Goal: Task Accomplishment & Management: Manage account settings

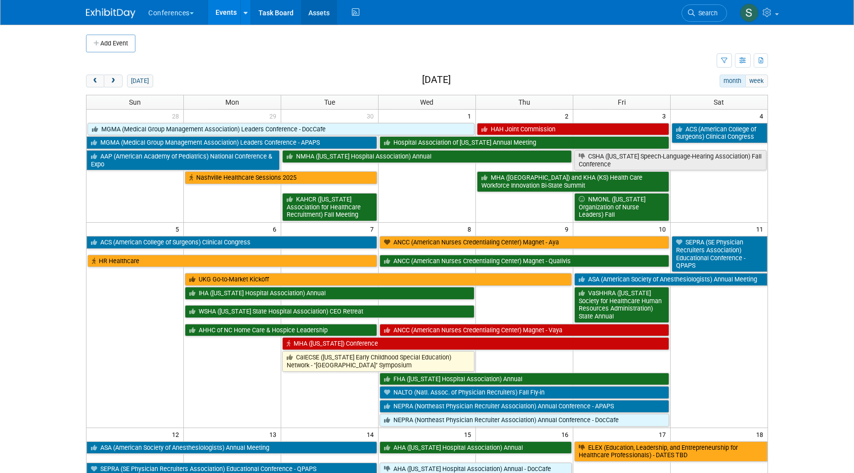
click at [319, 10] on link "Assets" at bounding box center [319, 12] width 36 height 25
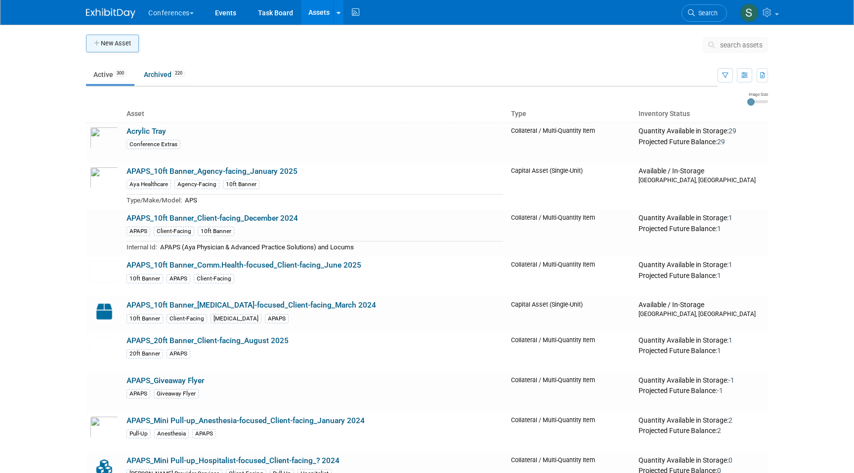
click at [88, 45] on button "New Asset" at bounding box center [112, 44] width 53 height 18
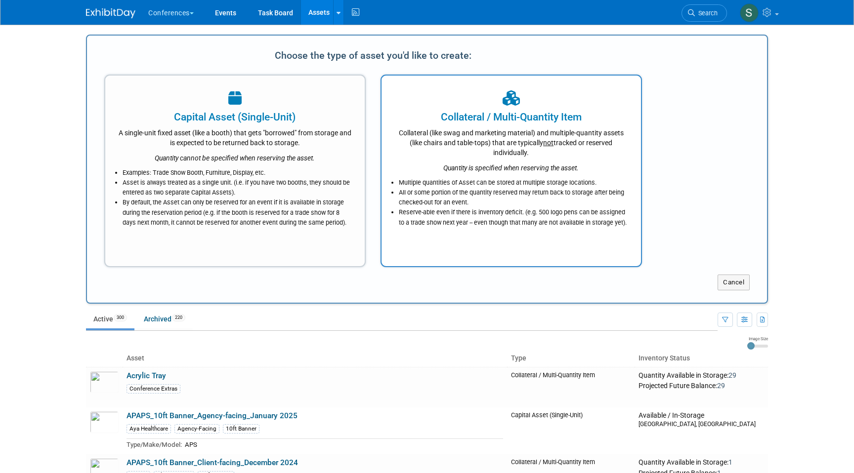
click at [524, 142] on div "Collateral (like swag and marketing material) and multiple-quantity assets (lik…" at bounding box center [511, 140] width 235 height 33
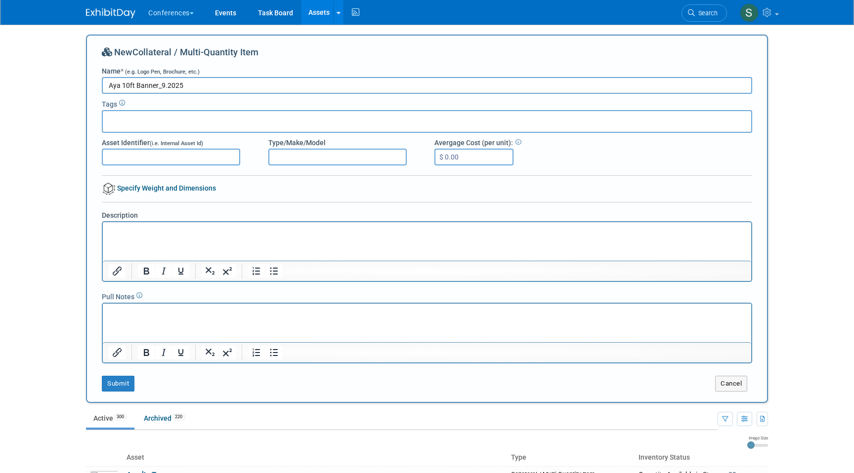
type input "Aya 10ft Banner_9.2025"
click at [214, 124] on div at bounding box center [427, 121] width 650 height 23
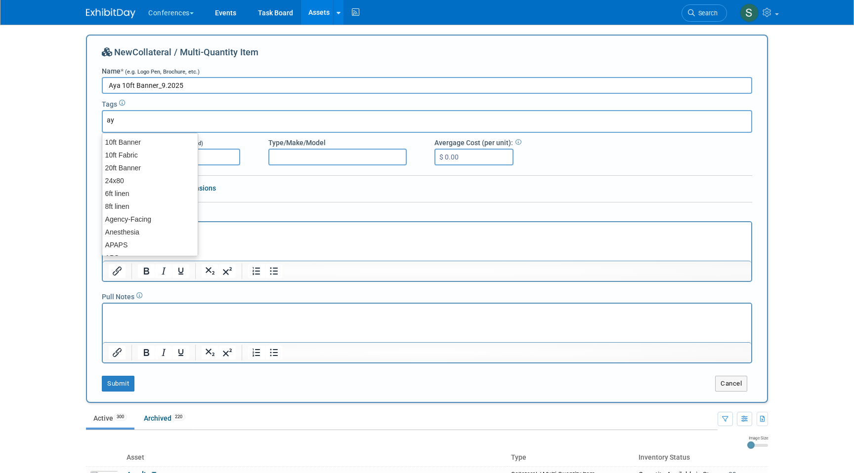
type input "aya"
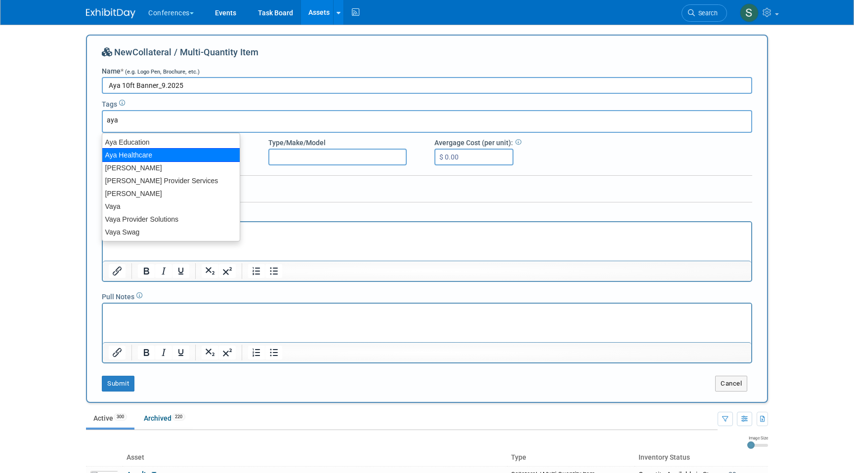
click at [193, 151] on div "Aya Healthcare" at bounding box center [171, 155] width 138 height 14
type input "Aya Healthcare"
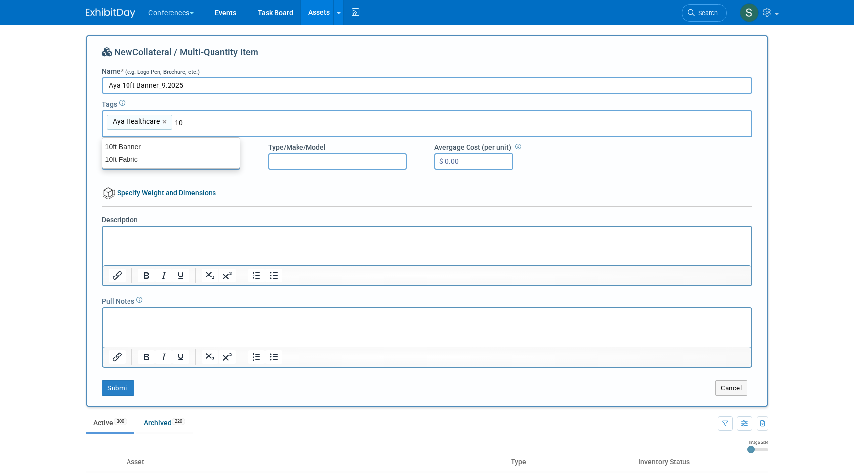
type input "10f"
click at [166, 148] on div "10ft Banner" at bounding box center [170, 146] width 137 height 13
type input "Aya Healthcare, 10ft Banner"
click at [138, 235] on p "Rich Text Area. Press ALT-0 for help." at bounding box center [427, 235] width 637 height 10
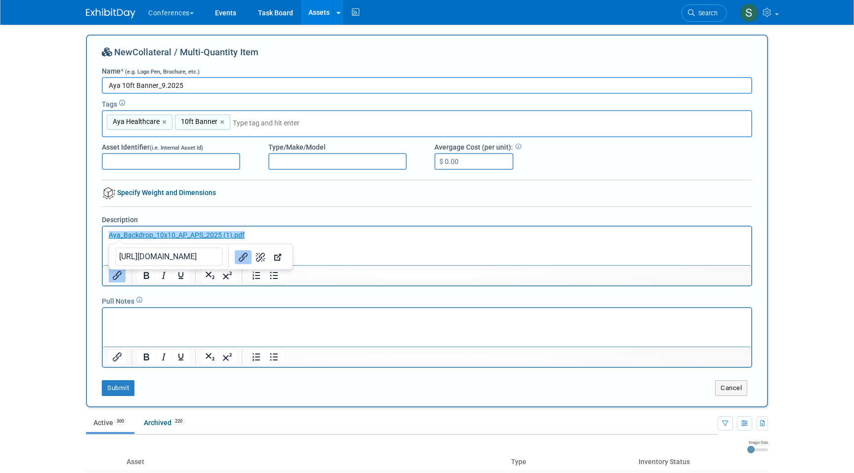
click at [309, 240] on html "﻿Aya_Backdrop_10x10_AP_APS_2025 (1).pdf" at bounding box center [427, 233] width 648 height 14
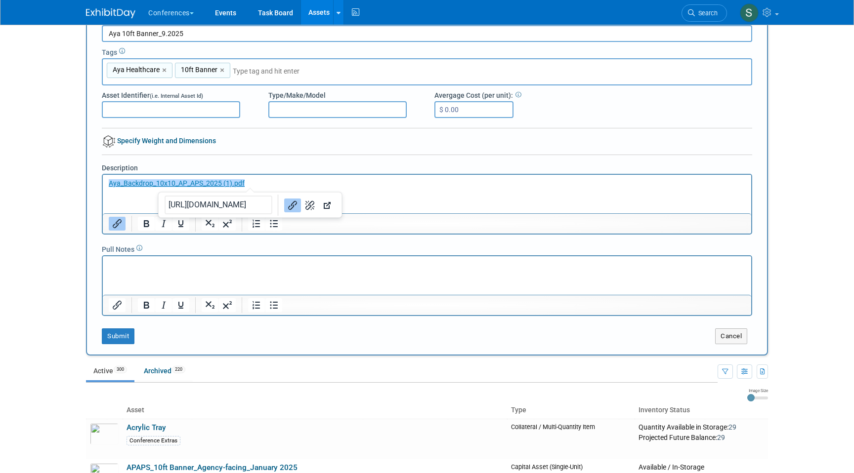
scroll to position [67, 0]
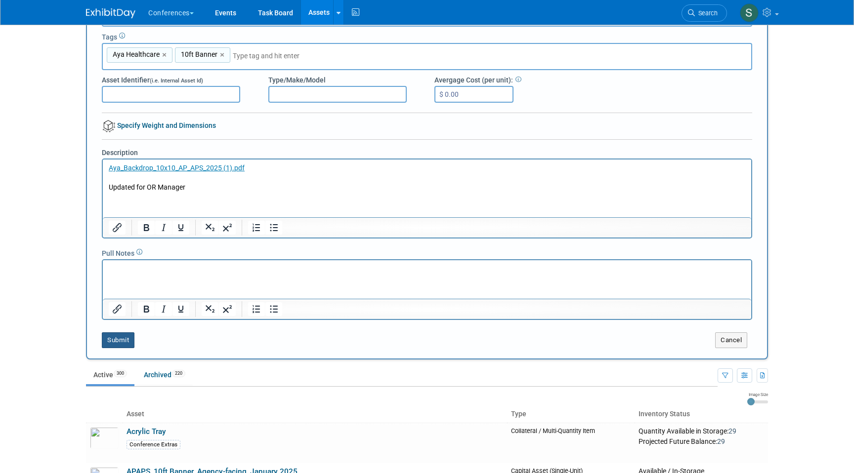
click at [119, 341] on button "Submit" at bounding box center [118, 340] width 33 height 16
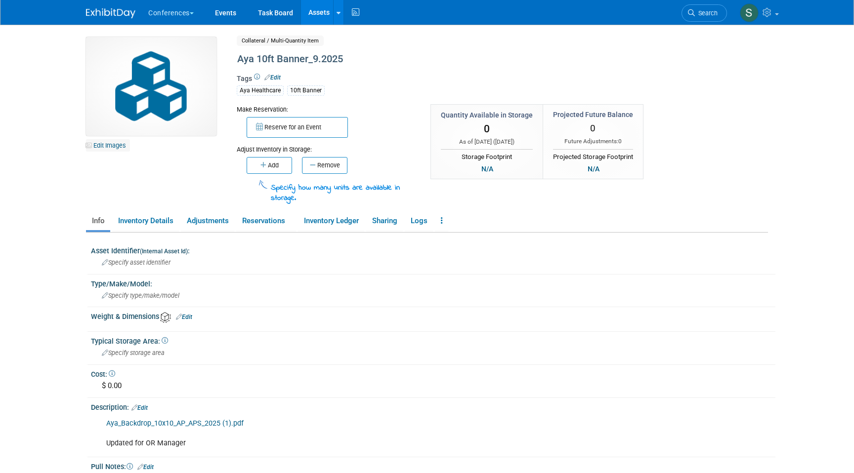
click at [111, 142] on link "Edit Images" at bounding box center [108, 145] width 44 height 12
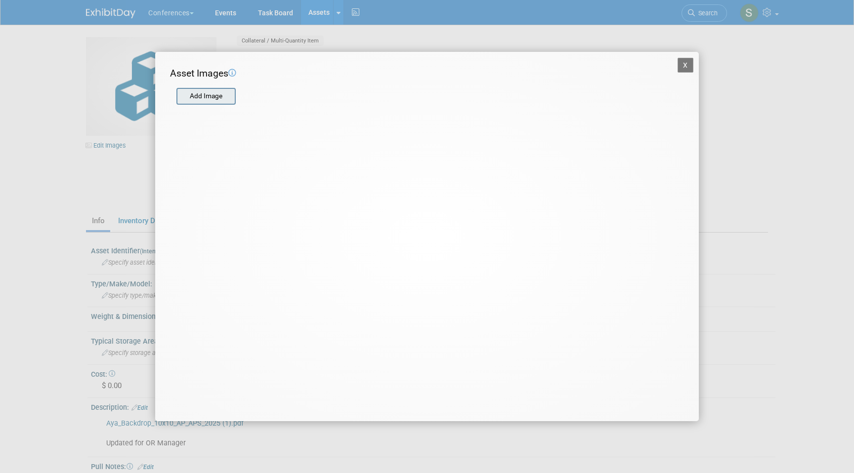
click at [222, 99] on input "file" at bounding box center [176, 96] width 118 height 15
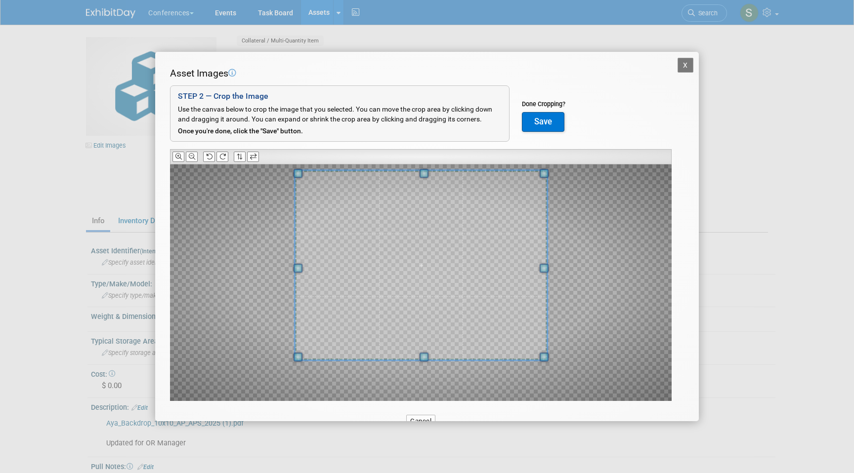
click at [417, 219] on span at bounding box center [421, 265] width 252 height 189
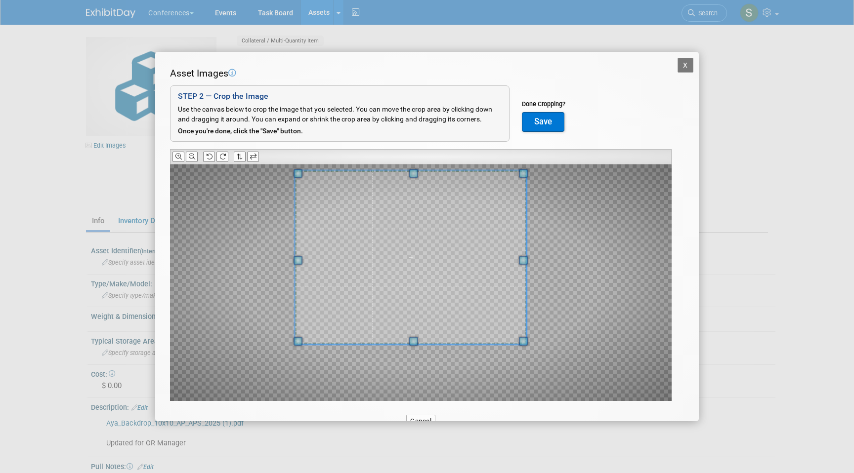
click at [526, 337] on span at bounding box center [523, 341] width 9 height 9
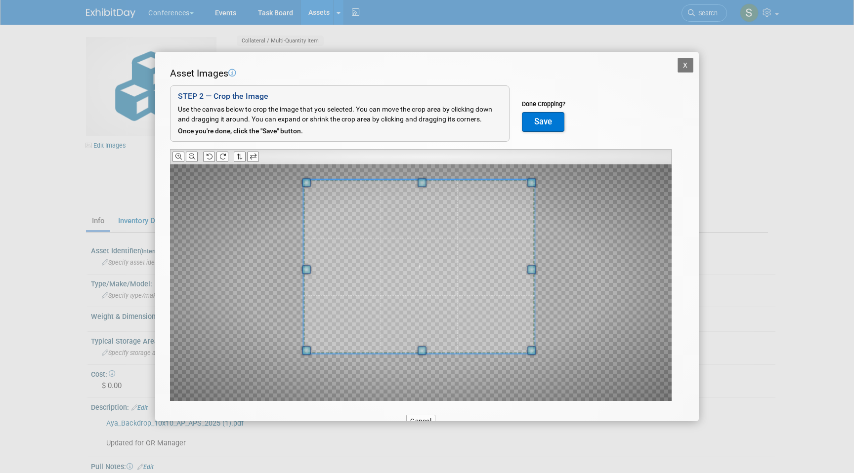
click at [492, 318] on span at bounding box center [418, 267] width 231 height 174
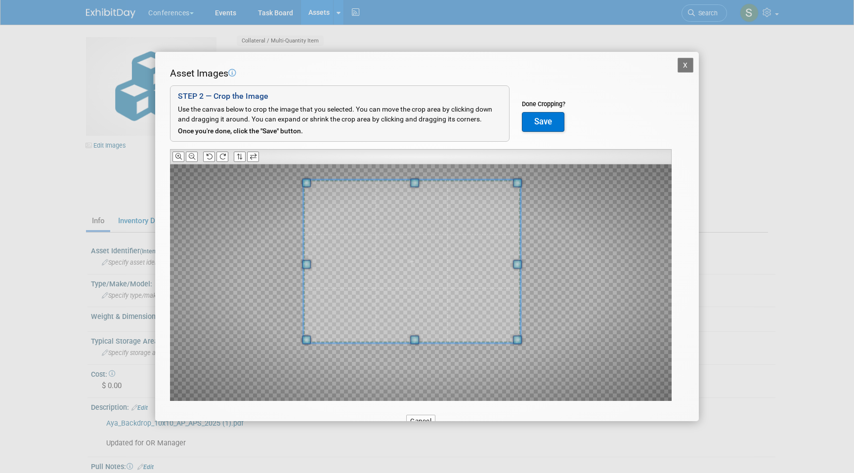
click at [514, 336] on span at bounding box center [517, 340] width 9 height 9
click at [502, 323] on span at bounding box center [417, 260] width 214 height 161
click at [546, 116] on button "Save" at bounding box center [543, 122] width 42 height 20
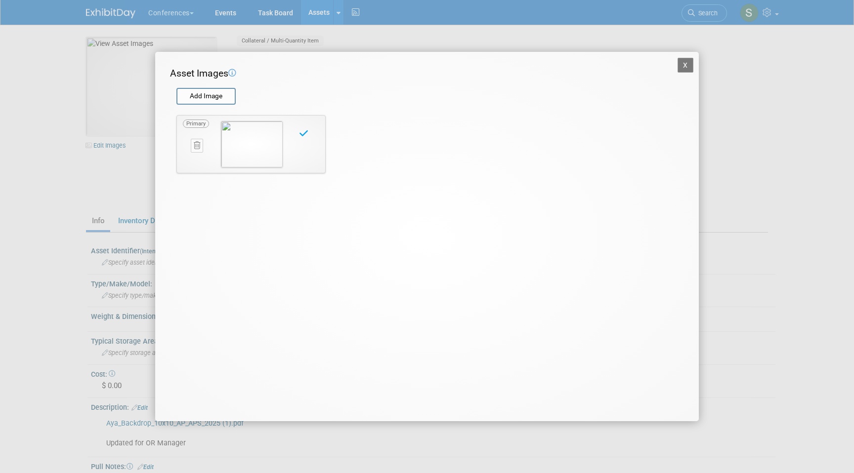
click at [690, 68] on button "X" at bounding box center [685, 65] width 16 height 15
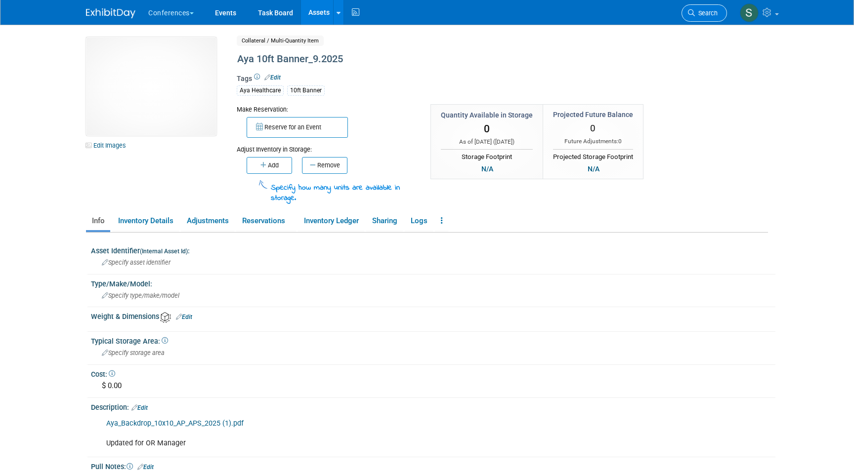
click at [714, 10] on span "Search" at bounding box center [706, 12] width 23 height 7
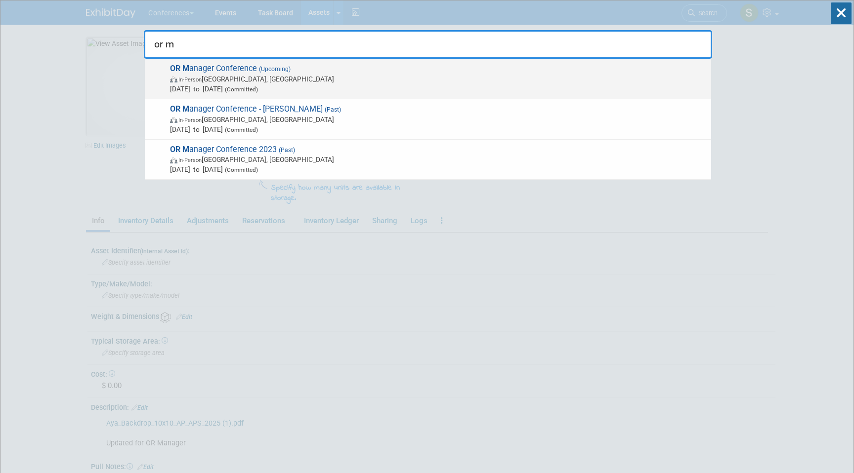
type input "or m"
click at [249, 68] on span "OR M anager Conference (Upcoming) In-Person Anaheim, CA Oct 28, 2025 to Oct 30,…" at bounding box center [436, 79] width 539 height 30
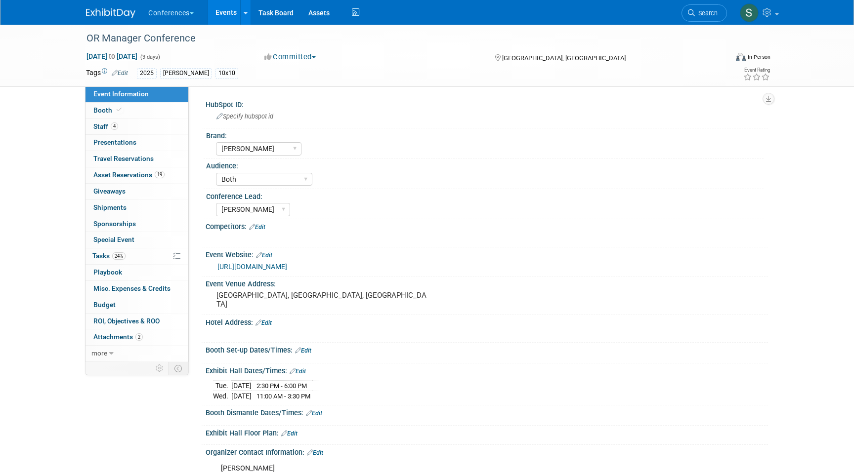
select select "[PERSON_NAME]"
select select "Both"
select select "[PERSON_NAME]"
click at [142, 173] on span "Asset Reservations 19" at bounding box center [128, 175] width 71 height 8
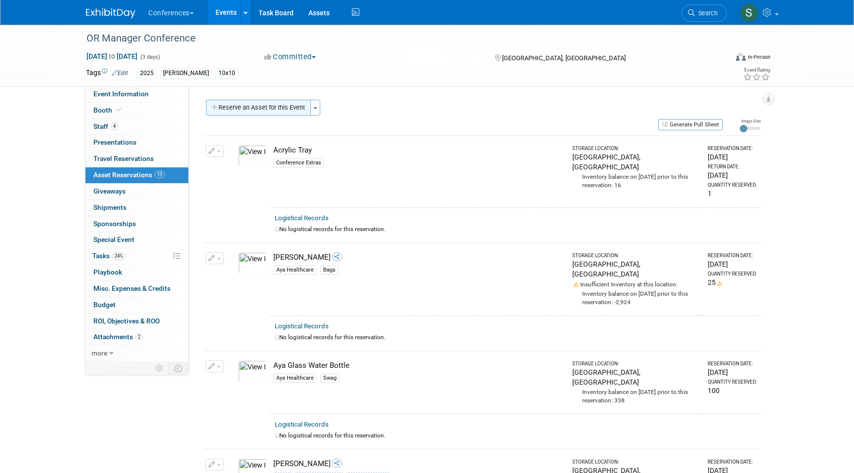
click at [249, 109] on button "Reserve an Asset for this Event" at bounding box center [258, 108] width 105 height 16
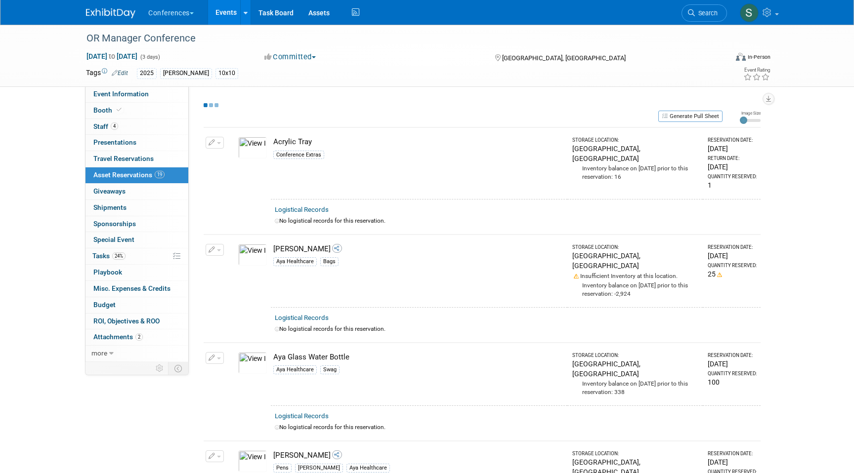
select select "9"
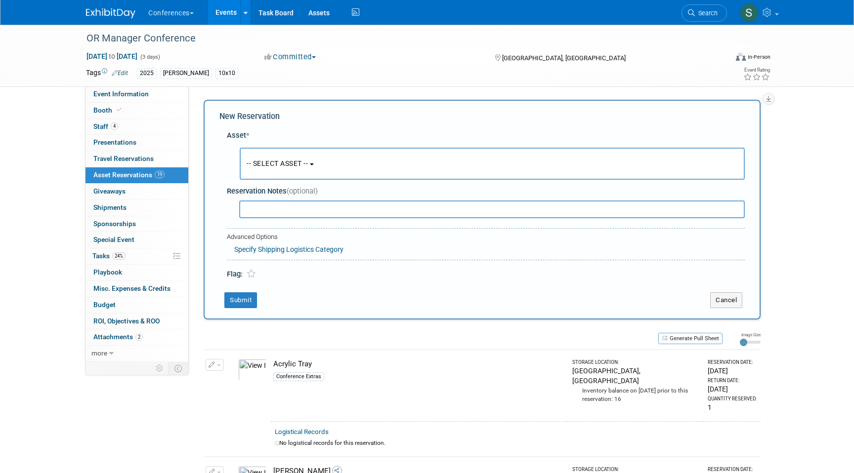
scroll to position [9, 0]
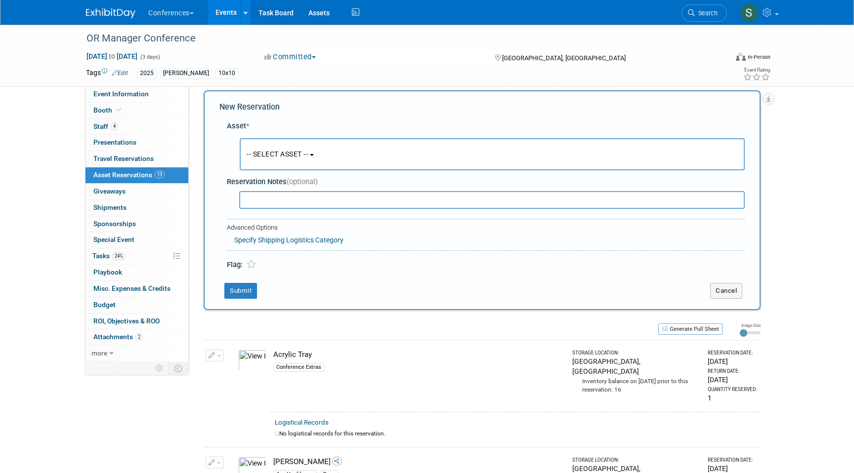
click at [269, 161] on button "-- SELECT ASSET --" at bounding box center [492, 154] width 505 height 32
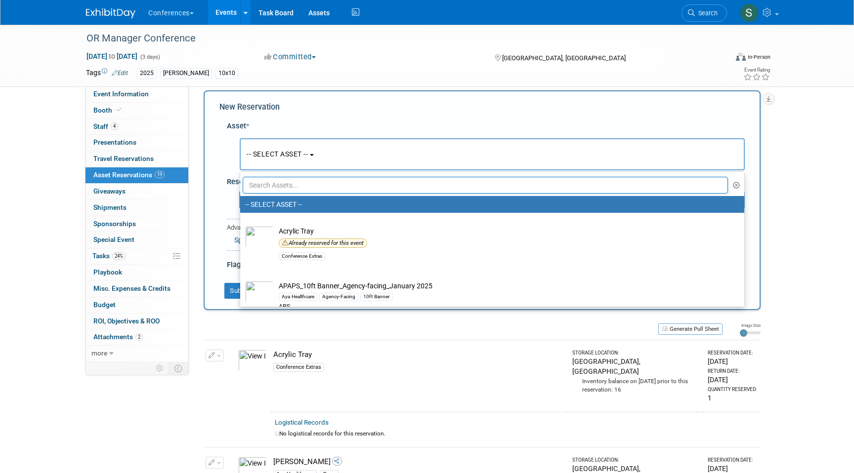
click at [281, 184] on input "text" at bounding box center [485, 185] width 485 height 17
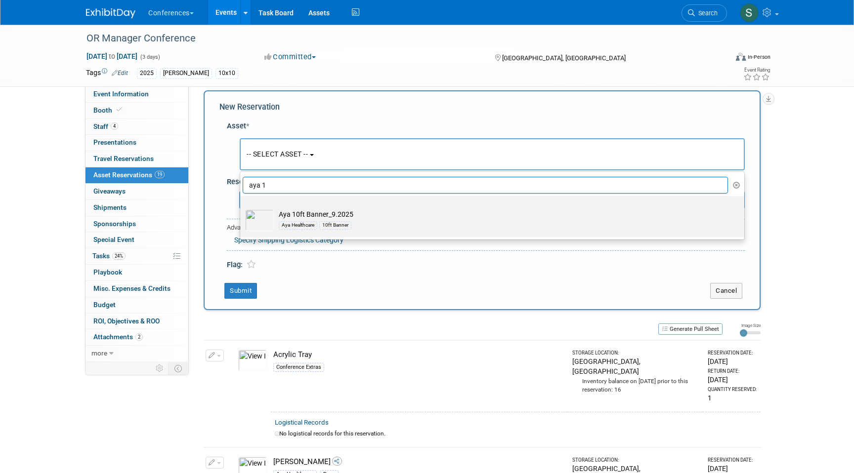
type input "aya 1"
click at [304, 226] on div "Aya Healthcare" at bounding box center [298, 225] width 39 height 8
click at [242, 208] on input "Aya 10ft Banner_9.2025 Aya Healthcare 10ft Banner" at bounding box center [238, 205] width 6 height 6
select select "10729600"
select select "9"
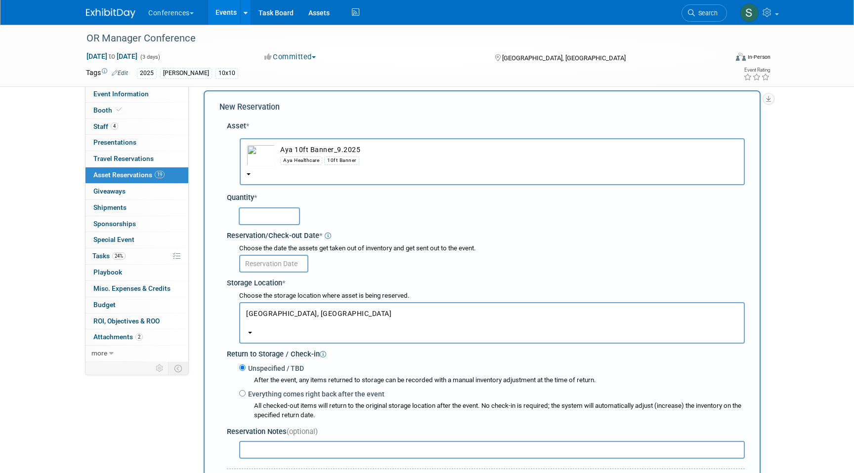
click at [256, 221] on input "text" at bounding box center [269, 216] width 61 height 18
type input "1"
click at [292, 269] on body "Conferences Explore: My Workspaces 2 Go to Workspace: Conferences Marketing Req…" at bounding box center [427, 227] width 854 height 473
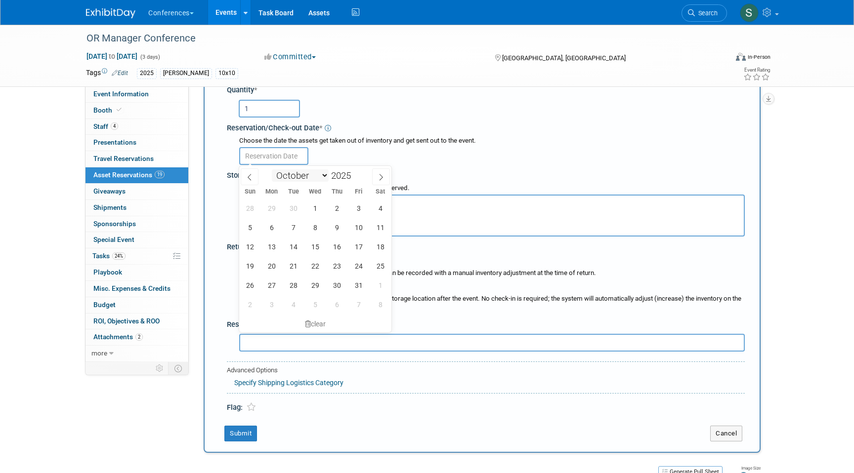
scroll to position [117, 0]
click at [288, 231] on span "7" at bounding box center [293, 227] width 19 height 19
type input "Oct 7, 2025"
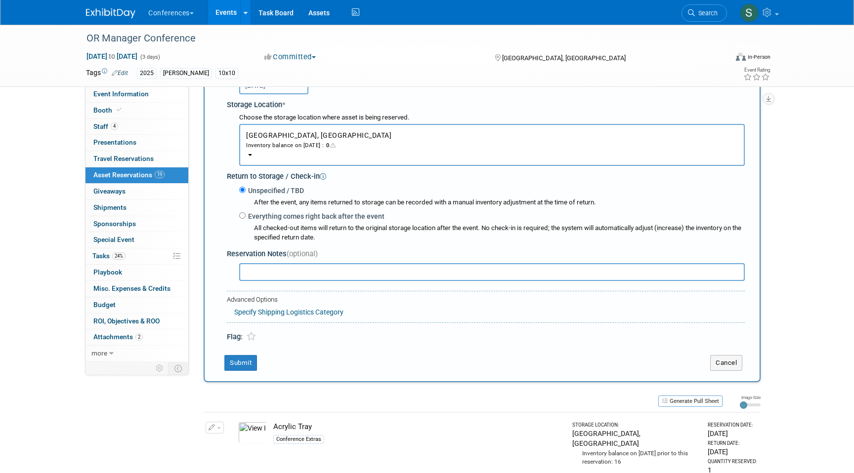
click at [281, 217] on label "Everything comes right back after the event" at bounding box center [315, 216] width 139 height 10
click at [246, 217] on input "Everything comes right back after the event" at bounding box center [242, 215] width 6 height 6
radio input "true"
select select "9"
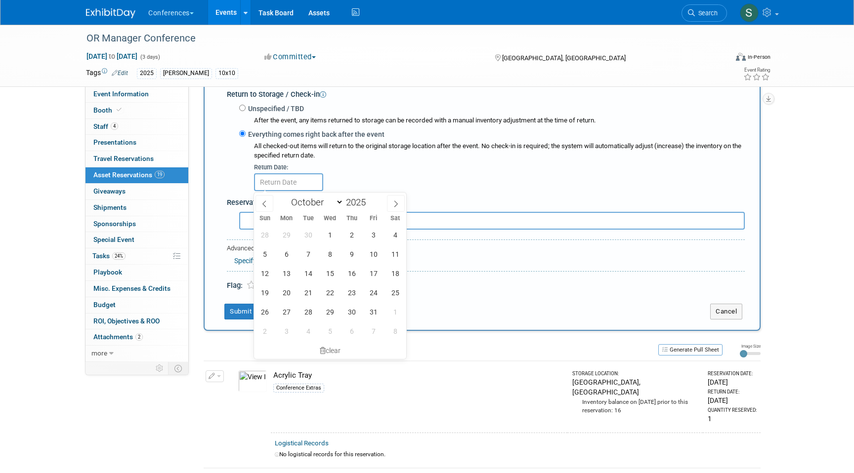
scroll to position [289, 0]
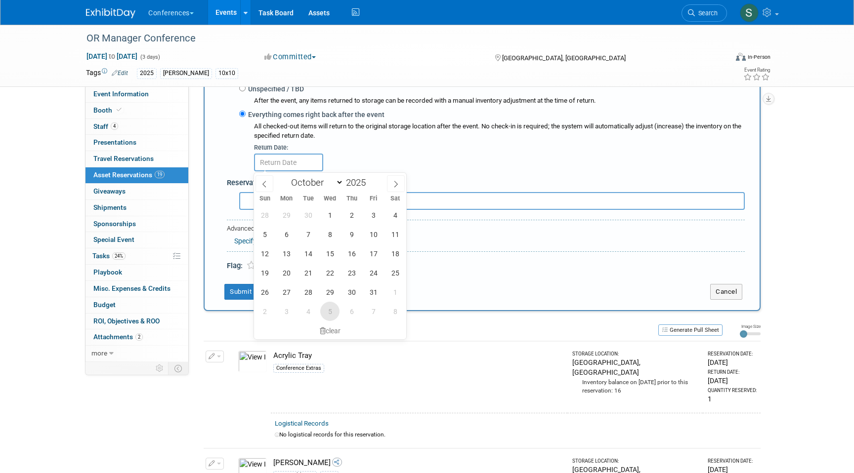
click at [332, 310] on span "5" at bounding box center [329, 311] width 19 height 19
type input "Nov 5, 2025"
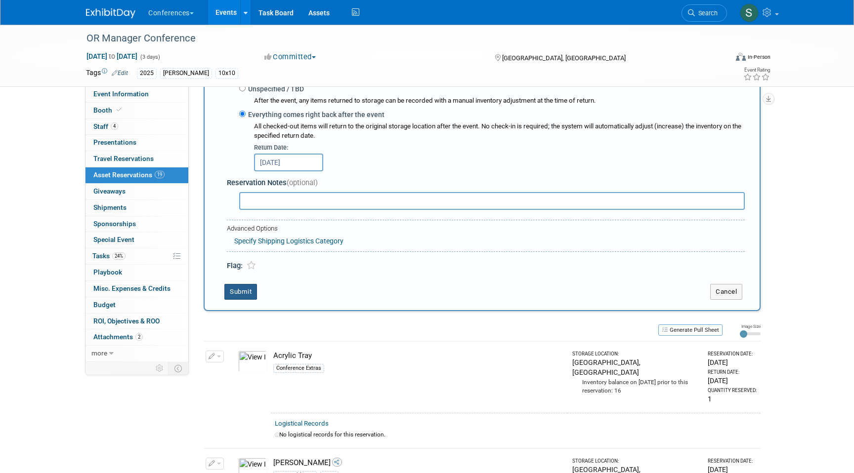
click at [247, 288] on button "Submit" at bounding box center [240, 292] width 33 height 16
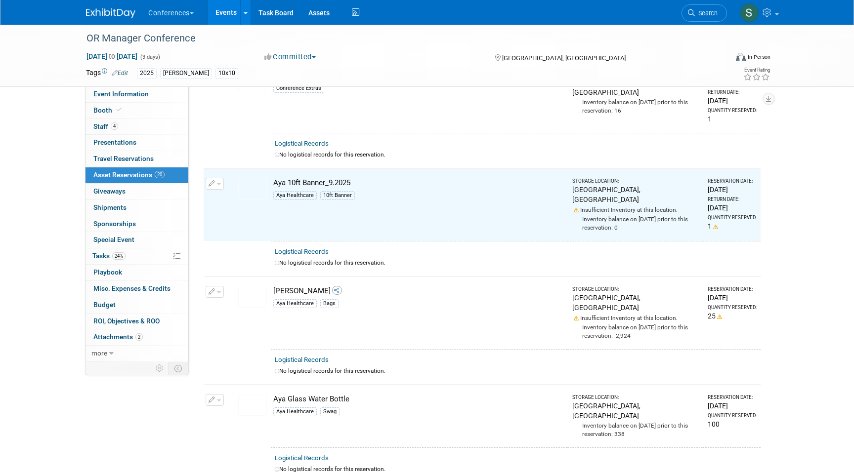
scroll to position [0, 0]
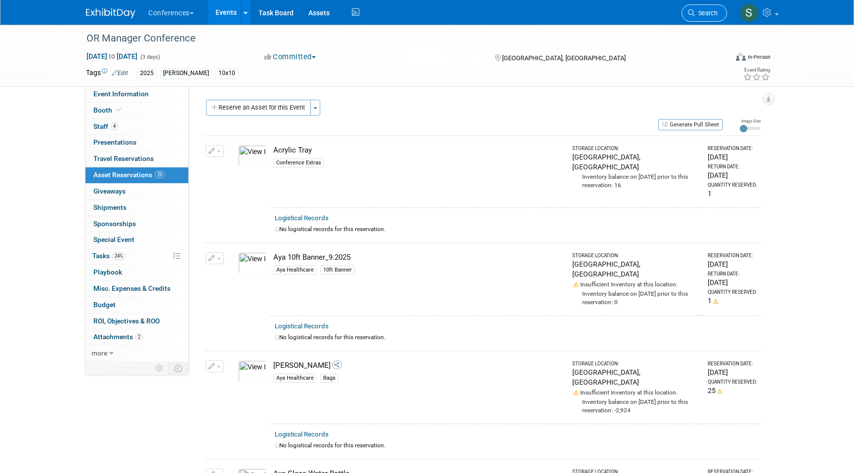
click at [702, 8] on link "Search" at bounding box center [703, 12] width 45 height 17
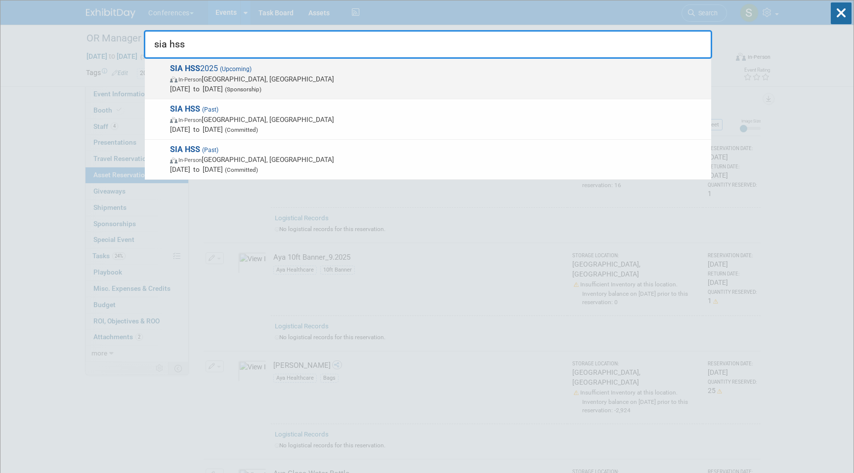
type input "sia hss"
click at [443, 79] on span "In-Person Las Vegas, NV" at bounding box center [438, 79] width 536 height 10
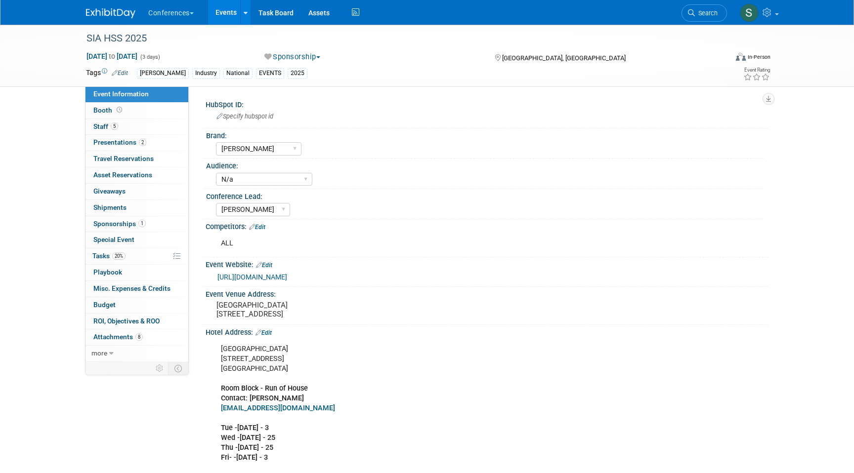
select select "[PERSON_NAME]"
select select "N/a"
select select "[PERSON_NAME]"
click at [158, 109] on link "Booth" at bounding box center [136, 111] width 103 height 16
select select "10'x20'"
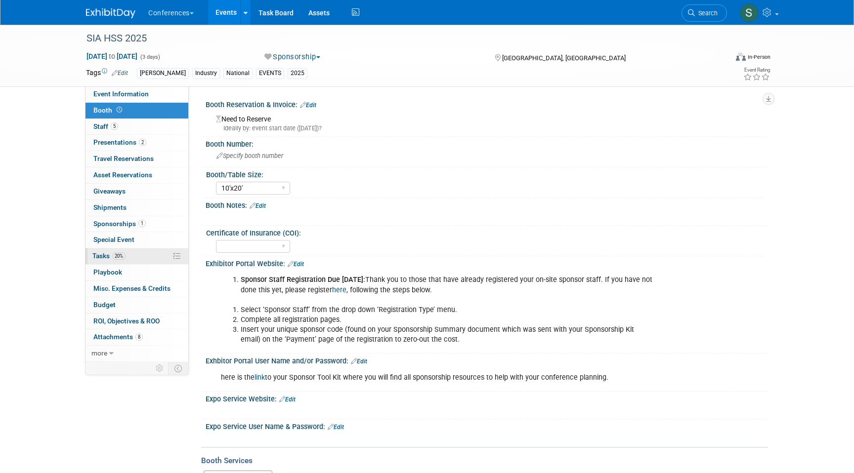
click at [134, 257] on link "20% Tasks 20%" at bounding box center [136, 256] width 103 height 16
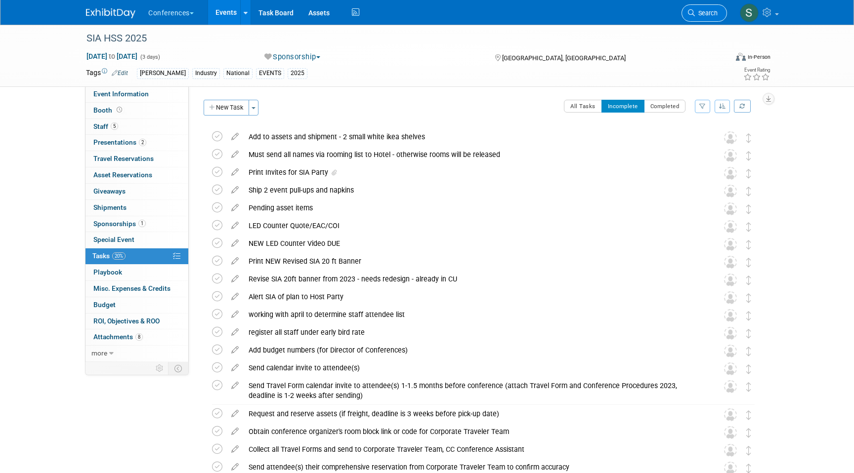
click at [709, 15] on span "Search" at bounding box center [706, 12] width 23 height 7
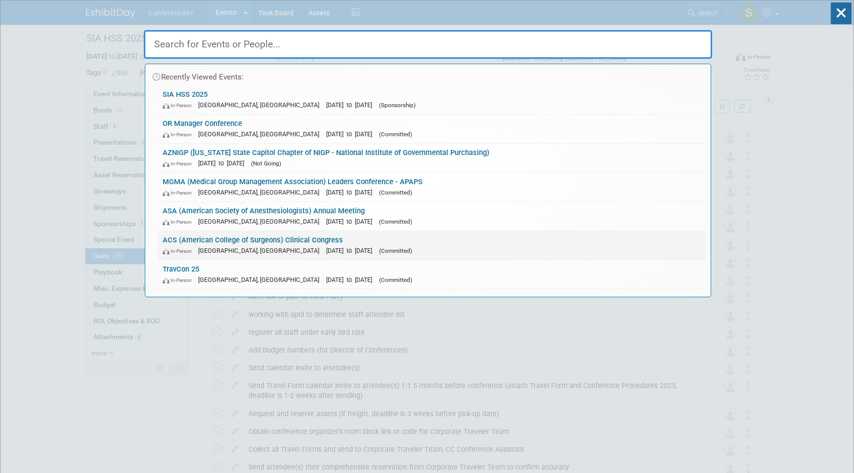
click at [297, 245] on link "ACS (American College of Surgeons) Clinical Congress In-Person Chicago, IL Oct …" at bounding box center [432, 245] width 548 height 29
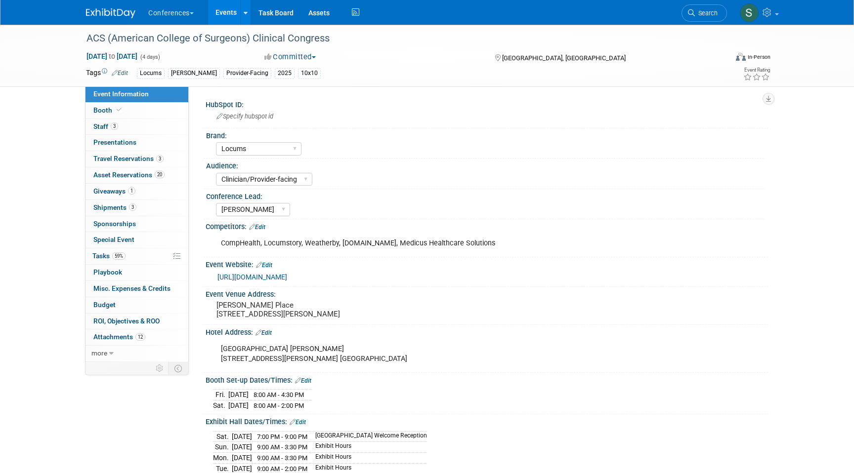
select select "Locums"
select select "Clinician/Provider-facing"
select select "[PERSON_NAME]"
click at [128, 157] on span "Travel Reservations 3" at bounding box center [128, 159] width 70 height 8
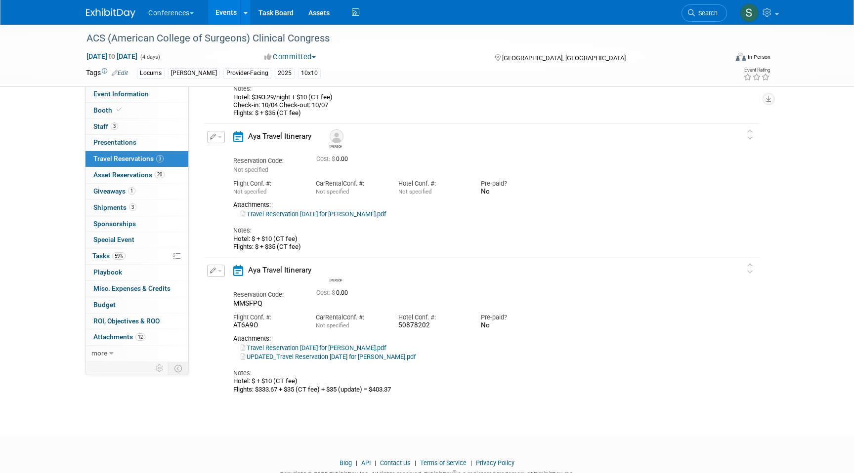
scroll to position [188, 0]
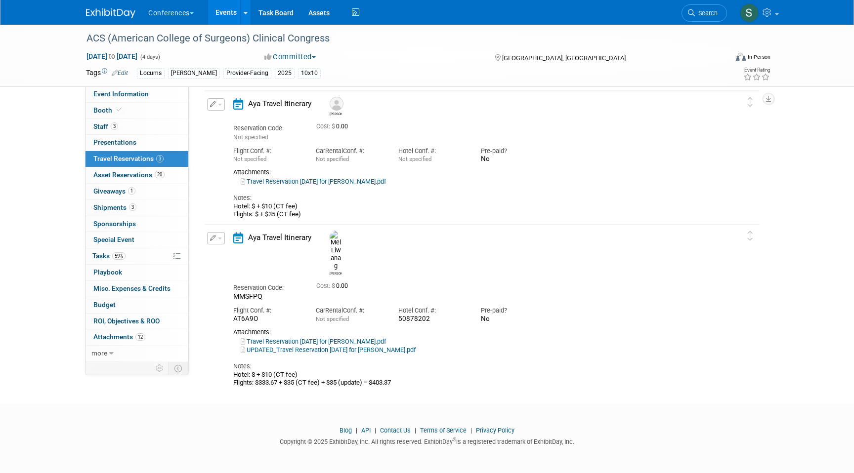
click at [351, 346] on link "UPDATED_Travel Reservation October 03 for MELINDA MANALANG LIWANAG.pdf" at bounding box center [328, 349] width 175 height 7
click at [705, 13] on span "Search" at bounding box center [706, 12] width 23 height 7
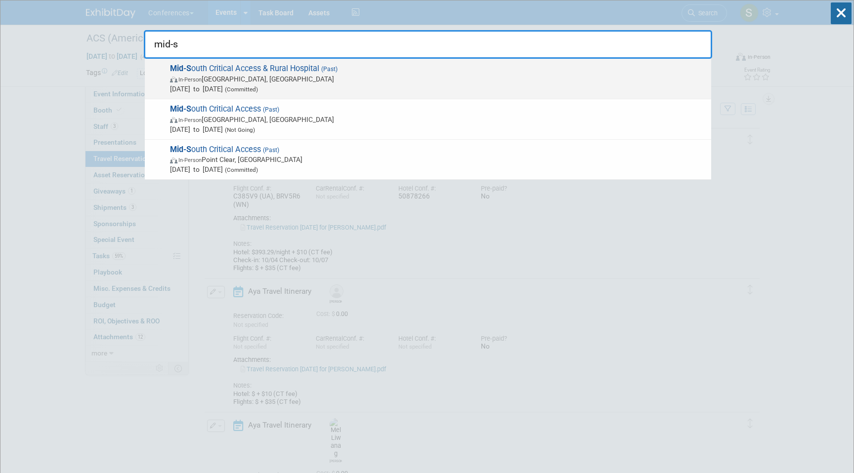
type input "mid-s"
click at [370, 74] on span "In-Person Louisville, KY" at bounding box center [438, 79] width 536 height 10
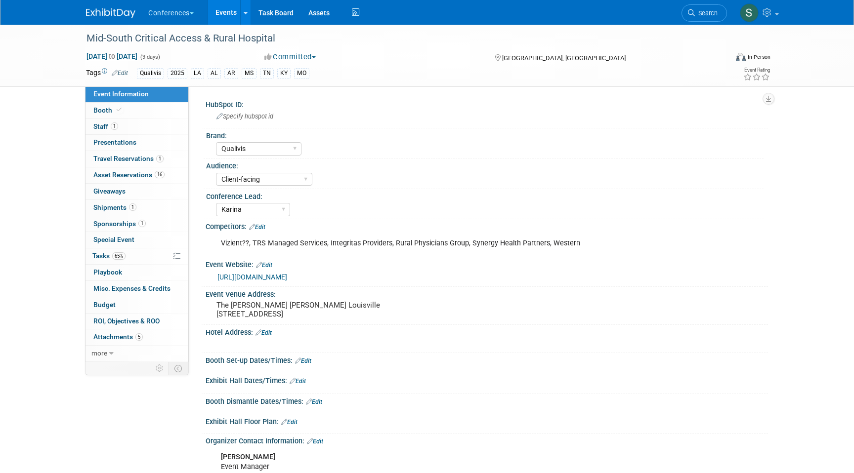
select select "Qualivis"
select select "Client-facing"
select select "Karina"
click at [128, 127] on link "1 Staff 1" at bounding box center [136, 127] width 103 height 16
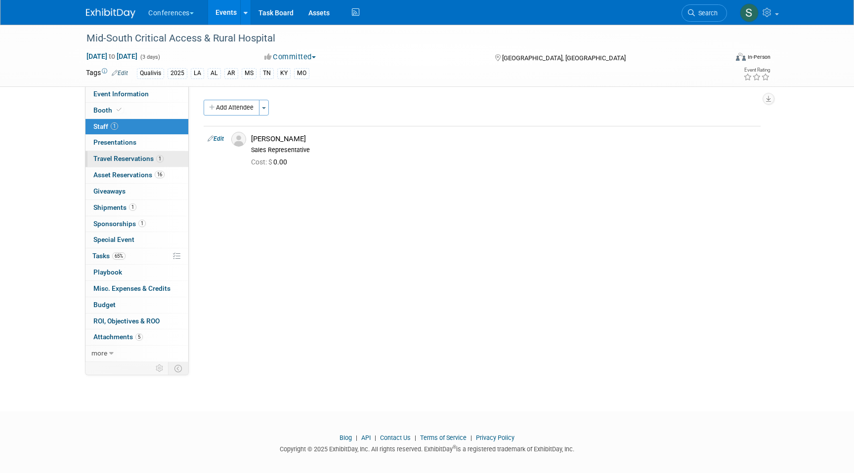
click at [133, 156] on span "Travel Reservations 1" at bounding box center [128, 159] width 70 height 8
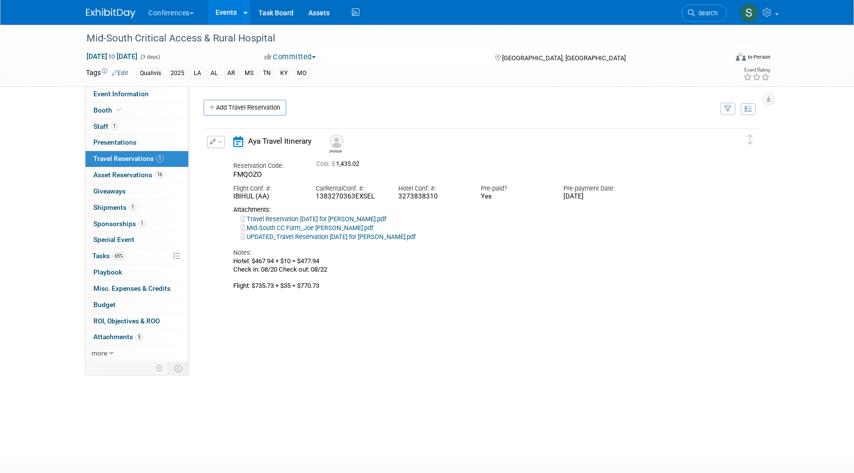
scroll to position [9, 0]
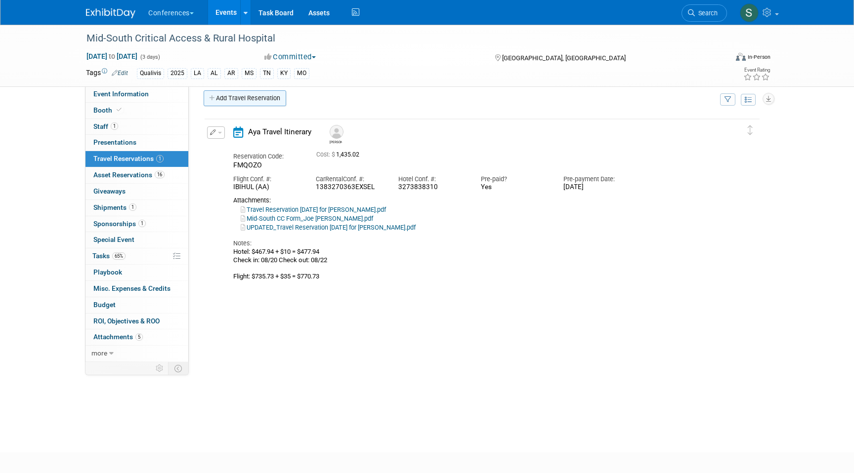
click at [234, 102] on link "Add Travel Reservation" at bounding box center [245, 98] width 82 height 16
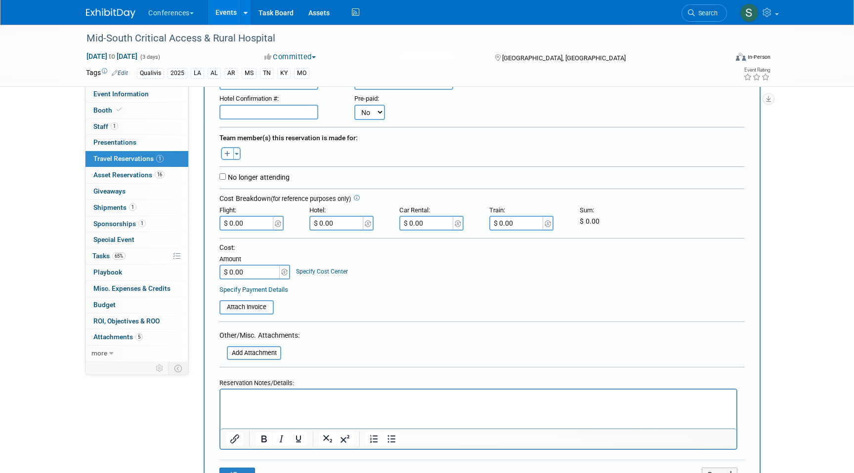
scroll to position [284, 0]
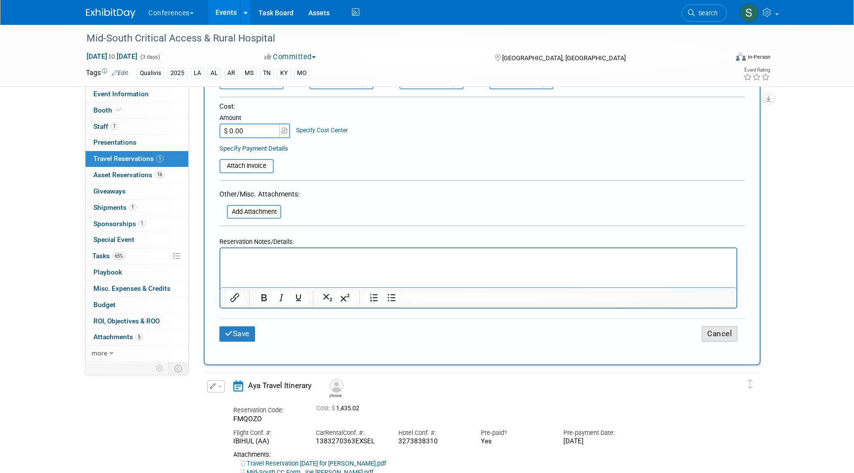
click at [715, 333] on button "Cancel" at bounding box center [719, 334] width 36 height 15
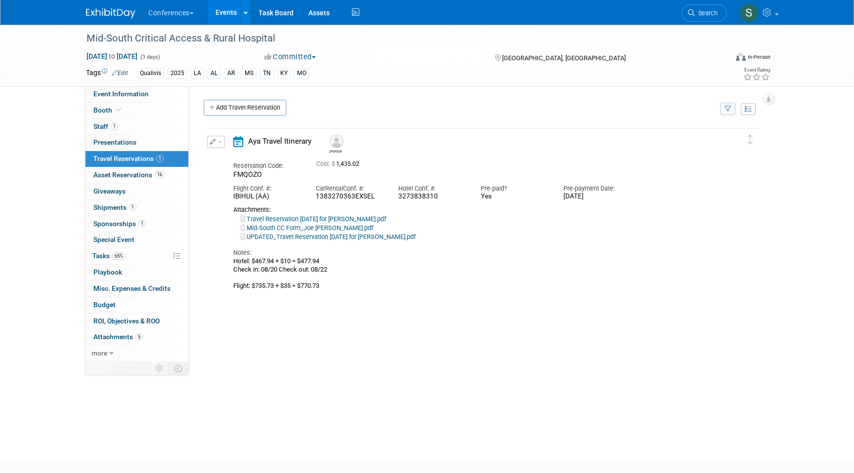
scroll to position [0, 0]
click at [219, 143] on span "button" at bounding box center [220, 142] width 4 height 2
click at [220, 154] on button "Edit Reservation" at bounding box center [248, 159] width 83 height 14
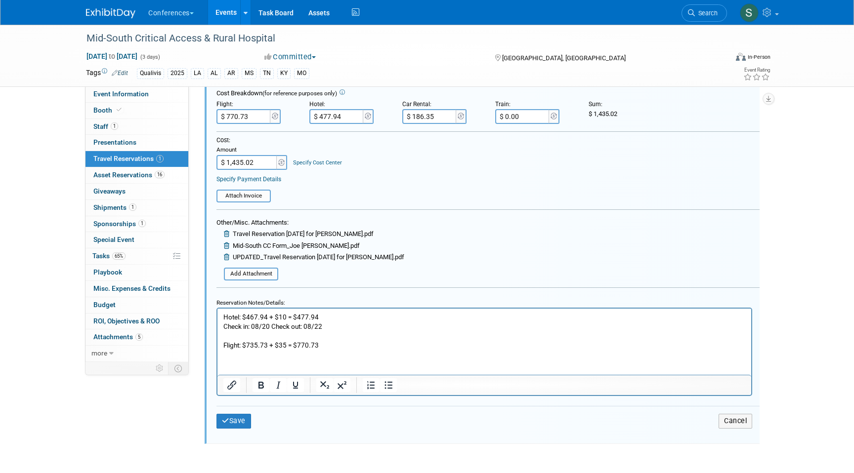
scroll to position [325, 0]
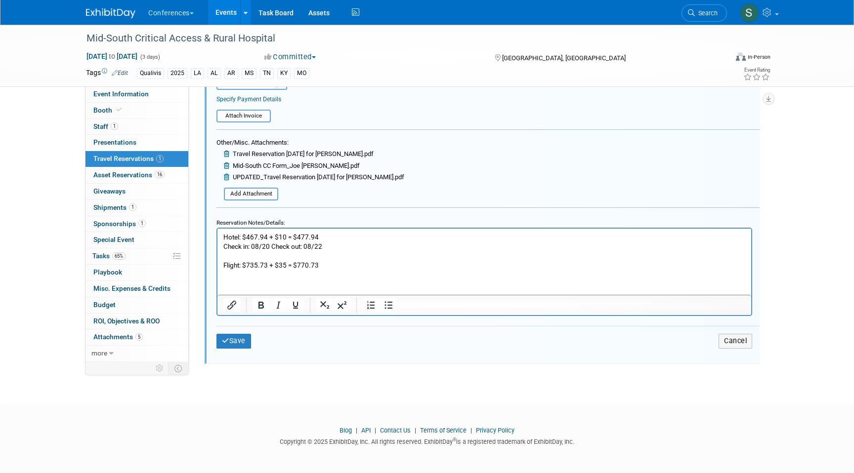
click at [287, 264] on p "Hotel: $467.94 + $10 = $477.94 Check in: 08/20 Check out: 08/22 Flight: $735.73…" at bounding box center [484, 252] width 522 height 38
click at [316, 264] on p "Hotel: $467.94 + $10 = $477.94 Check in: 08/20 Check out: 08/22 Flight: $735.73…" at bounding box center [484, 252] width 522 height 38
click at [370, 266] on p "Hotel: $467.94 + $10 = $477.94 Check in: 08/20 Check out: 08/22 Flight: $735.73…" at bounding box center [484, 252] width 522 height 38
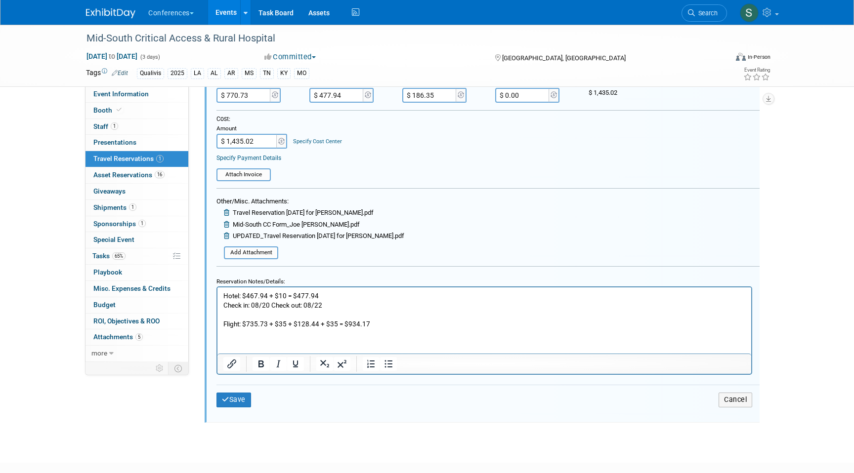
scroll to position [263, 0]
click at [256, 100] on input "$ 770.73" at bounding box center [243, 97] width 55 height 15
type input "$ 934.17"
click at [251, 148] on input "$ 1,435.02" at bounding box center [247, 143] width 62 height 15
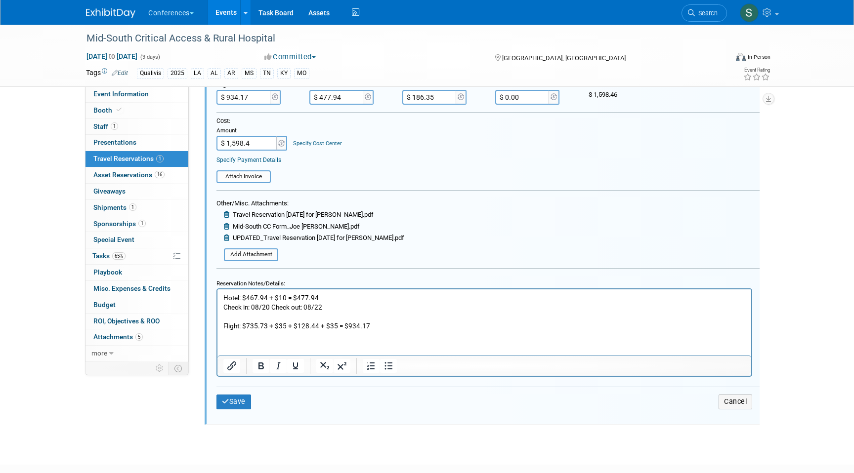
type input "$ 1,598.46"
click at [242, 410] on div "Save Cancel" at bounding box center [487, 402] width 543 height 30
click at [235, 406] on button "Save" at bounding box center [233, 402] width 35 height 14
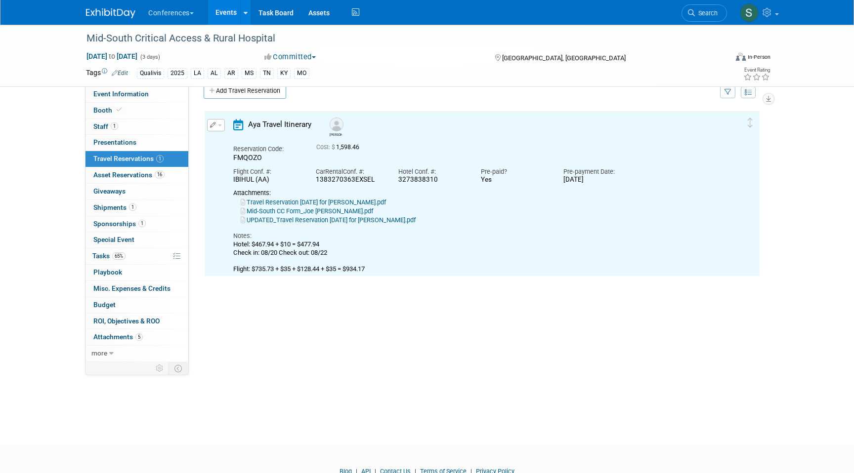
scroll to position [0, 0]
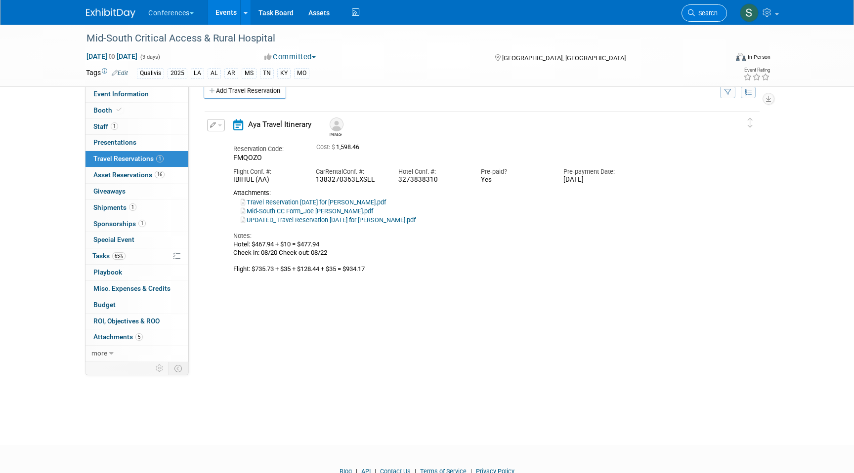
click at [703, 15] on span "Search" at bounding box center [706, 12] width 23 height 7
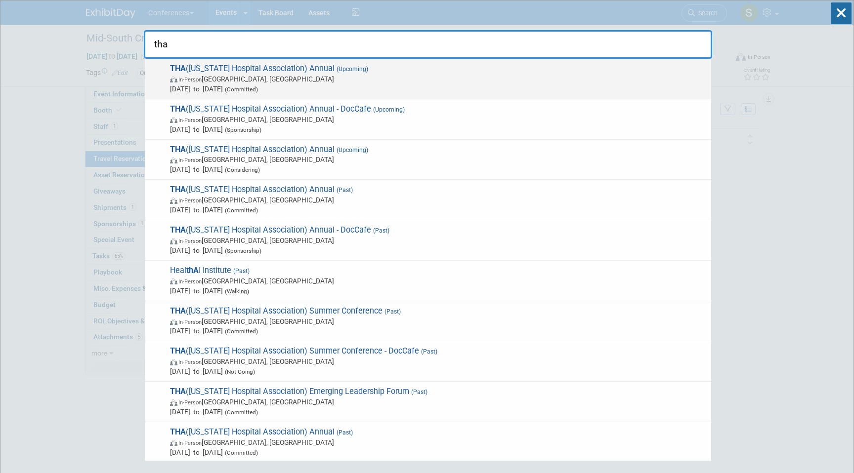
type input "tha"
click at [428, 82] on span "In-Person San Antonio, TX" at bounding box center [438, 79] width 536 height 10
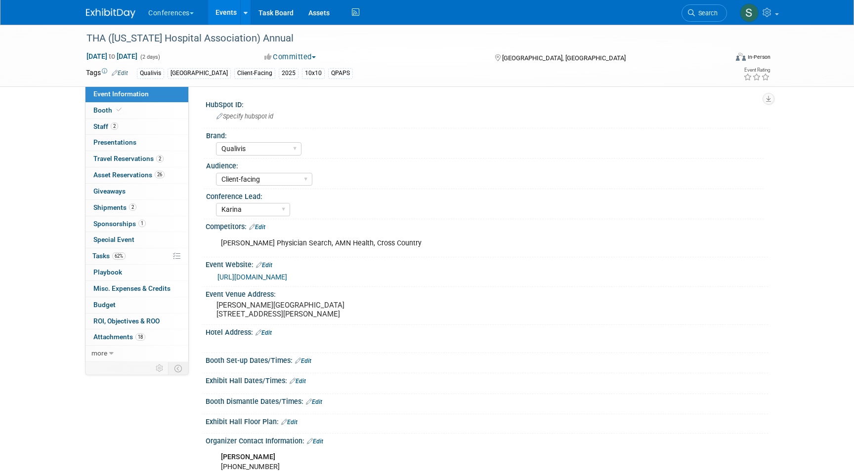
select select "Qualivis"
select select "Client-facing"
select select "Karina"
click at [141, 153] on link "2 Travel Reservations 2" at bounding box center [136, 159] width 103 height 16
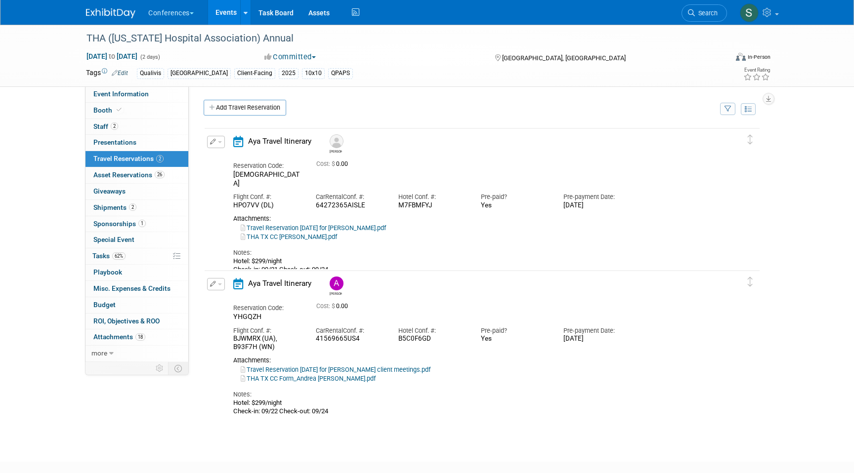
click at [215, 143] on icon "button" at bounding box center [213, 142] width 6 height 6
click at [237, 160] on button "Edit Reservation" at bounding box center [248, 159] width 83 height 14
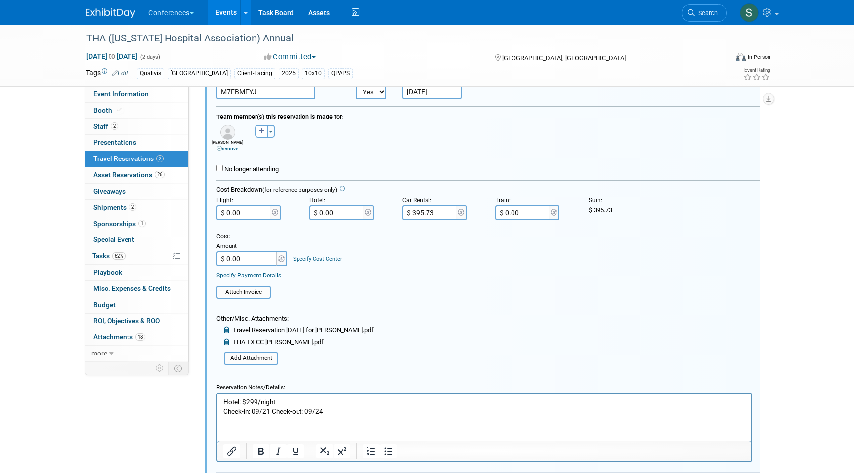
scroll to position [157, 0]
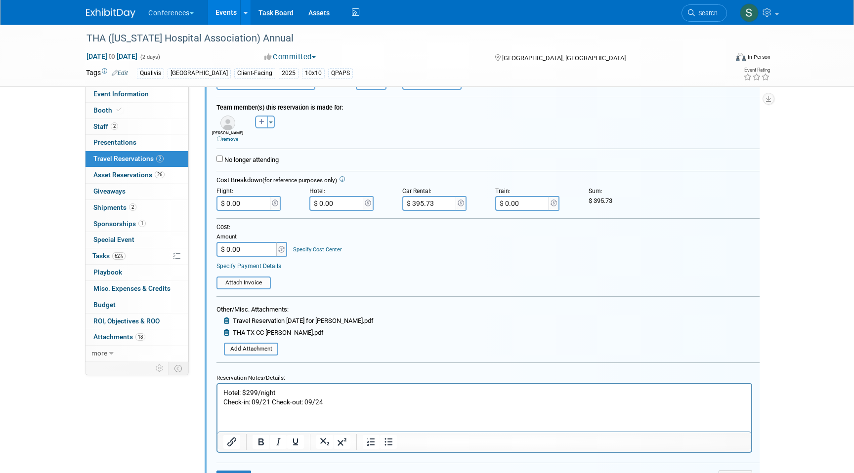
click at [349, 405] on p "Hotel: $299/night Check-in: 09/21 Check-out: 09/24" at bounding box center [484, 397] width 522 height 19
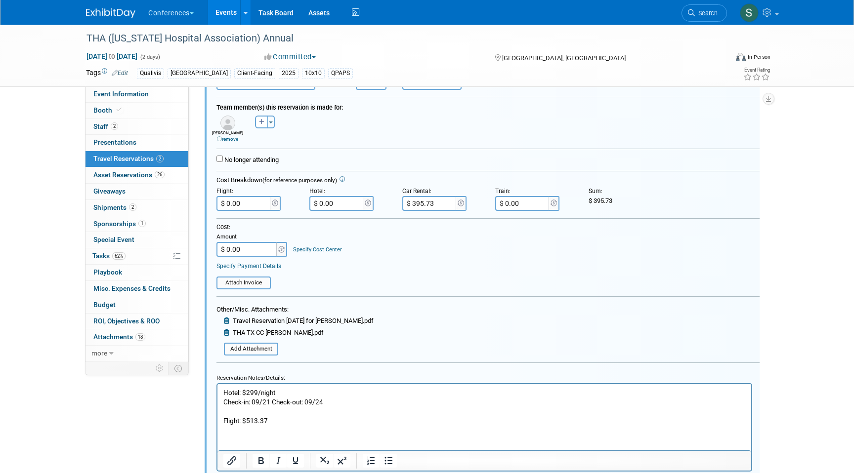
click at [273, 418] on p "Flight: $513.37" at bounding box center [484, 420] width 522 height 9
drag, startPoint x: 326, startPoint y: 420, endPoint x: 296, endPoint y: 421, distance: 29.7
click at [296, 421] on p "Flight: $513.37 + $35 = $548.37" at bounding box center [484, 420] width 522 height 9
copy p "548.37"
click at [258, 203] on input "$ 0.00" at bounding box center [243, 203] width 55 height 15
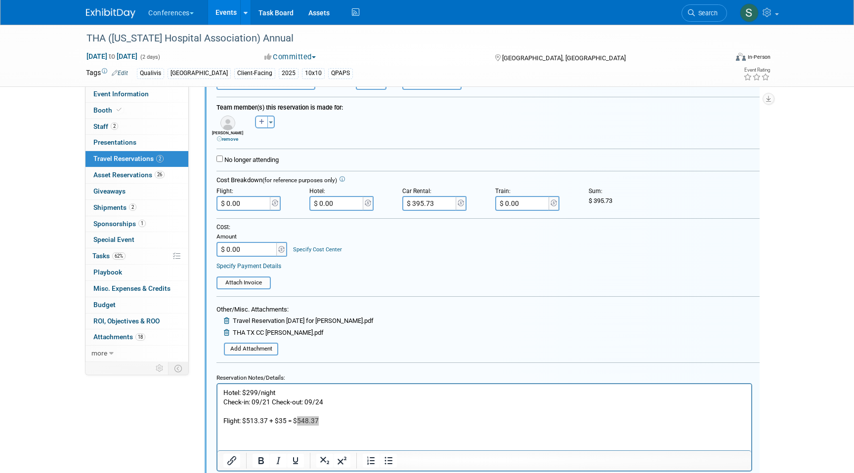
click at [258, 203] on input "$ 0.00" at bounding box center [243, 203] width 55 height 15
type input "$ 548.37"
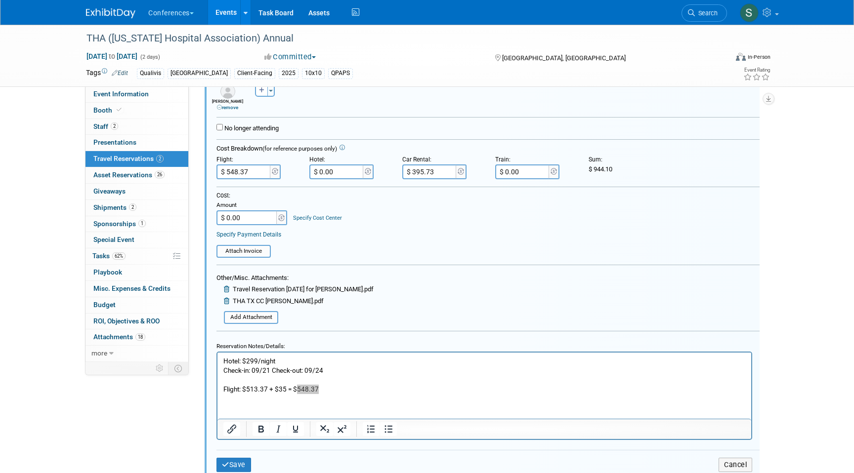
scroll to position [227, 0]
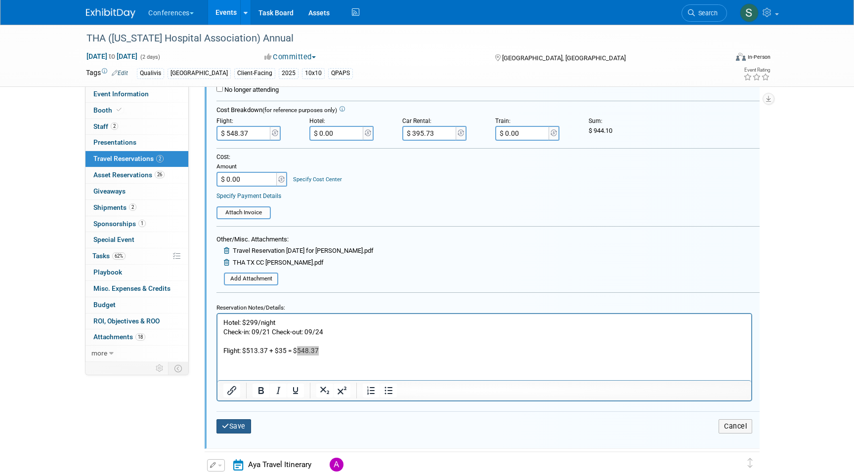
click at [226, 426] on icon "submit" at bounding box center [225, 426] width 7 height 7
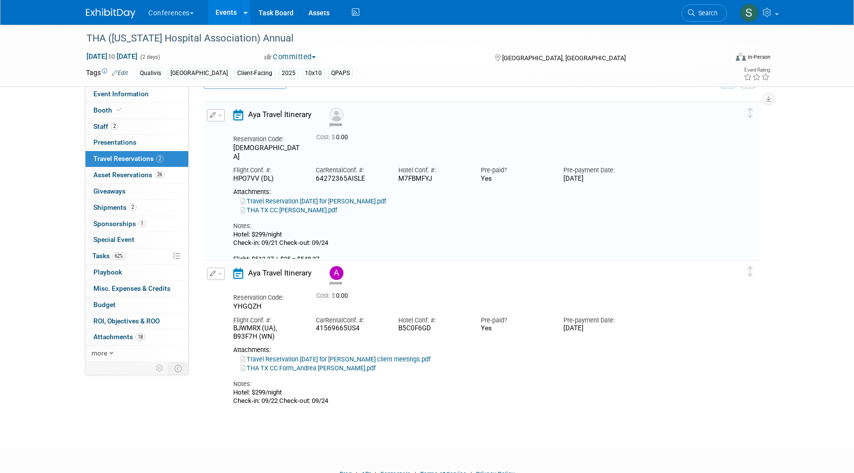
scroll to position [17, 0]
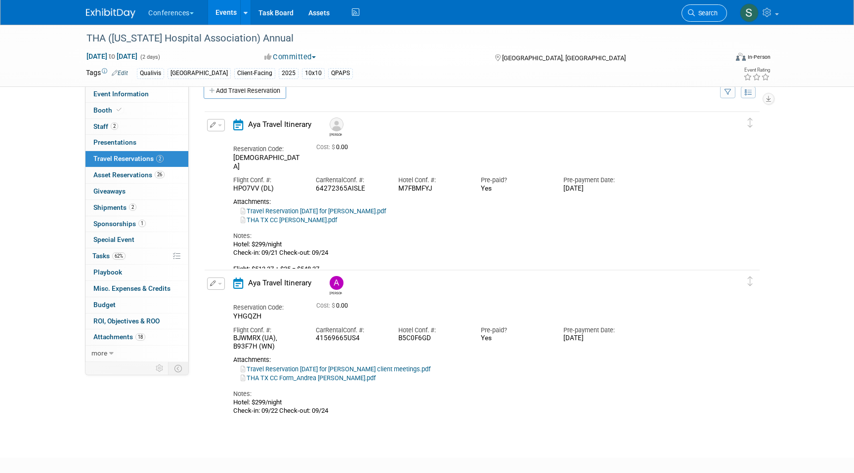
click at [697, 10] on span "Search" at bounding box center [706, 12] width 23 height 7
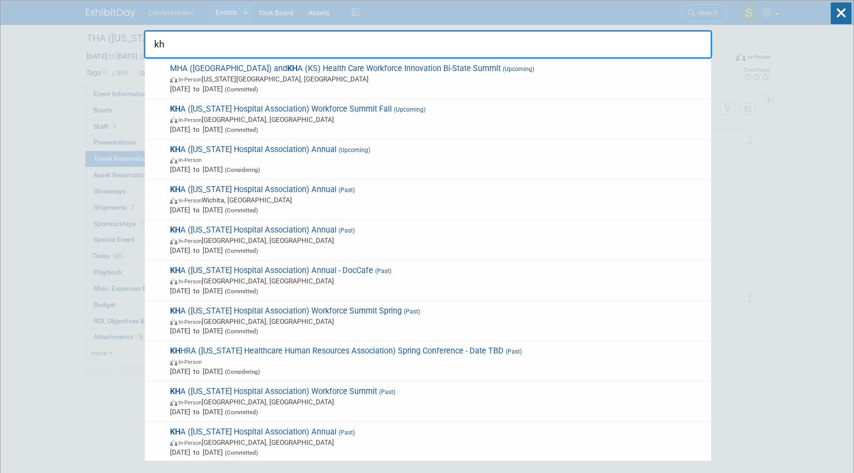
type input "k"
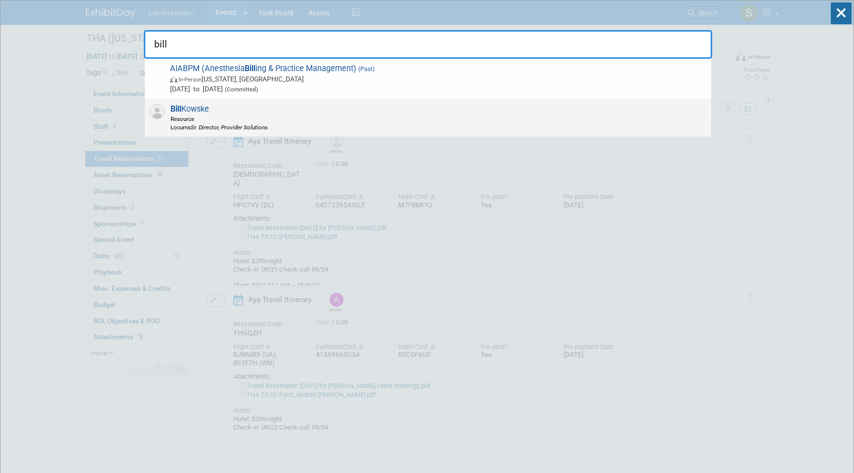
type input "bill"
click at [237, 105] on span "Bill Kowske Resource Locums Sr. Director, Provider Solutions" at bounding box center [217, 117] width 100 height 27
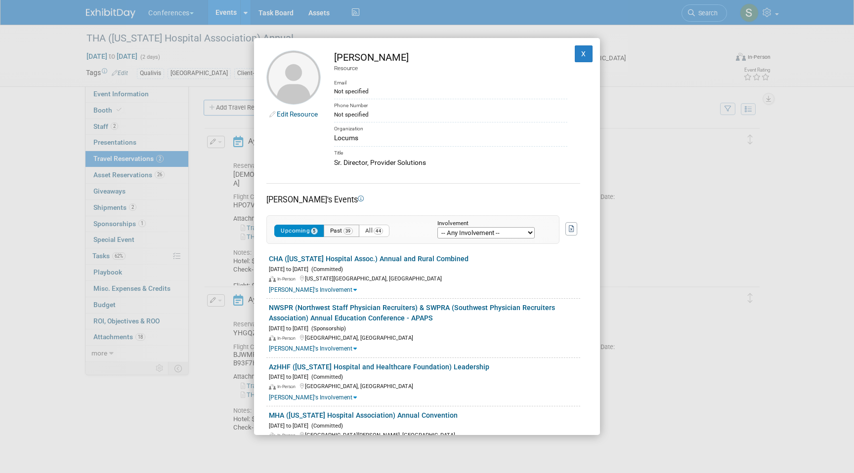
click at [347, 232] on span "39" at bounding box center [347, 231] width 9 height 7
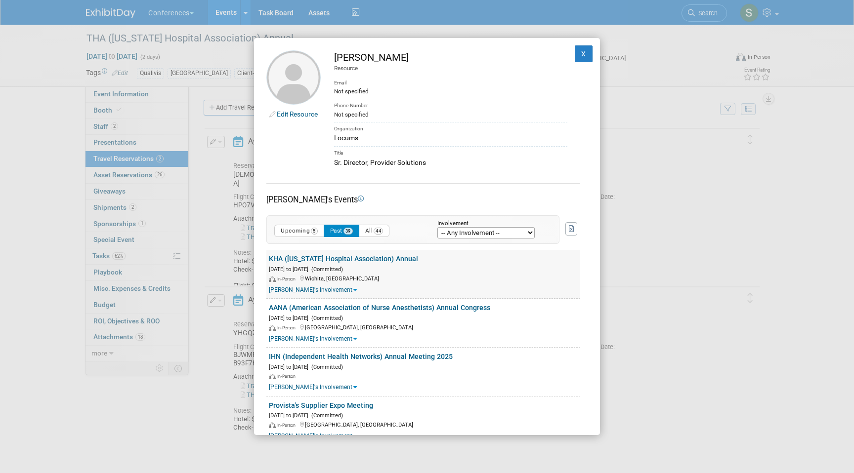
click at [325, 257] on link "KHA ([US_STATE] Hospital Association) Annual" at bounding box center [343, 259] width 149 height 8
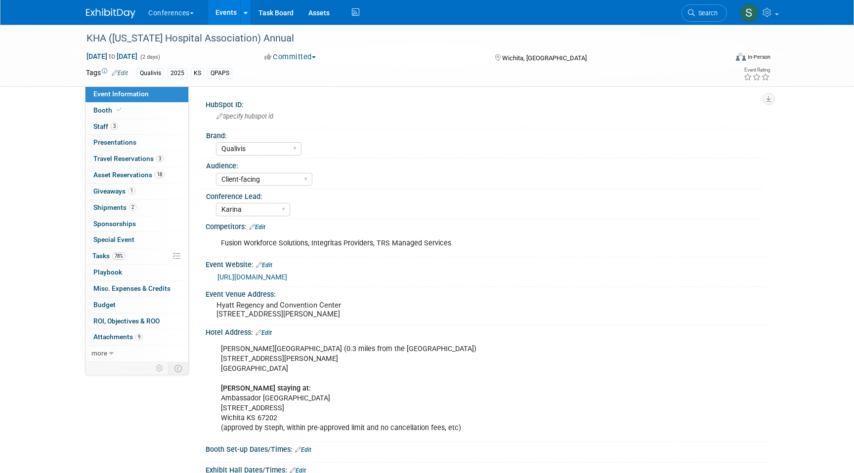
select select "Qualivis"
select select "Client-facing"
select select "Karina"
click at [126, 156] on span "Travel Reservations 3" at bounding box center [128, 159] width 70 height 8
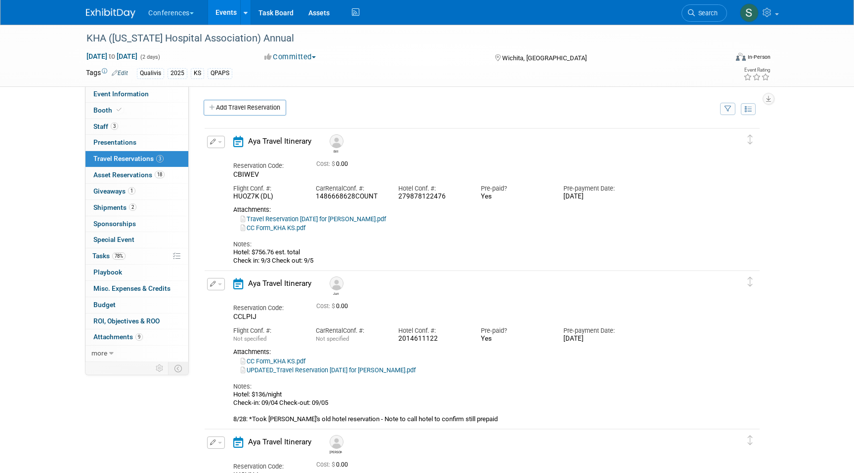
click at [216, 143] on button "button" at bounding box center [216, 142] width 18 height 12
click at [219, 159] on icon "button" at bounding box center [218, 159] width 8 height 7
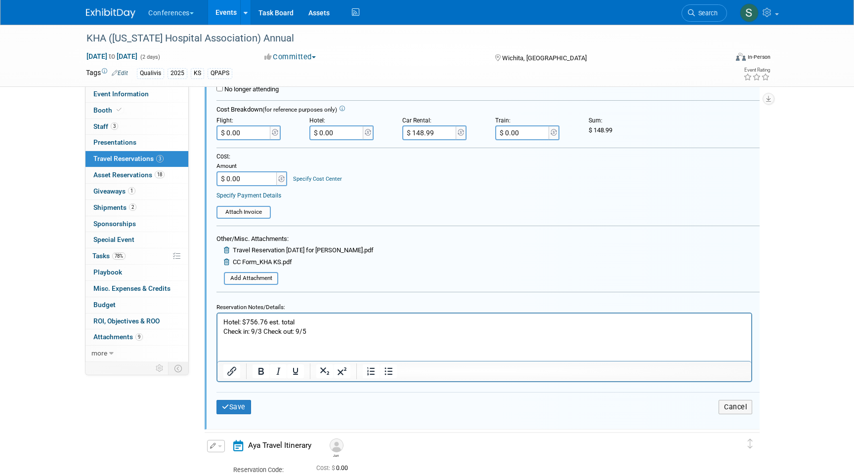
scroll to position [238, 0]
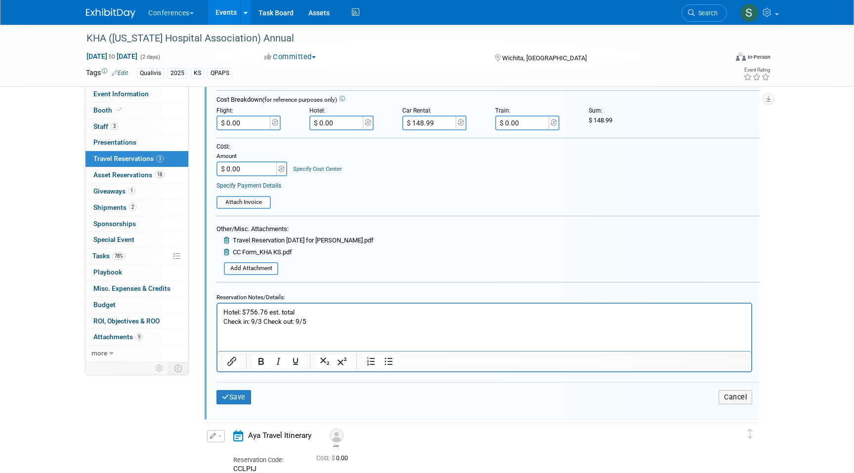
click at [321, 323] on p "Hotel: $756.76 est. total Check in: 9/3 Check out: 9/5" at bounding box center [484, 316] width 522 height 19
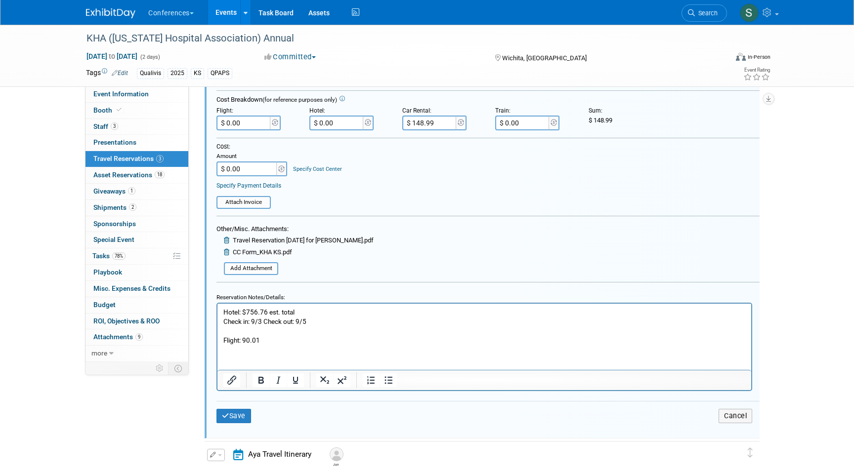
click at [244, 340] on p "Flight: 90.01" at bounding box center [484, 339] width 522 height 9
click at [274, 342] on p "Flight: 490.01" at bounding box center [484, 339] width 522 height 9
click at [247, 342] on p "Flight: 490.01" at bounding box center [484, 339] width 522 height 9
click at [285, 337] on p "Flight: $90.01" at bounding box center [484, 339] width 522 height 9
click at [253, 119] on input "$ 0.00" at bounding box center [243, 123] width 55 height 15
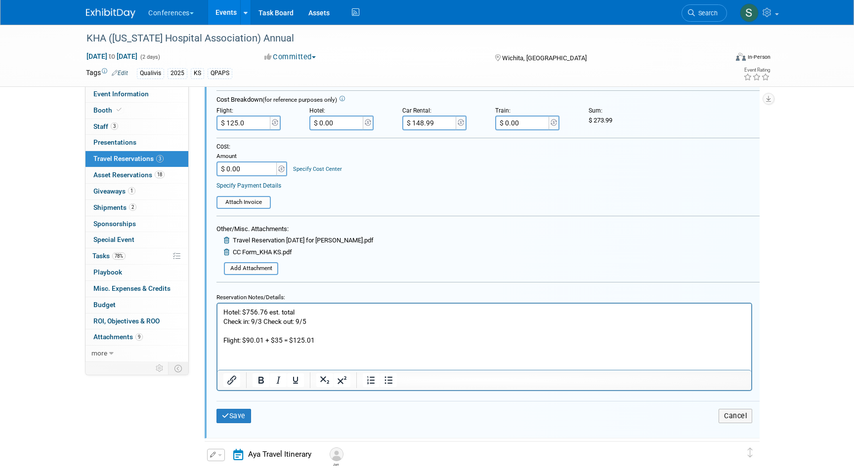
type input "$ 125.01"
click at [237, 412] on button "Save" at bounding box center [233, 416] width 35 height 14
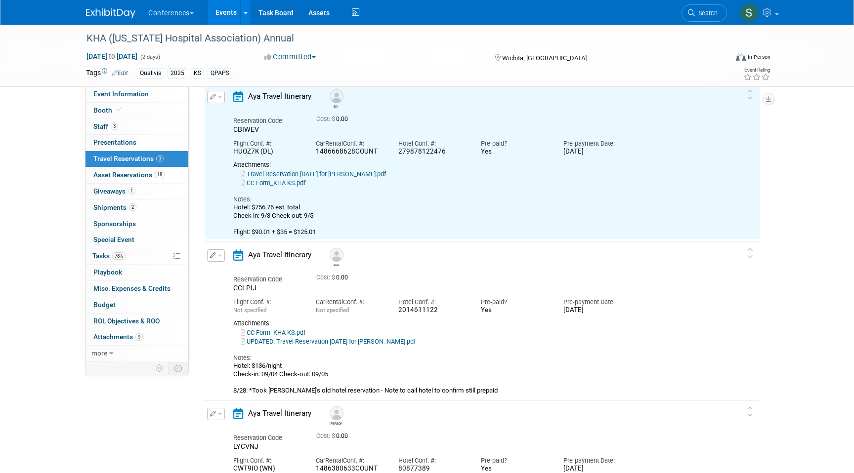
scroll to position [17, 0]
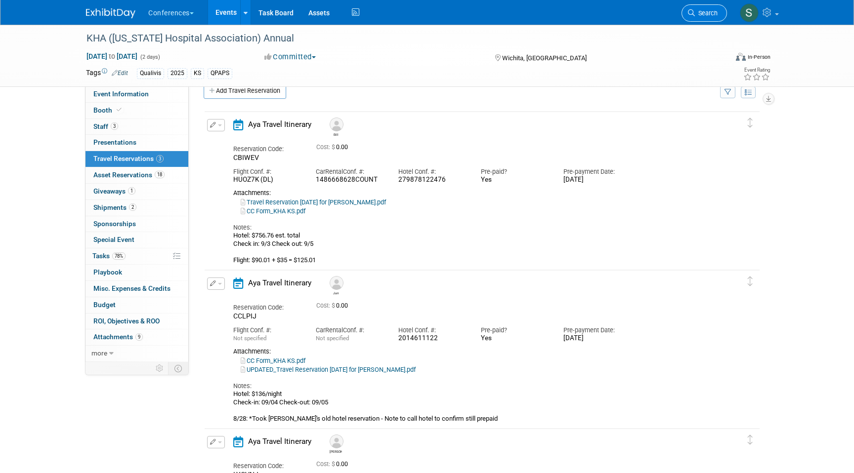
click at [700, 14] on span "Search" at bounding box center [706, 12] width 23 height 7
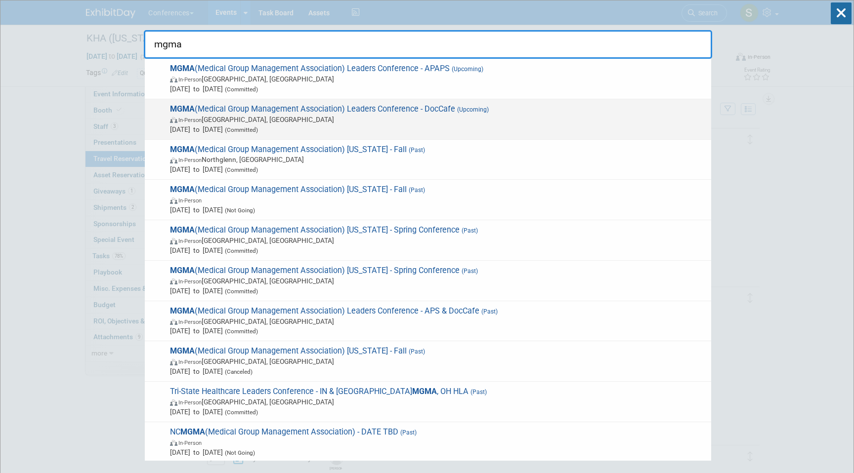
type input "mgma"
click at [478, 119] on span "In-Person Orlando, FL" at bounding box center [438, 120] width 536 height 10
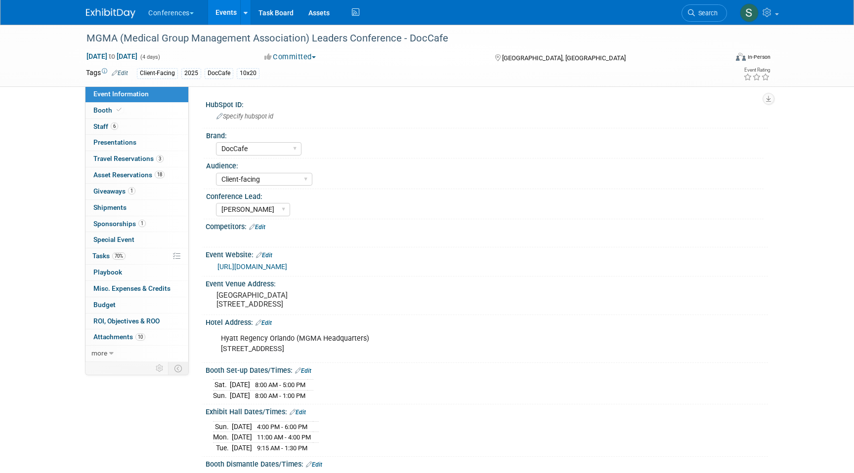
select select "DocCafe"
select select "Client-facing"
select select "[PERSON_NAME]"
click at [167, 163] on link "3 Travel Reservations 3" at bounding box center [136, 159] width 103 height 16
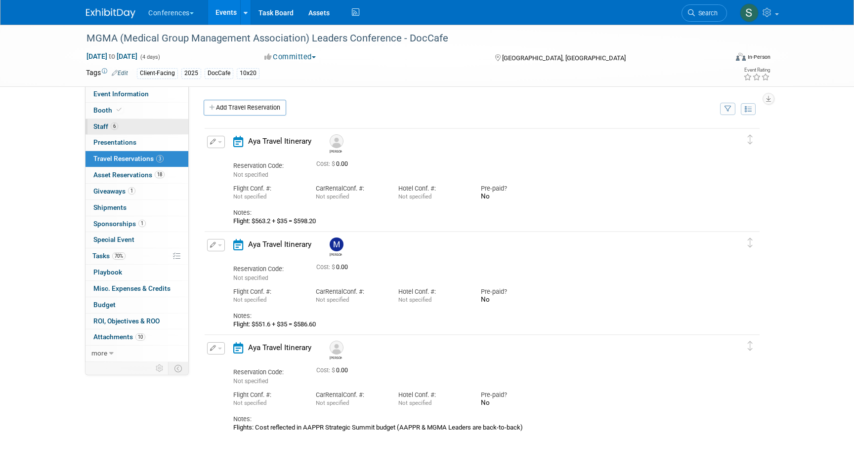
click at [120, 128] on link "6 Staff 6" at bounding box center [136, 127] width 103 height 16
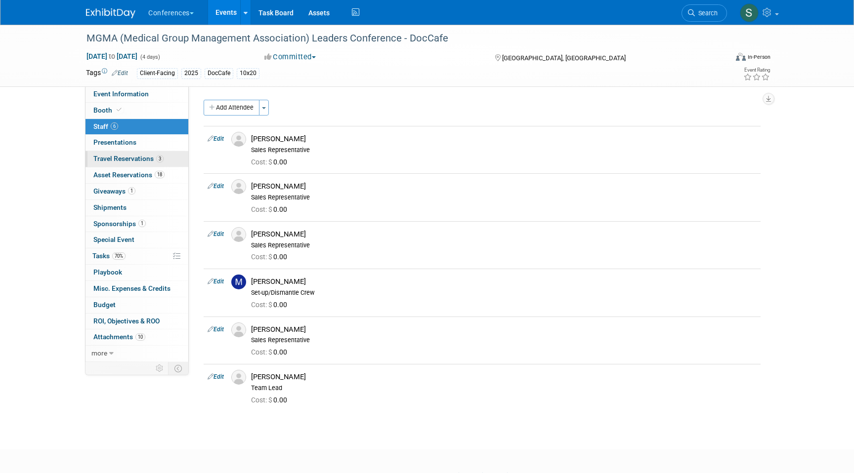
click at [135, 159] on span "Travel Reservations 3" at bounding box center [128, 159] width 70 height 8
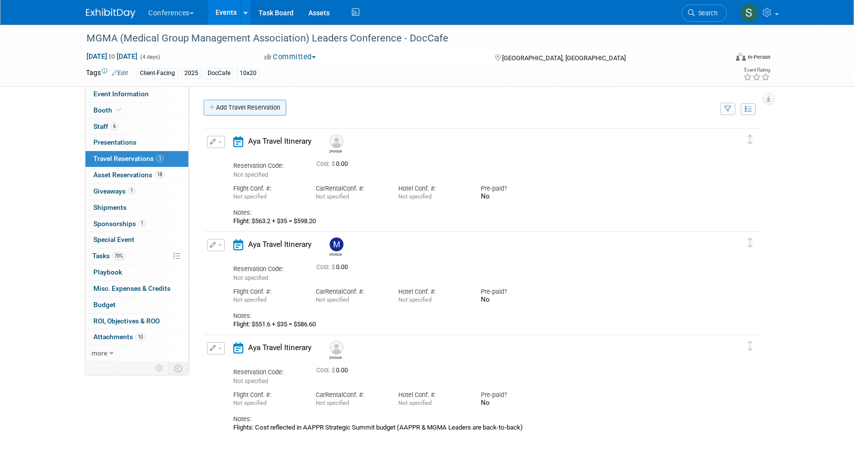
click at [256, 110] on link "Add Travel Reservation" at bounding box center [245, 108] width 82 height 16
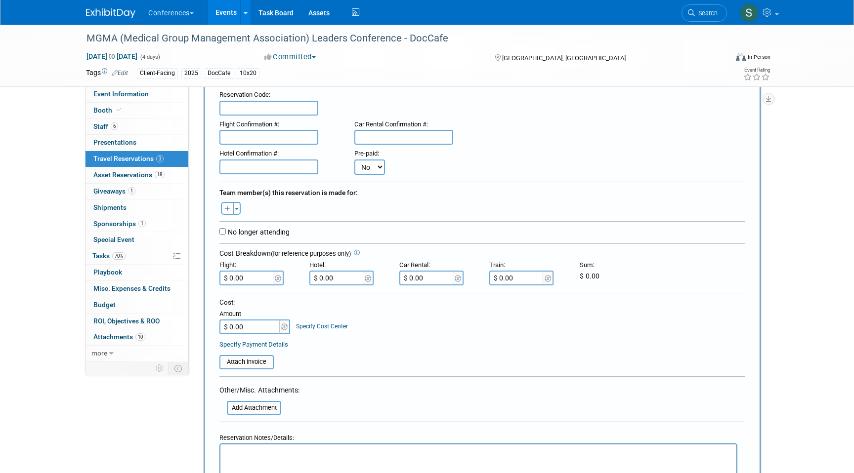
scroll to position [95, 0]
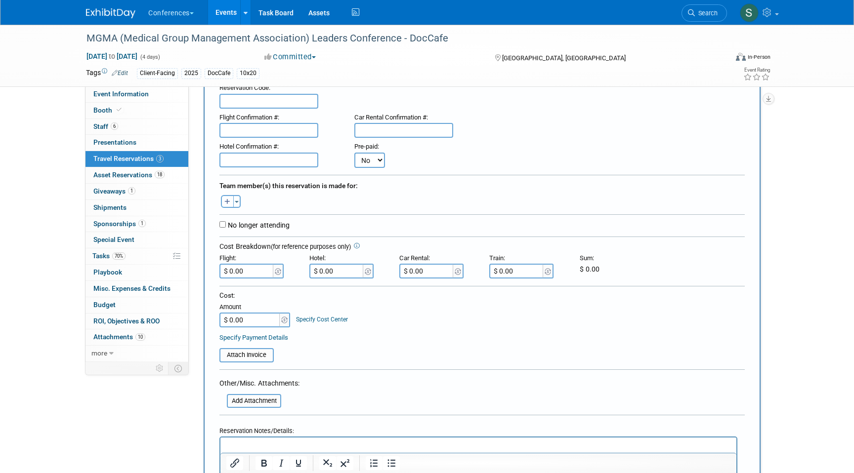
click at [227, 207] on button "button" at bounding box center [227, 201] width 13 height 13
select select
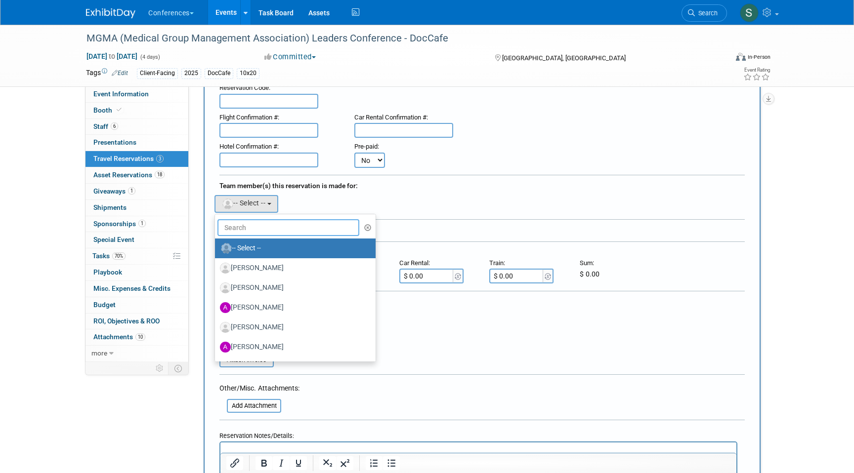
click at [253, 233] on input "text" at bounding box center [288, 227] width 142 height 17
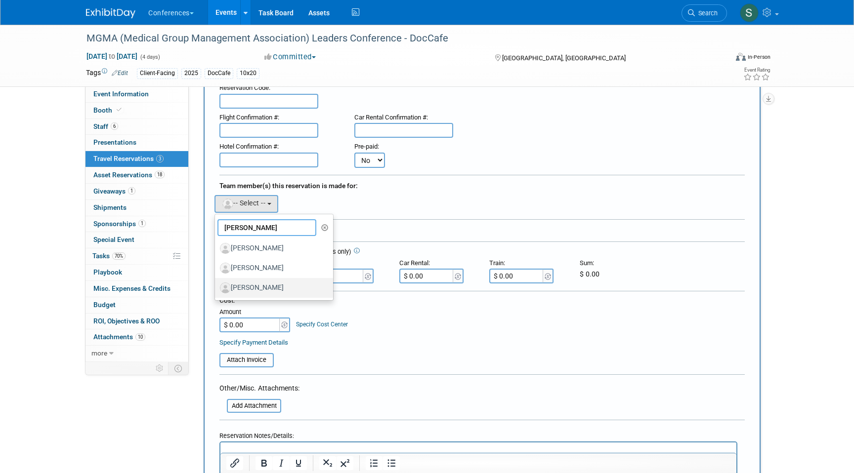
type input "john"
click at [266, 286] on label "[PERSON_NAME]" at bounding box center [271, 288] width 103 height 16
click at [216, 286] on input "[PERSON_NAME]" at bounding box center [213, 287] width 6 height 6
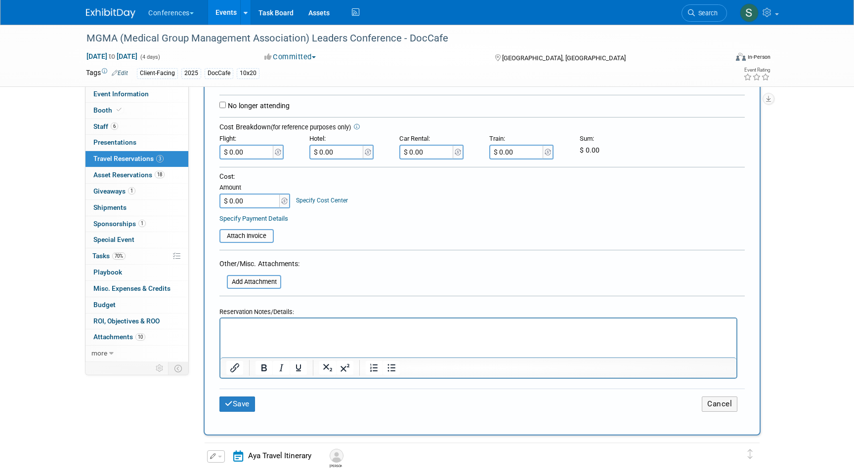
scroll to position [252, 0]
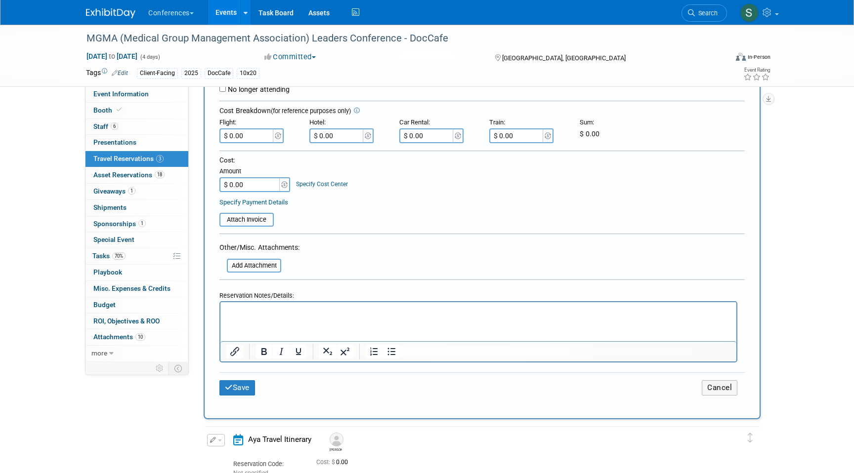
click at [232, 316] on html at bounding box center [478, 309] width 516 height 14
click at [277, 307] on p "Flight: $90.01" at bounding box center [478, 311] width 504 height 10
click at [254, 133] on input "$ 0.00" at bounding box center [246, 135] width 55 height 15
type input "$ 125.01"
click at [242, 380] on button "Save" at bounding box center [237, 387] width 36 height 15
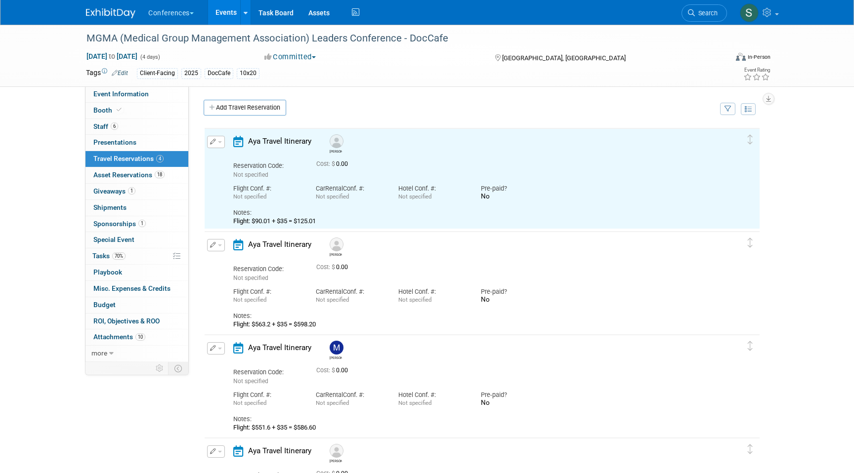
scroll to position [0, 0]
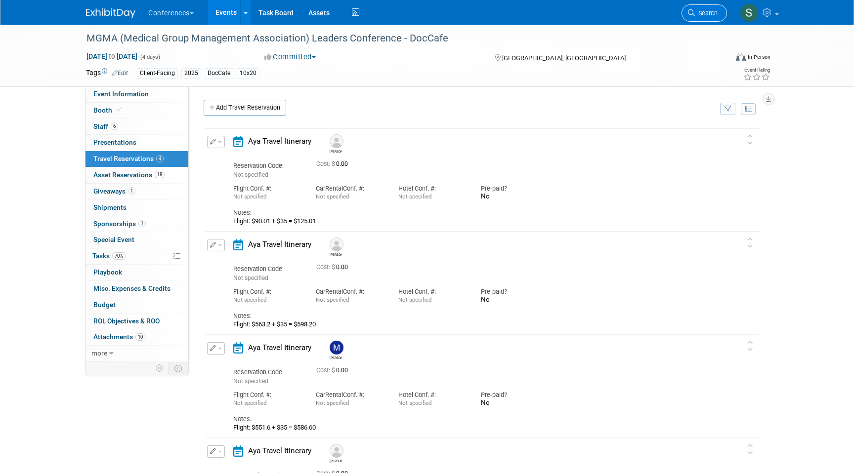
click at [705, 12] on span "Search" at bounding box center [706, 12] width 23 height 7
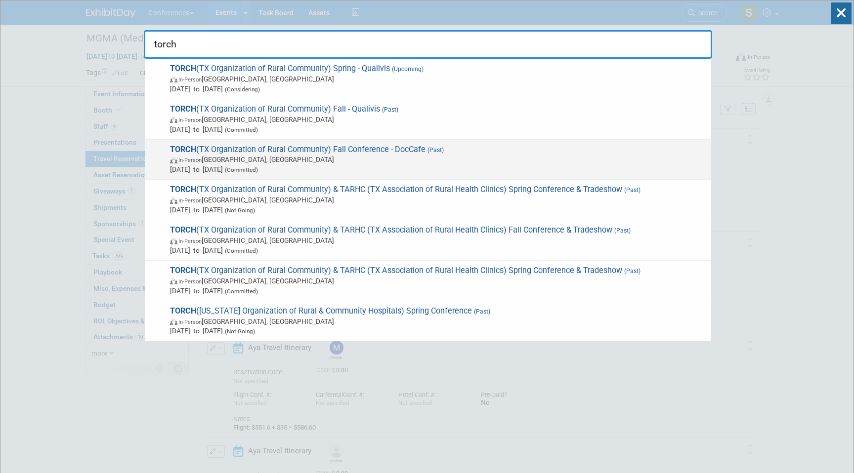
type input "torch"
click at [366, 161] on span "In-Person Austin, TX" at bounding box center [438, 160] width 536 height 10
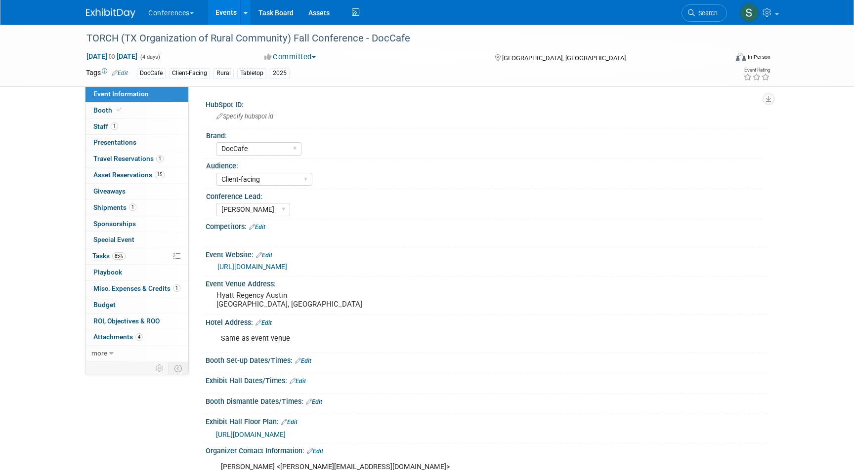
select select "DocCafe"
select select "Client-facing"
select select "[PERSON_NAME]"
click at [151, 156] on span "Travel Reservations 1" at bounding box center [128, 159] width 70 height 8
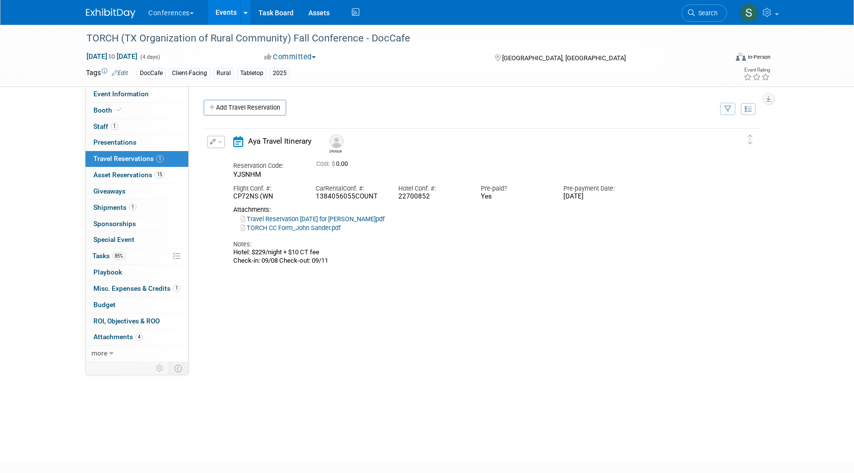
click at [219, 138] on button "button" at bounding box center [216, 142] width 18 height 12
click at [259, 156] on button "Edit Reservation" at bounding box center [248, 159] width 83 height 14
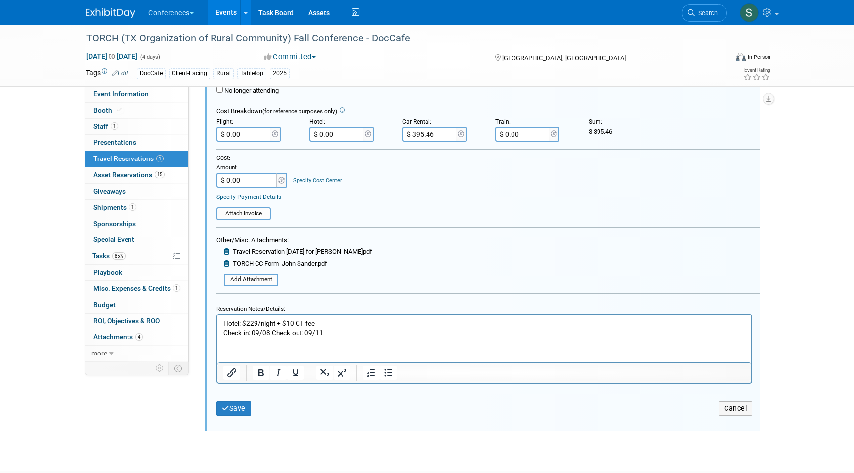
scroll to position [238, 0]
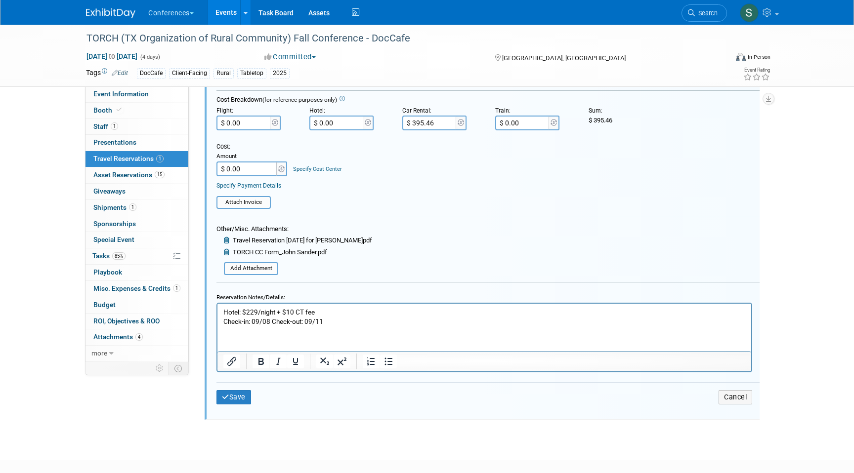
click at [343, 322] on p "Hotel: $229/night + $10 CT fee Check-in: 09/08 Check-out: 09/11" at bounding box center [484, 316] width 522 height 19
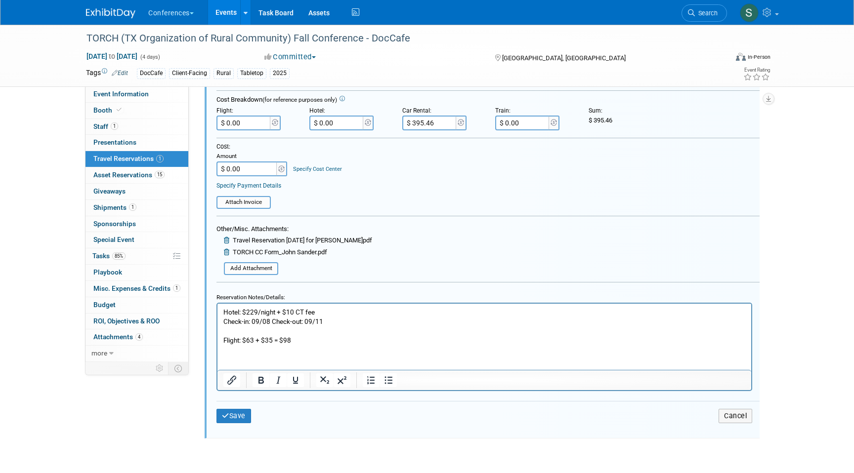
click at [246, 128] on input "$ 0.00" at bounding box center [243, 123] width 55 height 15
type input "$ 98.00"
click at [235, 414] on button "Save" at bounding box center [233, 416] width 35 height 14
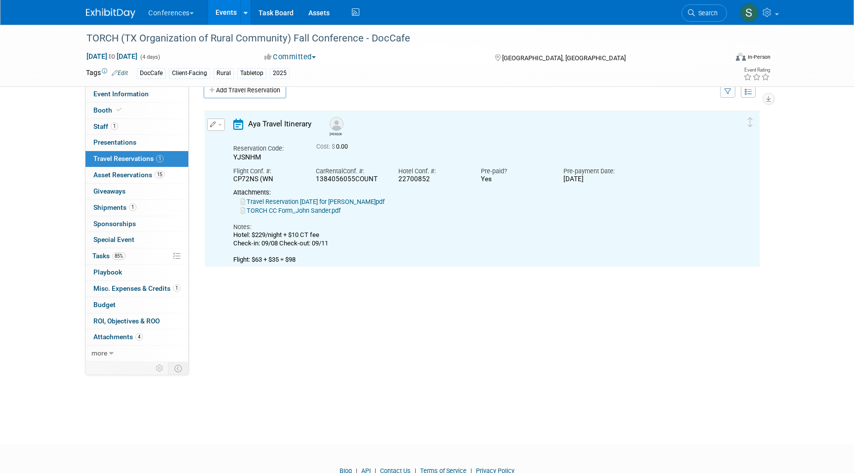
scroll to position [17, 0]
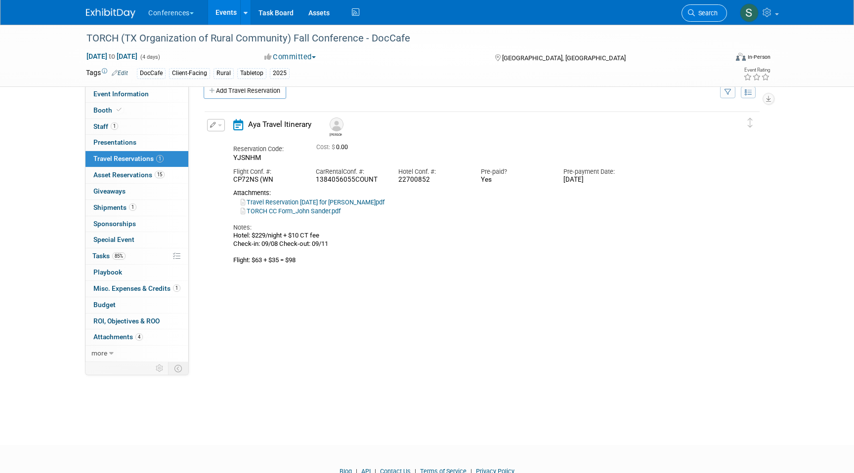
click at [695, 13] on span "Search" at bounding box center [706, 12] width 23 height 7
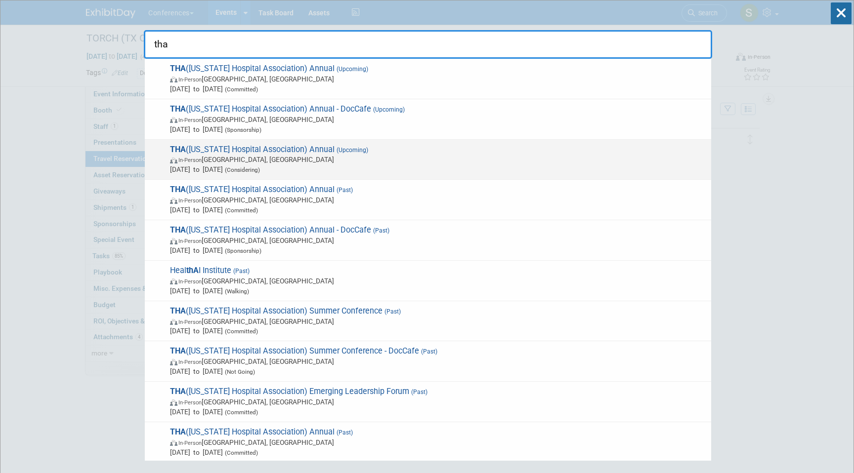
type input "tha"
click at [386, 166] on span "[DATE] to [DATE] (Considering)" at bounding box center [438, 170] width 536 height 10
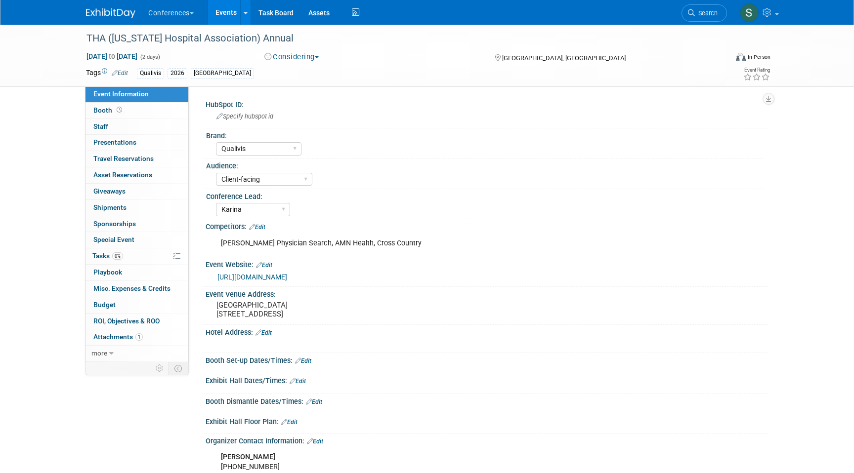
select select "Qualivis"
select select "Client-facing"
select select "Karina"
click at [697, 14] on span "Search" at bounding box center [706, 12] width 23 height 7
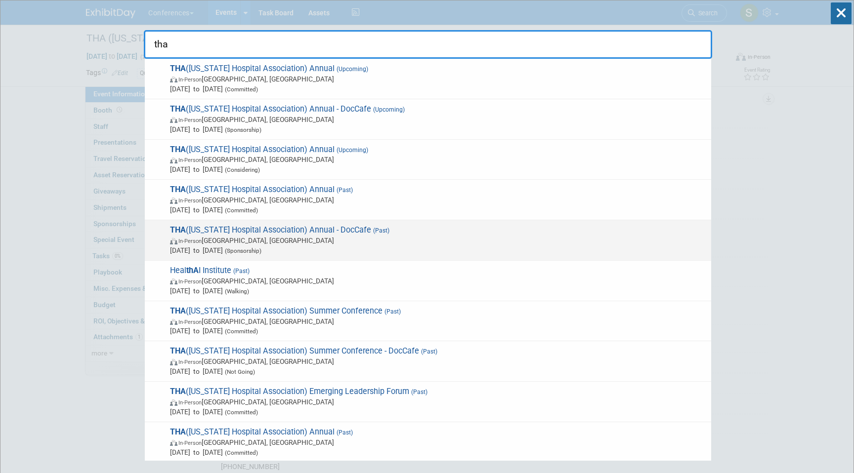
type input "tha"
click at [394, 240] on span "In-Person [GEOGRAPHIC_DATA], [GEOGRAPHIC_DATA]" at bounding box center [438, 241] width 536 height 10
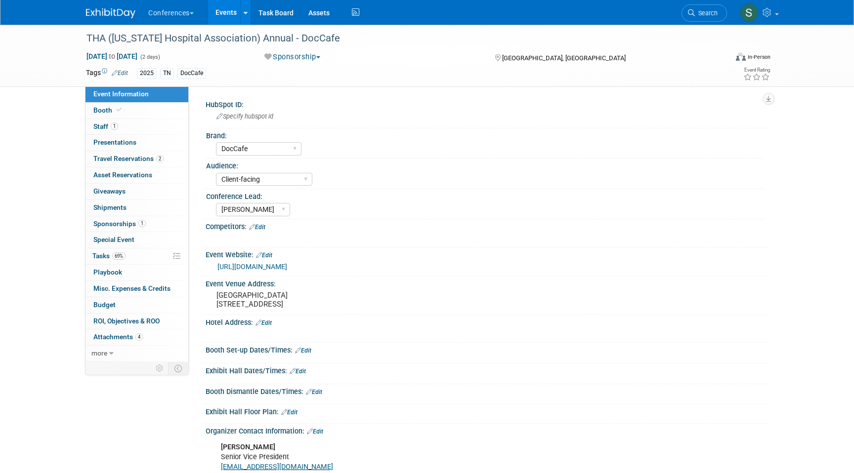
select select "DocCafe"
select select "Client-facing"
select select "[PERSON_NAME]"
click at [146, 161] on span "Travel Reservations 2" at bounding box center [128, 159] width 70 height 8
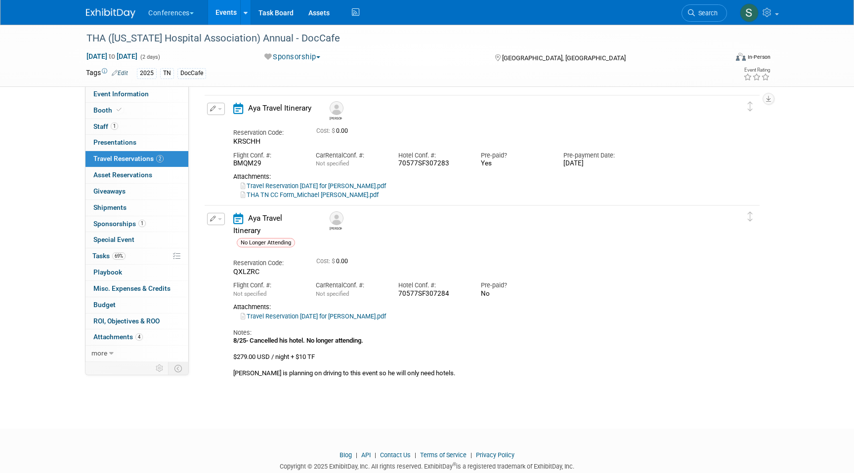
scroll to position [34, 0]
click at [697, 19] on link "Search" at bounding box center [703, 12] width 45 height 17
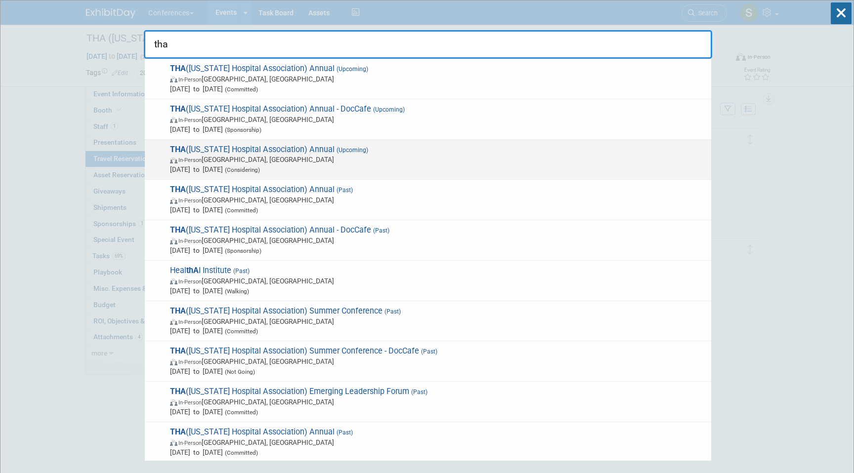
type input "tha"
click at [398, 153] on span "THA (Texas Hospital Association) Annual (Upcoming) In-Person Fort Worth, TX Sep…" at bounding box center [436, 160] width 539 height 30
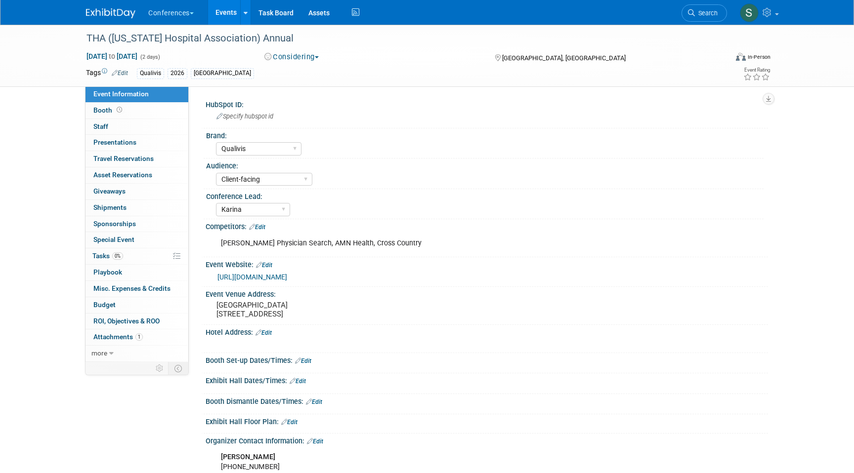
select select "Qualivis"
select select "Client-facing"
select select "Karina"
click at [704, 9] on span "Search" at bounding box center [706, 12] width 23 height 7
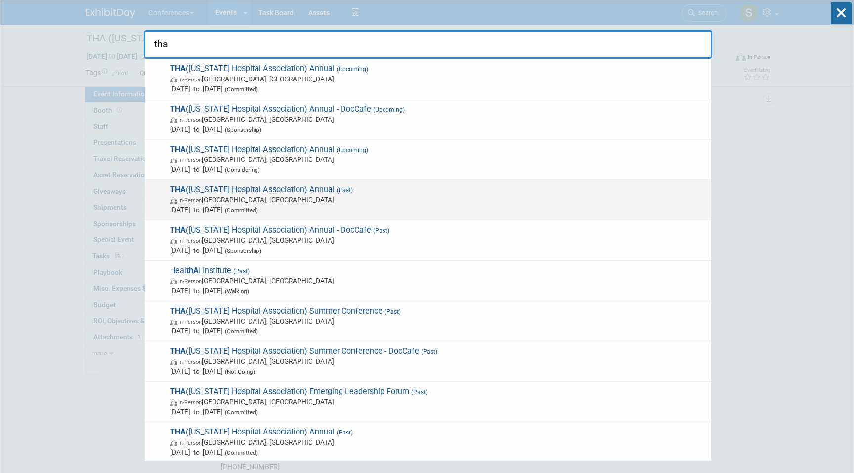
type input "tha"
click at [411, 205] on span "[DATE] to [DATE] (Committed)" at bounding box center [438, 210] width 536 height 10
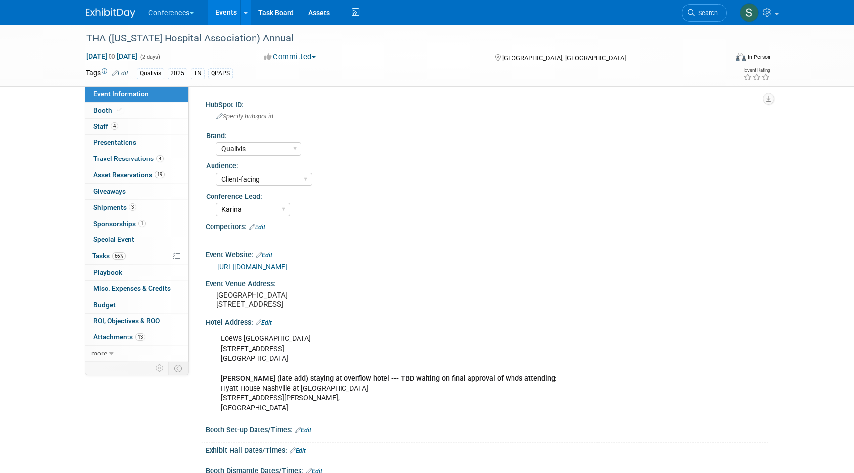
select select "Qualivis"
select select "Client-facing"
select select "Karina"
click at [148, 158] on span "Travel Reservations 4" at bounding box center [128, 159] width 70 height 8
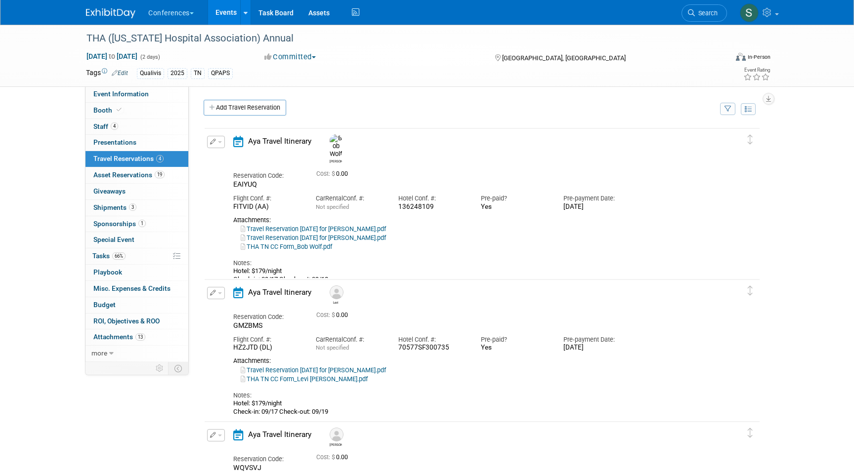
click at [215, 146] on button "button" at bounding box center [216, 142] width 18 height 12
click at [233, 158] on button "Edit Reservation" at bounding box center [248, 159] width 83 height 14
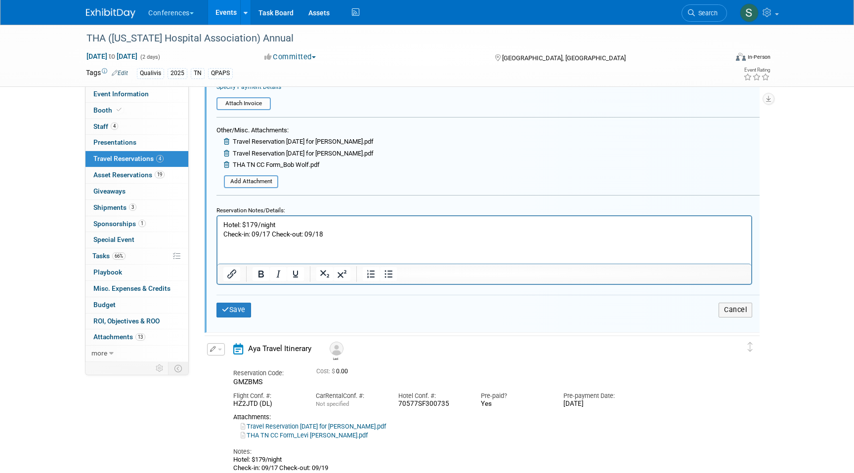
scroll to position [338, 0]
click at [338, 232] on p "Hotel: $179/night Check-in: 09/17 Check-out: 09/18" at bounding box center [484, 227] width 522 height 19
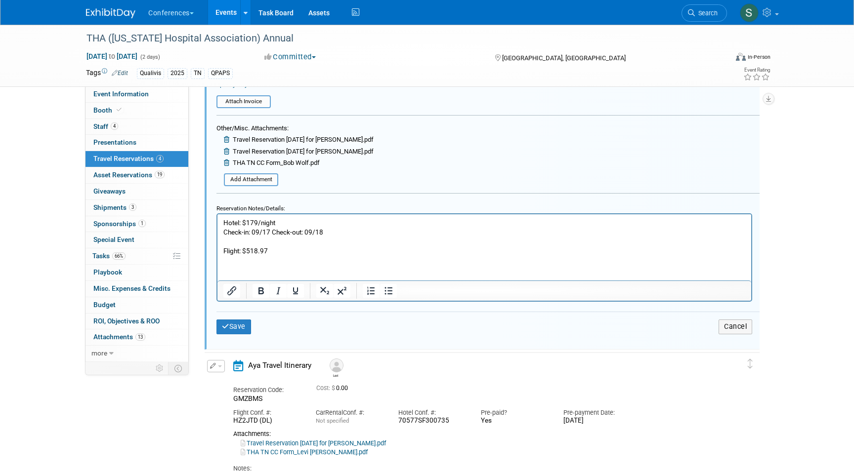
click at [313, 250] on p "Flight: $518.97" at bounding box center [484, 251] width 522 height 9
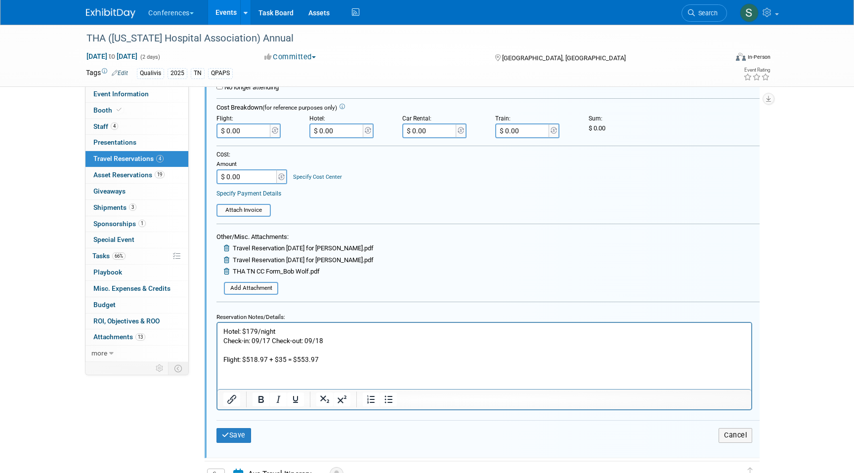
scroll to position [225, 0]
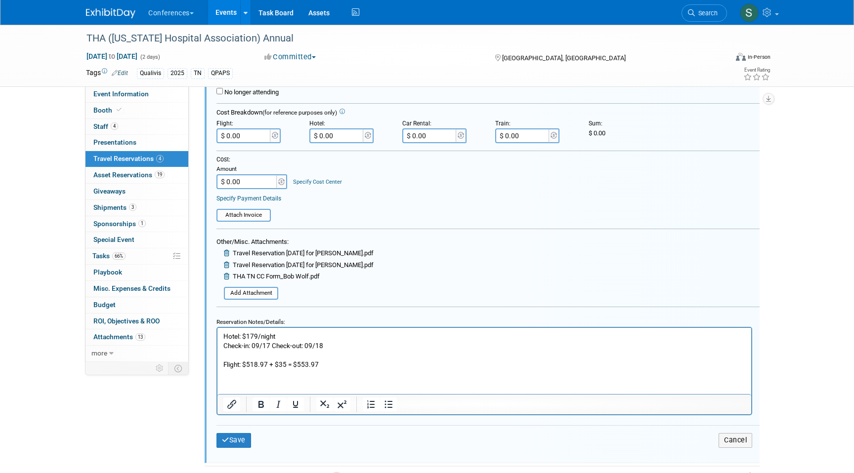
click at [247, 140] on input "$ 0.00" at bounding box center [243, 135] width 55 height 15
type input "$ 553.97"
click at [240, 444] on button "Save" at bounding box center [233, 440] width 35 height 14
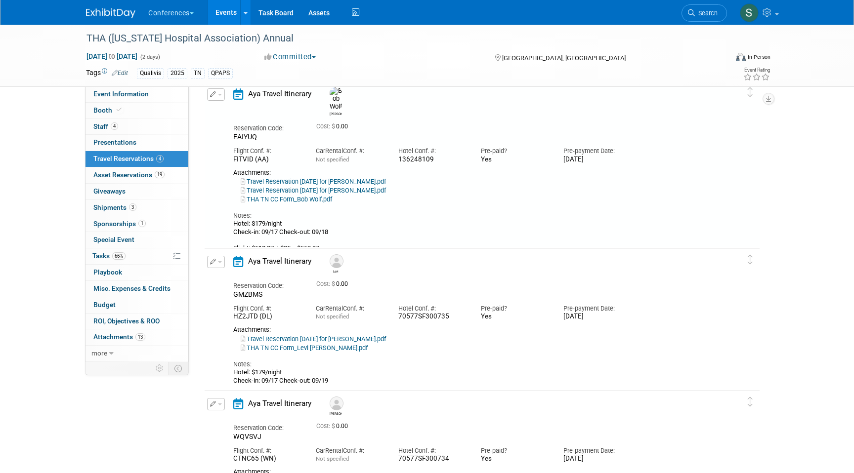
scroll to position [17, 0]
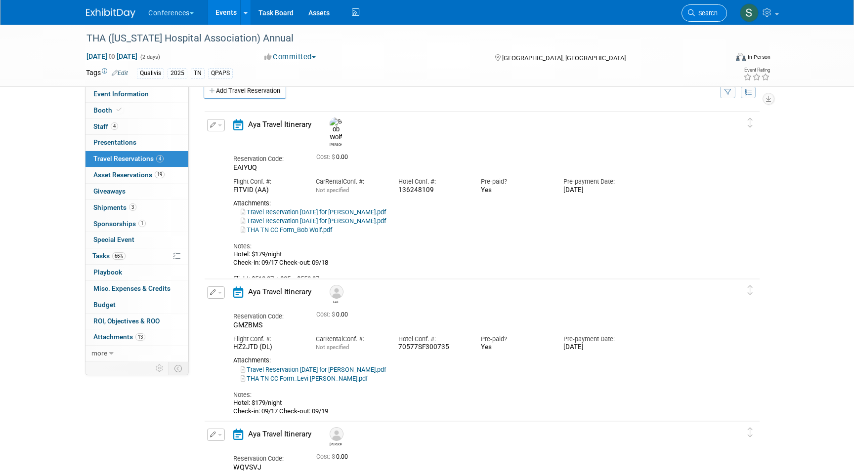
click at [708, 13] on span "Search" at bounding box center [706, 12] width 23 height 7
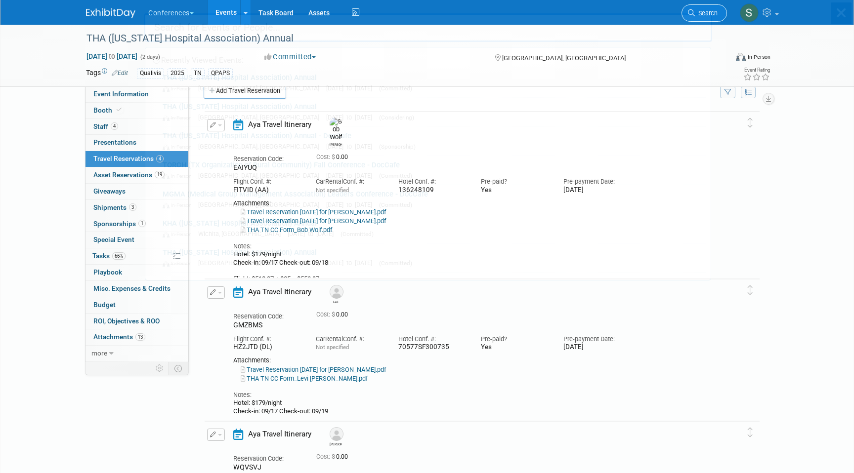
scroll to position [0, 0]
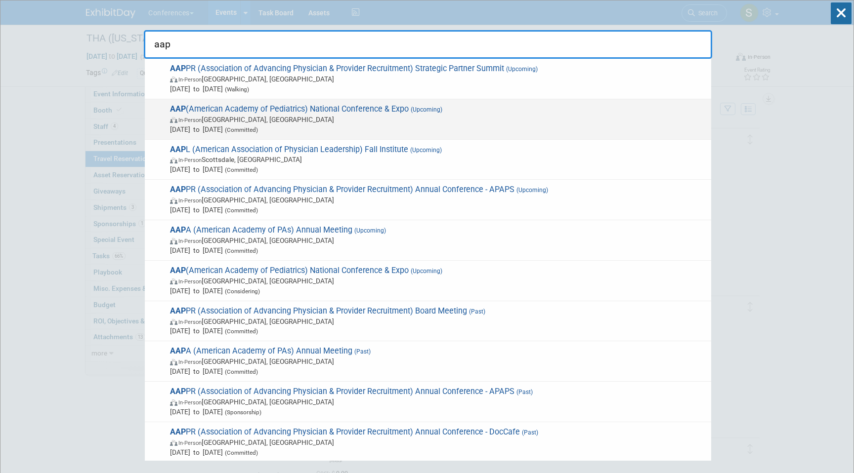
type input "aap"
click at [367, 112] on span "AAP (American Academy of Pediatrics) National Conference & Expo (Upcoming) In-P…" at bounding box center [436, 119] width 539 height 30
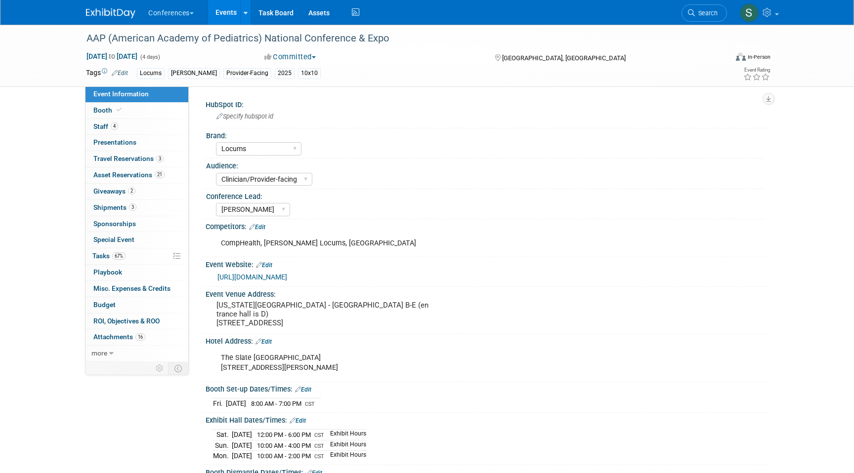
select select "Locums"
select select "Clinician/Provider-facing"
select select "[PERSON_NAME]"
click at [160, 158] on span "3" at bounding box center [159, 158] width 7 height 7
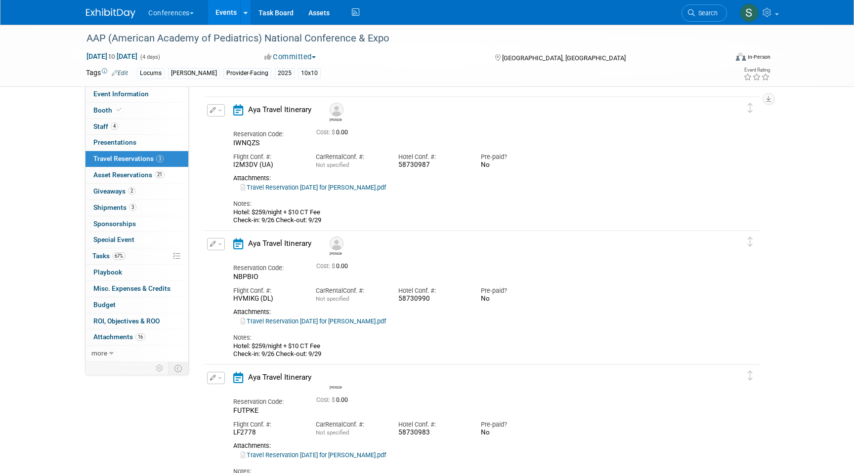
scroll to position [19, 0]
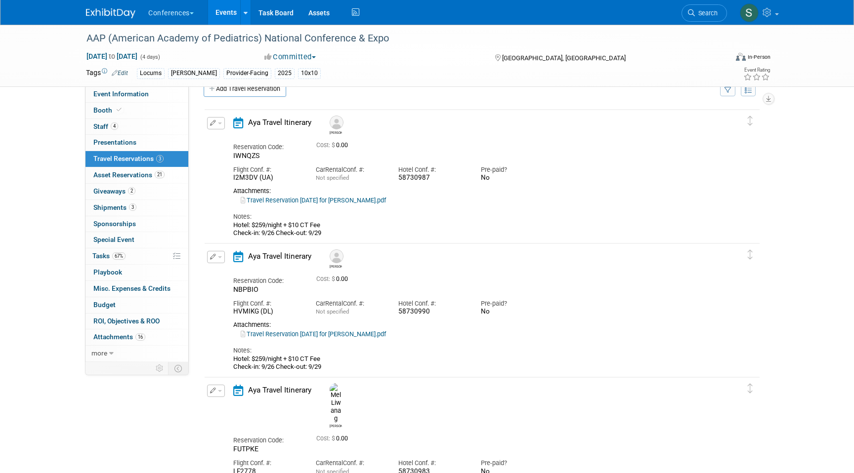
click at [216, 124] on button "button" at bounding box center [216, 123] width 18 height 12
click at [222, 141] on button "Edit Reservation" at bounding box center [248, 140] width 83 height 14
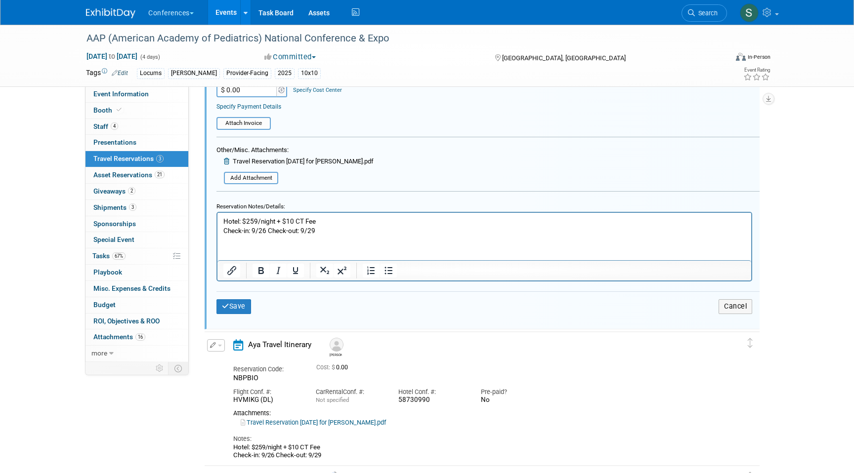
scroll to position [322, 0]
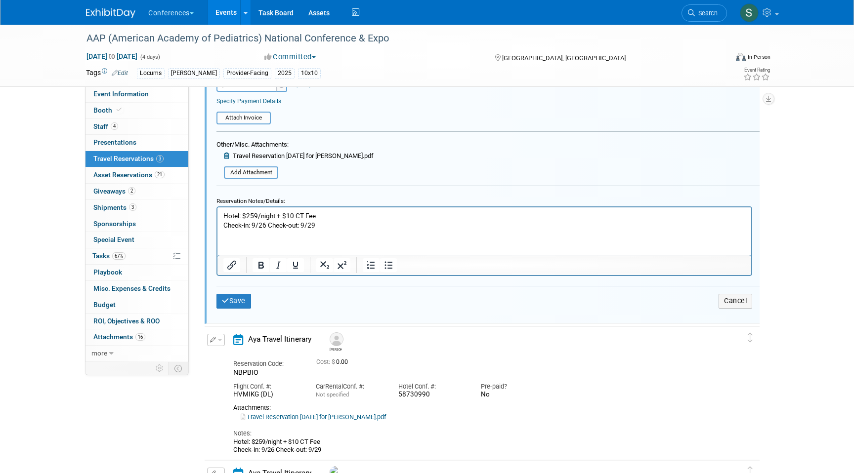
click at [329, 224] on p "Hotel: $259/night + $10 CT Fee Check-in: 9/26 Check-out: 9/29" at bounding box center [484, 220] width 522 height 19
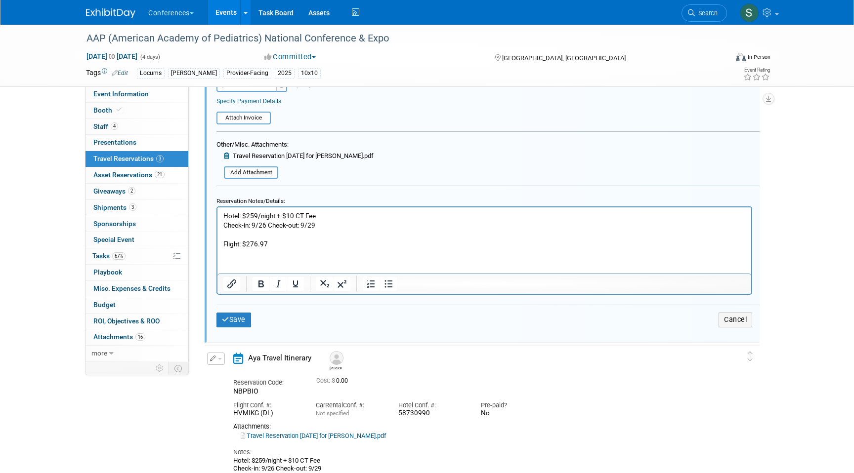
click at [300, 249] on html "Hotel: $259/night + $10 CT Fee Check-in: 9/26 Check-out: 9/29 Flight: $276.97" at bounding box center [484, 227] width 534 height 41
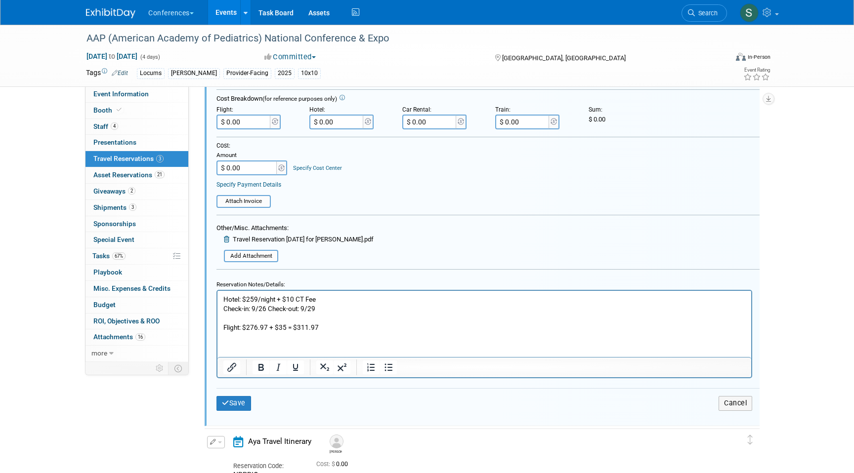
scroll to position [235, 0]
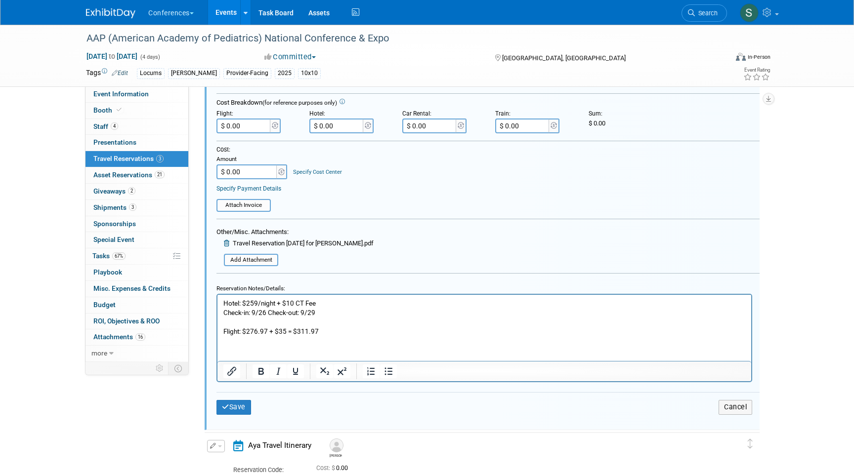
click at [251, 128] on input "$ 0.00" at bounding box center [243, 126] width 55 height 15
type input "$ 311.97"
click at [229, 407] on button "Save" at bounding box center [233, 407] width 35 height 14
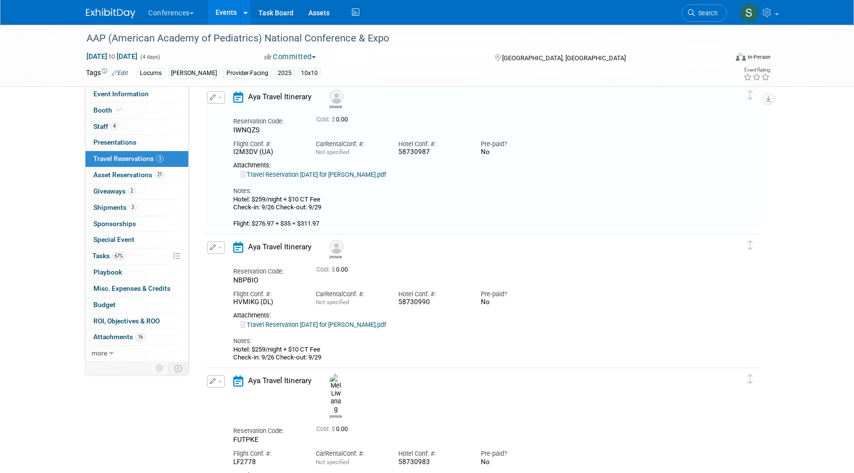
scroll to position [17, 0]
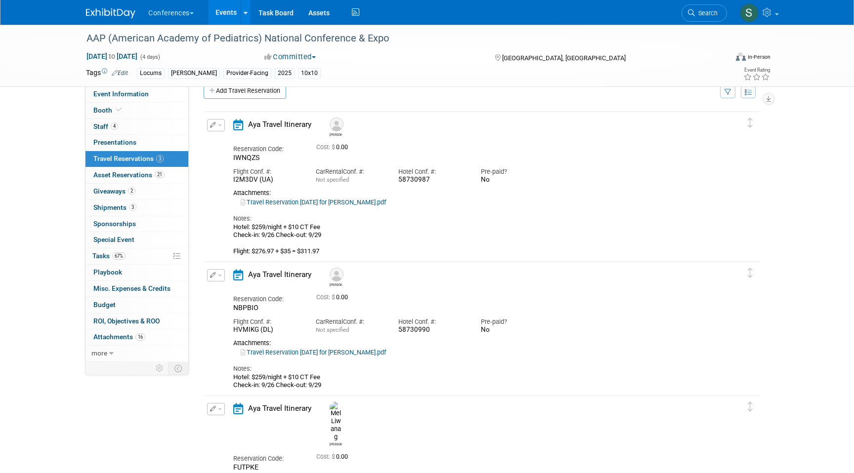
click at [214, 279] on button "button" at bounding box center [216, 275] width 18 height 12
click at [216, 286] on button "Edit Reservation" at bounding box center [248, 293] width 83 height 14
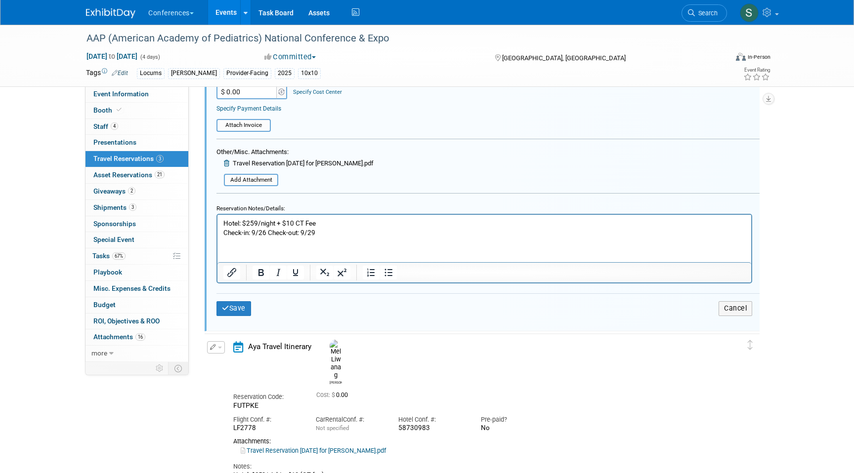
scroll to position [534, 0]
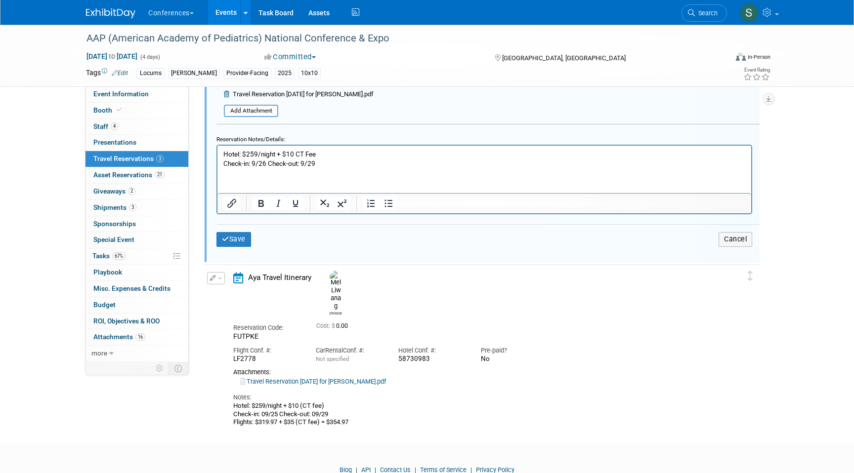
click at [330, 166] on p "Hotel: $259/night + $10 CT Fee Check-in: 9/26 Check-out: 9/29" at bounding box center [484, 159] width 522 height 19
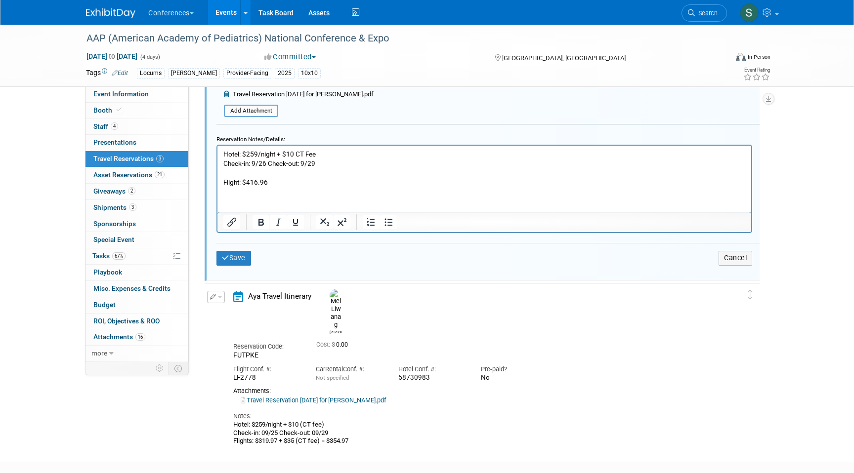
click at [309, 184] on p "Flight: $416.96" at bounding box center [484, 182] width 522 height 9
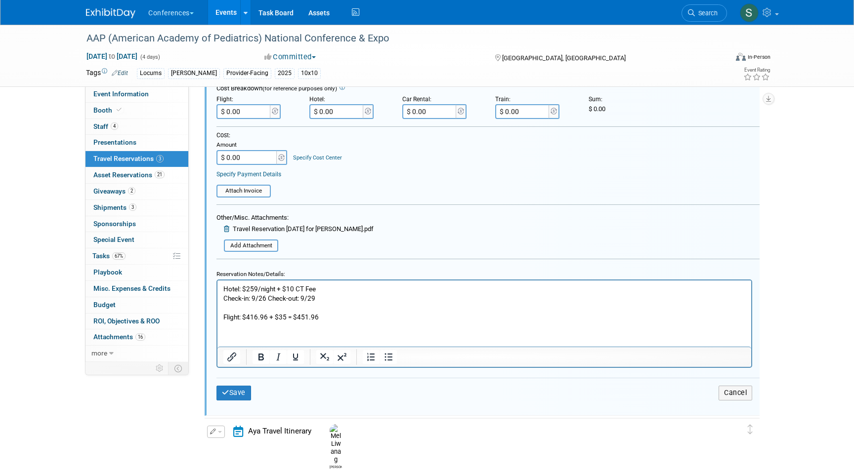
scroll to position [398, 0]
click at [258, 119] on input "$ 0.00" at bounding box center [243, 112] width 55 height 15
type input "$ 451.96"
click at [235, 388] on button "Save" at bounding box center [233, 394] width 35 height 14
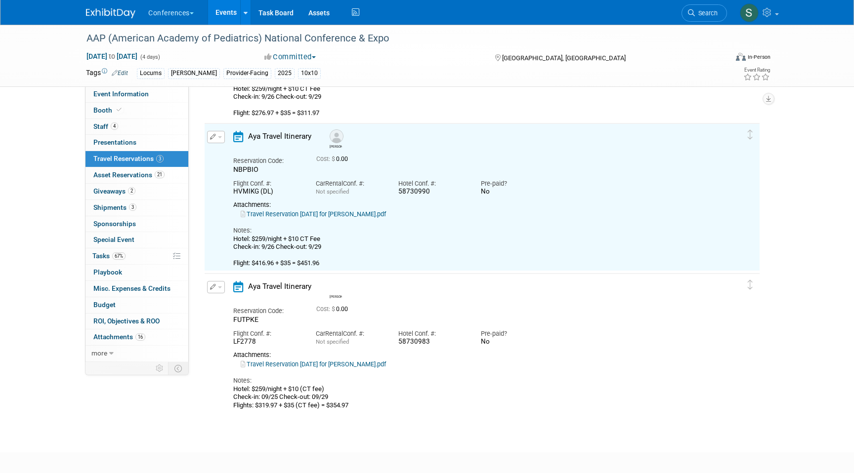
scroll to position [132, 0]
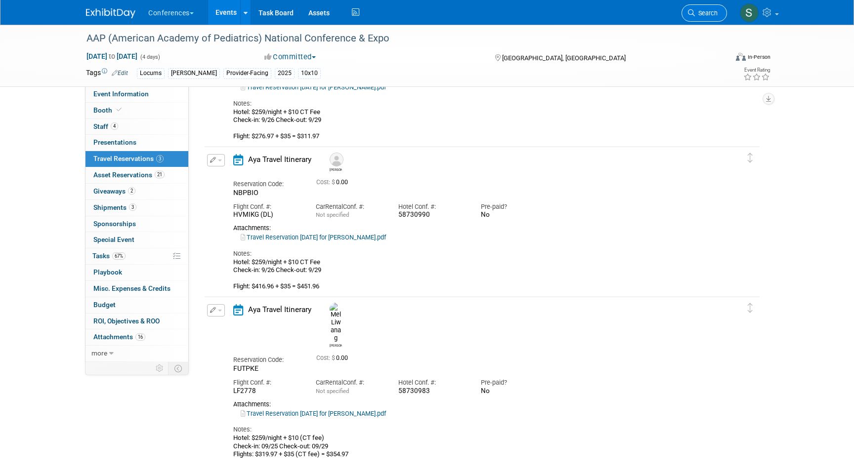
click at [699, 12] on span "Search" at bounding box center [706, 12] width 23 height 7
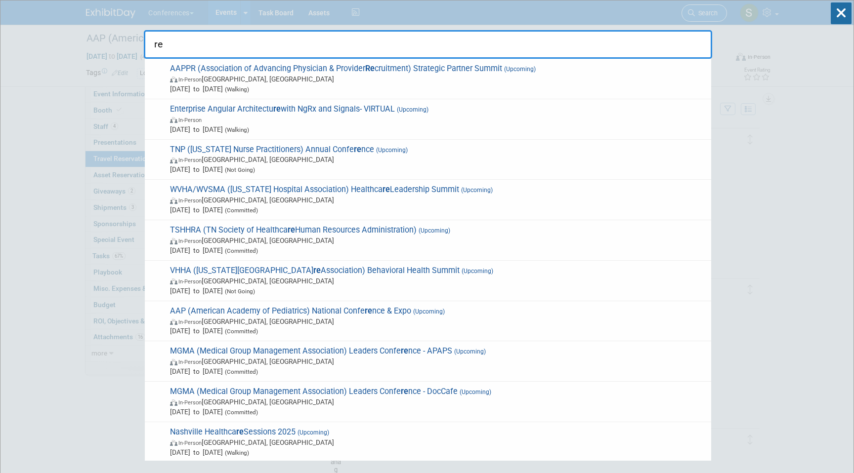
type input "r"
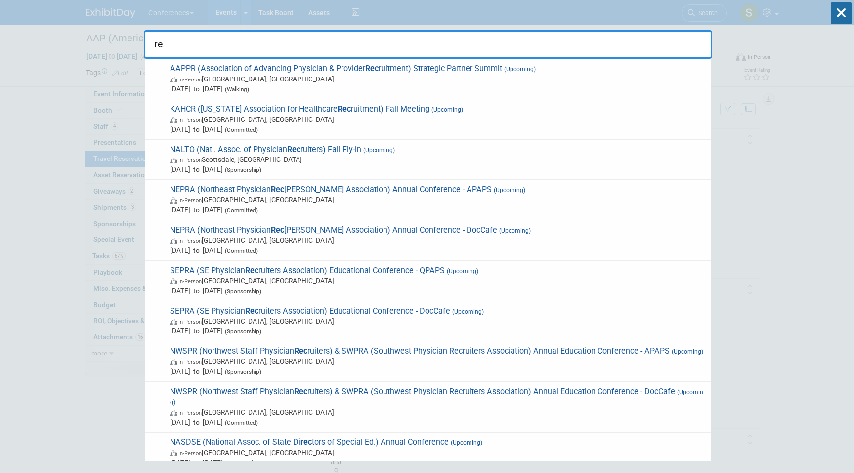
type input "r"
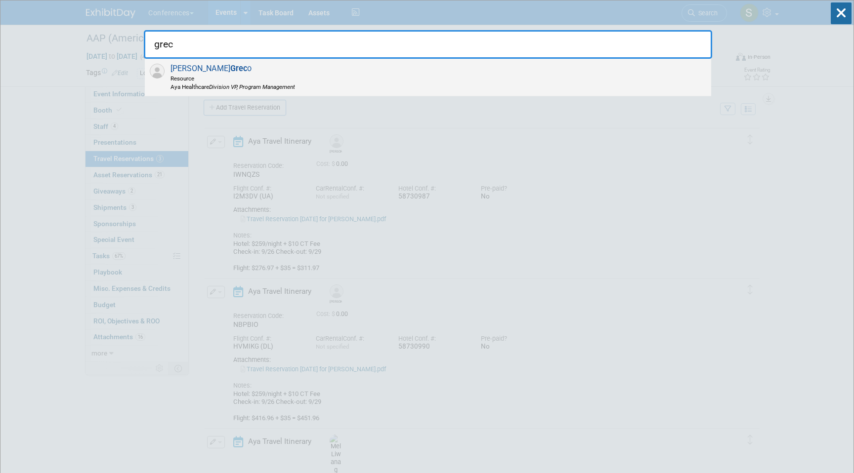
click at [464, 77] on div "Gina Grec o Resource Aya Healthcare Division VP, Program Management" at bounding box center [428, 78] width 566 height 38
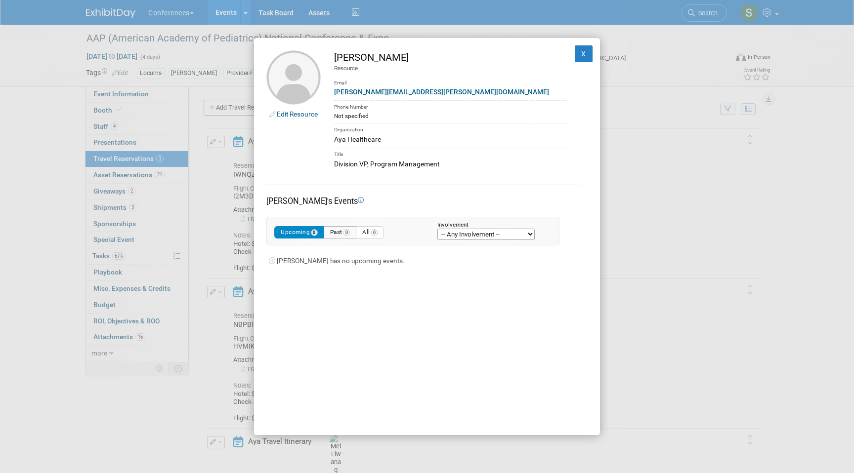
click at [335, 232] on button "Past 0" at bounding box center [340, 232] width 33 height 12
click at [583, 53] on button "X" at bounding box center [584, 53] width 18 height 17
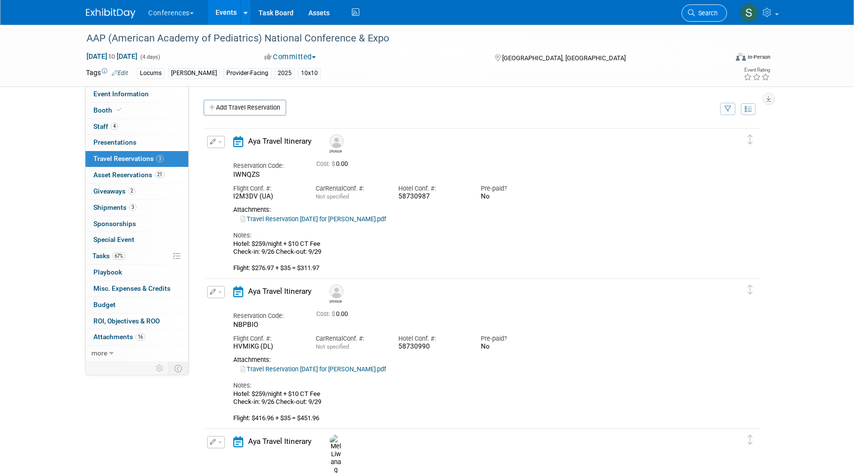
click at [712, 14] on span "Search" at bounding box center [706, 12] width 23 height 7
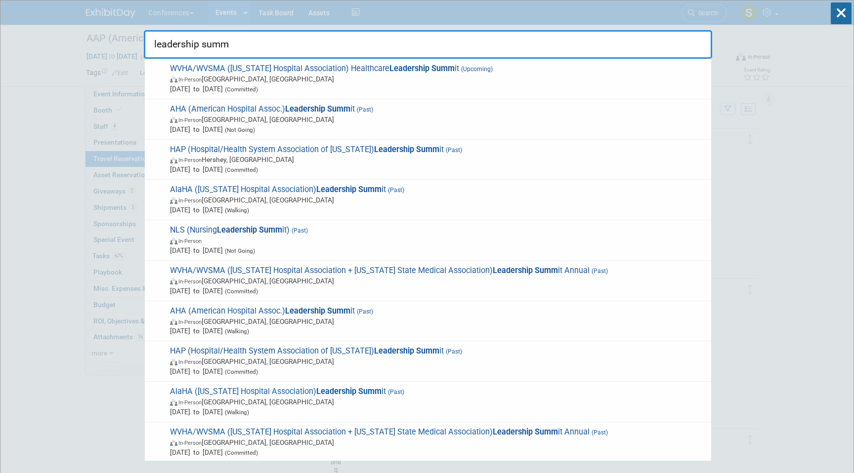
type input "leadership summ"
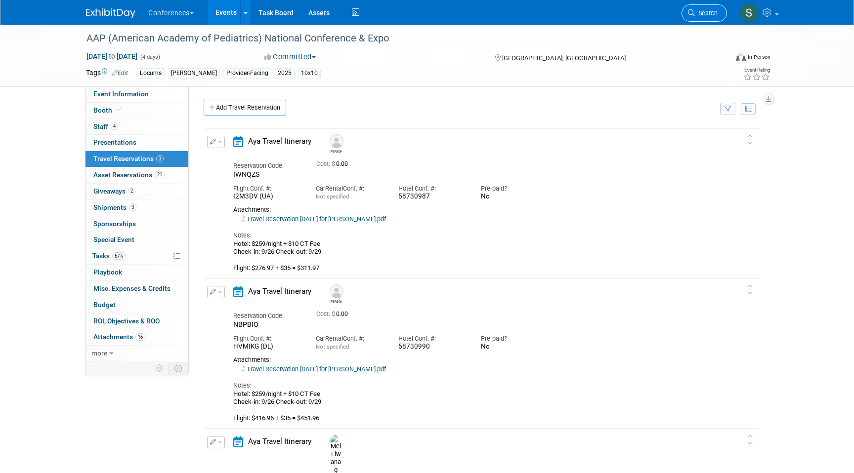
click at [699, 15] on span "Search" at bounding box center [706, 12] width 23 height 7
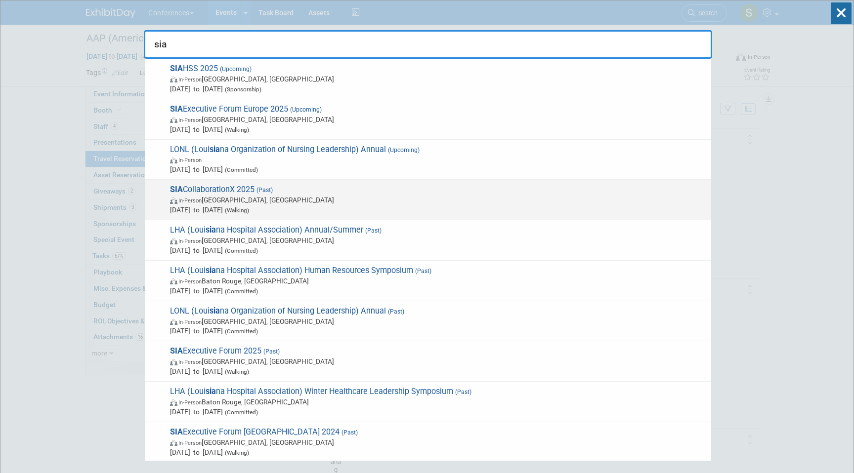
type input "sia"
click at [292, 203] on span "In-Person Dallas, TX" at bounding box center [438, 200] width 536 height 10
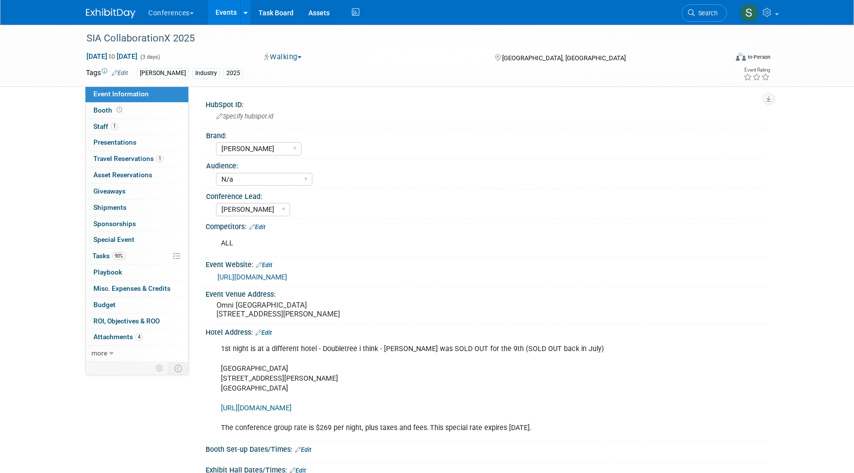
select select "[PERSON_NAME]"
select select "N/a"
select select "[PERSON_NAME]"
click at [134, 160] on span "Travel Reservations 1" at bounding box center [128, 159] width 70 height 8
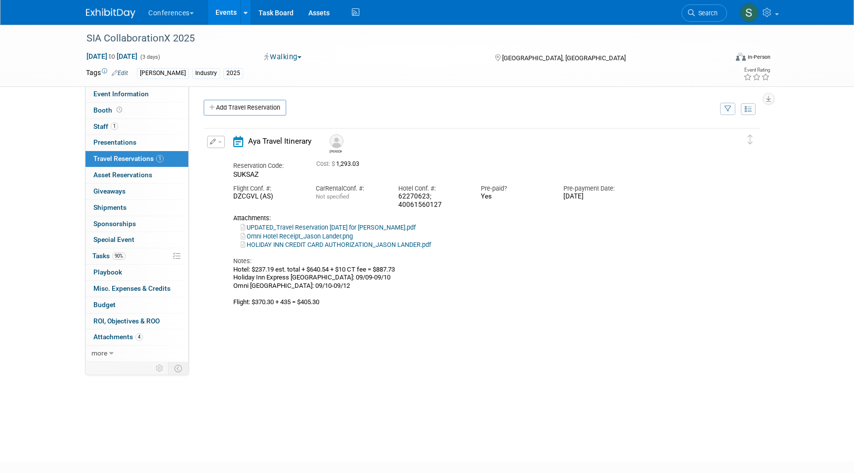
click at [217, 144] on button "button" at bounding box center [216, 142] width 18 height 12
click at [243, 158] on button "Edit Reservation" at bounding box center [248, 159] width 83 height 14
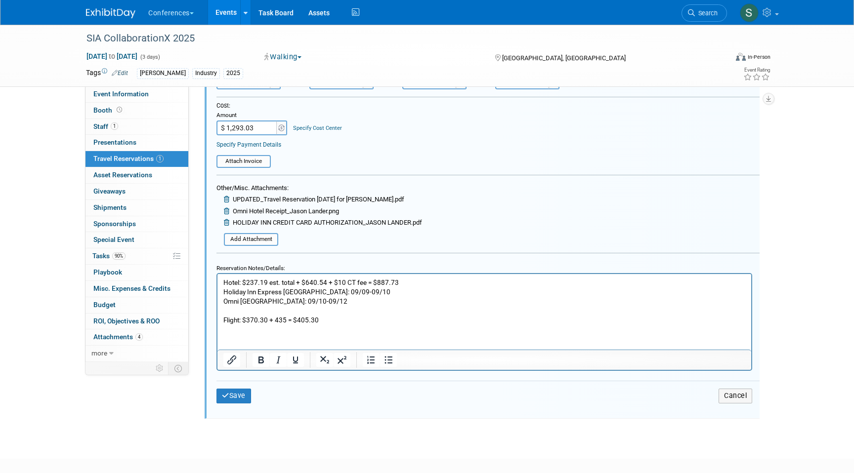
scroll to position [287, 0]
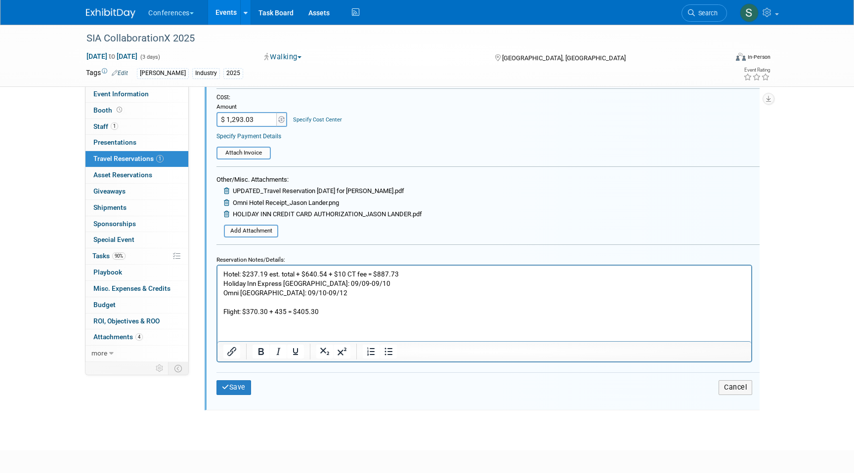
click at [278, 312] on p "Hotel: $237.19 est. total + $640.54 + $10 CT fee = $887.73 Holiday Inn Express …" at bounding box center [484, 293] width 522 height 47
click at [285, 309] on p "Hotel: $237.19 est. total + $640.54 + $10 CT fee = $887.73 Holiday Inn Express …" at bounding box center [484, 293] width 522 height 47
click at [316, 313] on p "Hotel: $237.19 est. total + $640.54 + $10 CT fee = $887.73 Holiday Inn Express …" at bounding box center [484, 293] width 522 height 47
click at [392, 315] on p "Hotel: $237.19 est. total + $640.54 + $10 CT fee = $887.73 Holiday Inn Express …" at bounding box center [484, 293] width 522 height 47
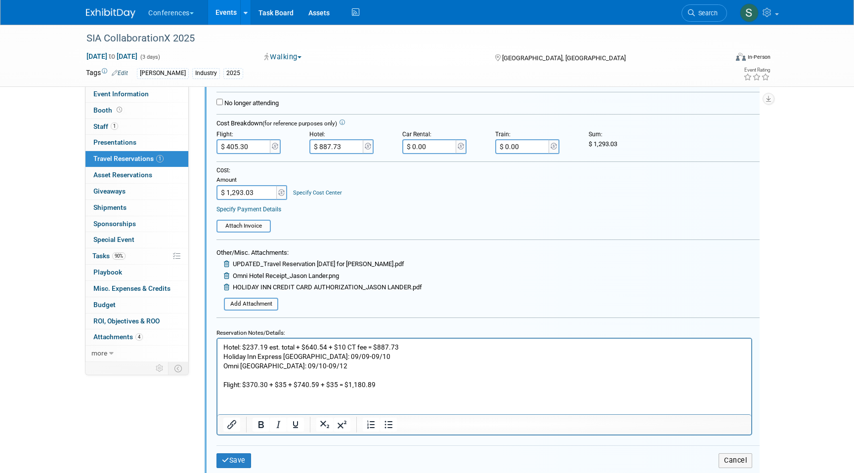
scroll to position [181, 0]
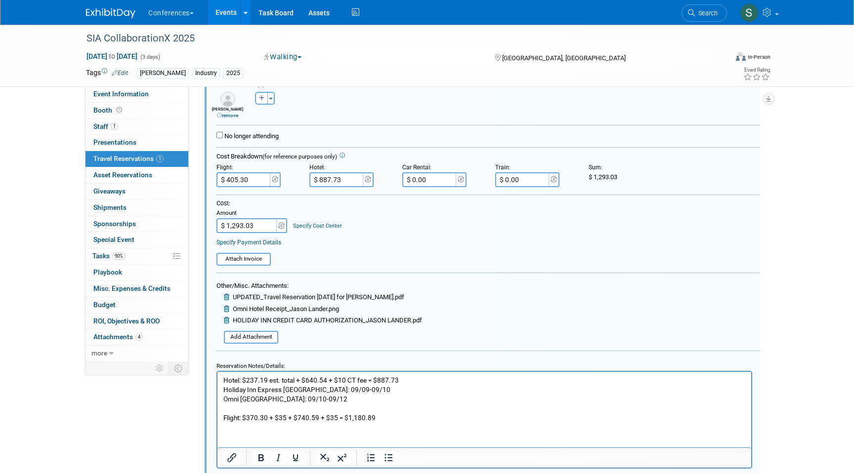
click at [248, 176] on input "$ 405.30" at bounding box center [243, 179] width 55 height 15
type input "$ 1,180.89"
click at [261, 227] on input "$ 1,293.03" at bounding box center [247, 225] width 62 height 15
type input "$ 2,068.62"
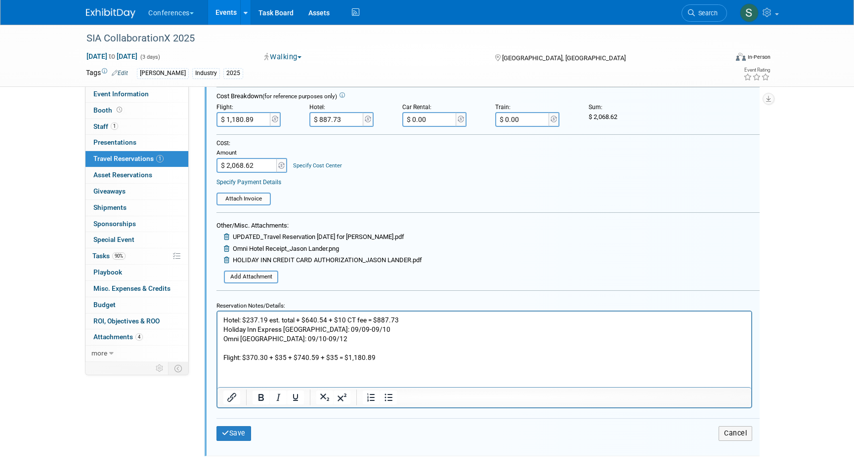
scroll to position [261, 0]
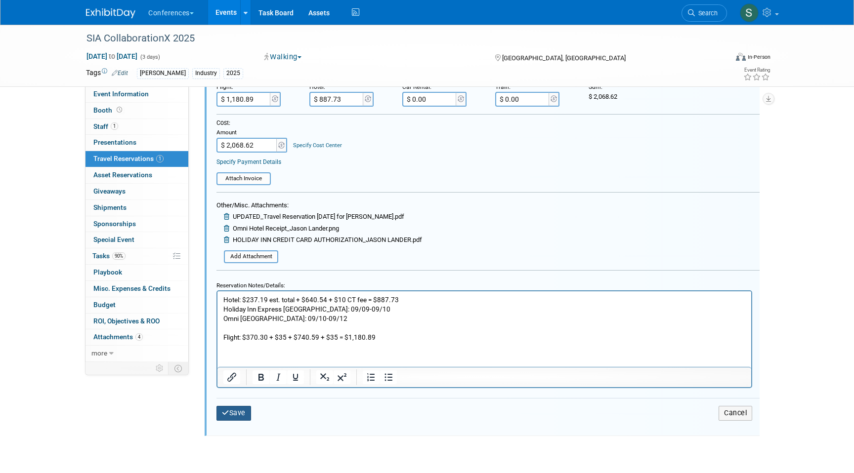
click at [230, 410] on button "Save" at bounding box center [233, 413] width 35 height 14
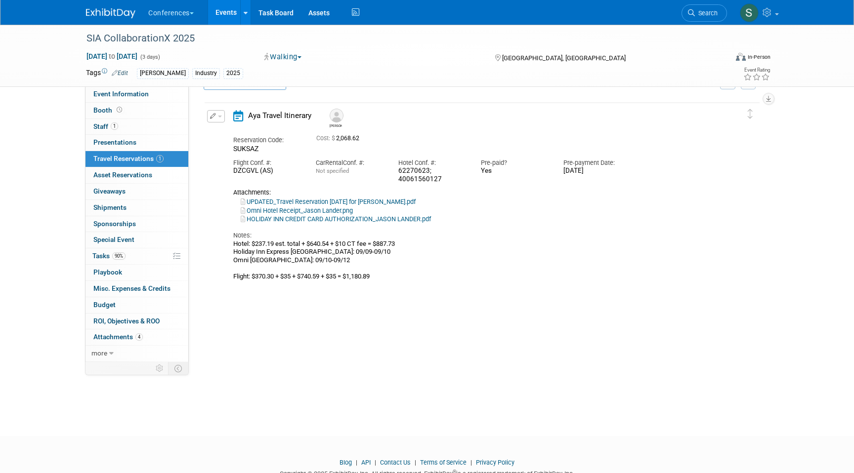
scroll to position [17, 0]
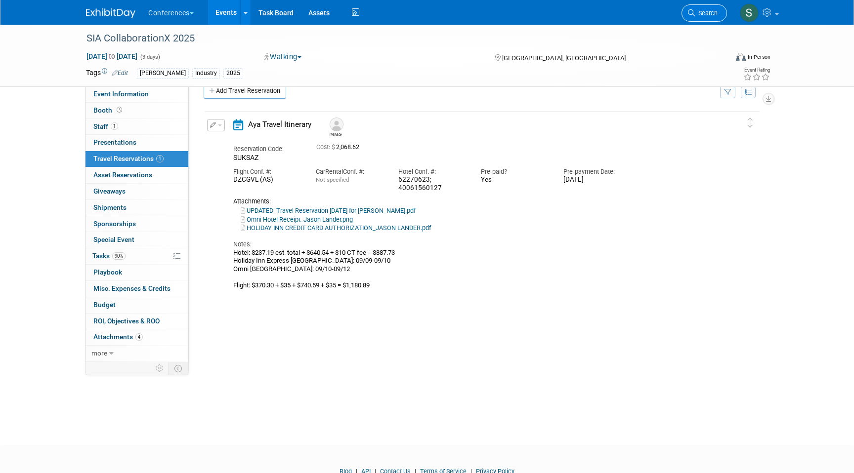
click at [705, 12] on span "Search" at bounding box center [706, 12] width 23 height 7
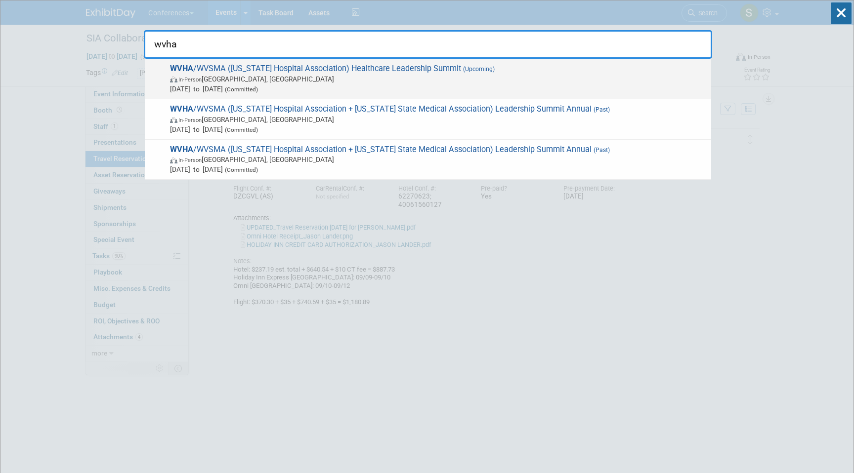
type input "wvha"
click at [401, 74] on span "In-Person White Sulphur Springs, WV" at bounding box center [438, 79] width 536 height 10
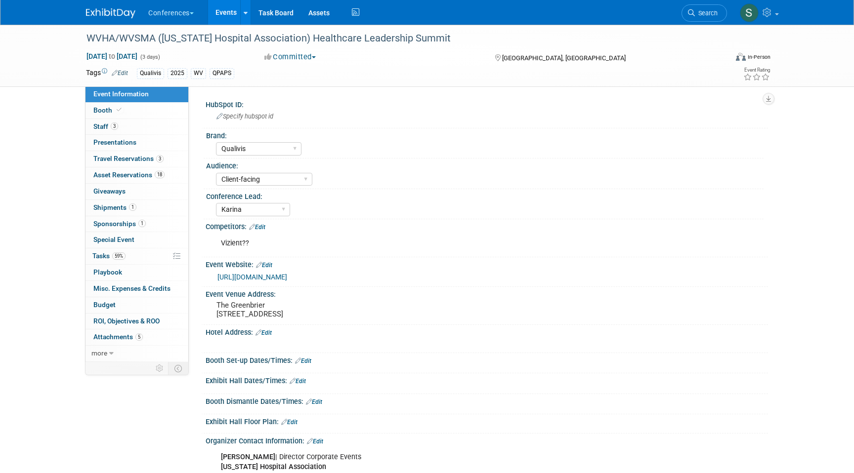
select select "Qualivis"
select select "Client-facing"
select select "Karina"
click at [160, 161] on span "3" at bounding box center [159, 158] width 7 height 7
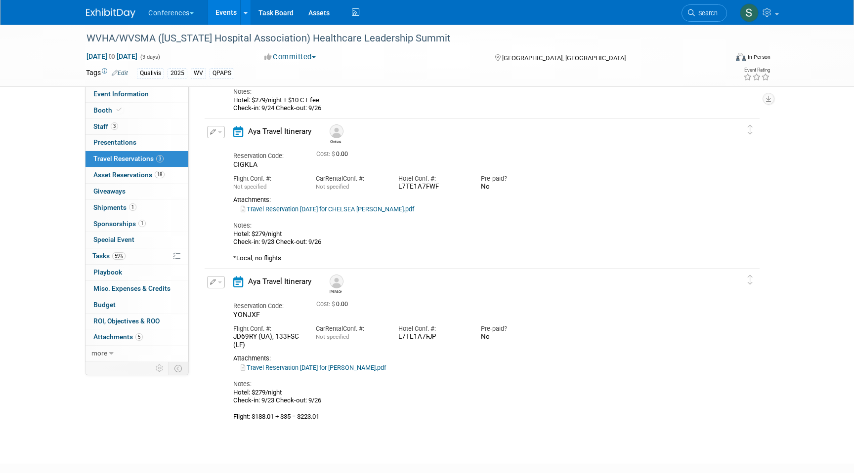
scroll to position [156, 0]
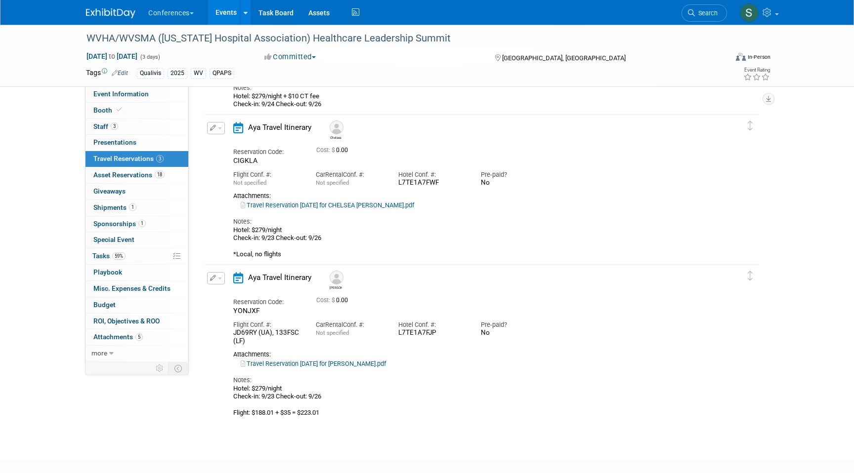
click at [215, 279] on icon "button" at bounding box center [213, 278] width 6 height 6
click at [239, 300] on button "Edit Reservation" at bounding box center [248, 295] width 83 height 14
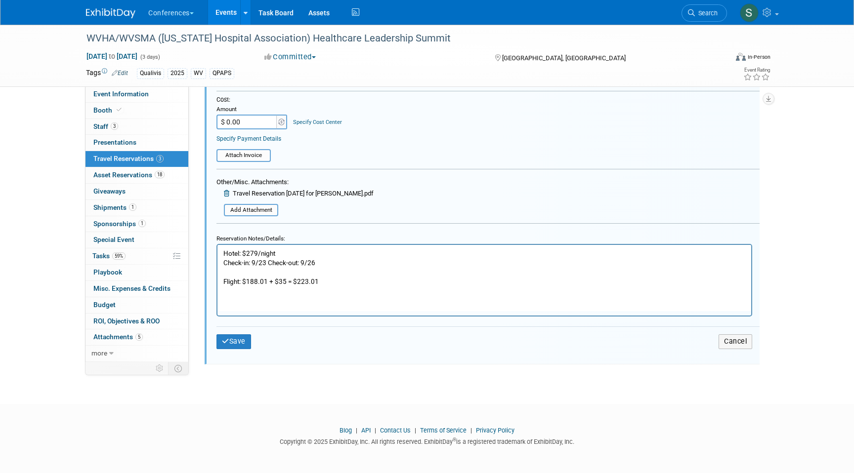
scroll to position [593, 0]
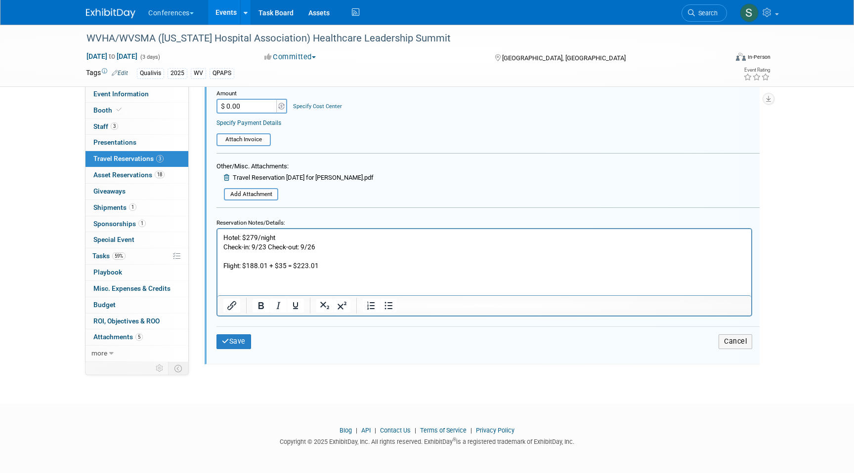
click at [285, 260] on p "Hotel: $279/night Check-in: 9/23 Check-out: 9/26 Flight: $188.01 + $35 = $223.01" at bounding box center [484, 252] width 522 height 38
click at [285, 264] on p "Hotel: $279/night Check-in: 9/23 Check-out: 9/26 Flight: $188.01 + $35 = $223.01" at bounding box center [484, 252] width 522 height 38
click at [314, 263] on p "Hotel: $279/night Check-in: 9/23 Check-out: 9/26 Flight: $188.01 + $35 + $391.9…" at bounding box center [484, 252] width 522 height 38
click at [316, 265] on p "Hotel: $279/night Check-in: 9/23 Check-out: 9/26 Flight: $188.01 + $35 + $391.9…" at bounding box center [484, 252] width 522 height 38
drag, startPoint x: 370, startPoint y: 265, endPoint x: 347, endPoint y: 263, distance: 22.9
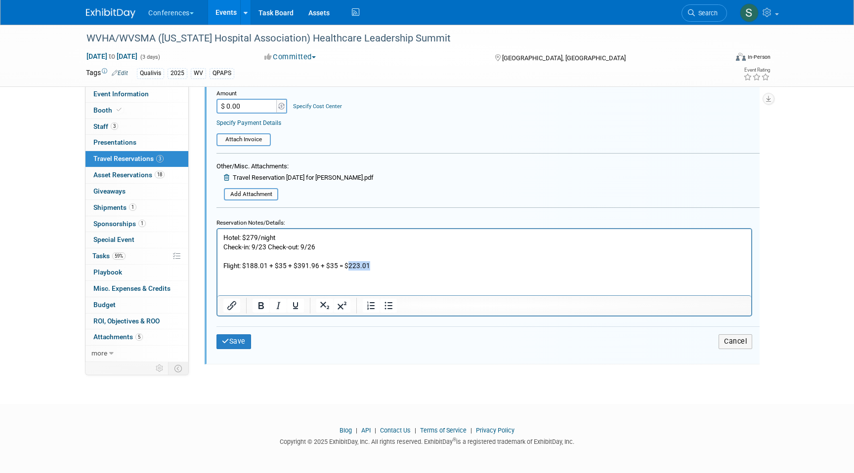
click at [347, 263] on p "Hotel: $279/night Check-in: 9/23 Check-out: 9/26 Flight: $188.01 + $35 + $391.9…" at bounding box center [484, 252] width 522 height 38
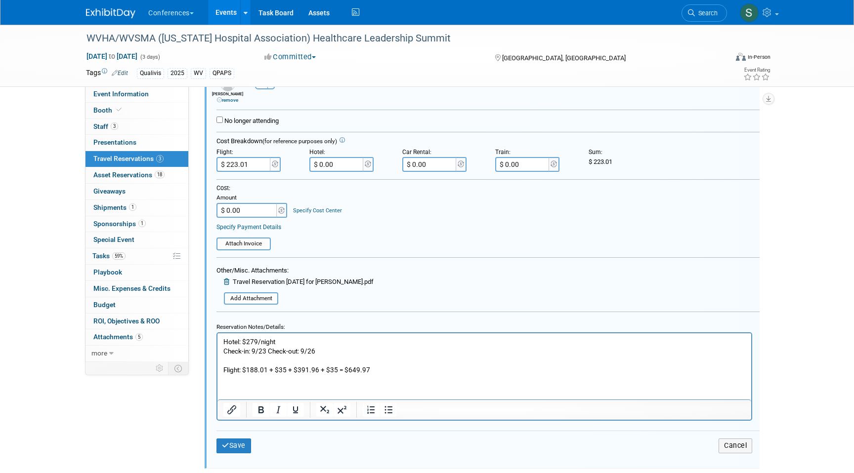
scroll to position [484, 0]
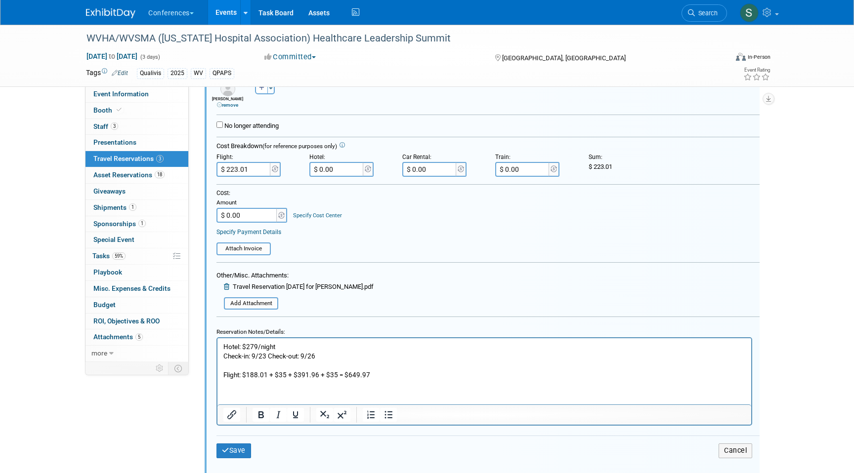
click at [254, 173] on input "$ 223.01" at bounding box center [243, 169] width 55 height 15
type input "$ 649.97"
click at [364, 215] on div "Cost: Amount $ 0.00 Specify Cost Center Cost Center -- Not Specified -- Aya Edu…" at bounding box center [487, 206] width 543 height 34
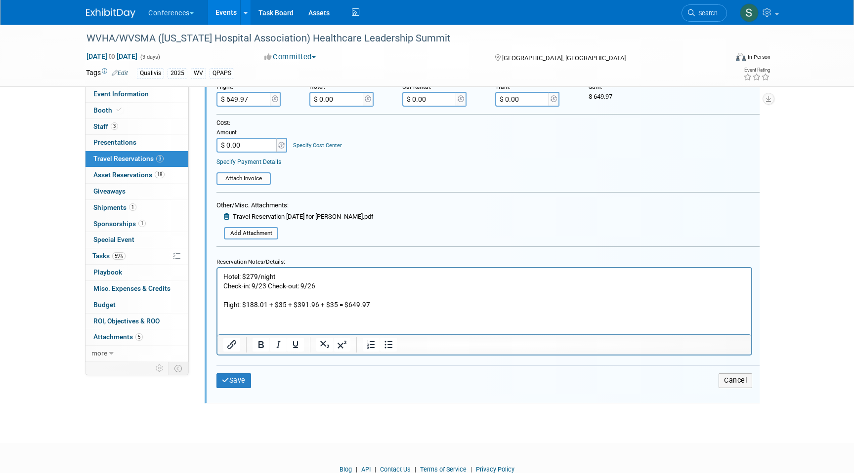
scroll to position [587, 0]
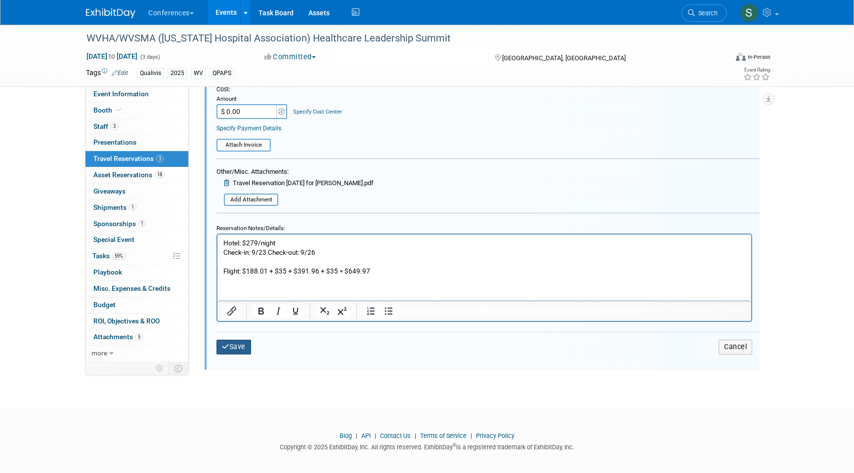
click at [233, 350] on button "Save" at bounding box center [233, 347] width 35 height 14
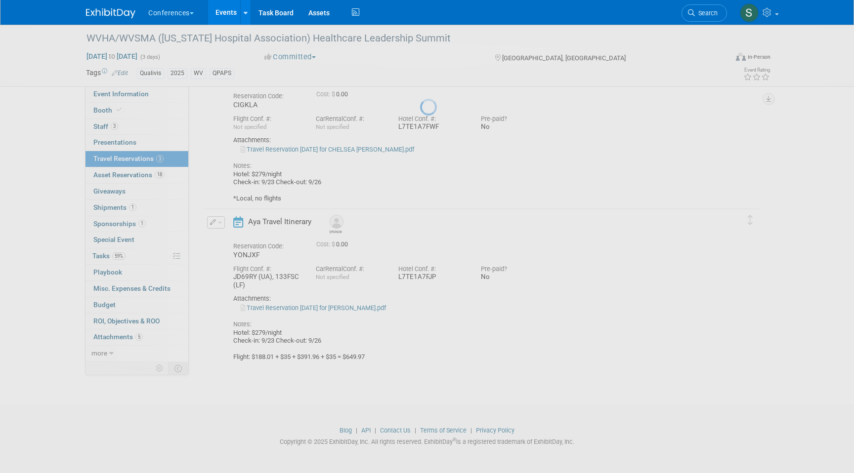
scroll to position [212, 0]
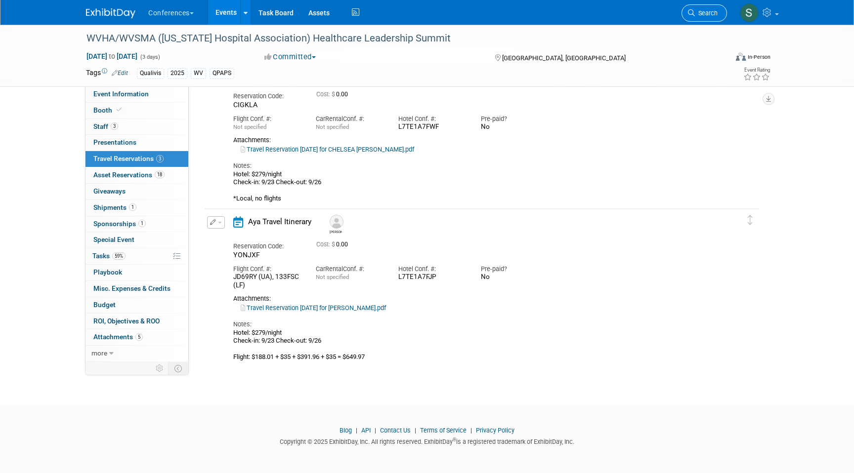
click at [701, 17] on link "Search" at bounding box center [703, 12] width 45 height 17
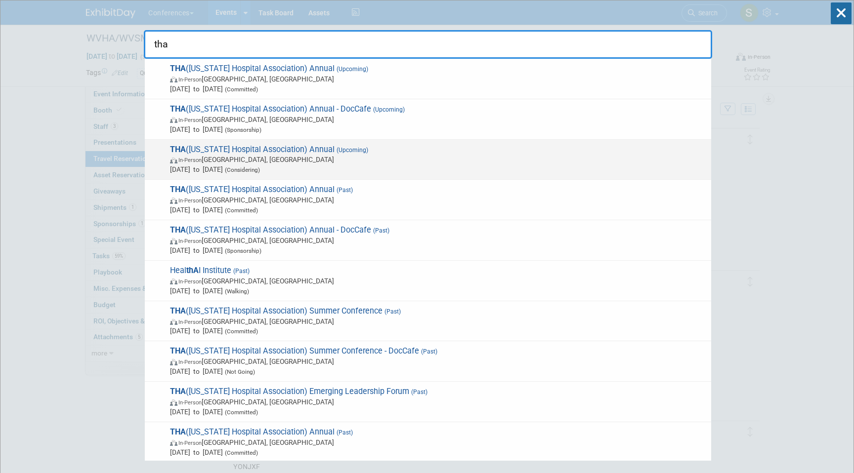
type input "tha"
click at [531, 163] on span "In-Person Fort Worth, TX" at bounding box center [438, 160] width 536 height 10
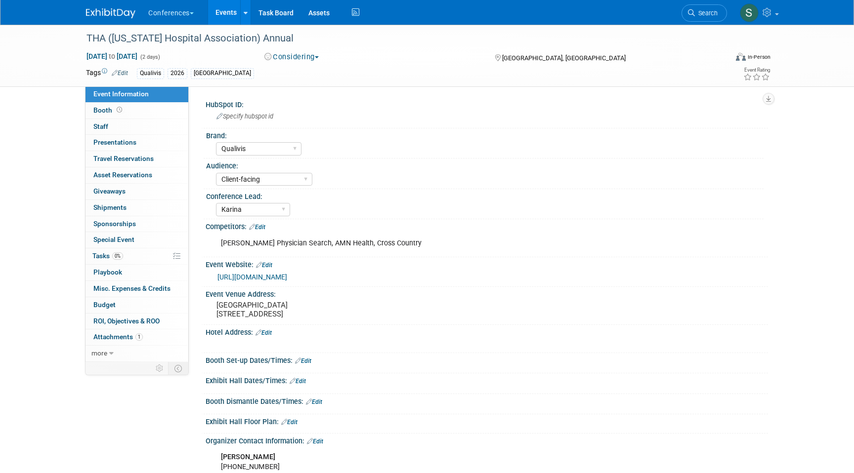
select select "Qualivis"
select select "Client-facing"
select select "Karina"
click at [699, 17] on link "Search" at bounding box center [703, 12] width 45 height 17
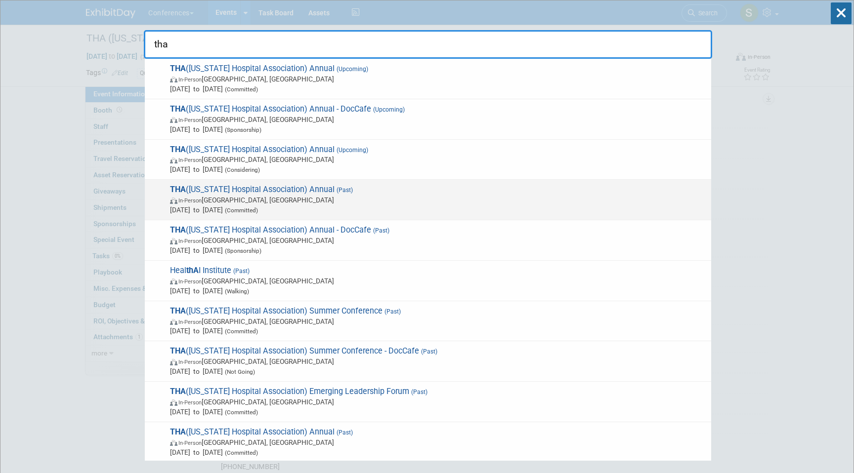
type input "tha"
click at [500, 201] on span "In-Person [GEOGRAPHIC_DATA], [GEOGRAPHIC_DATA]" at bounding box center [438, 200] width 536 height 10
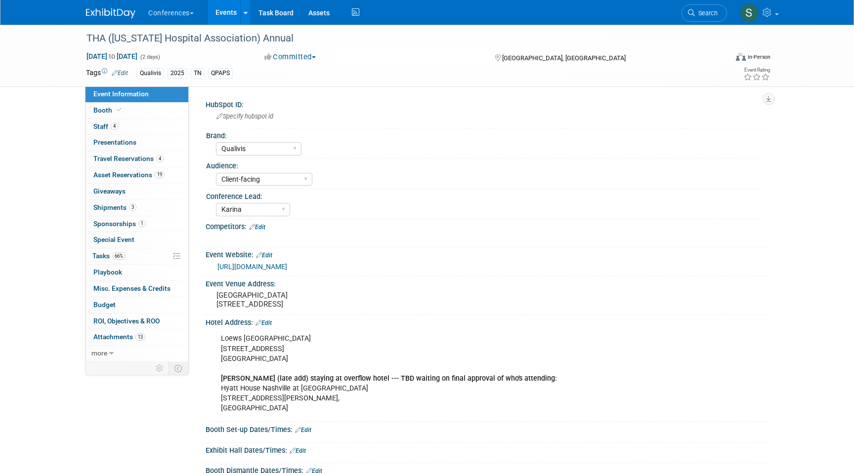
select select "Qualivis"
select select "Client-facing"
select select "Karina"
click at [155, 157] on span "Travel Reservations 4" at bounding box center [128, 159] width 70 height 8
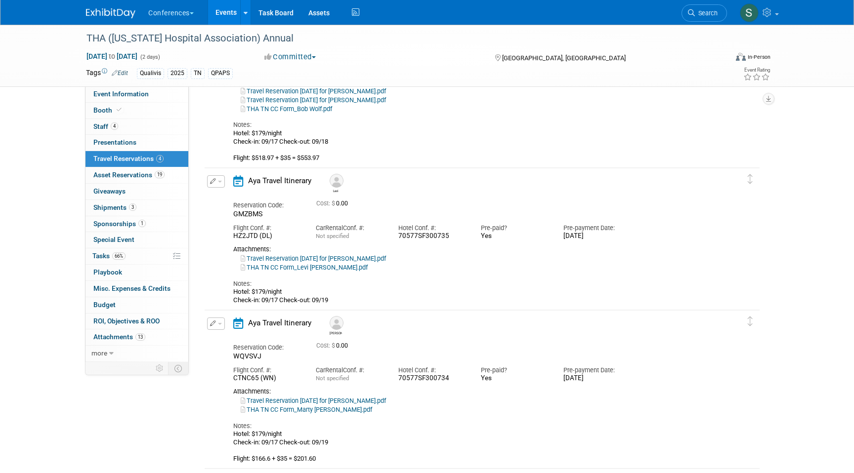
scroll to position [129, 0]
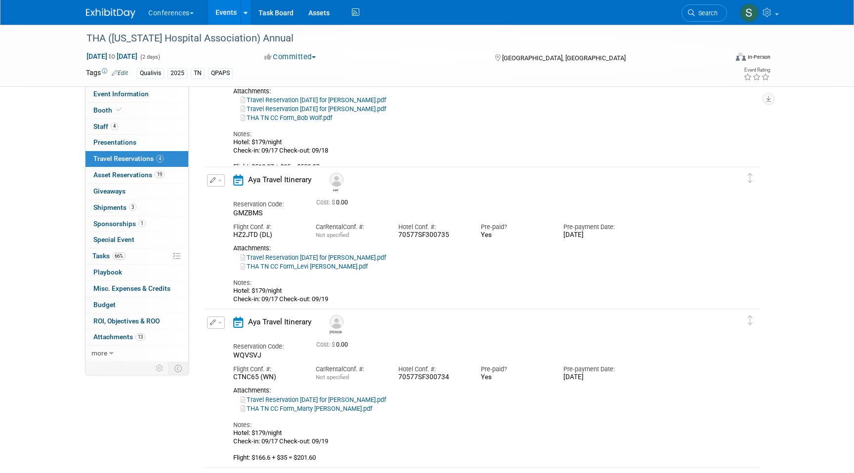
click at [212, 182] on icon "button" at bounding box center [213, 180] width 6 height 6
click at [242, 198] on button "Edit Reservation" at bounding box center [248, 198] width 83 height 14
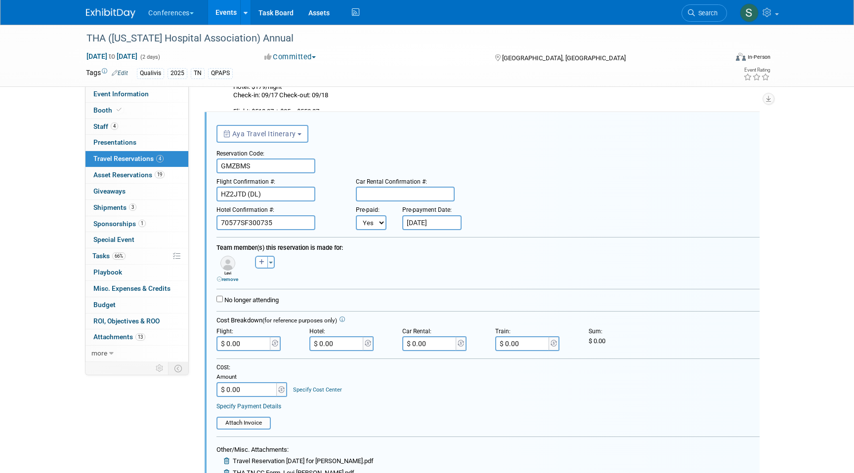
scroll to position [412, 0]
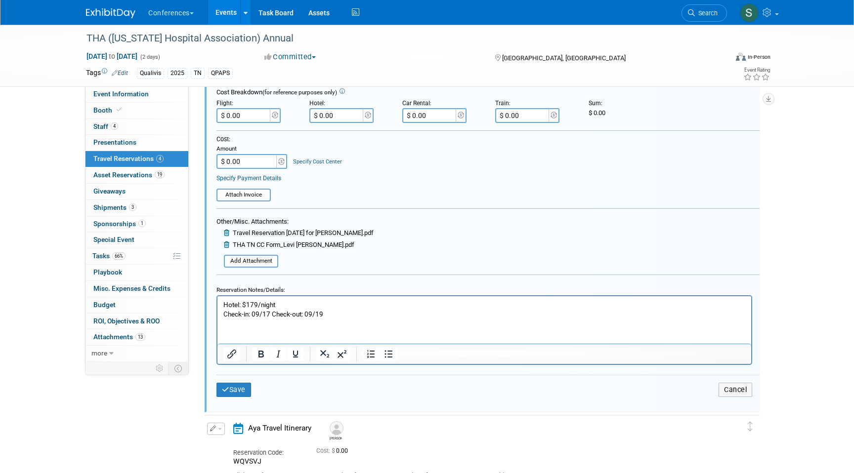
click at [336, 315] on p "Hotel: $179/night Check-in: 09/17 Check-out: 09/19" at bounding box center [484, 309] width 522 height 19
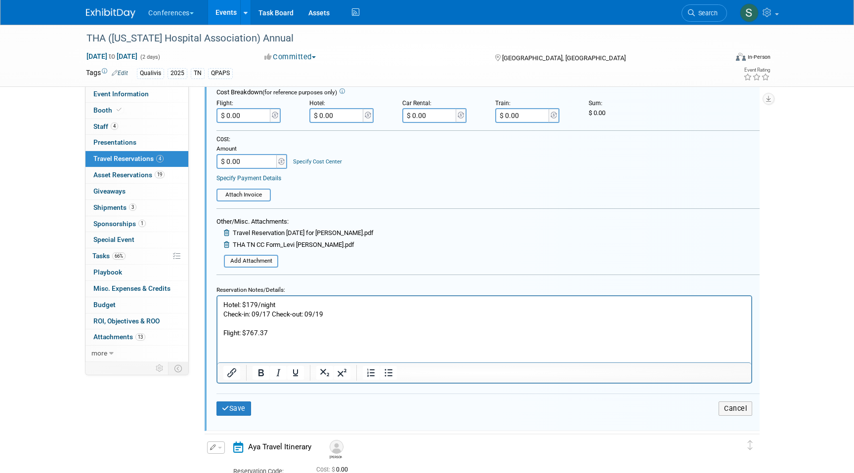
click at [292, 329] on p "Flight: $767.37" at bounding box center [484, 332] width 522 height 9
click at [257, 116] on input "$ 0.00" at bounding box center [243, 115] width 55 height 15
type input "$ 802.37"
click at [232, 411] on button "Save" at bounding box center [233, 409] width 35 height 14
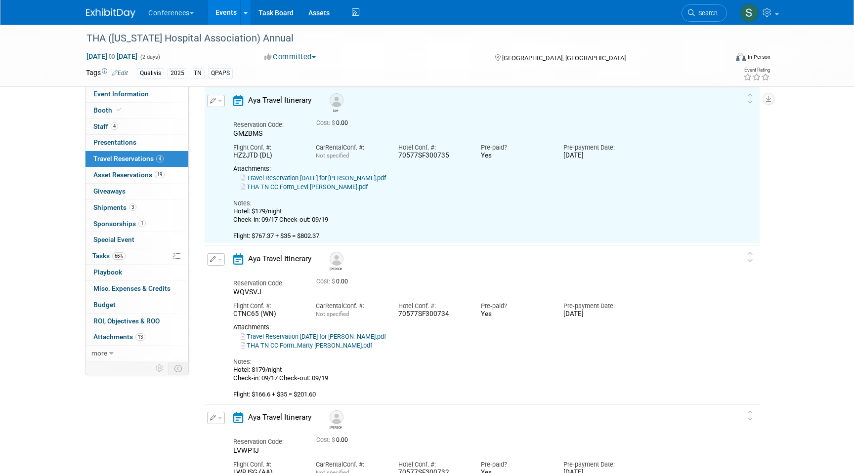
scroll to position [184, 0]
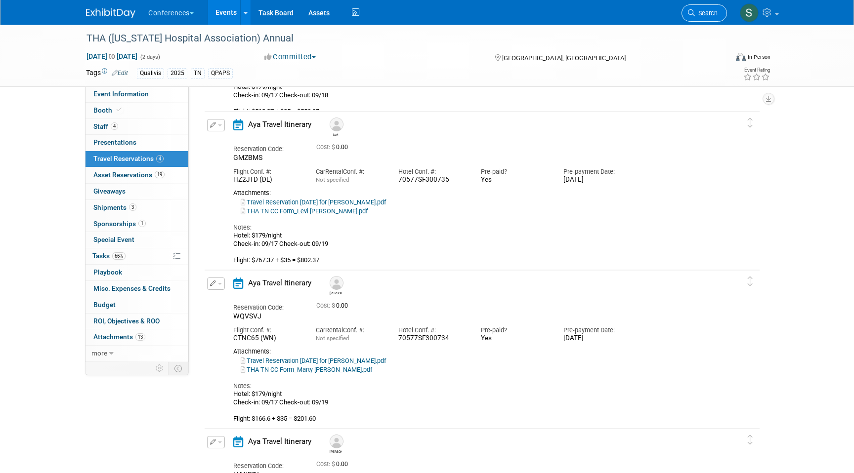
click at [709, 14] on span "Search" at bounding box center [706, 12] width 23 height 7
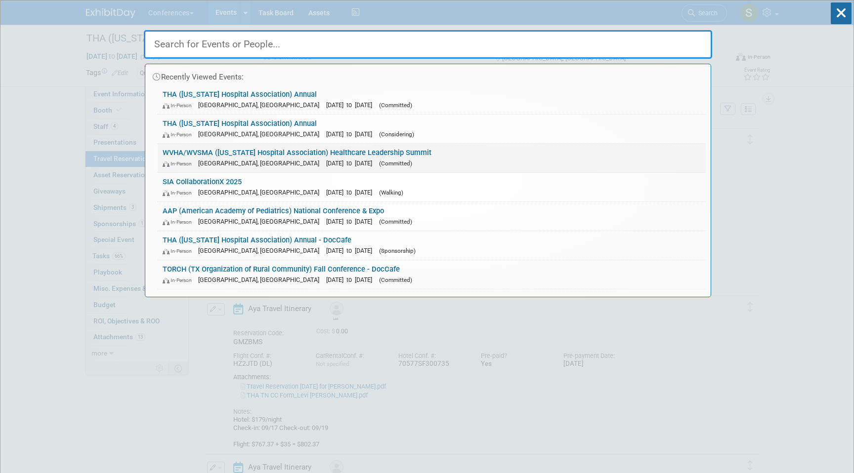
click at [326, 162] on span "[DATE] to [DATE]" at bounding box center [351, 163] width 51 height 7
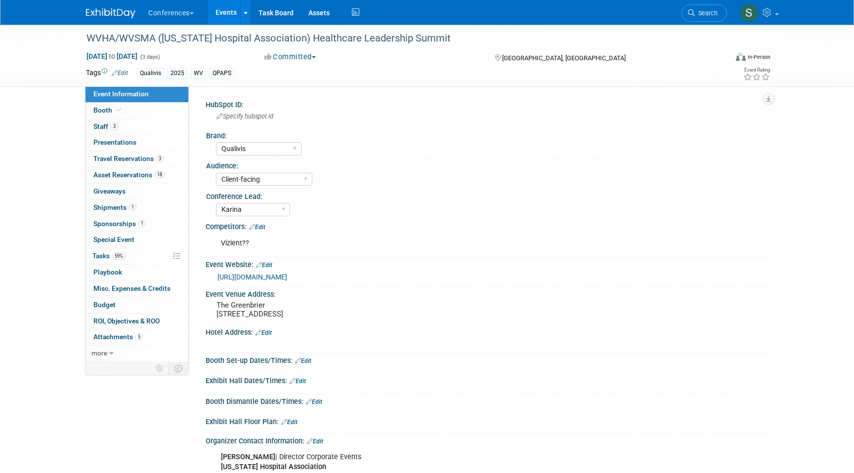
select select "Qualivis"
select select "Client-facing"
select select "Karina"
click at [141, 160] on span "Travel Reservations 3" at bounding box center [128, 159] width 70 height 8
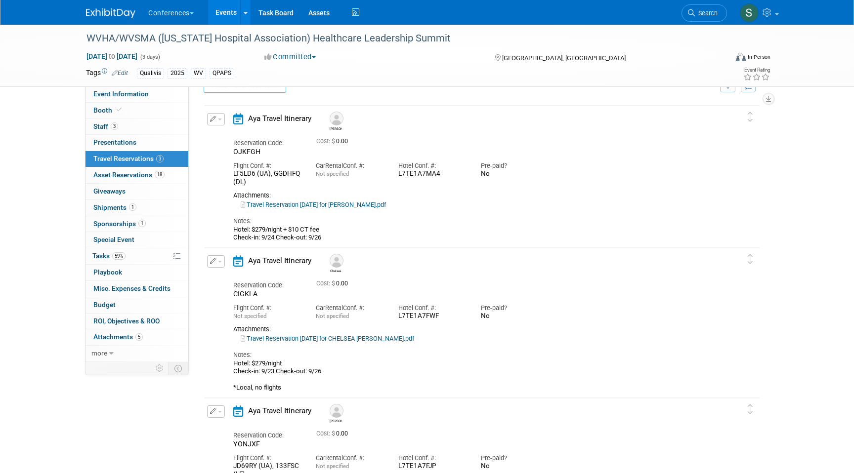
scroll to position [21, 0]
click at [219, 120] on button "button" at bounding box center [216, 121] width 18 height 12
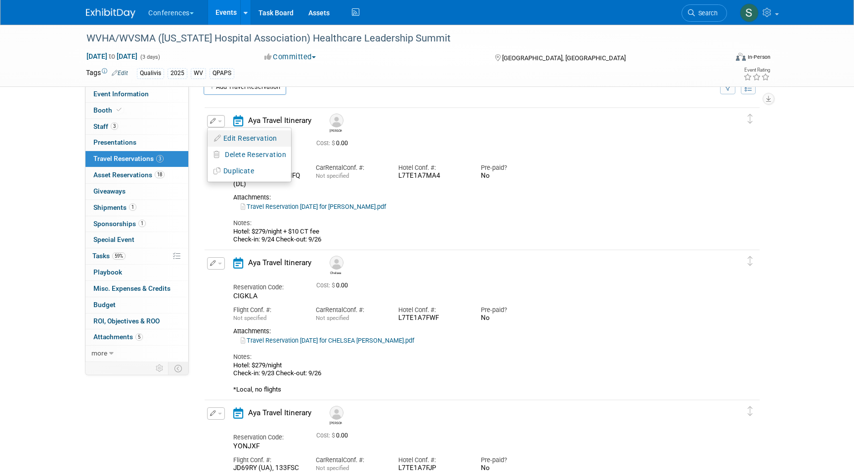
click at [247, 138] on button "Edit Reservation" at bounding box center [248, 138] width 83 height 14
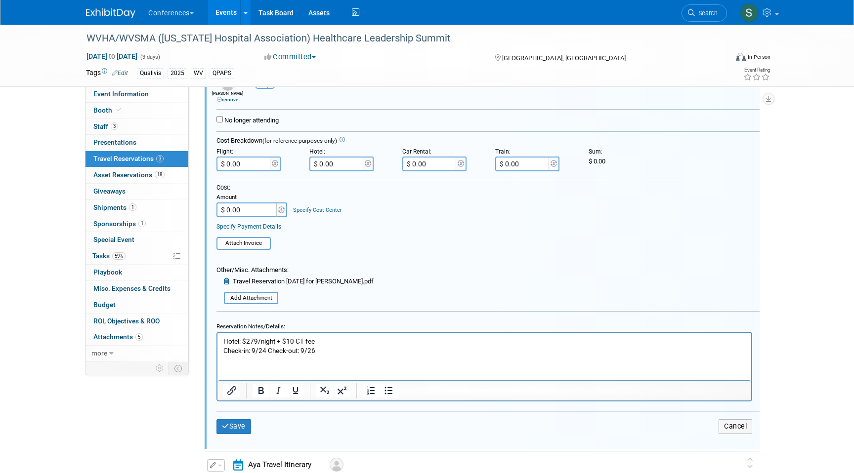
scroll to position [215, 0]
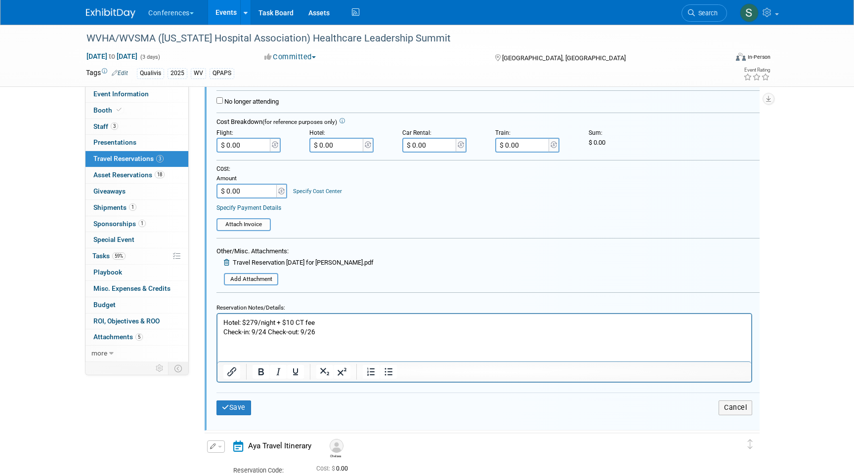
click at [326, 332] on p "Hotel: $279/night + $10 CT fee Check-in: 9/24 Check-out: 9/26" at bounding box center [484, 327] width 522 height 19
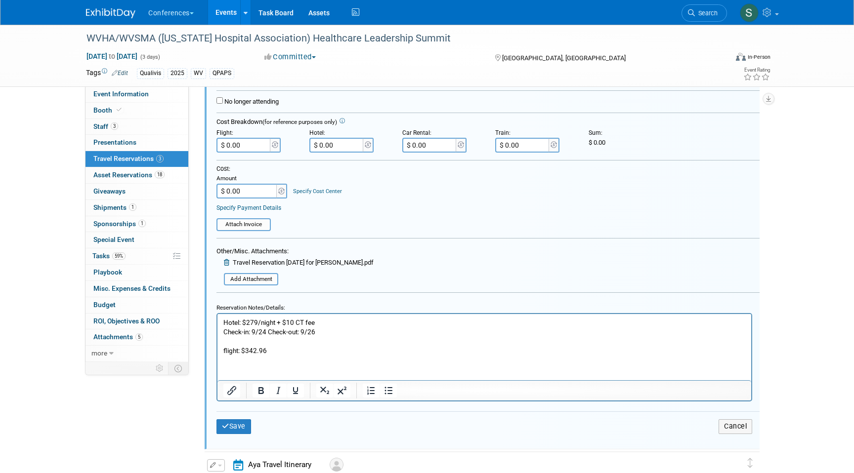
click at [288, 356] on html "Hotel: $279/night + $10 CT fee Check-in: 9/24 Check-out: 9/26 flight: $342.96" at bounding box center [484, 334] width 534 height 41
click at [248, 143] on input "$ 0.00" at bounding box center [243, 145] width 55 height 15
type input "$ 377.96"
click at [228, 428] on icon "submit" at bounding box center [225, 426] width 7 height 7
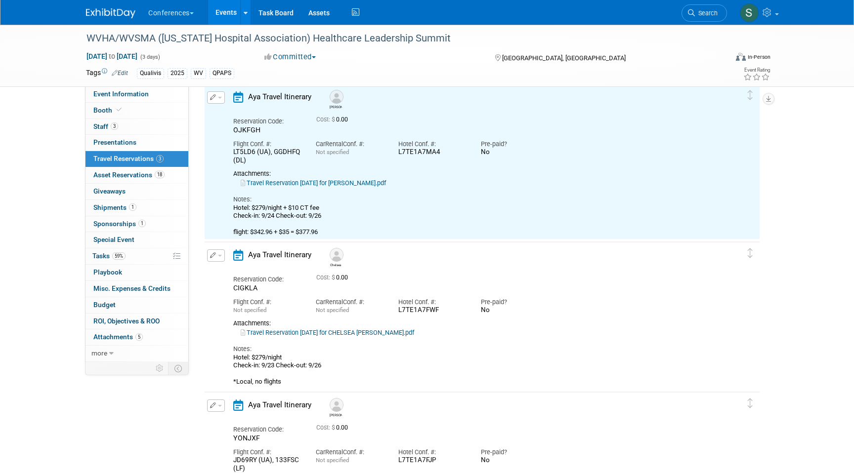
scroll to position [17, 0]
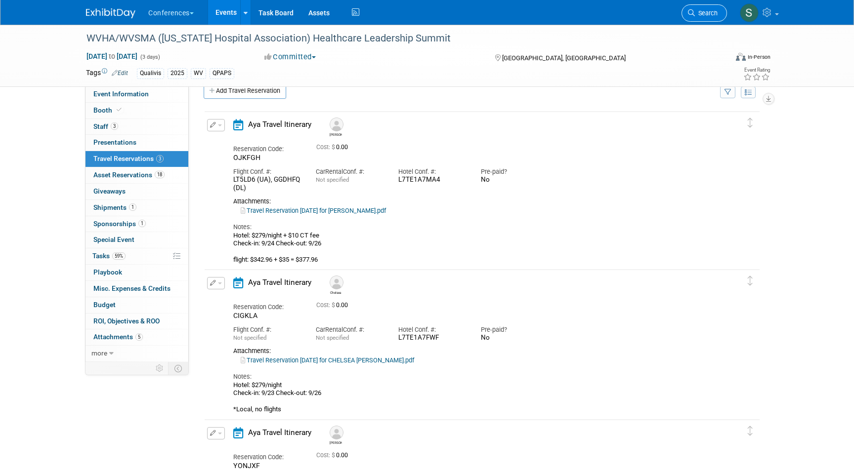
click at [709, 13] on span "Search" at bounding box center [706, 12] width 23 height 7
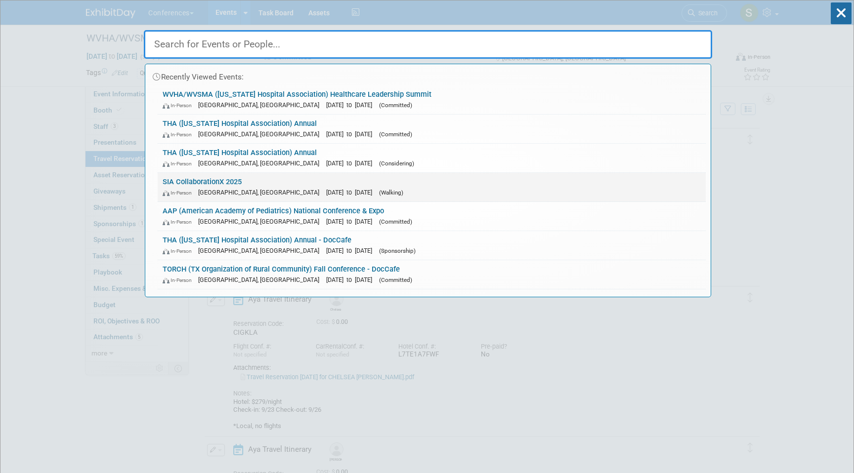
click at [221, 188] on div "In-Person [GEOGRAPHIC_DATA], [GEOGRAPHIC_DATA] [DATE] to [DATE] (Walking)" at bounding box center [432, 192] width 538 height 10
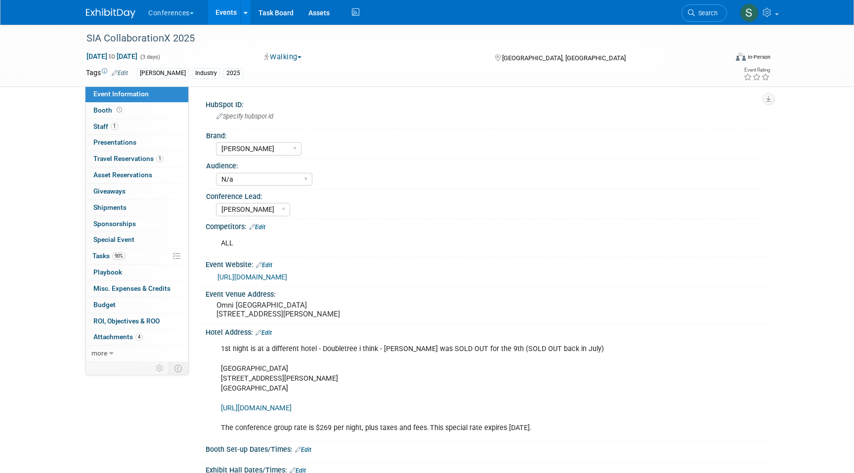
select select "[PERSON_NAME]"
select select "N/a"
select select "[PERSON_NAME]"
click at [125, 159] on span "Travel Reservations 1" at bounding box center [128, 159] width 70 height 8
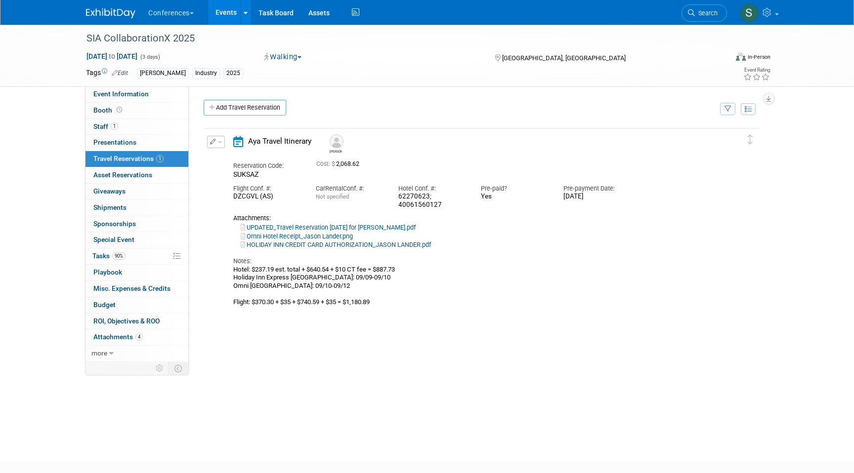
click at [220, 143] on span "button" at bounding box center [220, 142] width 4 height 2
click at [225, 159] on button "Edit Reservation" at bounding box center [248, 159] width 83 height 14
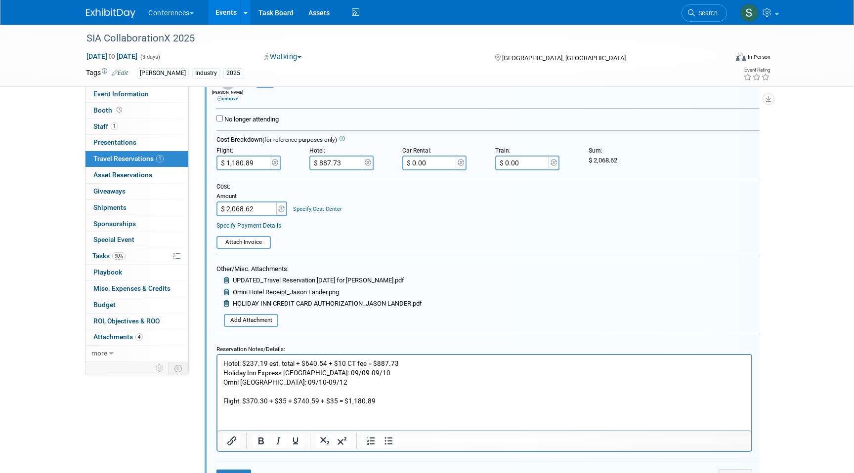
scroll to position [230, 0]
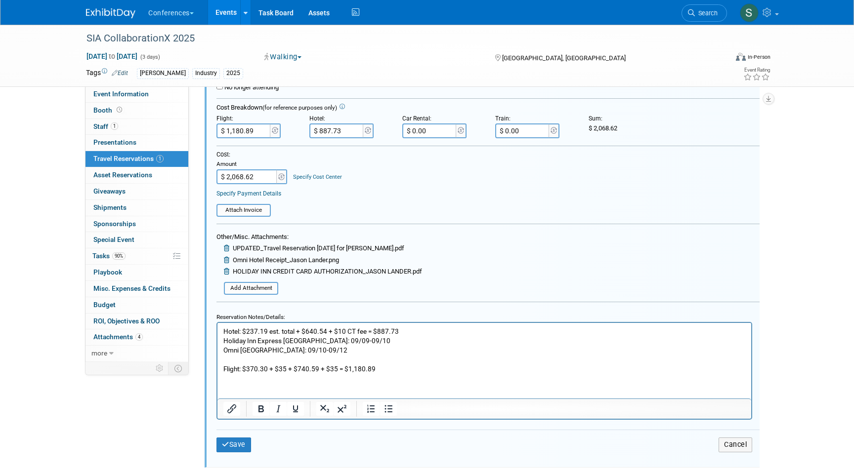
click at [305, 369] on p "Hotel: $237.19 est. total + $640.54 + $10 CT fee = $887.73 Holiday Inn Express …" at bounding box center [484, 350] width 522 height 47
click at [317, 370] on p "Hotel: $237.19 est. total + $640.54 + $10 CT fee = $887.73 Holiday Inn Express …" at bounding box center [484, 350] width 522 height 47
click at [381, 369] on p "Hotel: $237.19 est. total + $640.54 + $10 CT fee = $887.73 Holiday Inn Express …" at bounding box center [484, 350] width 522 height 47
click at [255, 131] on input "$ 1,180.89" at bounding box center [243, 131] width 55 height 15
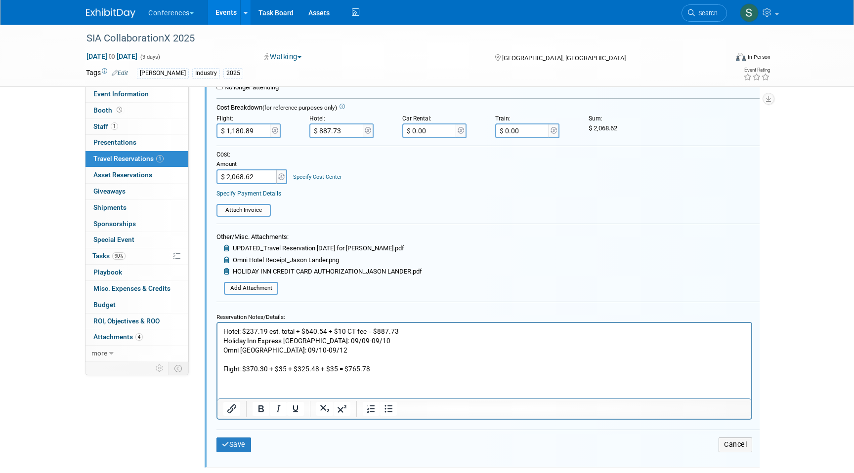
click at [255, 131] on input "$ 1,180.89" at bounding box center [243, 131] width 55 height 15
type input "$ 765.78"
click at [261, 176] on input "$ 2,068.62" at bounding box center [247, 176] width 62 height 15
type input "$ 1,653.51"
click at [230, 440] on button "Save" at bounding box center [233, 445] width 35 height 14
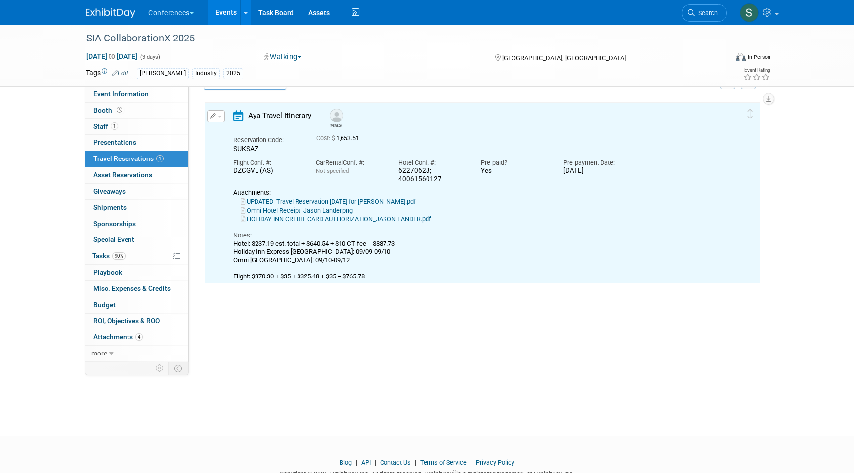
scroll to position [17, 0]
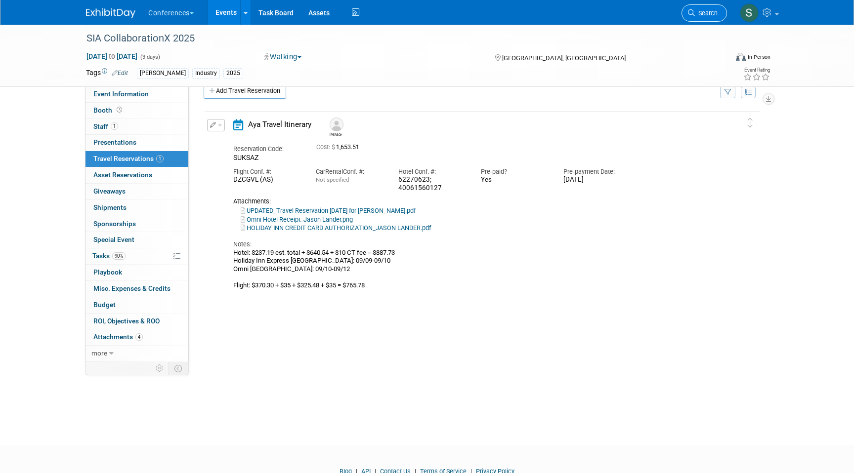
click at [713, 14] on span "Search" at bounding box center [706, 12] width 23 height 7
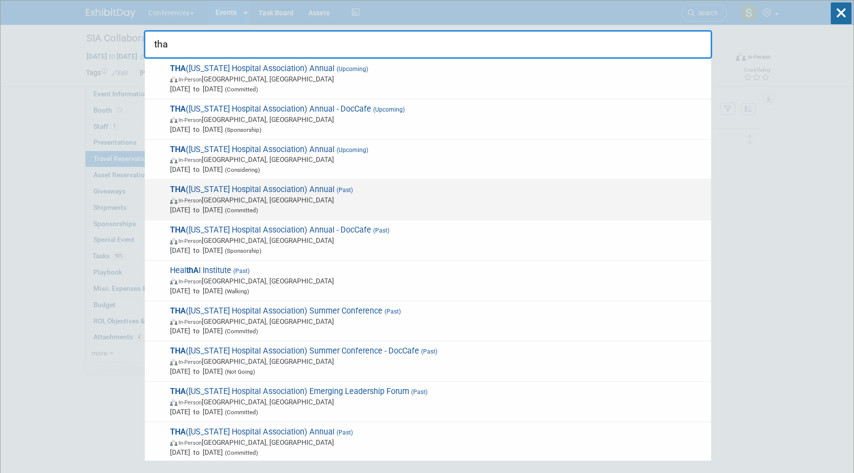
type input "tha"
click at [397, 194] on span "THA (Tennessee Hospital Association) Annual (Past) In-Person Nashville, TN Sep …" at bounding box center [436, 200] width 539 height 30
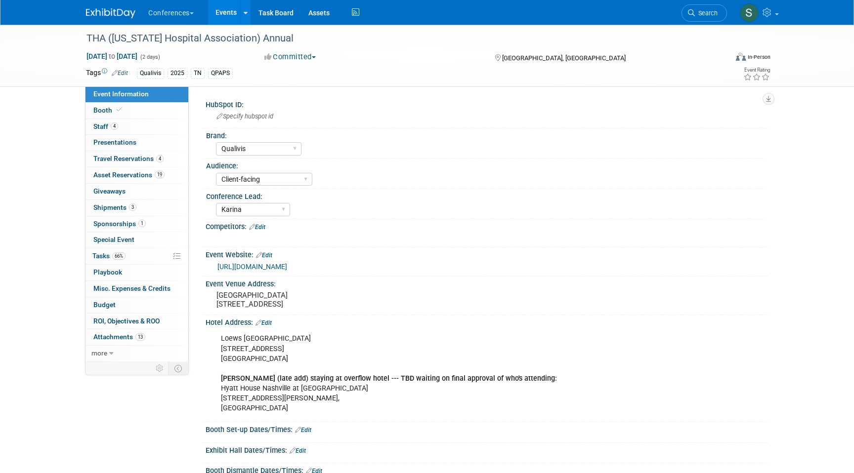
select select "Qualivis"
select select "Client-facing"
select select "Karina"
click at [158, 161] on span "4" at bounding box center [159, 158] width 7 height 7
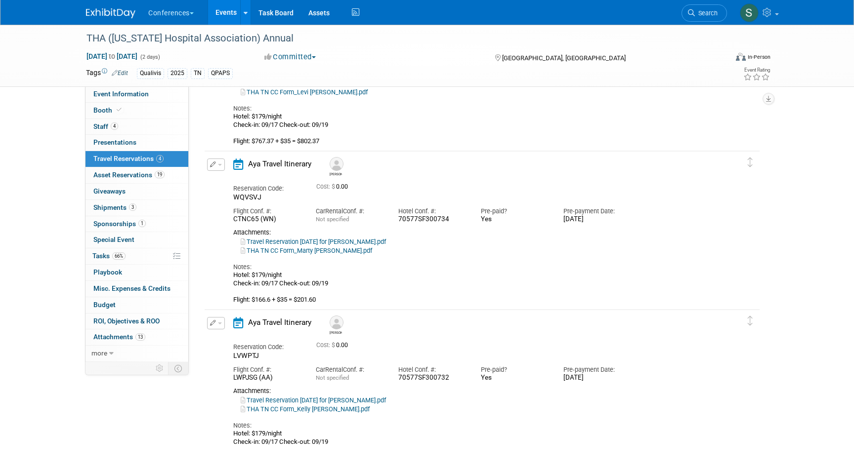
scroll to position [317, 0]
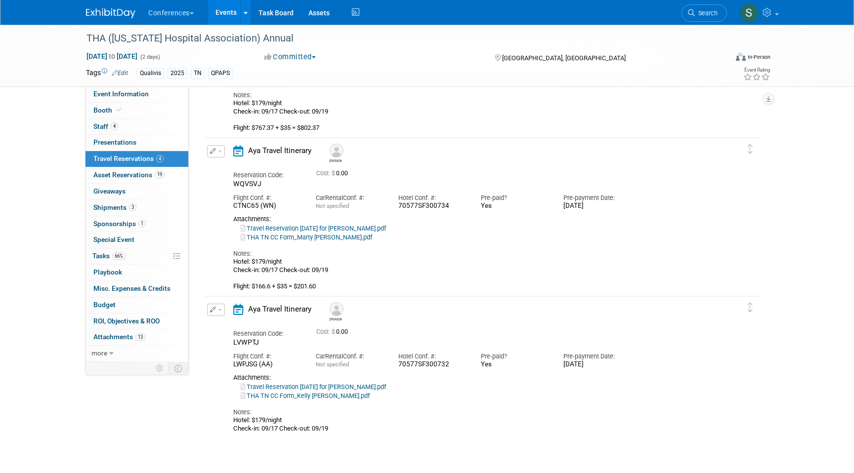
click at [208, 306] on button "button" at bounding box center [216, 310] width 18 height 12
click at [233, 328] on button "Edit Reservation" at bounding box center [248, 327] width 83 height 14
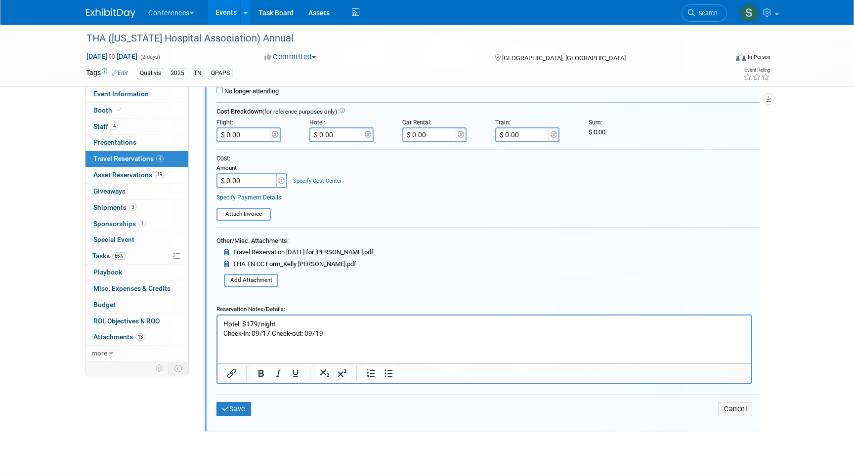
scroll to position [738, 0]
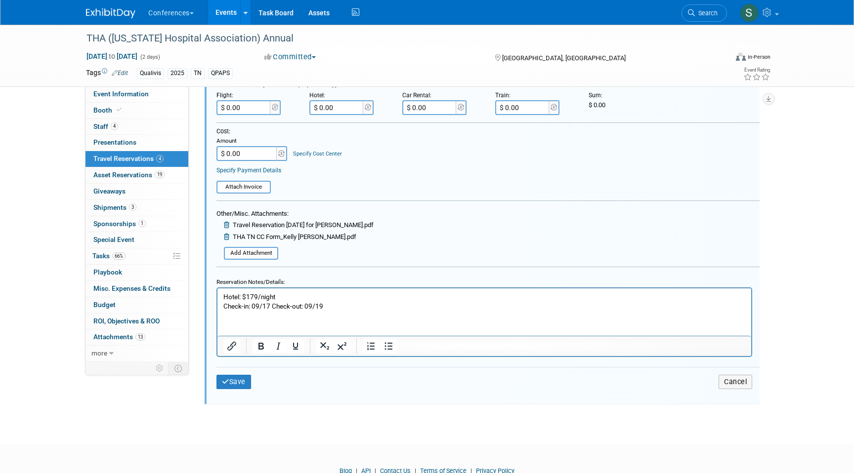
click at [363, 303] on p "Hotel: $179/night Check-in: 09/17 Check-out: 09/19" at bounding box center [484, 301] width 522 height 19
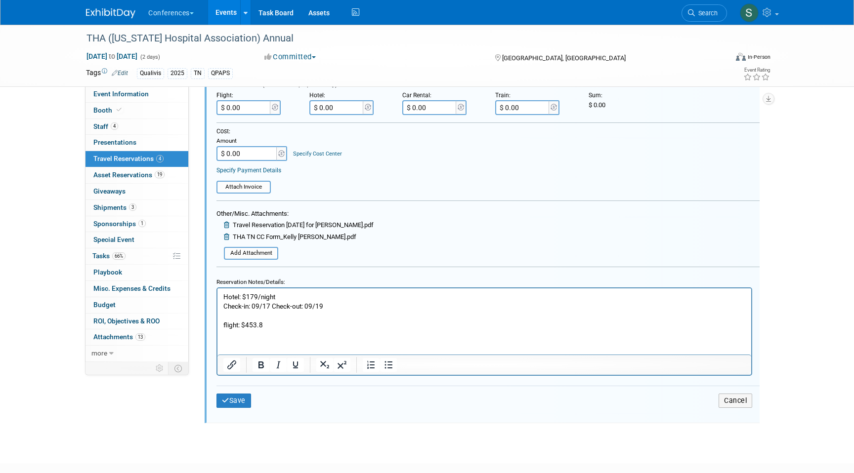
click at [304, 325] on p "flight: $453.8" at bounding box center [484, 324] width 522 height 9
click at [257, 106] on input "$ 0.00" at bounding box center [243, 107] width 55 height 15
type input "$ 488.80"
click at [236, 399] on button "Save" at bounding box center [233, 401] width 35 height 14
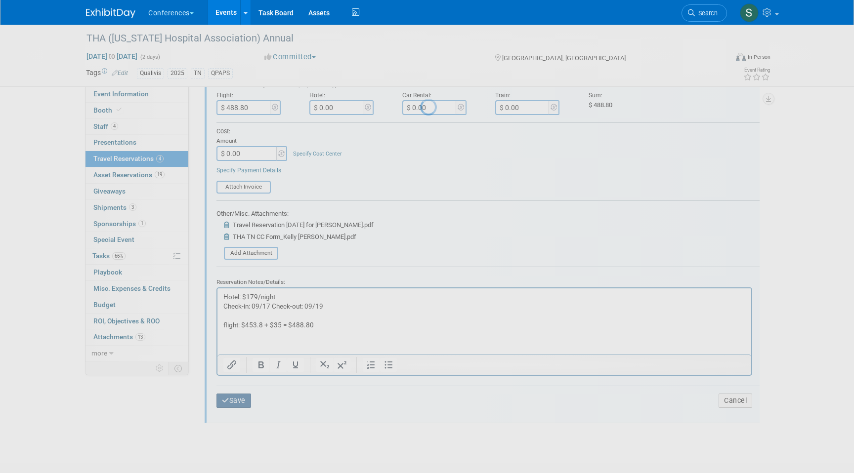
scroll to position [405, 0]
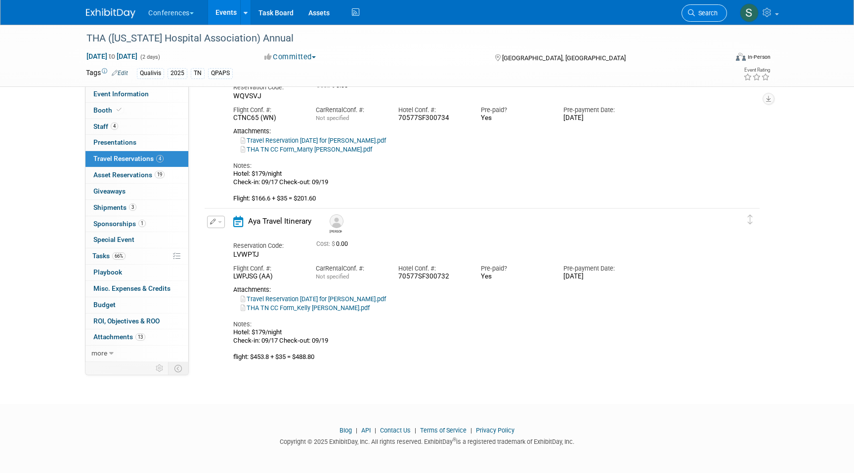
click at [706, 14] on span "Search" at bounding box center [706, 12] width 23 height 7
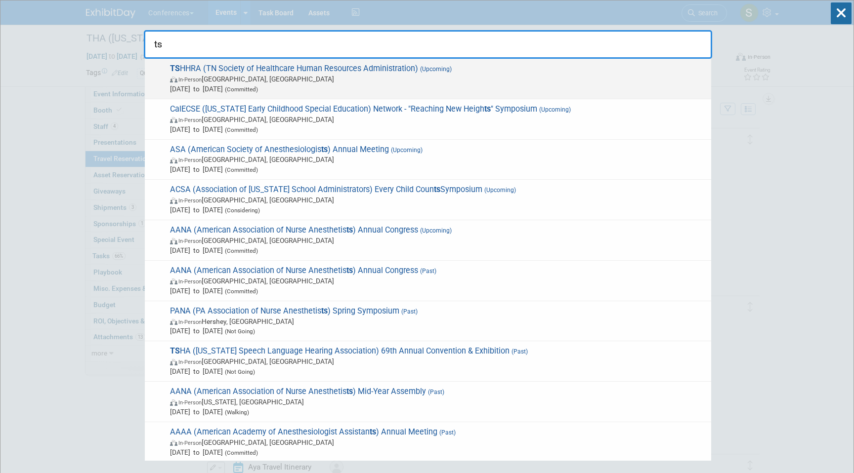
type input "ts"
click at [332, 88] on span "Sep 25, 2025 to Sep 26, 2025 (Committed)" at bounding box center [438, 89] width 536 height 10
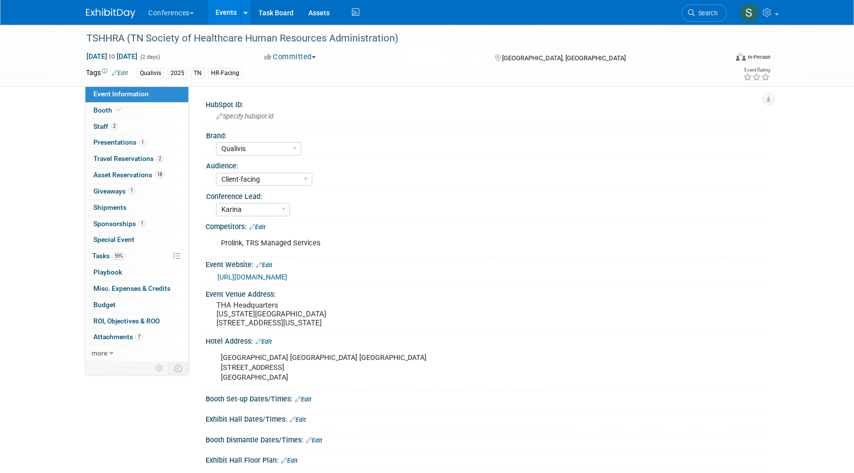
select select "Qualivis"
select select "Client-facing"
select select "Karina"
click at [156, 159] on span "2" at bounding box center [159, 158] width 7 height 7
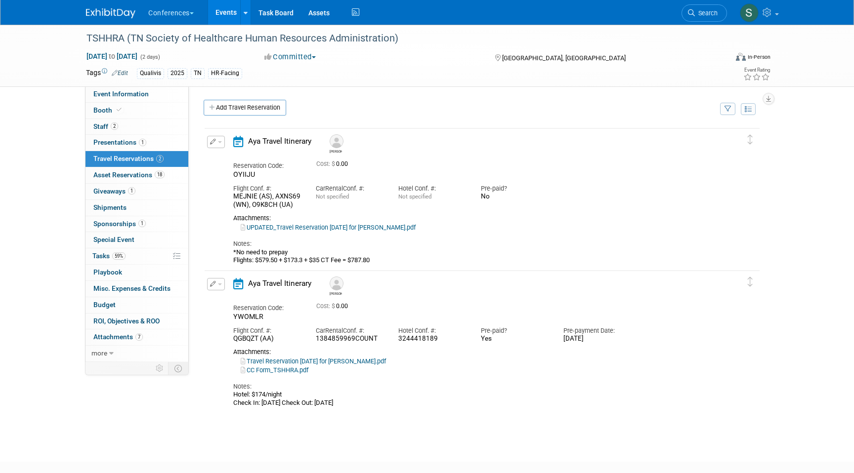
scroll to position [22, 0]
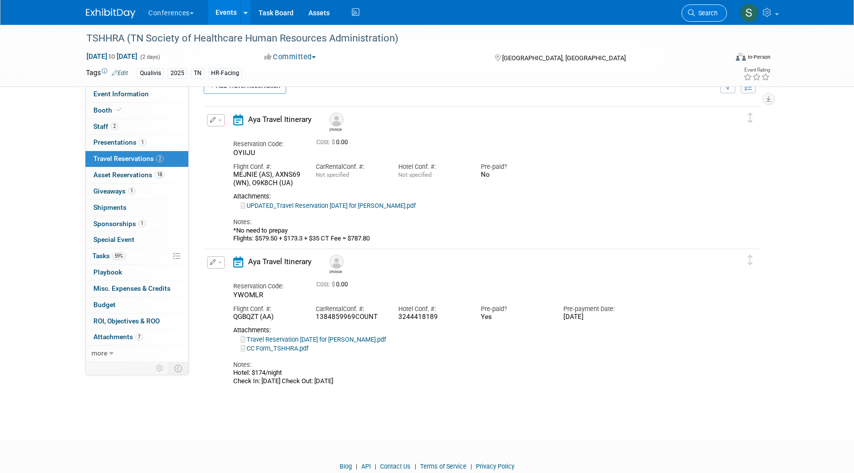
click at [711, 11] on span "Search" at bounding box center [706, 12] width 23 height 7
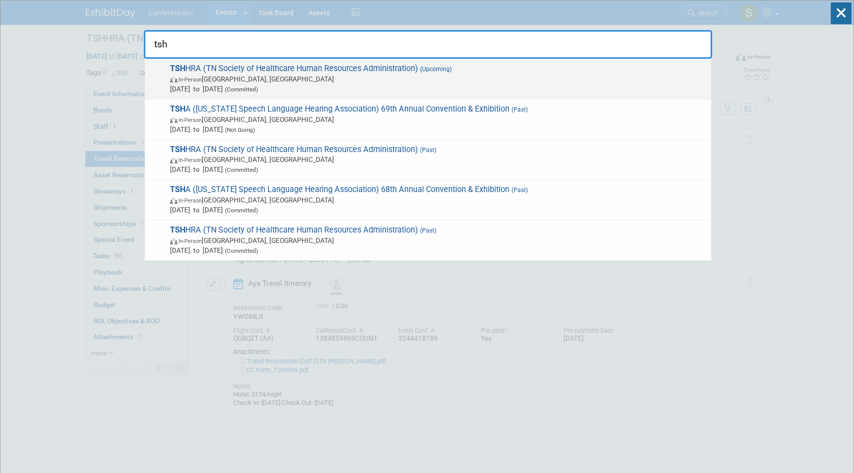
type input "tsh"
click at [320, 77] on span "In-Person Brentwood, TN" at bounding box center [438, 79] width 536 height 10
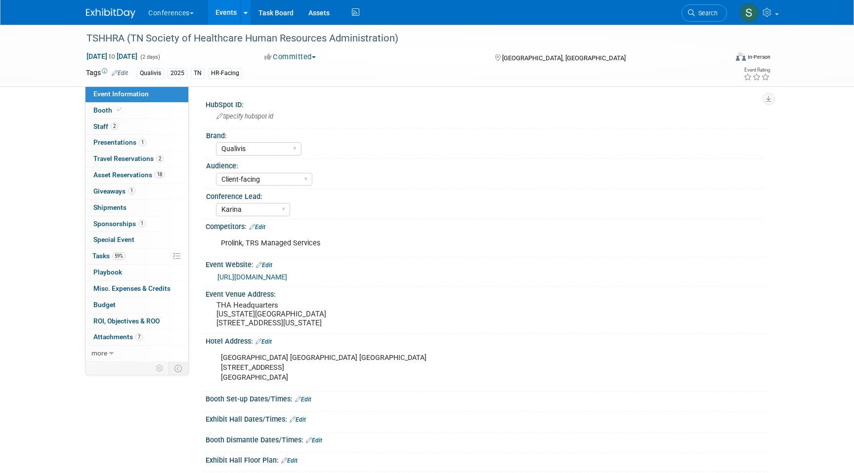
select select "Qualivis"
select select "Client-facing"
select select "Karina"
click at [150, 157] on span "Travel Reservations 2" at bounding box center [128, 159] width 70 height 8
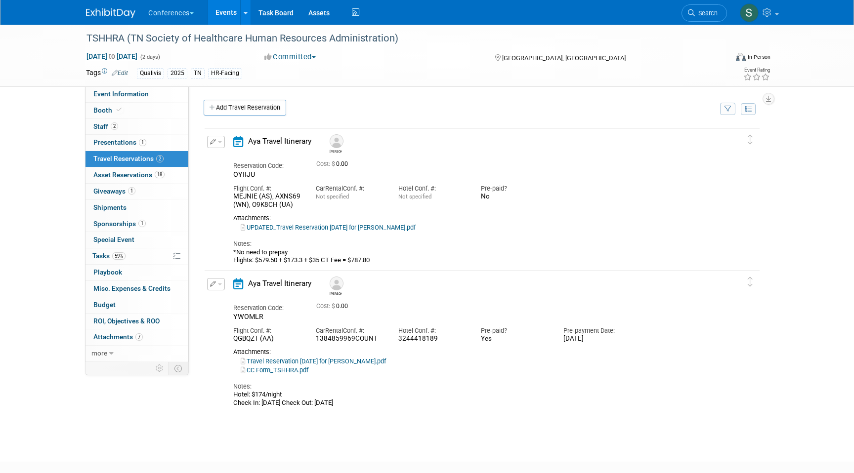
scroll to position [21, 0]
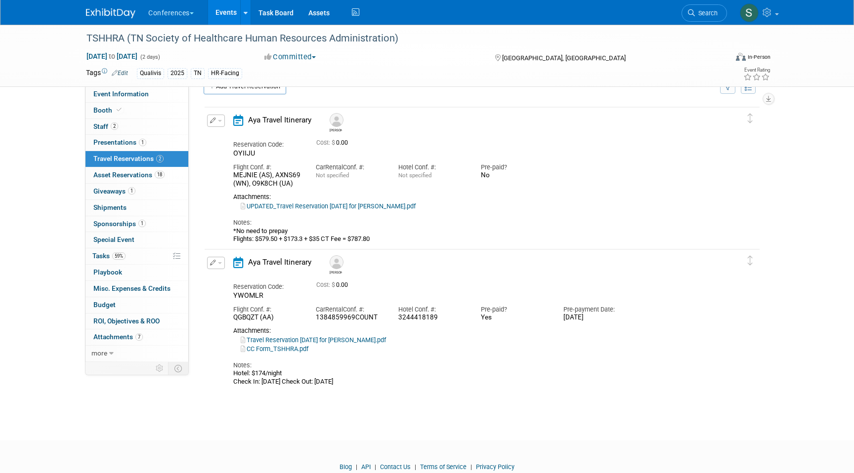
click at [217, 125] on button "button" at bounding box center [216, 121] width 18 height 12
click at [226, 137] on button "Edit Reservation" at bounding box center [248, 138] width 83 height 14
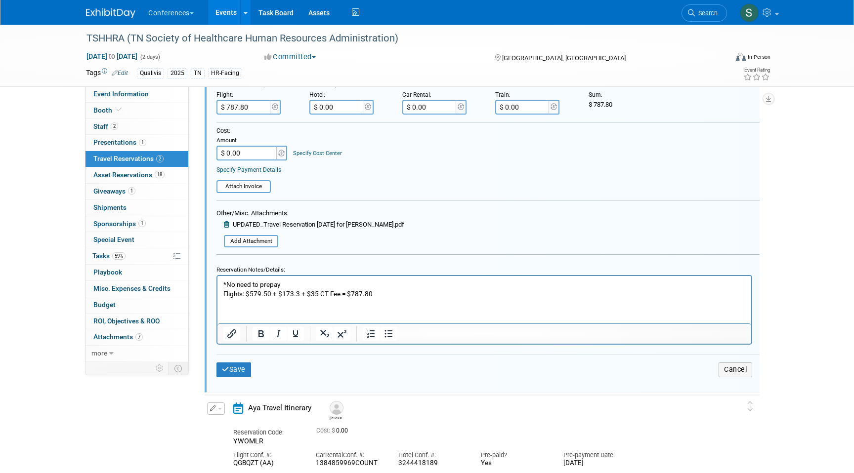
scroll to position [296, 0]
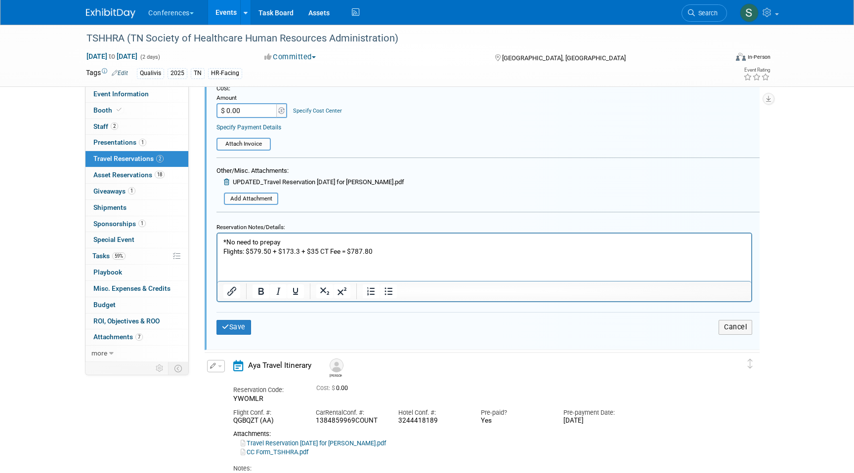
click at [338, 249] on p "*No need to prepay Flights: $579.50 + $173.3 + $35 CT Fee = $787.80" at bounding box center [484, 247] width 522 height 19
click at [413, 254] on p "*No need to prepay Flights: $579.50 + $173.3 + $35 CT Fee + $121.73 = $787.80" at bounding box center [484, 247] width 522 height 19
click at [423, 253] on p "*No need to prepay Flights: $579.50 + $173.3 + $35 CT Fee + $121.73 = $787.80" at bounding box center [484, 247] width 522 height 19
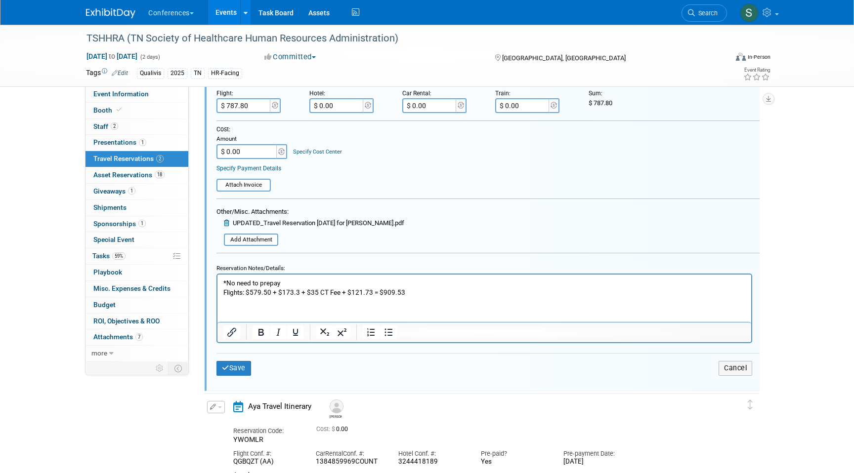
scroll to position [245, 0]
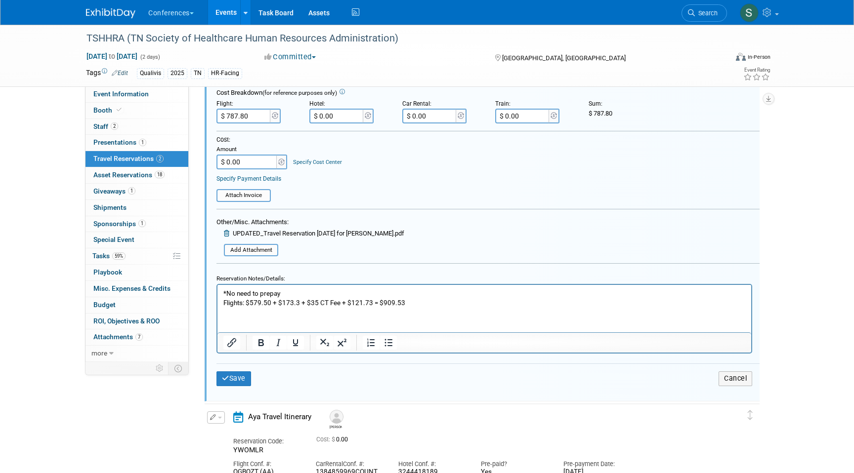
click at [257, 117] on input "$ 787.80" at bounding box center [243, 116] width 55 height 15
type input "$ 909.53"
click at [231, 380] on button "Save" at bounding box center [233, 378] width 35 height 14
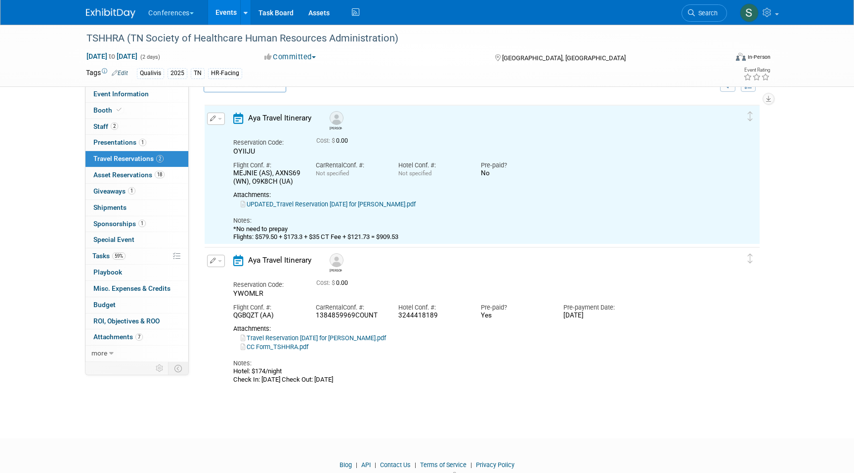
scroll to position [17, 0]
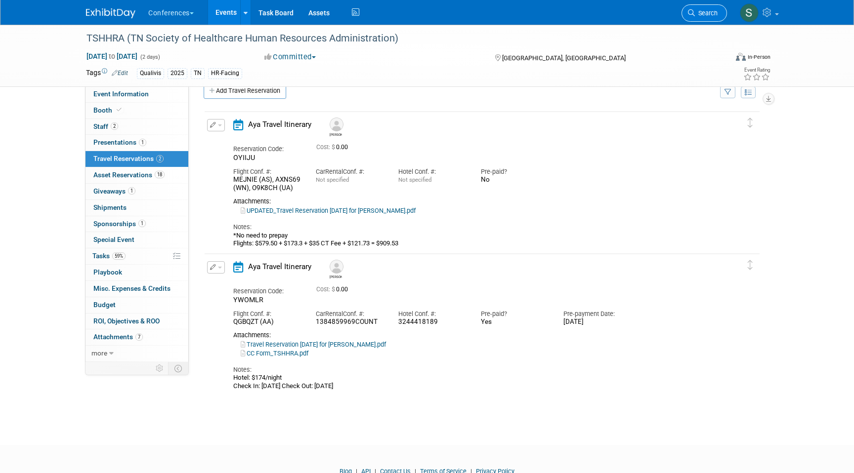
click at [710, 15] on span "Search" at bounding box center [706, 12] width 23 height 7
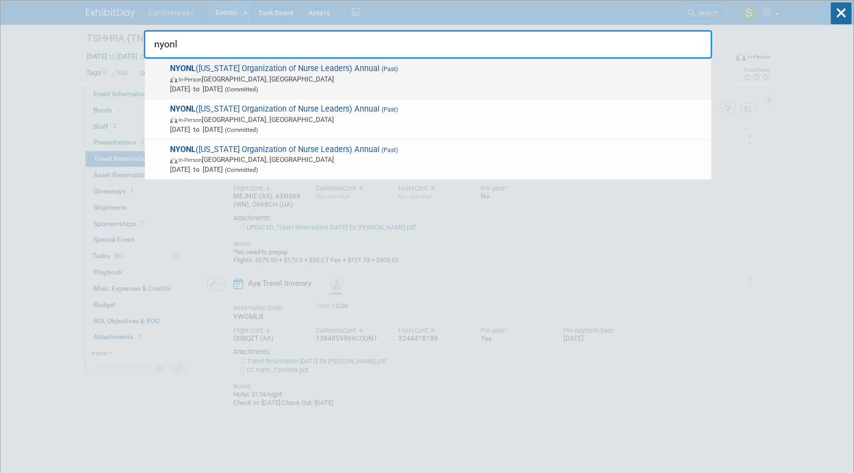
type input "nyonl"
click at [453, 79] on span "In-Person Tarrytown, NY" at bounding box center [438, 79] width 536 height 10
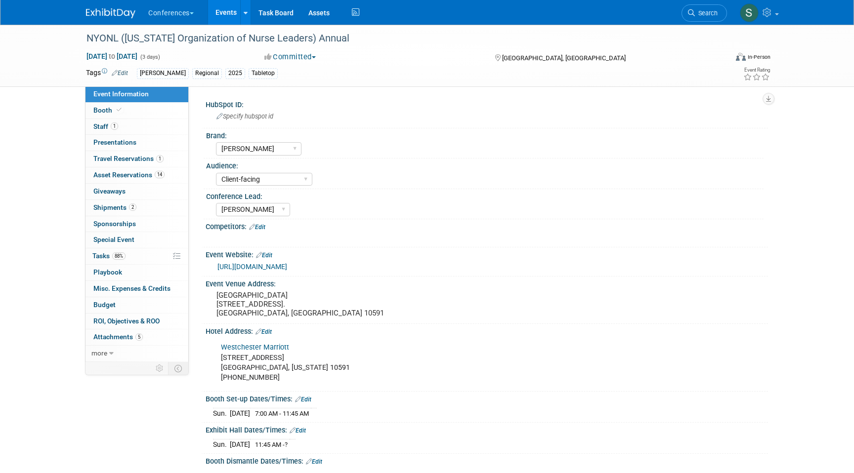
select select "[PERSON_NAME]"
select select "Client-facing"
select select "[PERSON_NAME]"
click at [159, 161] on span "1" at bounding box center [159, 158] width 7 height 7
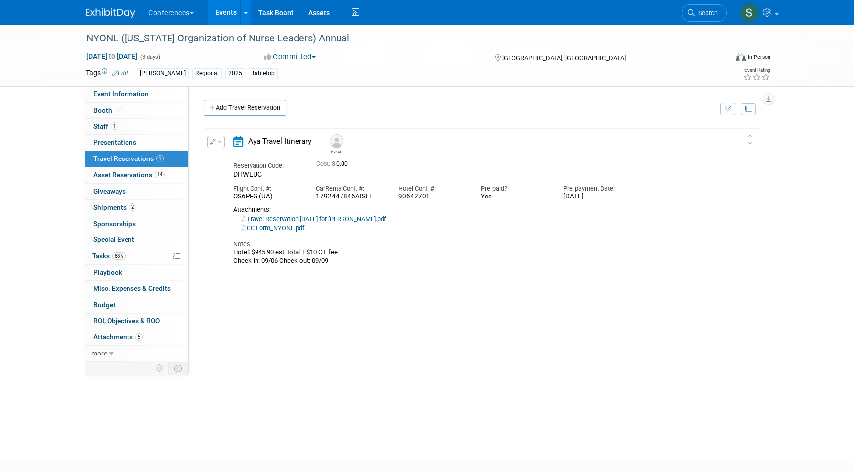
click at [215, 141] on button "button" at bounding box center [216, 142] width 18 height 12
click at [351, 121] on td "Add Travel Reservation" at bounding box center [456, 110] width 521 height 21
click at [216, 140] on button "button" at bounding box center [216, 142] width 18 height 12
click at [217, 155] on button "Edit Reservation" at bounding box center [248, 159] width 83 height 14
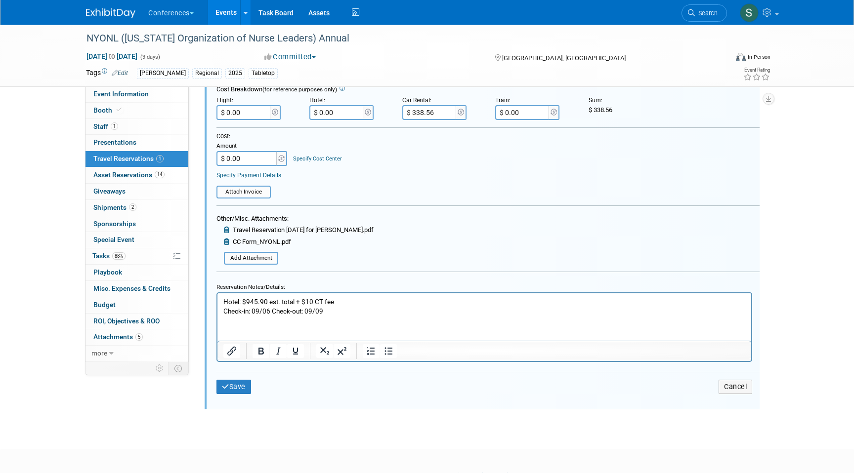
scroll to position [258, 0]
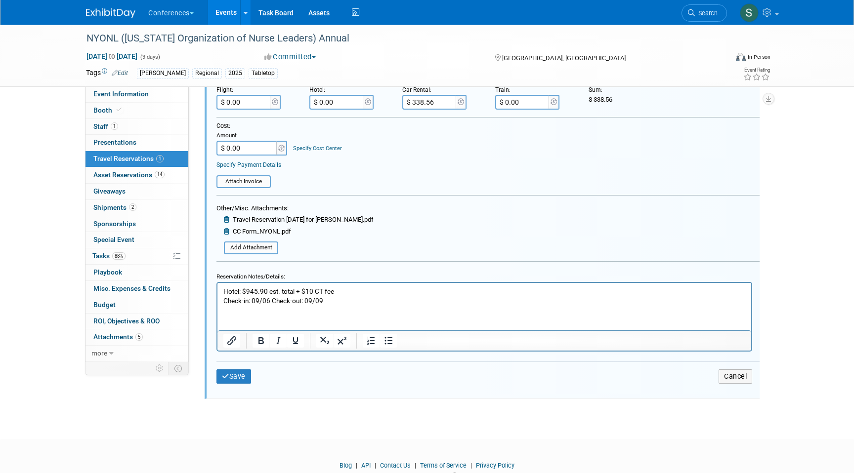
click at [331, 302] on p "Hotel: $945.90 est. total + $10 CT fee Check-in: 09/06 Check-out: 09/09" at bounding box center [484, 296] width 522 height 19
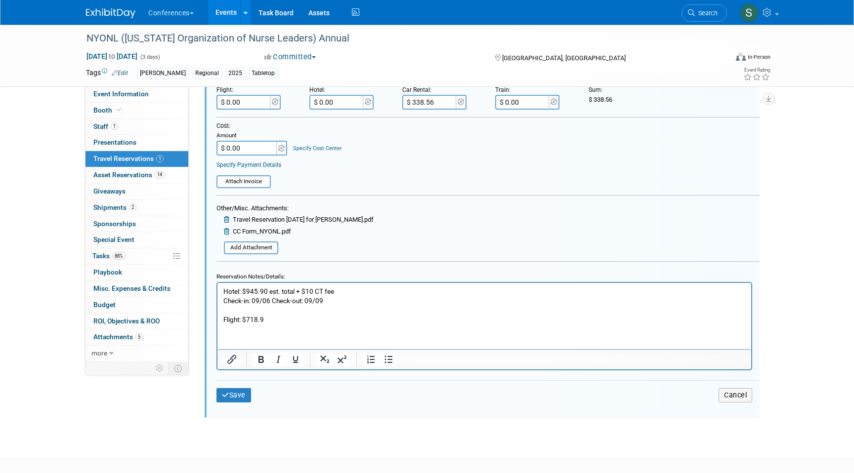
click at [320, 317] on p "Flight: $718.9" at bounding box center [484, 319] width 522 height 9
click at [249, 101] on input "$ 0.00" at bounding box center [243, 102] width 55 height 15
type input "$ 753.90"
click at [243, 394] on button "Save" at bounding box center [233, 395] width 35 height 14
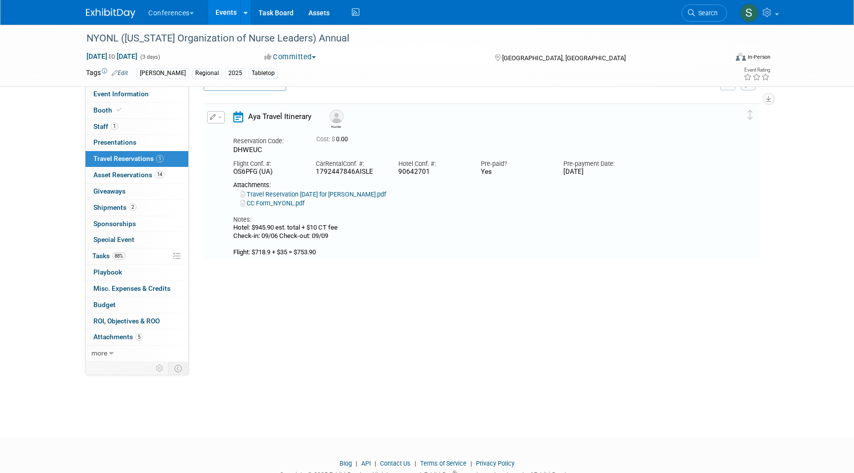
scroll to position [17, 0]
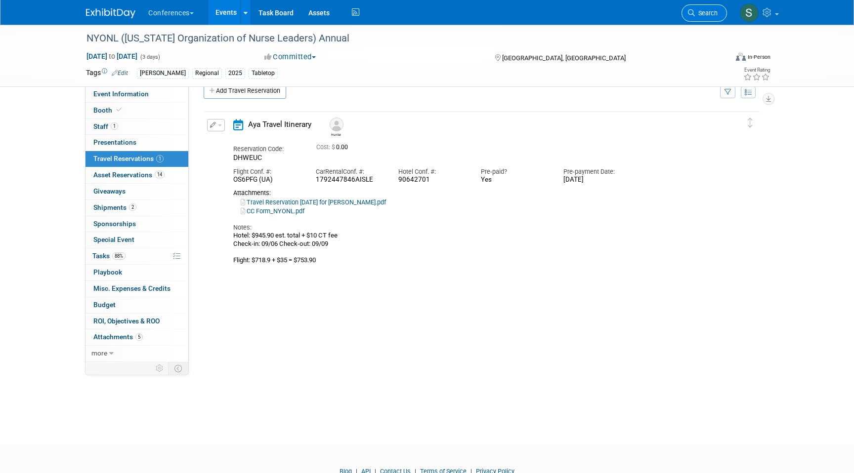
click at [705, 17] on link "Search" at bounding box center [703, 12] width 45 height 17
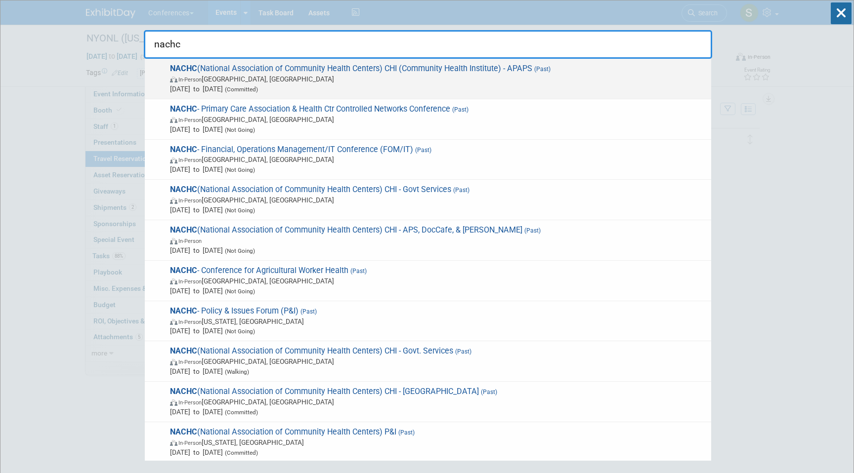
type input "nachc"
click at [352, 81] on span "In-Person Chicago, IL" at bounding box center [438, 79] width 536 height 10
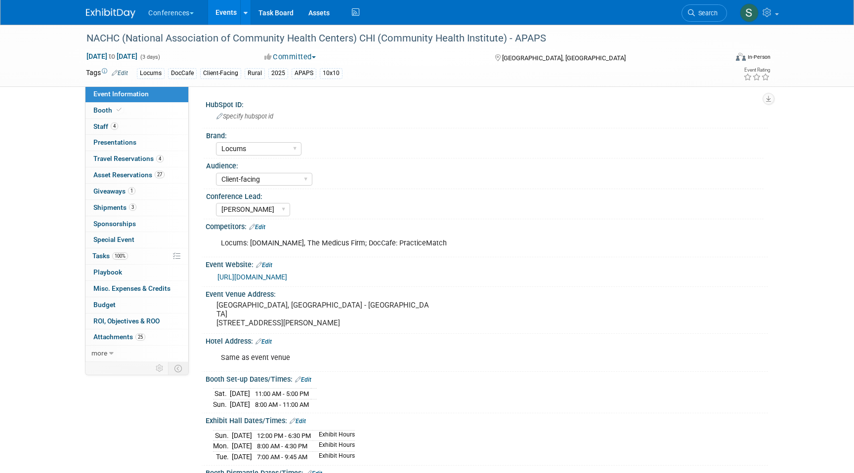
select select "Locums"
select select "Client-facing"
select select "[PERSON_NAME]"
click at [153, 156] on span "Travel Reservations 4" at bounding box center [128, 159] width 70 height 8
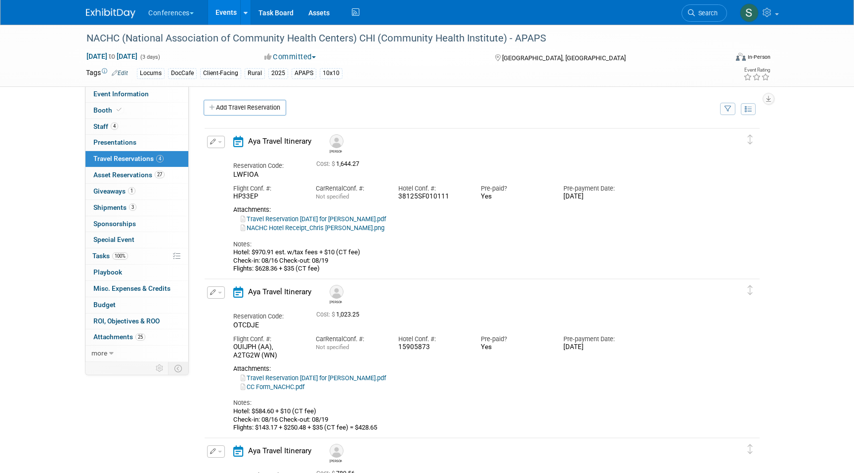
click at [214, 140] on icon "button" at bounding box center [213, 142] width 6 height 6
click at [261, 159] on button "Edit Reservation" at bounding box center [248, 159] width 83 height 14
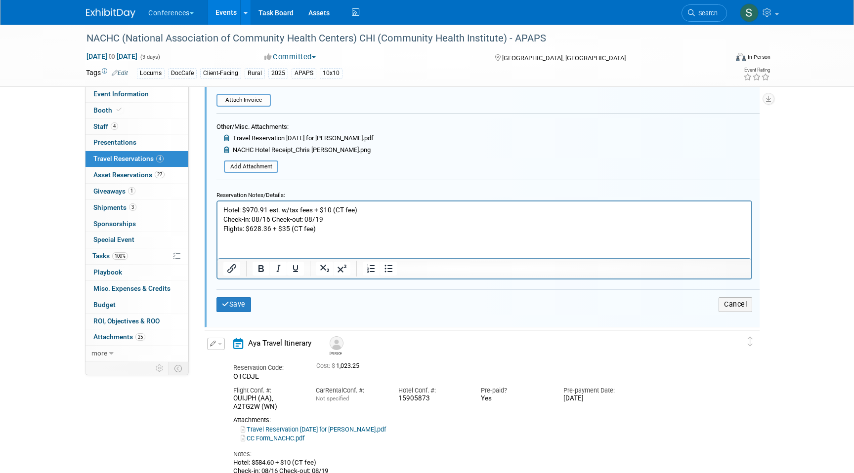
scroll to position [354, 0]
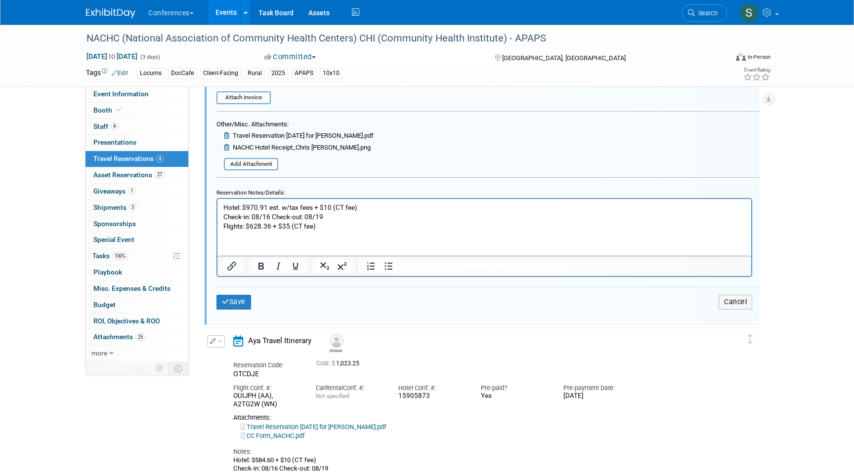
click at [288, 226] on p "Hotel: $970.91 est. w/tax fees + $10 (CT fee) Check-in: 08/16 Check-out: 08/19 …" at bounding box center [484, 217] width 522 height 28
click at [316, 227] on p "Hotel: $970.91 est. w/tax fees + $10 (CT fee) Check-in: 08/16 Check-out: 08/19 …" at bounding box center [484, 217] width 522 height 28
drag, startPoint x: 363, startPoint y: 228, endPoint x: 316, endPoint y: 227, distance: 46.9
click at [316, 227] on p "Hotel: $970.91 est. w/tax fees + $10 (CT fee) Check-in: 08/16 Check-out: 08/19 …" at bounding box center [484, 217] width 522 height 28
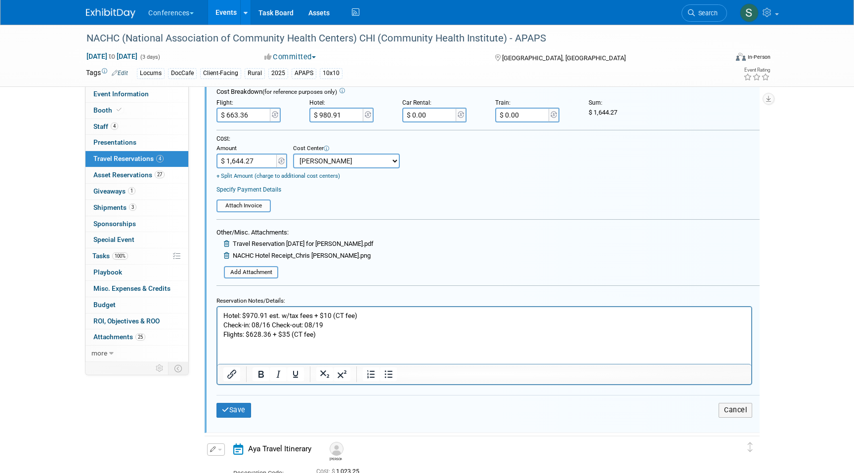
scroll to position [247, 0]
click at [738, 412] on button "Cancel" at bounding box center [735, 409] width 34 height 14
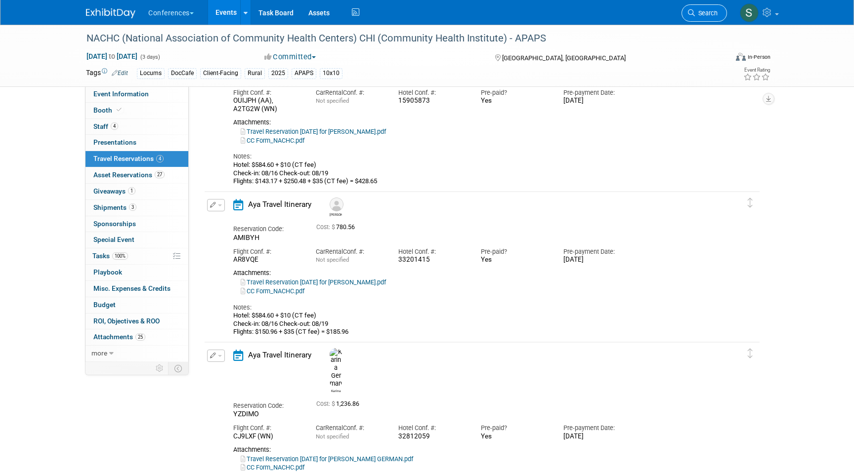
click at [692, 12] on icon at bounding box center [691, 12] width 7 height 7
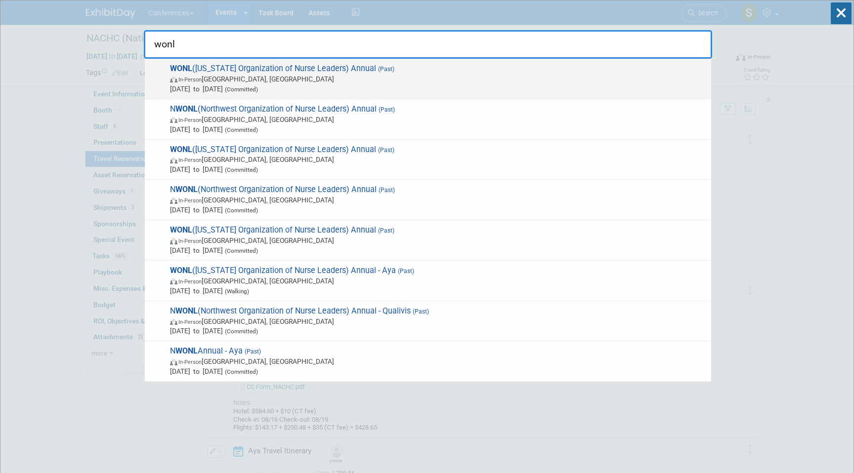
type input "wonl"
click at [206, 74] on span "WONL (Wisconsin Organization of Nurse Leaders) Annual (Past) In-Person Pewaukee…" at bounding box center [436, 79] width 539 height 30
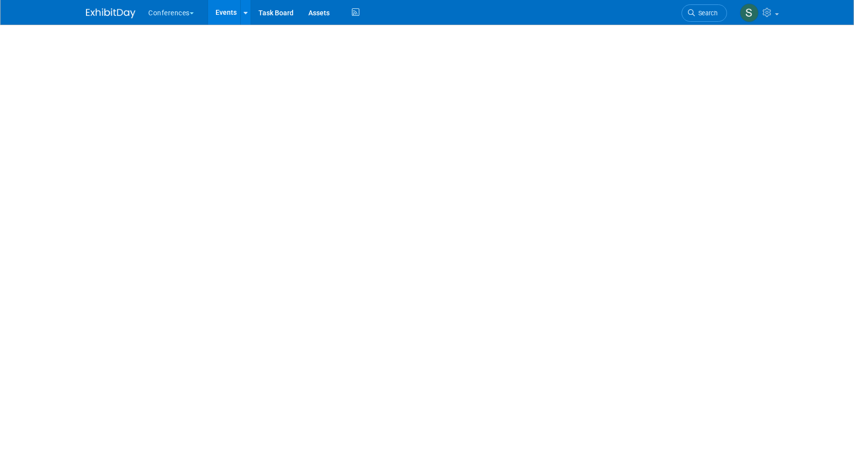
select select "Qualivis"
select select "Client-facing"
select select "Karina"
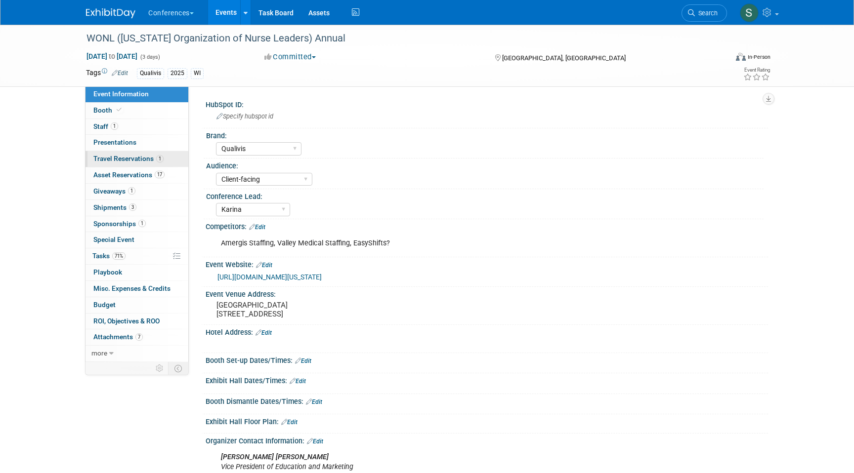
click at [178, 158] on link "1 Travel Reservations 1" at bounding box center [136, 159] width 103 height 16
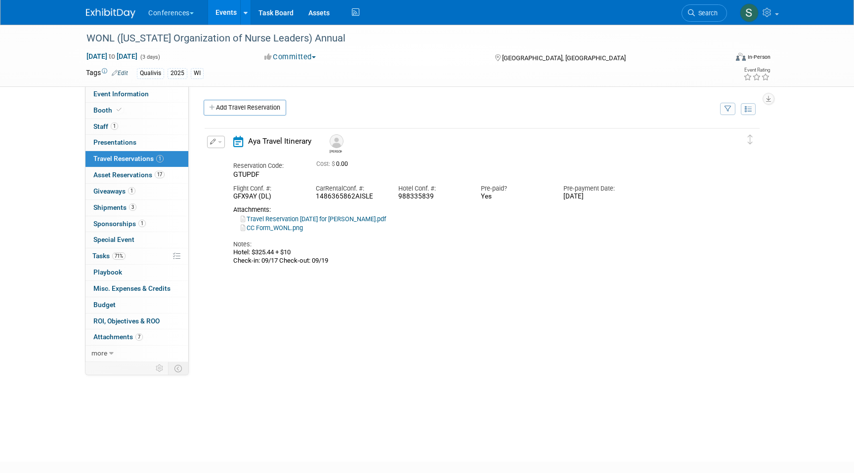
click at [212, 146] on button "button" at bounding box center [216, 142] width 18 height 12
click at [217, 154] on button "Edit Reservation" at bounding box center [248, 159] width 83 height 14
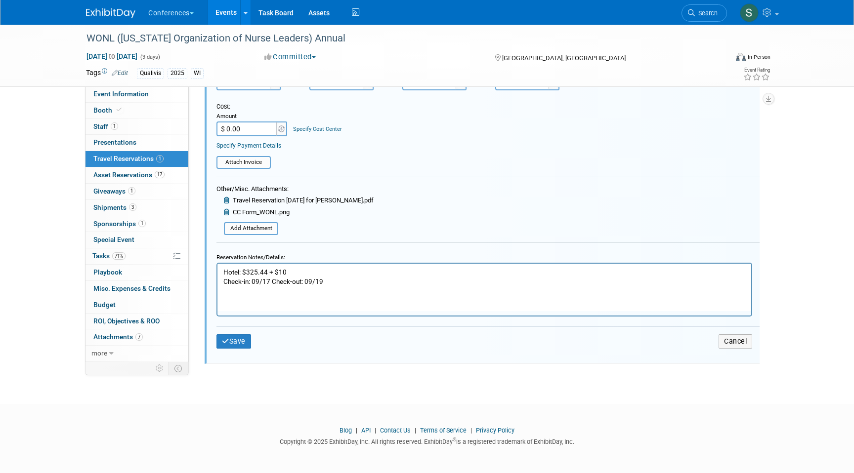
scroll to position [294, 0]
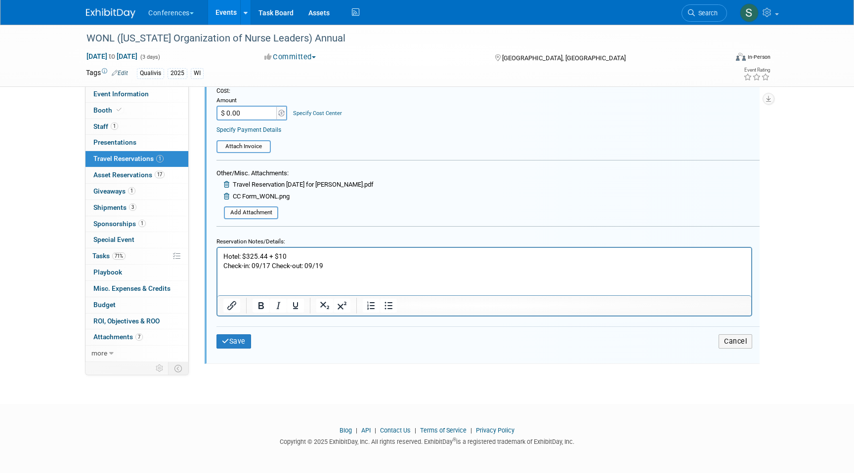
click at [335, 260] on p "Hotel: $325.44 + $10 Check-in: 09/17 Check-out: 09/19" at bounding box center [484, 260] width 522 height 19
click at [328, 264] on p "Hotel: $325.44 + $10 Check-in: 09/17 Check-out: 09/19" at bounding box center [484, 260] width 522 height 19
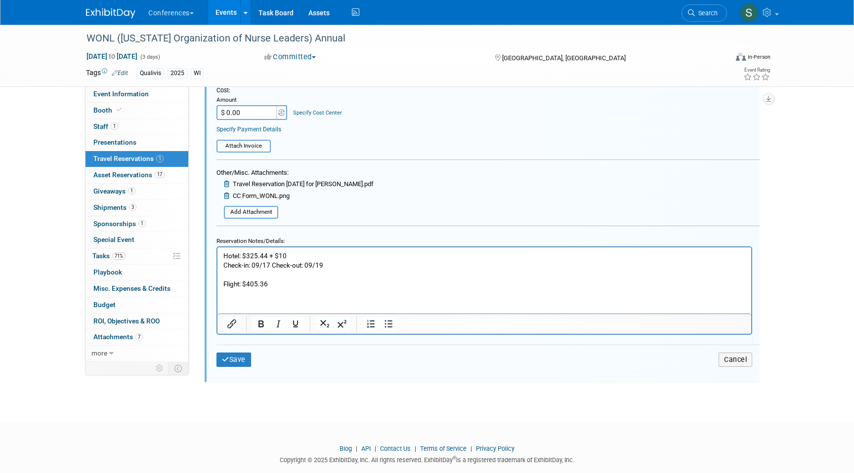
click at [300, 282] on p "Flight: $405.36" at bounding box center [484, 283] width 522 height 9
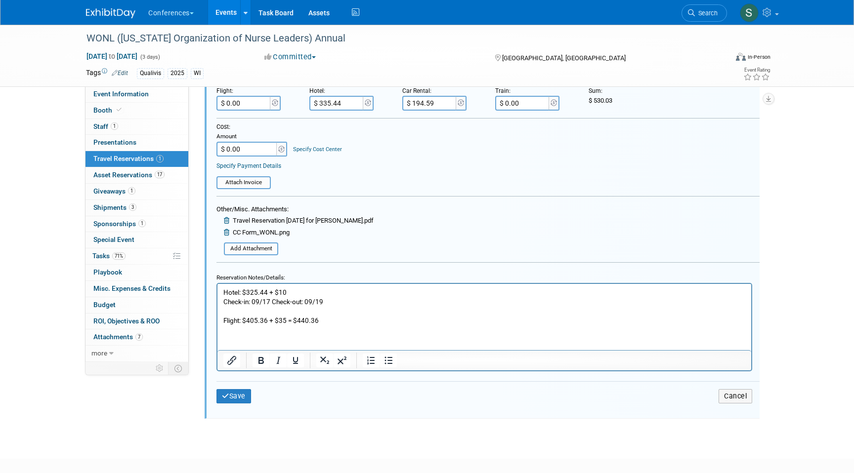
scroll to position [244, 0]
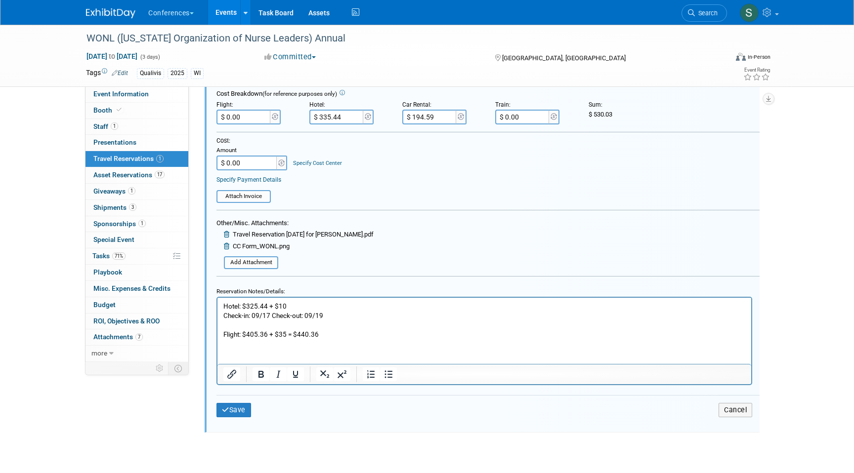
click at [244, 118] on input "$ 0.00" at bounding box center [243, 117] width 55 height 15
type input "$ 440.36"
click at [261, 169] on input "$ 0.00" at bounding box center [247, 163] width 62 height 15
type input "$ 970.39"
click at [240, 409] on button "Save" at bounding box center [233, 410] width 35 height 14
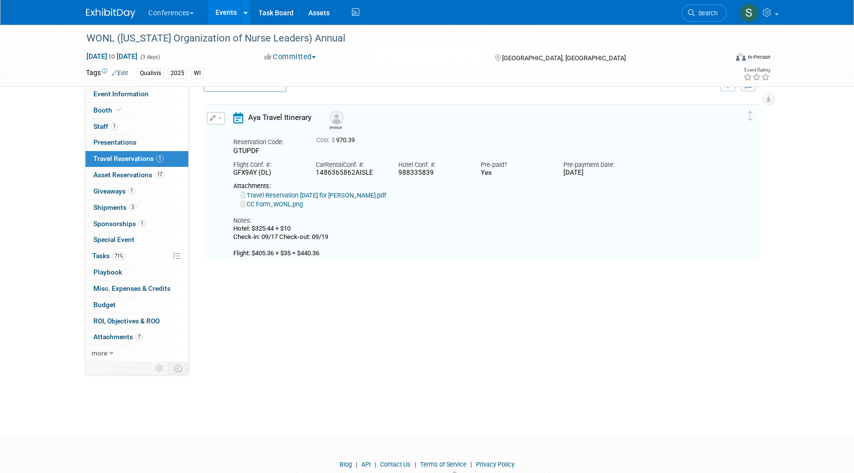
scroll to position [17, 0]
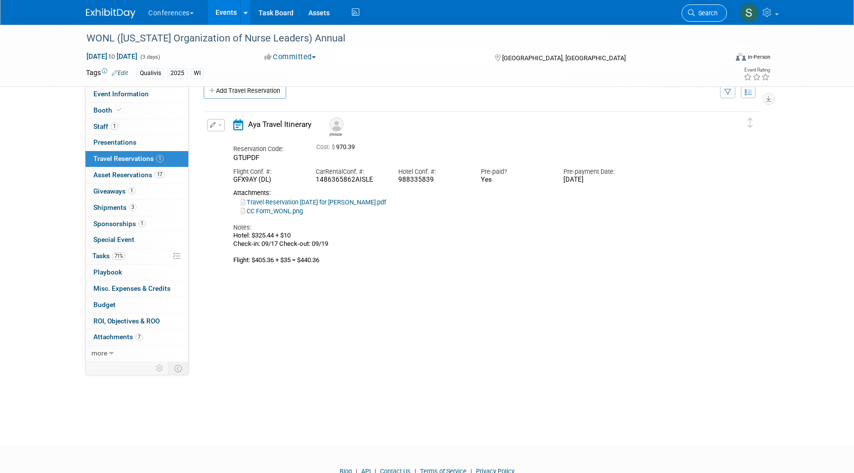
click at [706, 10] on span "Search" at bounding box center [706, 12] width 23 height 7
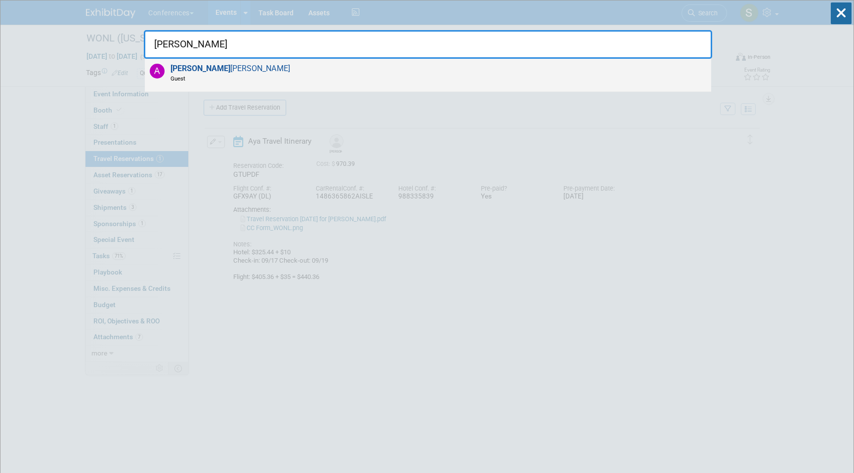
type input "andrea"
click at [449, 73] on div "Andrea Fisher Guest" at bounding box center [428, 75] width 566 height 33
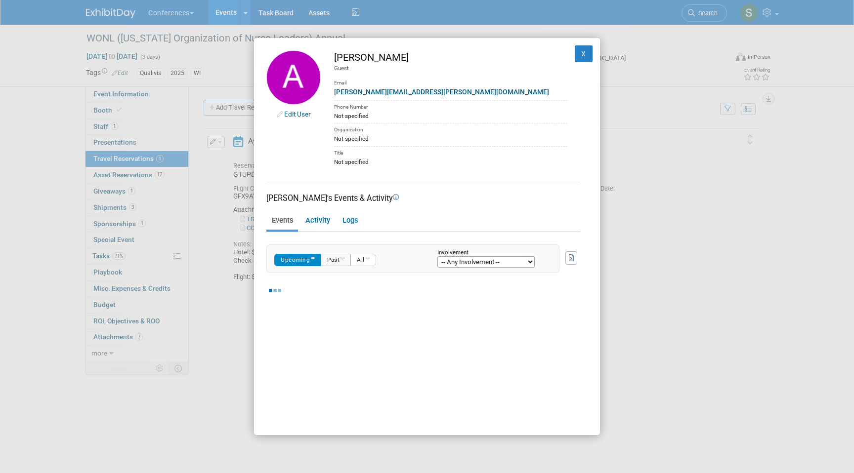
click at [343, 265] on button "Past" at bounding box center [336, 260] width 30 height 12
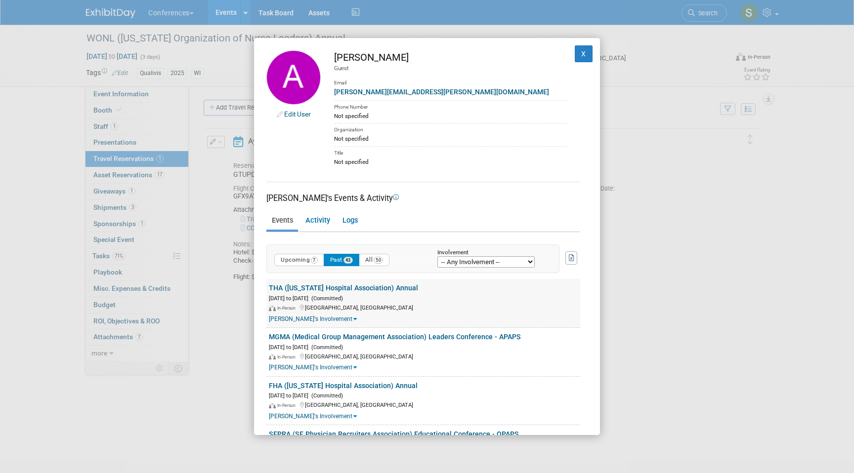
scroll to position [10, 0]
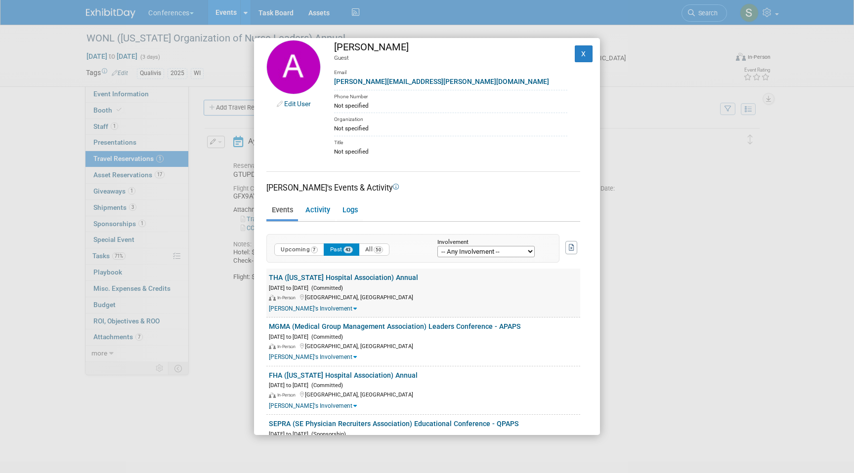
click at [341, 278] on link "THA ([US_STATE] Hospital Association) Annual" at bounding box center [343, 278] width 149 height 8
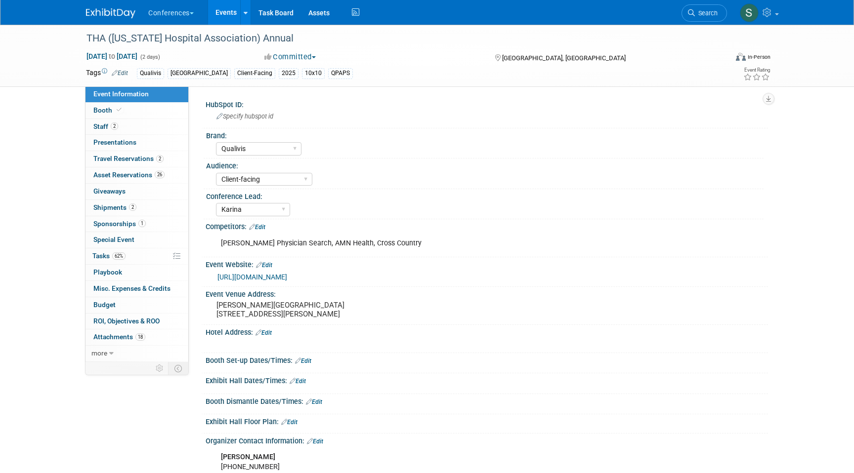
select select "Qualivis"
select select "Client-facing"
select select "Karina"
click at [152, 163] on span "Travel Reservations 2" at bounding box center [128, 159] width 70 height 8
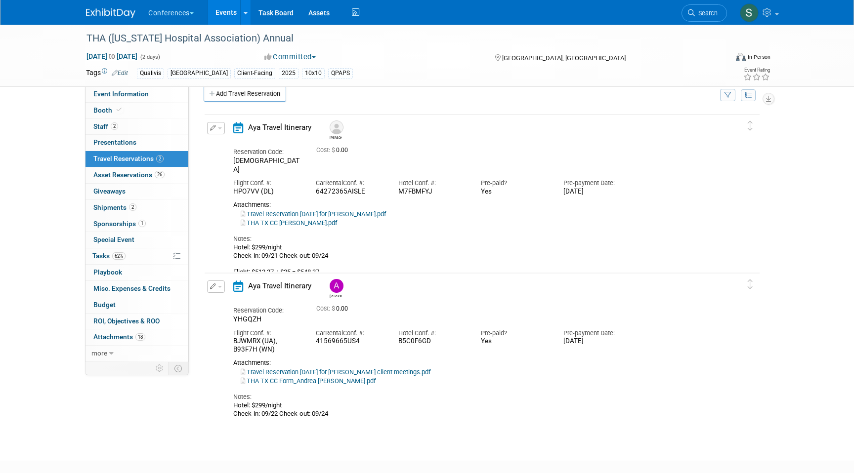
scroll to position [15, 0]
click at [215, 282] on button "button" at bounding box center [216, 286] width 18 height 12
click at [237, 305] on button "Edit Reservation" at bounding box center [248, 303] width 83 height 14
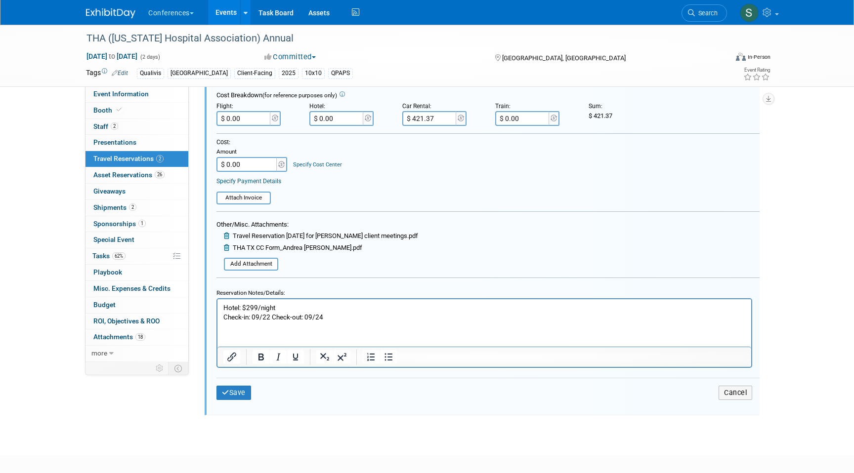
scroll to position [402, 0]
click at [344, 315] on p "Hotel: $299/night Check-in: 09/22 Check-out: 09/24" at bounding box center [484, 310] width 522 height 19
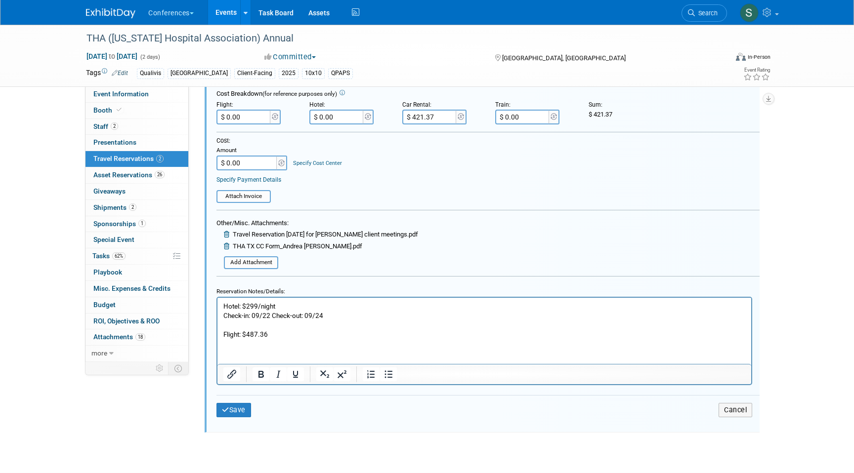
click at [306, 335] on p "Flight: $487.36" at bounding box center [484, 333] width 522 height 9
click at [248, 124] on input "$ 0.00" at bounding box center [243, 117] width 55 height 15
type input "$ 522.36"
click at [233, 408] on button "Save" at bounding box center [233, 410] width 35 height 14
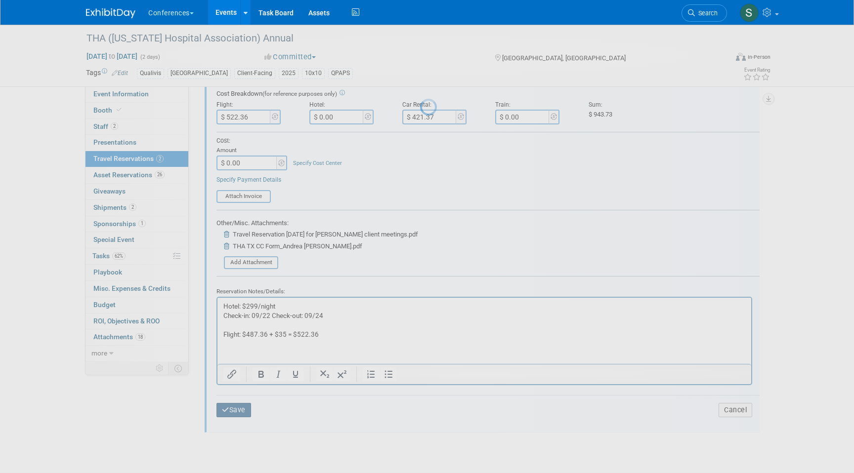
scroll to position [87, 0]
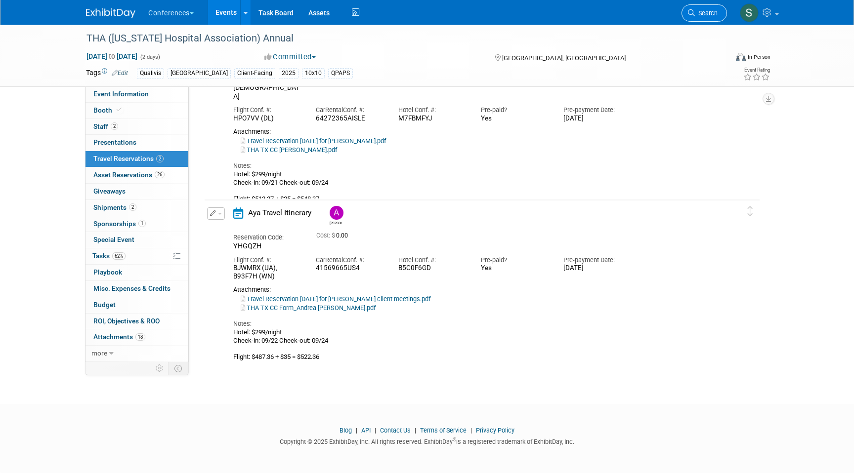
click at [706, 18] on link "Search" at bounding box center [703, 12] width 45 height 17
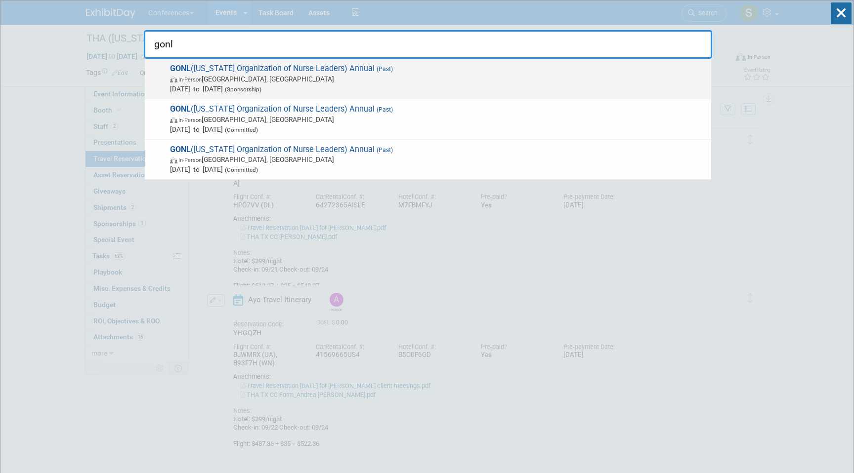
type input "gonl"
click at [296, 78] on span "In-Person Savannah, GA" at bounding box center [438, 79] width 536 height 10
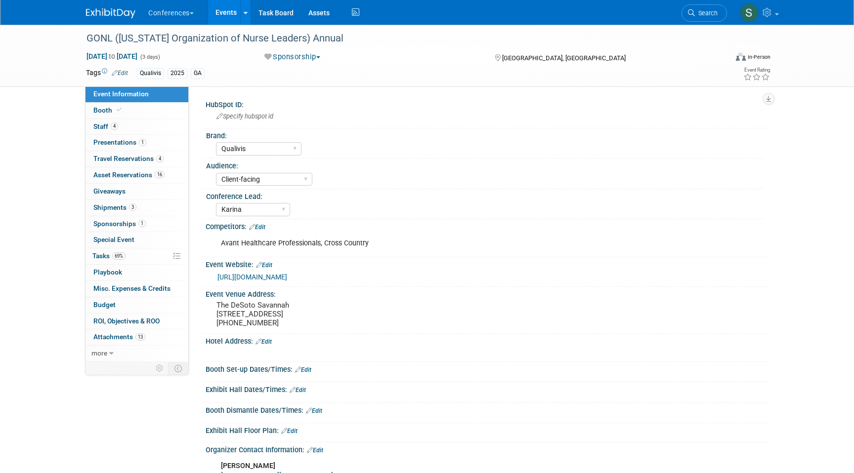
select select "Qualivis"
select select "Client-facing"
select select "Karina"
click at [135, 163] on span "Travel Reservations 4" at bounding box center [128, 159] width 70 height 8
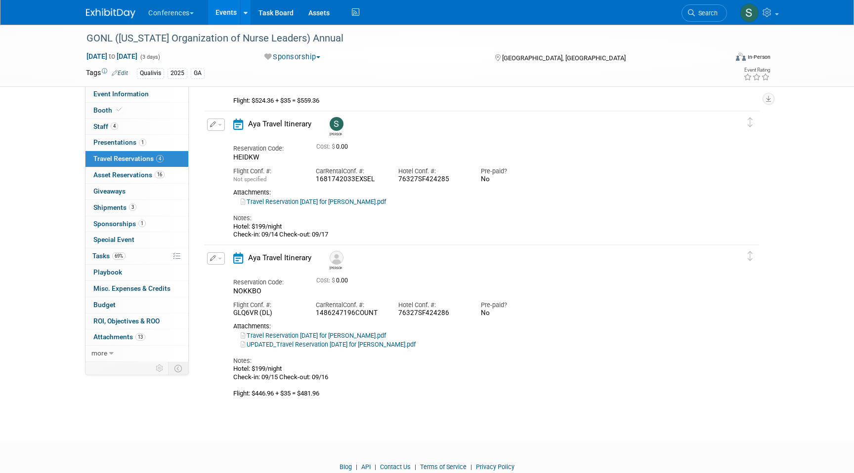
scroll to position [325, 0]
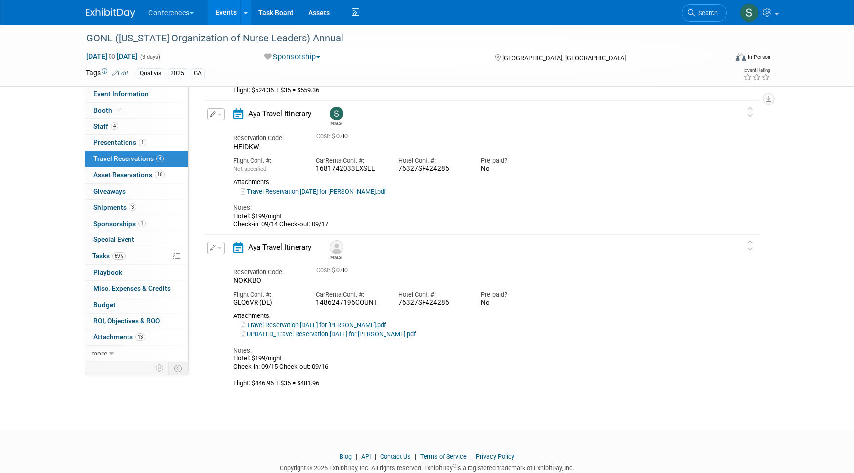
click at [216, 247] on button "button" at bounding box center [216, 248] width 18 height 12
click at [246, 271] on button "Edit Reservation" at bounding box center [248, 265] width 83 height 14
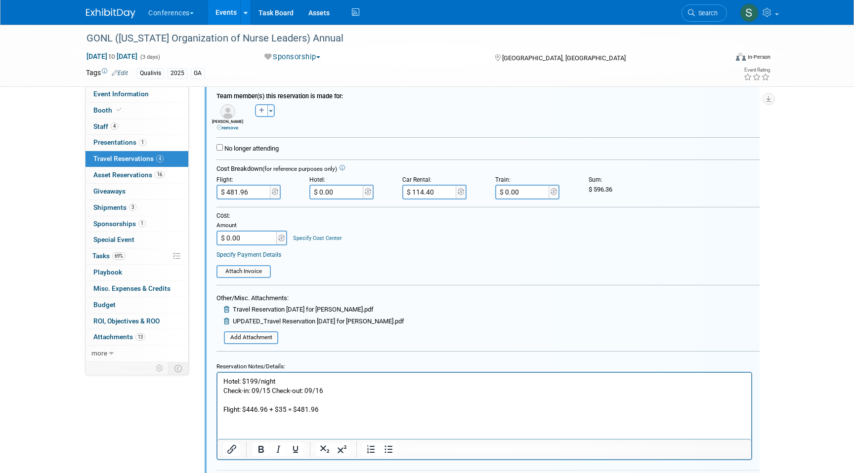
scroll to position [605, 0]
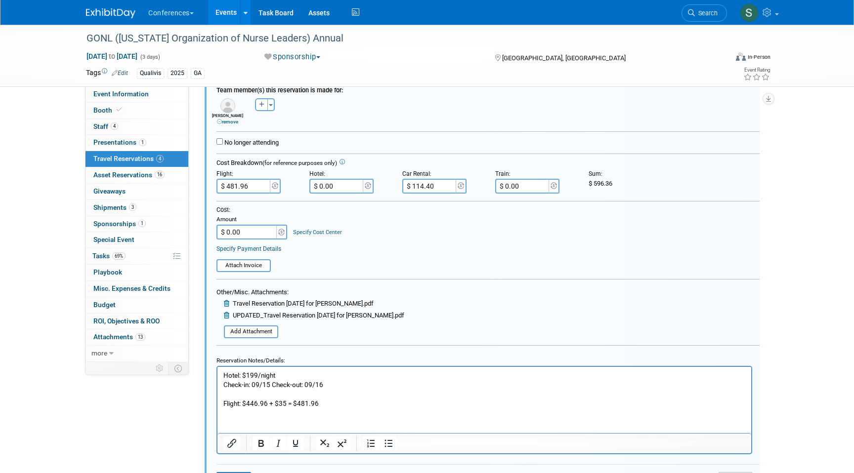
click at [286, 401] on p "Hotel: $199/night Check-in: 09/15 Check-out: 09/16 Flight: $446.96 + $35 = $481…" at bounding box center [484, 390] width 522 height 38
click at [397, 408] on html "Hotel: $199/night Check-in: 09/15 Check-out: 09/16 Flight: $446.96 + $35 + $10.…" at bounding box center [484, 387] width 534 height 41
click at [257, 188] on input "$ 481.96" at bounding box center [243, 186] width 55 height 15
type input "$ 526.97"
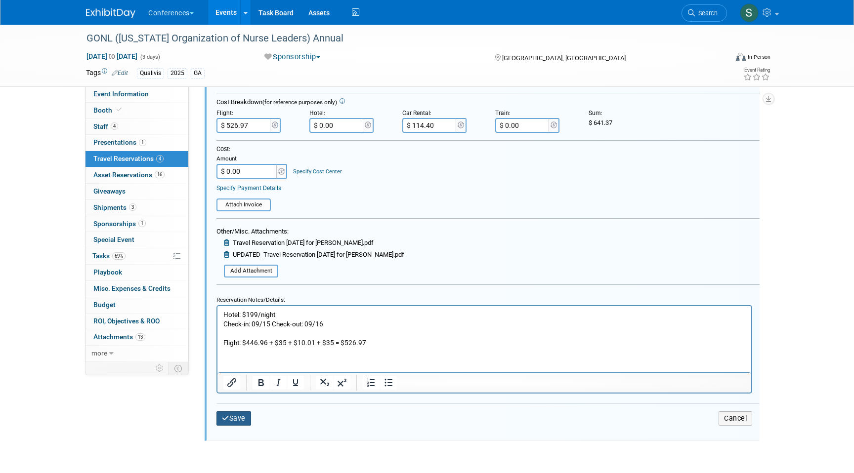
click at [241, 419] on button "Save" at bounding box center [233, 419] width 35 height 14
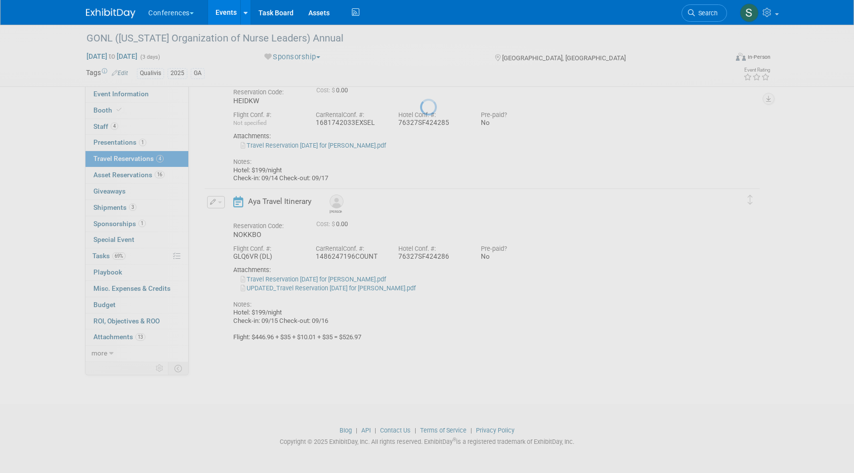
scroll to position [351, 0]
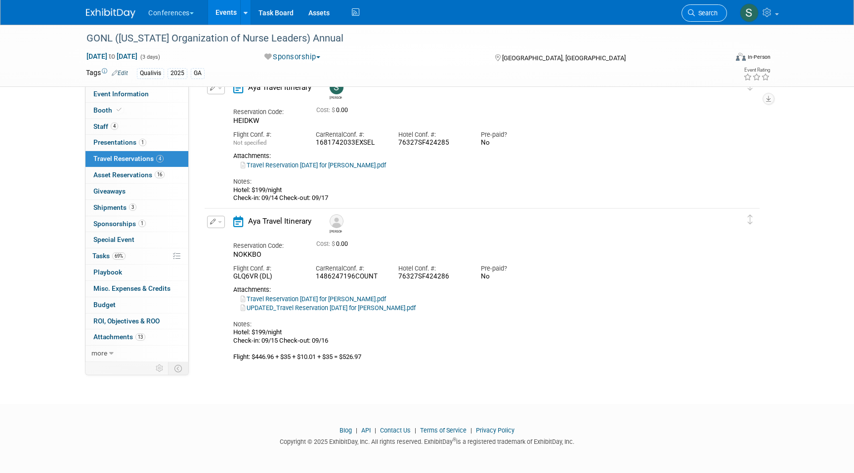
click at [715, 16] on span "Search" at bounding box center [706, 12] width 23 height 7
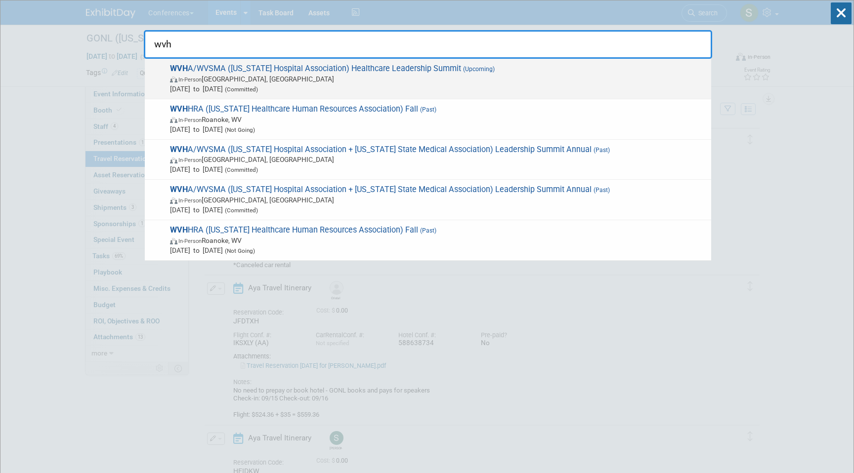
type input "wvh"
click at [413, 82] on span "In-Person White Sulphur Springs, WV" at bounding box center [438, 79] width 536 height 10
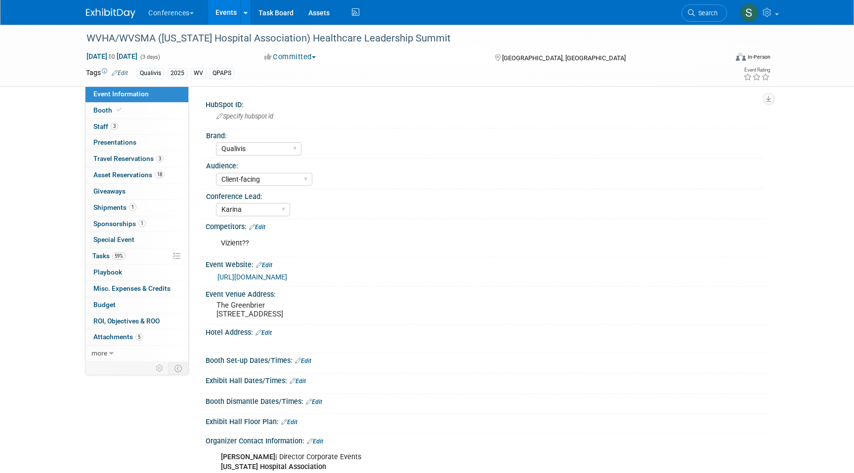
select select "Qualivis"
select select "Client-facing"
select select "Karina"
click at [136, 175] on span "Asset Reservations 18" at bounding box center [128, 175] width 71 height 8
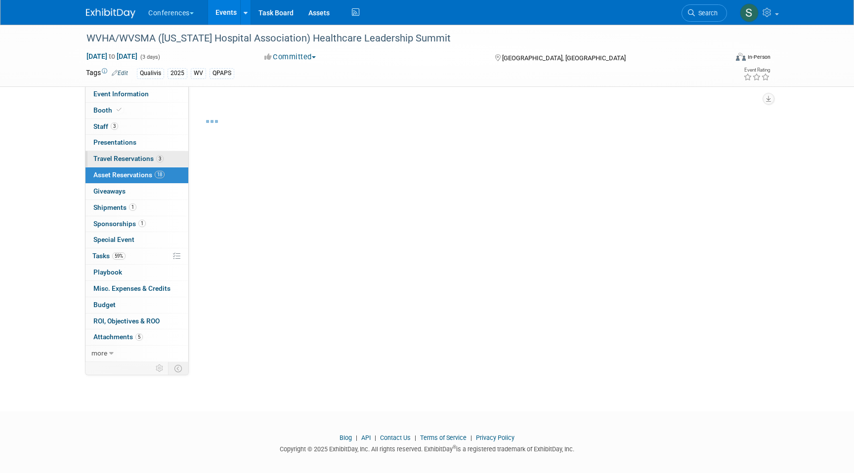
click at [134, 158] on span "Travel Reservations 3" at bounding box center [128, 159] width 70 height 8
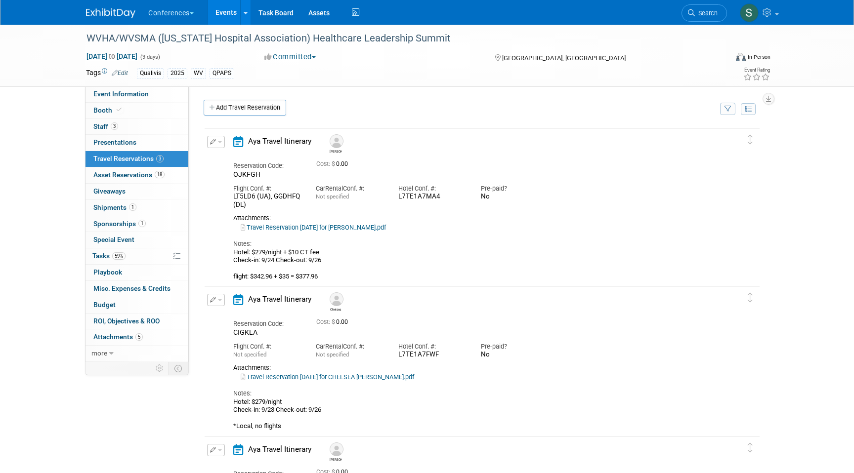
scroll to position [30, 0]
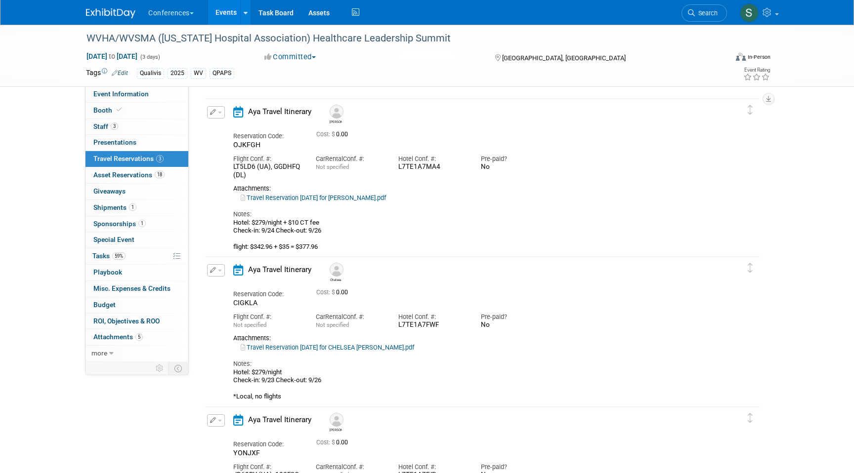
click at [214, 111] on icon "button" at bounding box center [213, 112] width 6 height 6
click at [216, 132] on icon "button" at bounding box center [218, 129] width 8 height 7
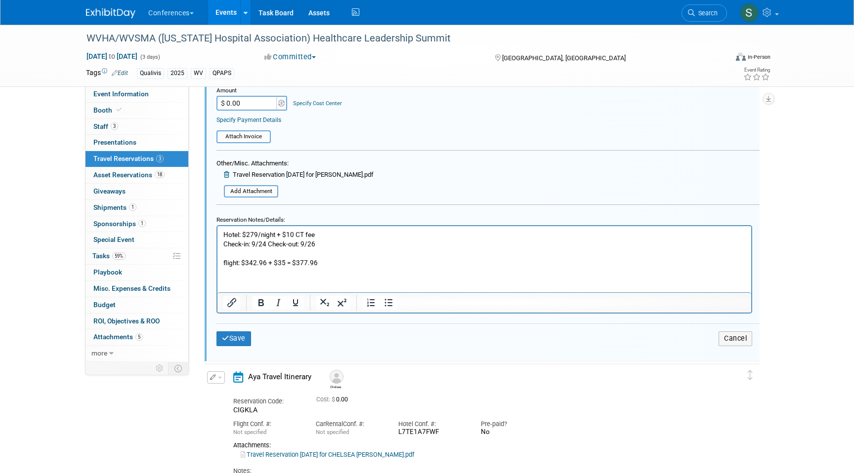
scroll to position [310, 0]
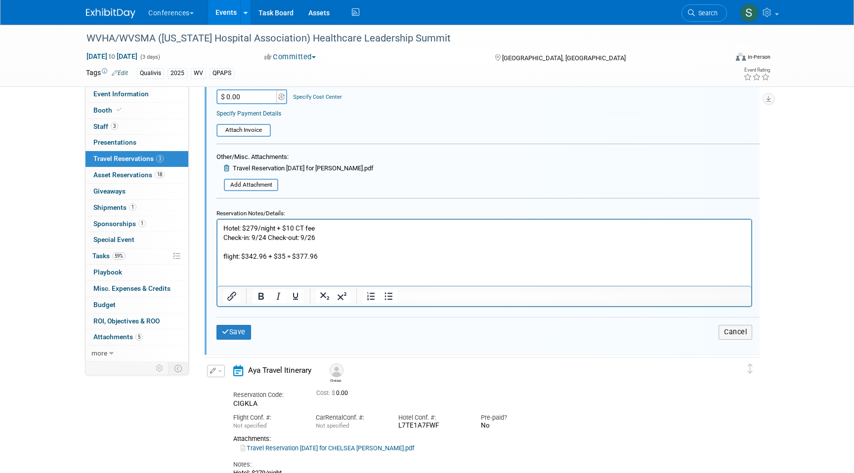
click at [285, 256] on p "Hotel: $279/night + $10 CT fee Check-in: 9/24 Check-out: 9/26 flight: $342.96 +…" at bounding box center [484, 243] width 522 height 38
click at [369, 254] on p "Hotel: $279/night + $10 CT fee Check-in: 9/24 Check-out: 9/26 flight: $342.96 +…" at bounding box center [484, 243] width 522 height 38
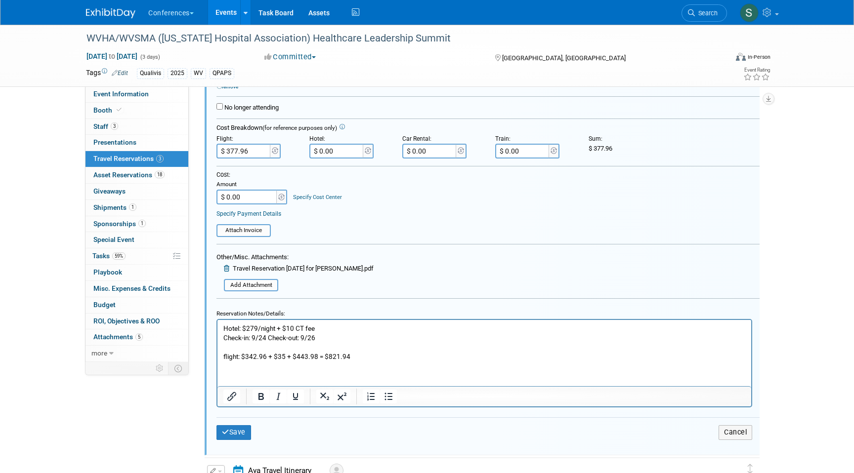
scroll to position [203, 0]
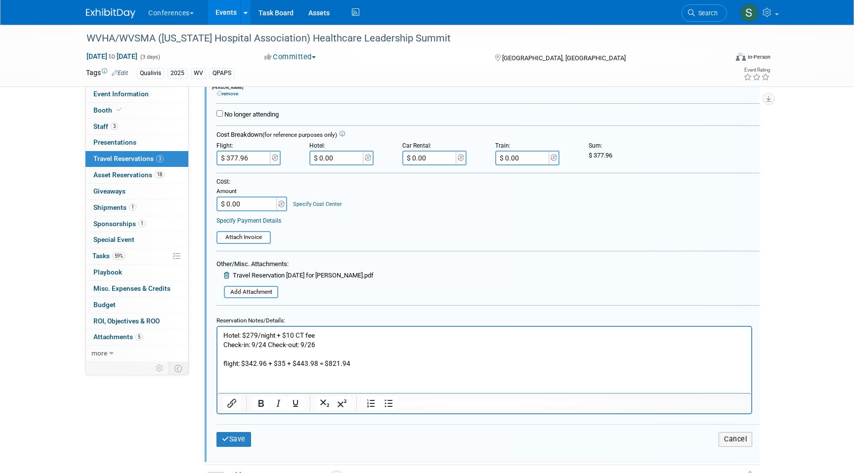
click at [250, 156] on input "$ 377.96" at bounding box center [243, 158] width 55 height 15
type input "$ 821.94"
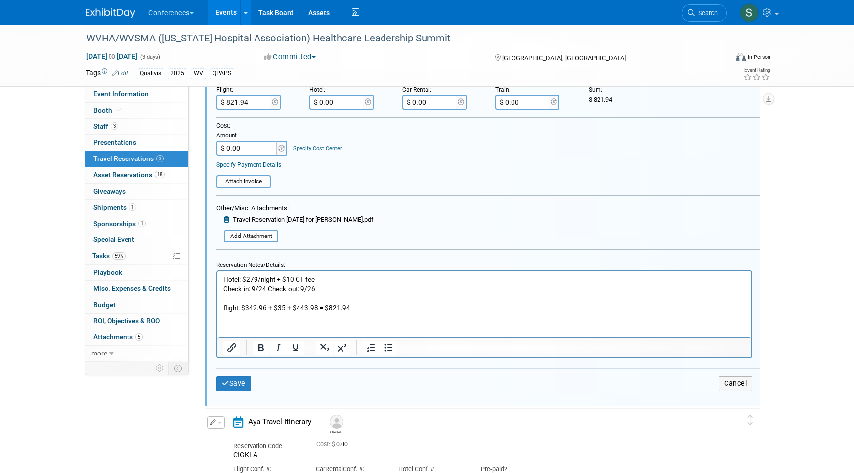
scroll to position [261, 0]
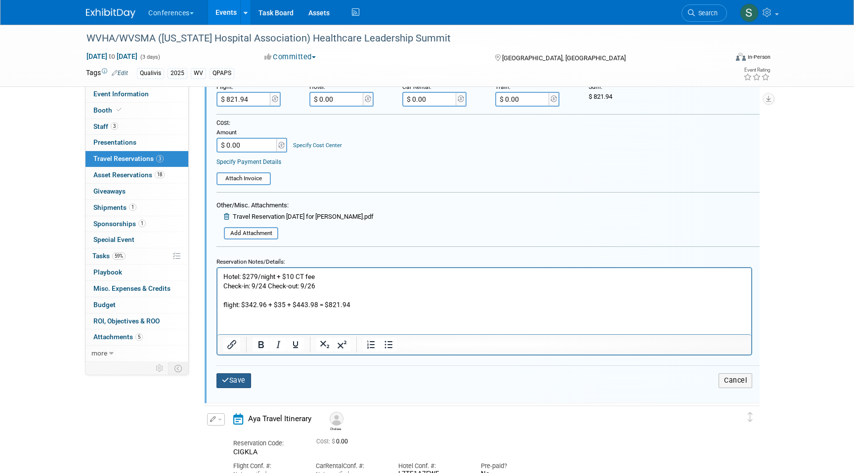
click at [231, 380] on button "Save" at bounding box center [233, 380] width 35 height 14
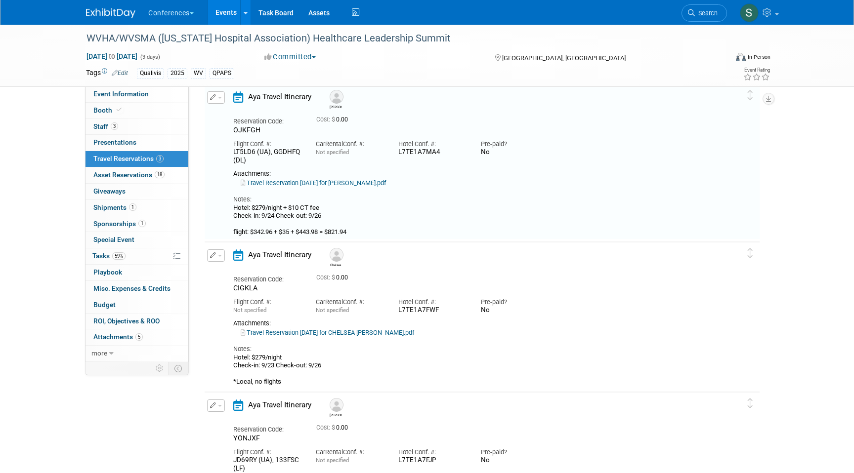
scroll to position [17, 0]
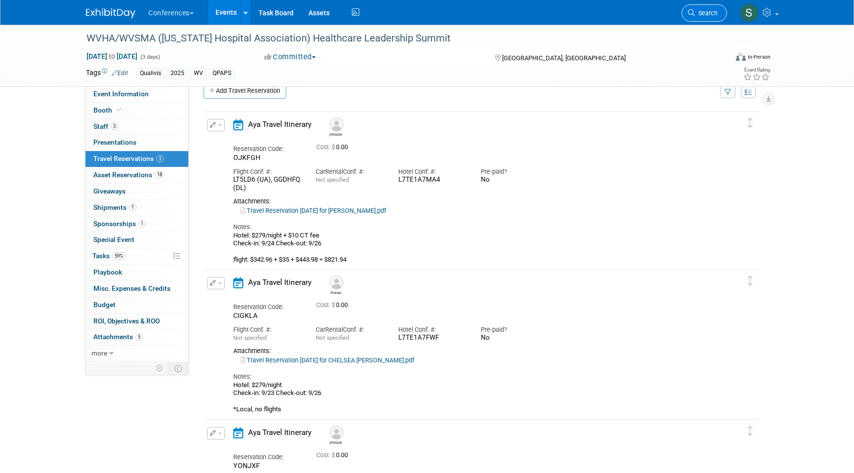
click at [704, 15] on span "Search" at bounding box center [706, 12] width 23 height 7
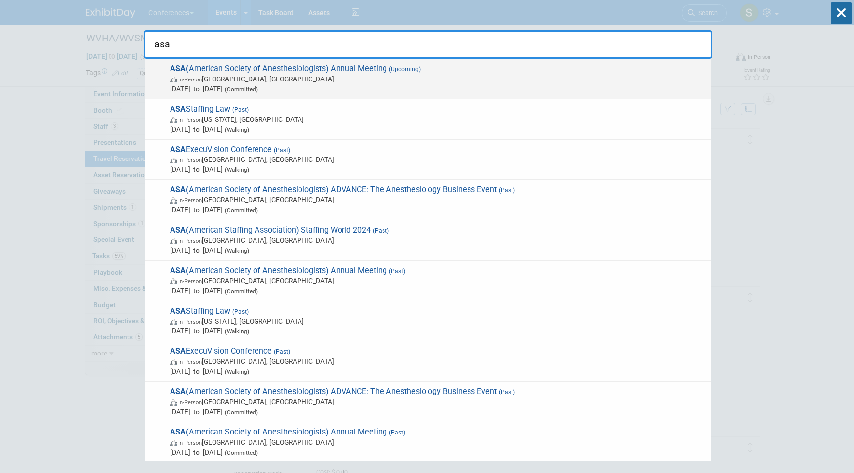
type input "asa"
click at [398, 74] on span "In-Person San Antonio, TX" at bounding box center [438, 79] width 536 height 10
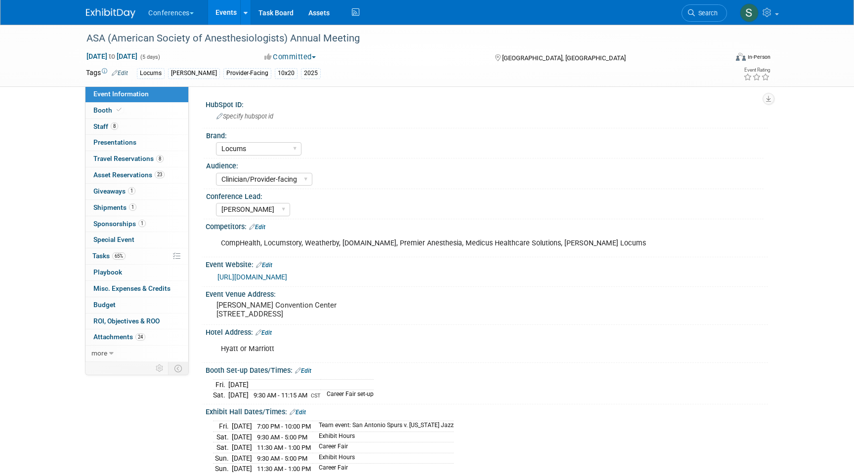
select select "Locums"
select select "Clinician/Provider-facing"
select select "[PERSON_NAME]"
click at [170, 161] on link "8 Travel Reservations 8" at bounding box center [136, 159] width 103 height 16
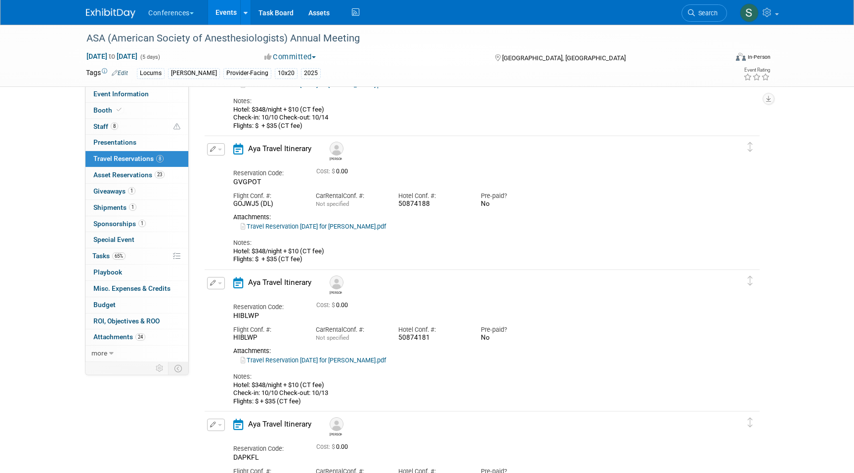
scroll to position [569, 0]
click at [214, 151] on icon "button" at bounding box center [213, 148] width 6 height 6
click at [219, 161] on button "Edit Reservation" at bounding box center [248, 166] width 83 height 14
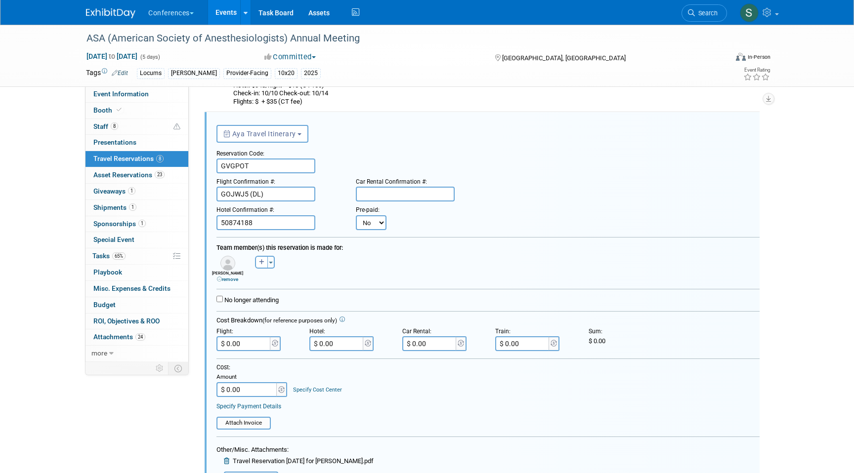
scroll to position [864, 0]
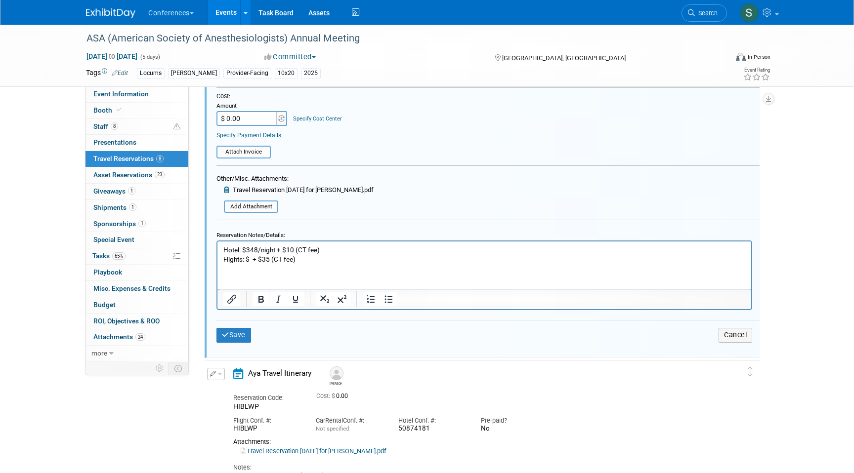
click at [319, 264] on html "Hotel: $348/night + $10 (CT fee) Flights: $ + $35 (CT fee)" at bounding box center [484, 253] width 534 height 23
click at [249, 256] on p "Hotel: $348/night + $10 (CT fee) Flights: $ + $35 (CT fee)" at bounding box center [484, 255] width 522 height 19
paste body "Rich Text Area. Press ALT-0 for help."
click at [333, 258] on p "Hotel: $348/night + $10 (CT fee) Flights: $946.97 + $35 (CT fee)" at bounding box center [484, 255] width 522 height 19
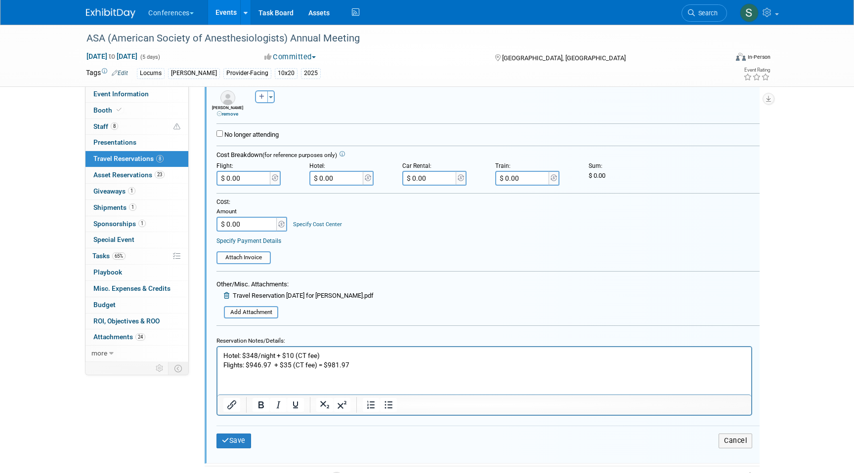
scroll to position [756, 0]
click at [256, 184] on input "$ 0.00" at bounding box center [243, 180] width 55 height 15
type input "$ 981.97"
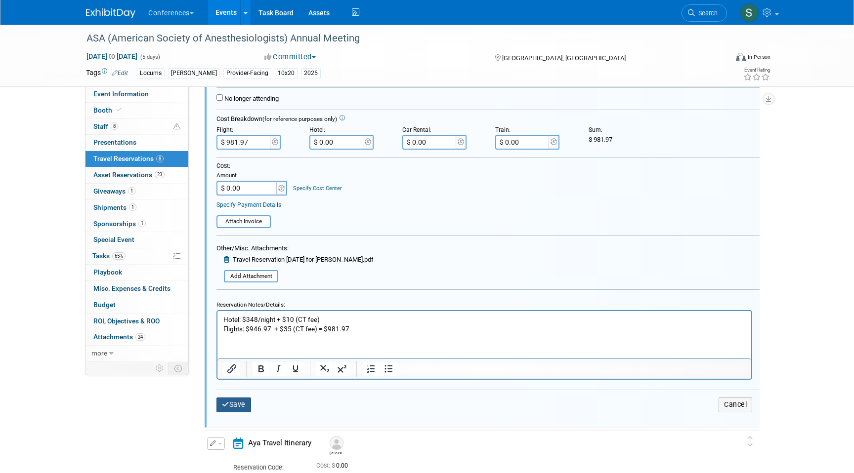
click at [236, 402] on button "Save" at bounding box center [233, 405] width 35 height 14
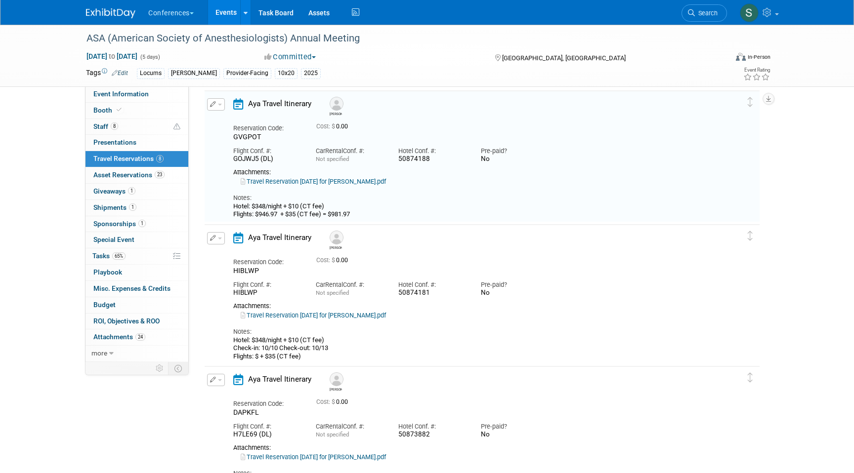
scroll to position [592, 0]
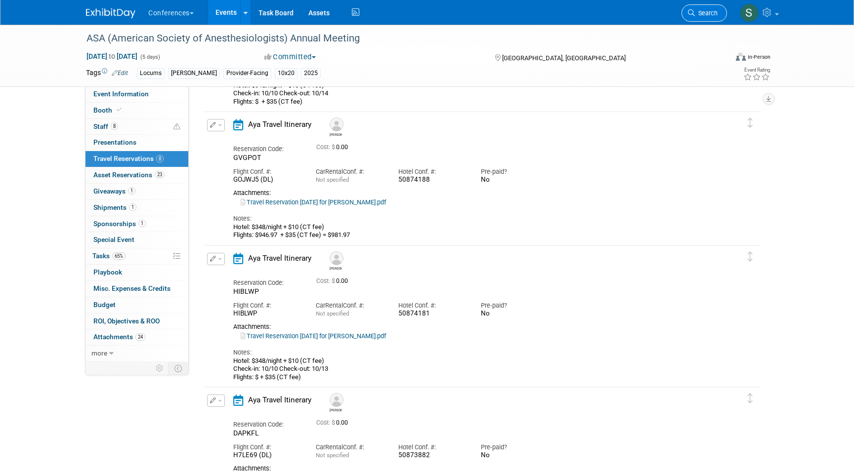
click at [698, 15] on span "Search" at bounding box center [706, 12] width 23 height 7
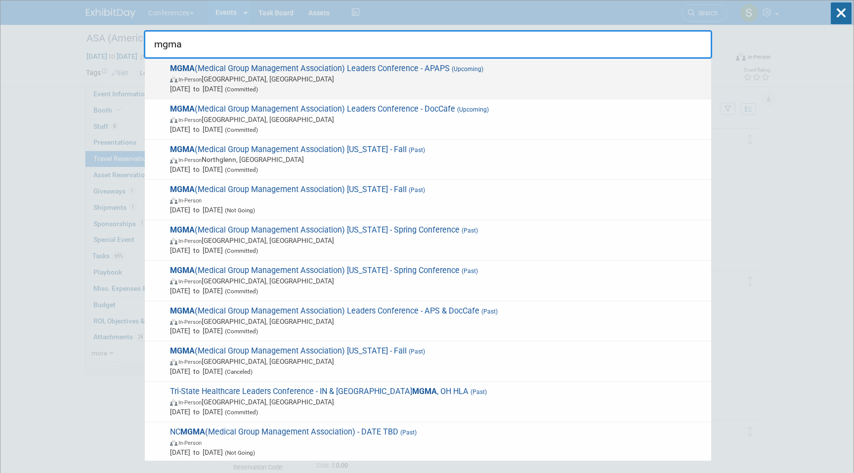
type input "mgma"
click at [539, 80] on span "In-Person Orlando, FL" at bounding box center [438, 79] width 536 height 10
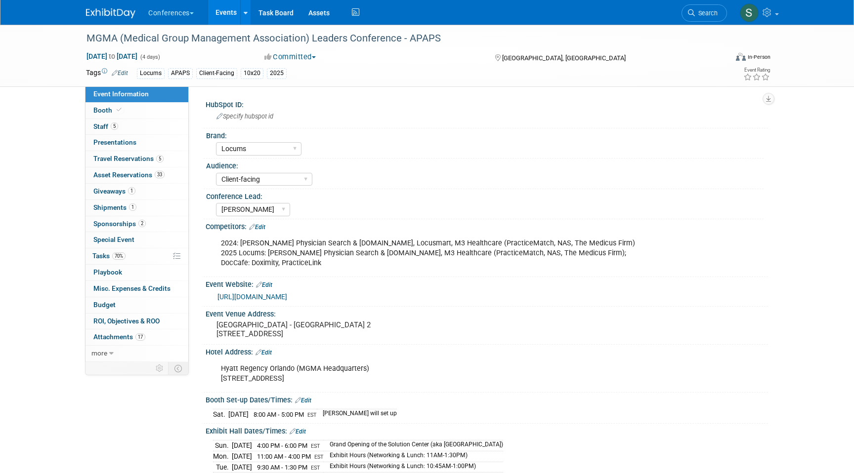
select select "Locums"
select select "Client-facing"
select select "[PERSON_NAME]"
click at [145, 159] on span "Travel Reservations 5" at bounding box center [128, 159] width 70 height 8
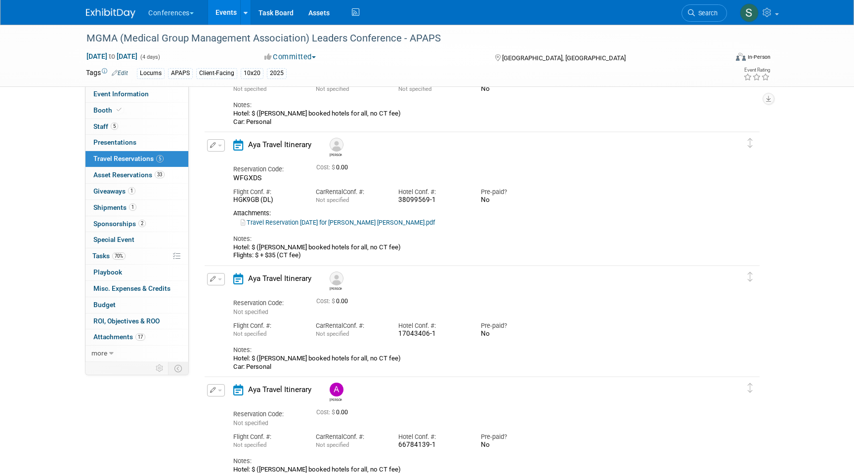
scroll to position [247, 0]
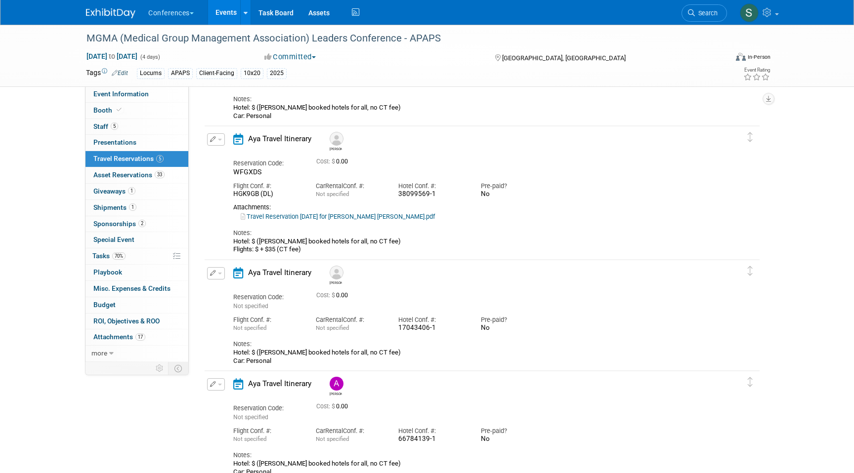
click at [212, 141] on icon "button" at bounding box center [213, 139] width 6 height 6
click at [228, 154] on button "Edit Reservation" at bounding box center [248, 157] width 83 height 14
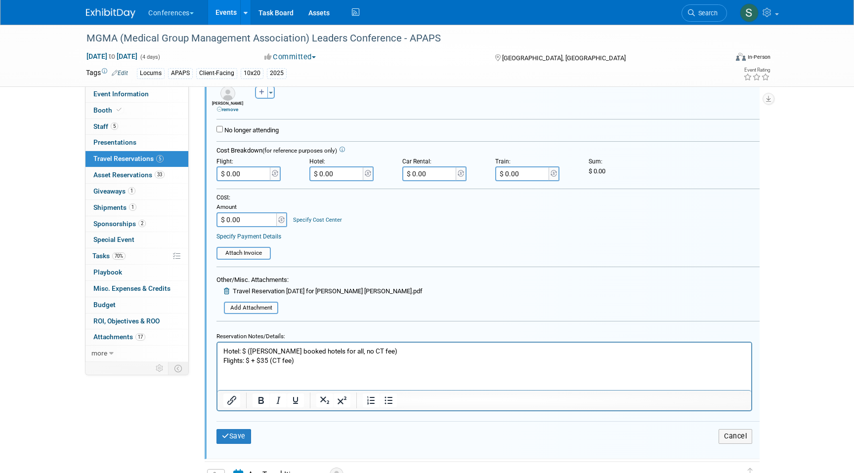
scroll to position [590, 0]
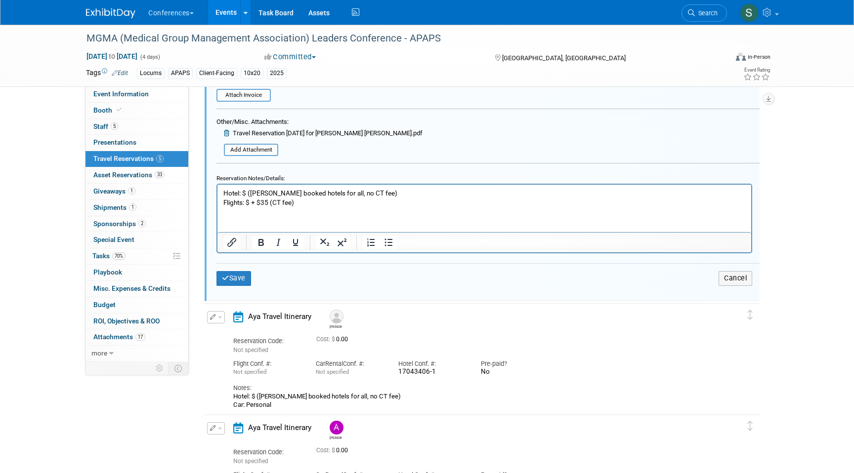
click at [249, 201] on p "Hotel: $ ([PERSON_NAME] booked hotels for all, no CT fee) Flights: $ + $35 (CT …" at bounding box center [484, 198] width 522 height 19
paste body "Rich Text Area. Press ALT-0 for help."
click at [334, 201] on p "Hotel: $ ([PERSON_NAME] booked hotels for all, no CT fee) Flights: $357.97 + $3…" at bounding box center [484, 198] width 522 height 19
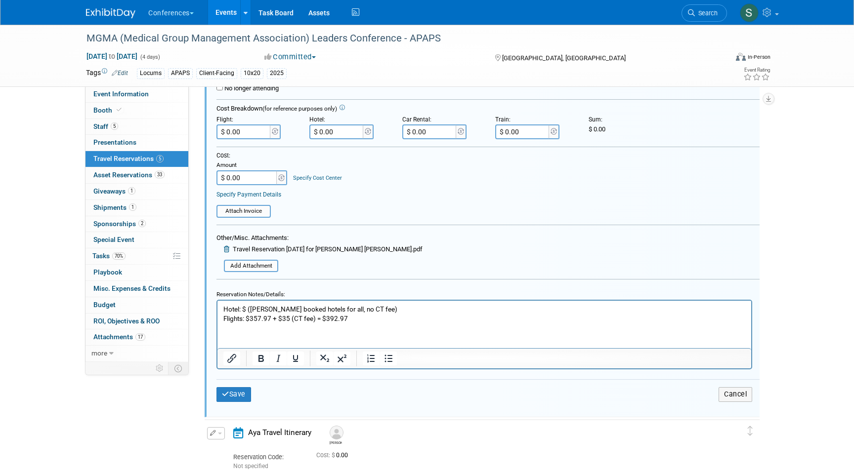
scroll to position [438, 0]
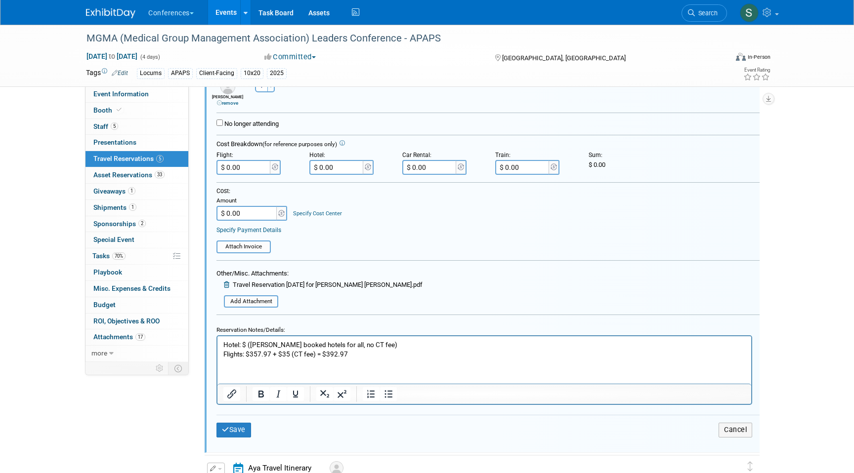
click at [246, 161] on input "$ 0.00" at bounding box center [243, 167] width 55 height 15
click at [251, 173] on input "$ 0.00" at bounding box center [243, 167] width 55 height 15
type input "$ 392.97"
click at [237, 433] on button "Save" at bounding box center [233, 430] width 35 height 14
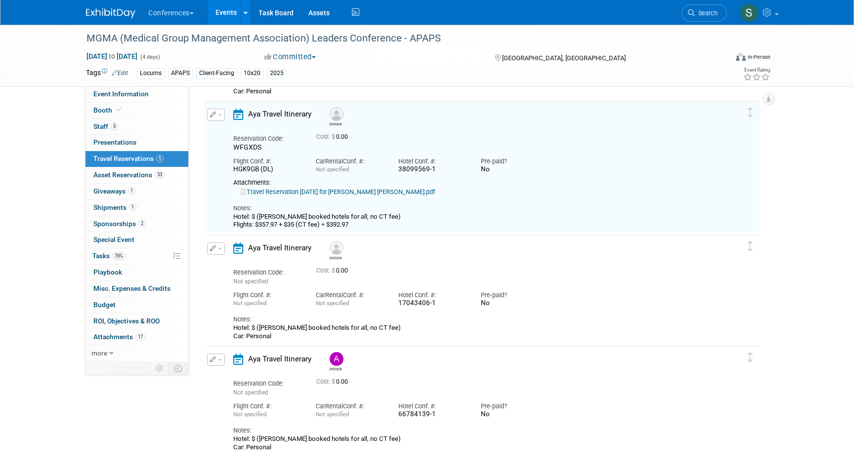
scroll to position [262, 0]
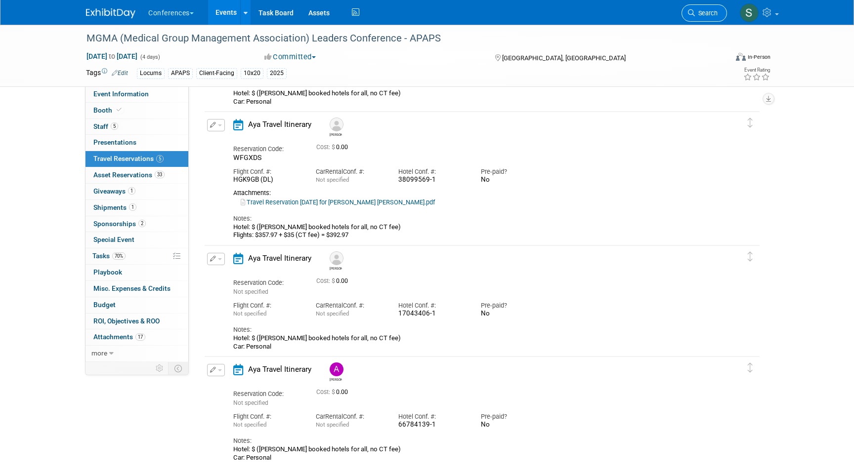
click at [714, 15] on span "Search" at bounding box center [706, 12] width 23 height 7
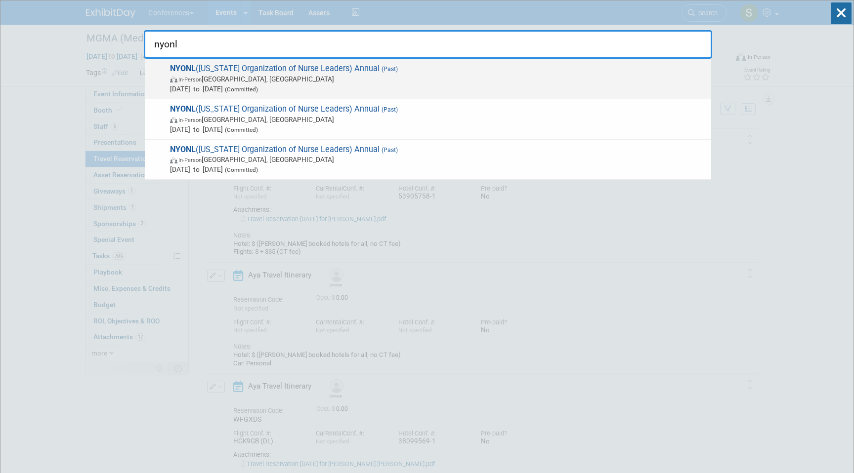
type input "nyonl"
click at [423, 84] on span "[DATE] to [DATE] (Committed)" at bounding box center [438, 89] width 536 height 10
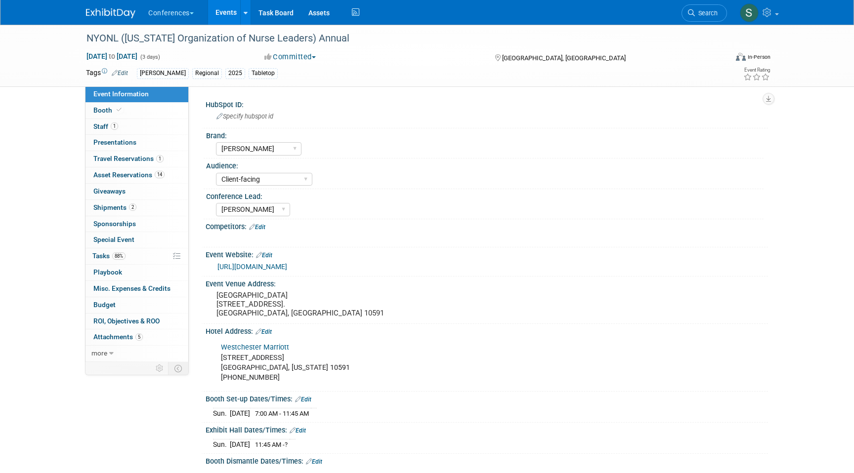
select select "[PERSON_NAME]"
select select "Client-facing"
select select "[PERSON_NAME]"
click at [694, 18] on link "Search" at bounding box center [703, 12] width 45 height 17
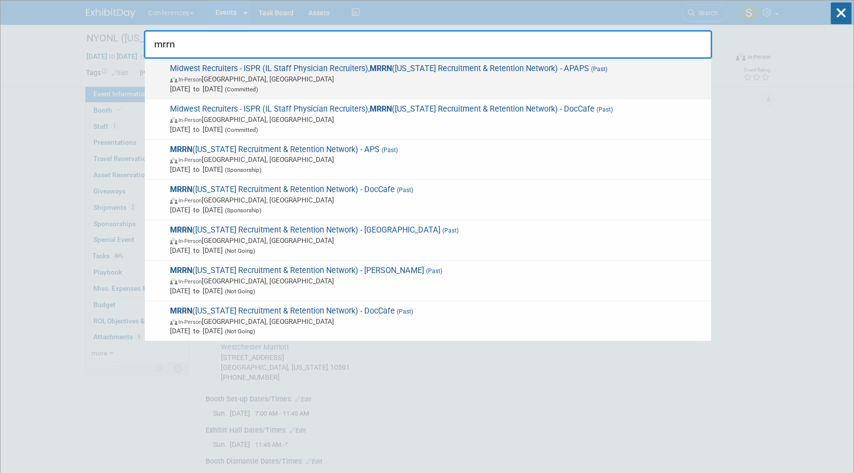
type input "mrrn"
click at [287, 71] on span "Midwest Recruiters - ISPR (IL Staff Physician Recruiters), MRRN (Michigan Recru…" at bounding box center [436, 79] width 539 height 30
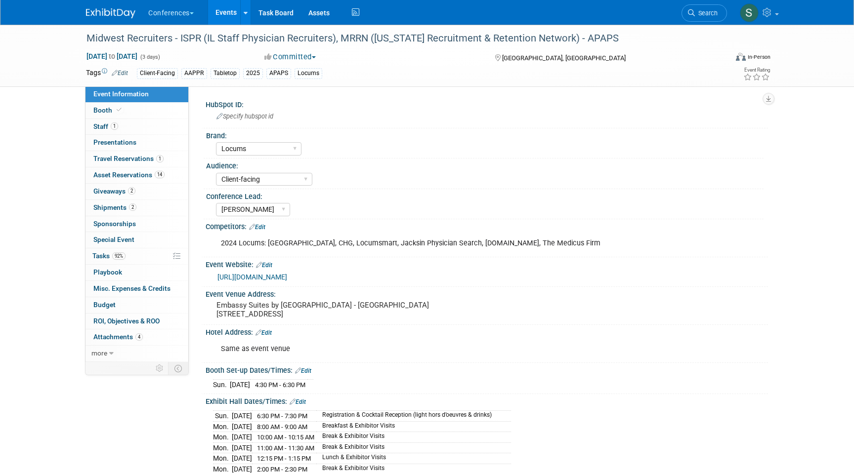
select select "Locums"
select select "Client-facing"
select select "[PERSON_NAME]"
click at [153, 155] on link "1 Travel Reservations 1" at bounding box center [136, 159] width 103 height 16
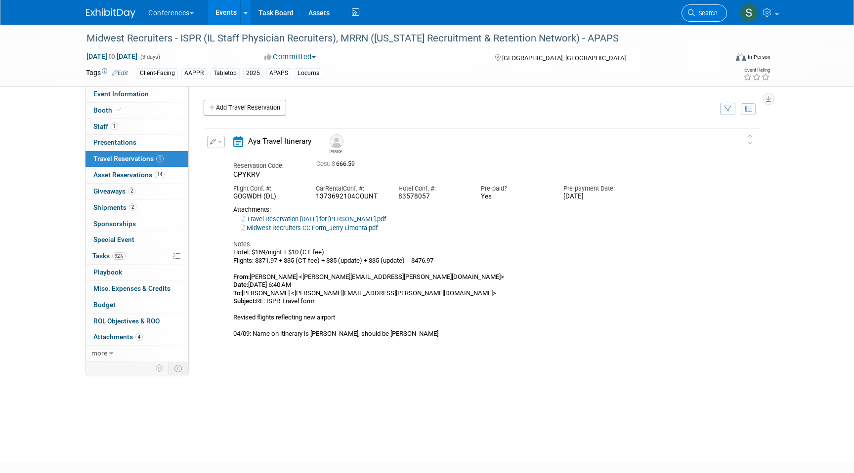
click at [697, 12] on span "Search" at bounding box center [706, 12] width 23 height 7
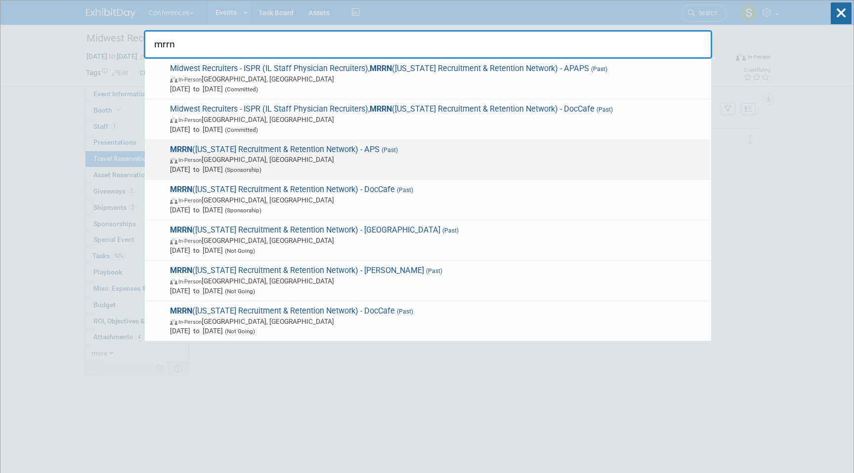
type input "mrrn"
click at [420, 156] on span "In-Person [GEOGRAPHIC_DATA], [GEOGRAPHIC_DATA]" at bounding box center [438, 160] width 536 height 10
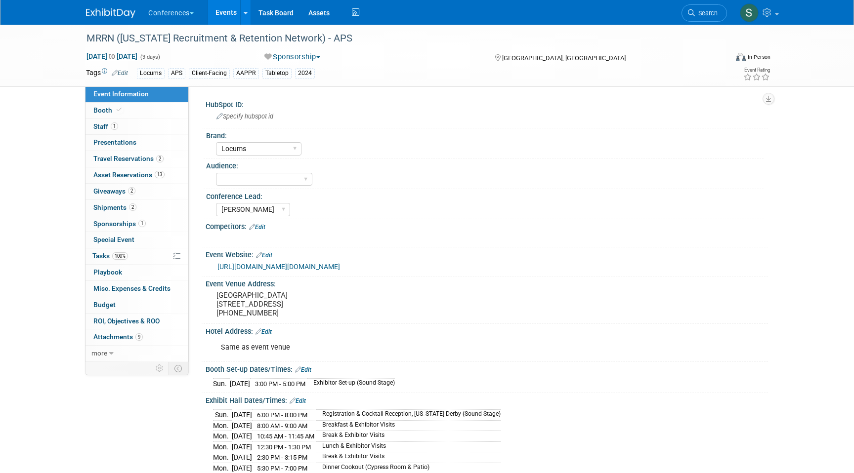
select select "Locums"
select select "[PERSON_NAME]"
click at [147, 159] on span "Travel Reservations 2" at bounding box center [128, 159] width 70 height 8
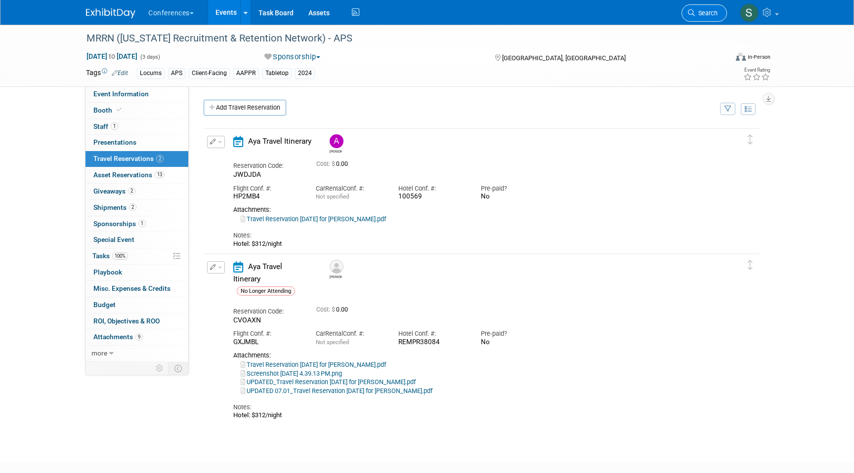
click at [706, 15] on span "Search" at bounding box center [706, 12] width 23 height 7
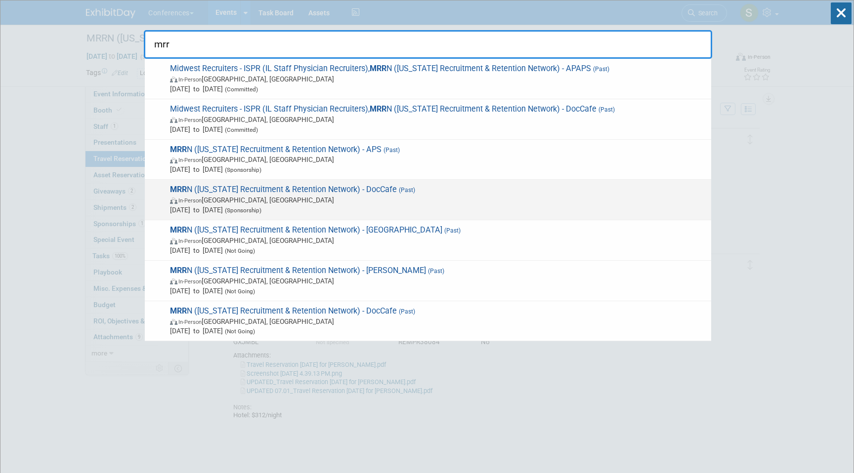
type input "mrr"
click at [452, 198] on span "In-Person Mackinac Island, MI" at bounding box center [438, 200] width 536 height 10
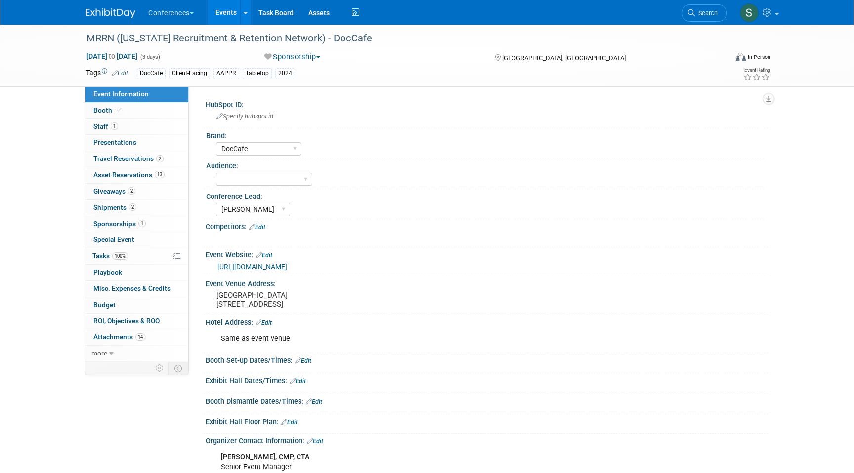
select select "DocCafe"
select select "[PERSON_NAME]"
click at [162, 161] on span "2" at bounding box center [159, 158] width 7 height 7
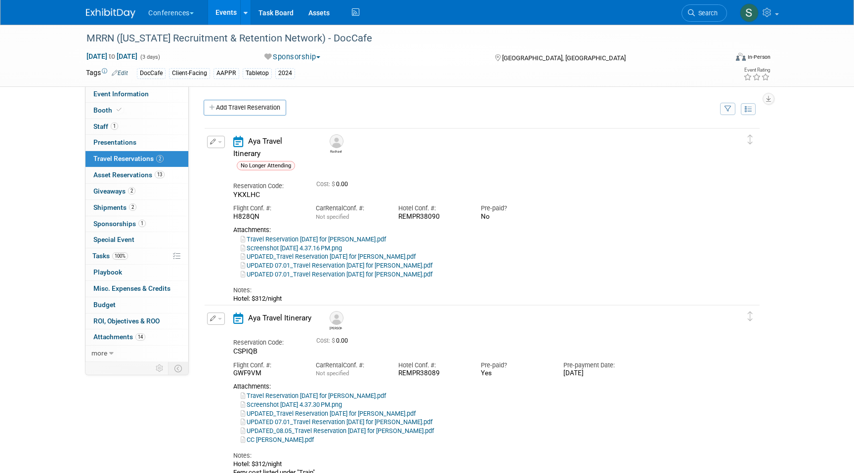
scroll to position [95, 0]
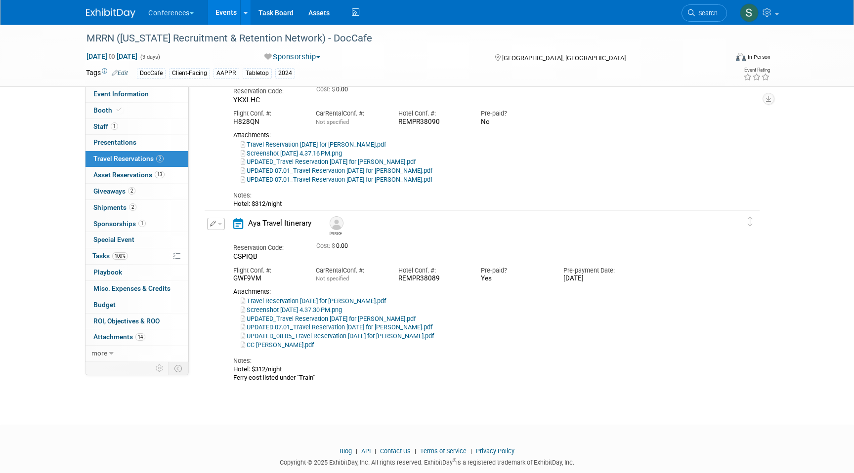
click at [217, 225] on button "button" at bounding box center [216, 224] width 18 height 12
click at [229, 243] on button "Edit Reservation" at bounding box center [248, 241] width 83 height 14
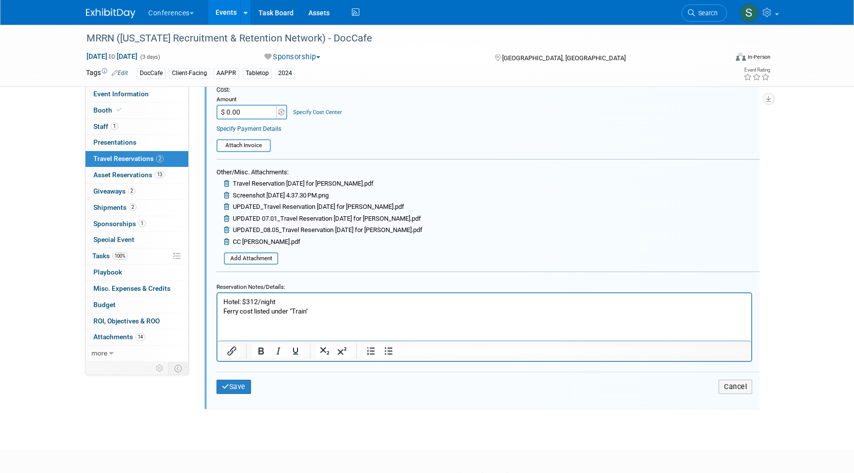
scroll to position [478, 0]
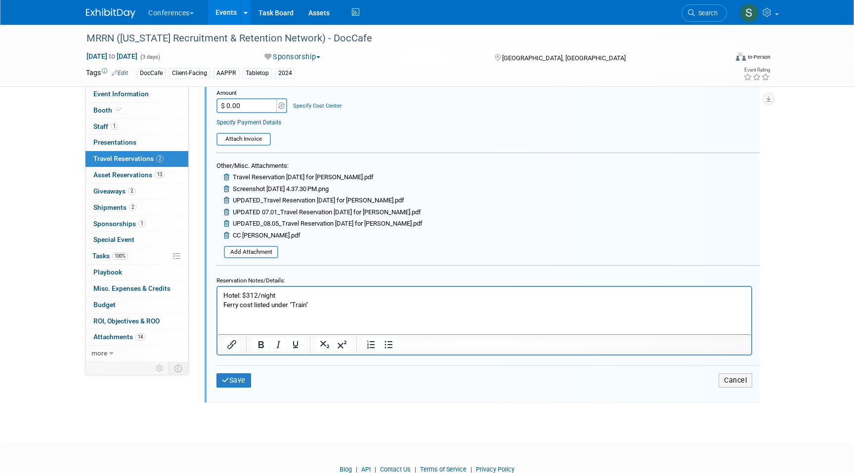
click at [320, 308] on p "Hotel: $312/night Ferry cost listed under "Train"" at bounding box center [484, 300] width 522 height 19
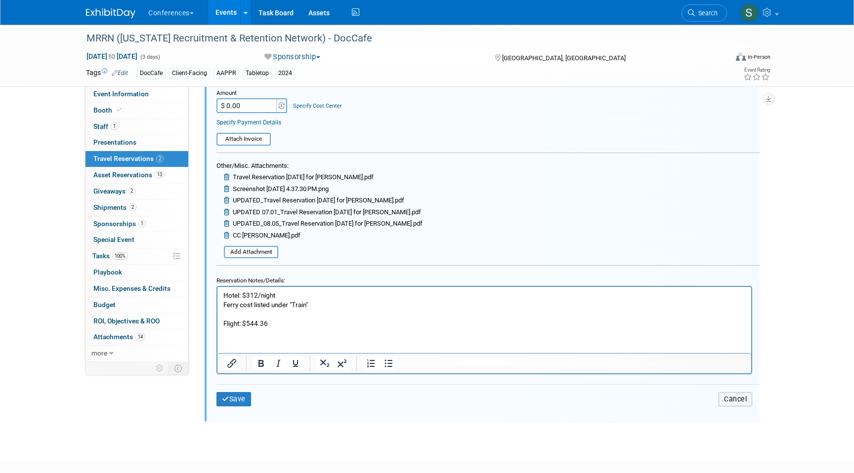
click at [304, 321] on p "Flight: $544.36" at bounding box center [484, 323] width 522 height 9
click at [295, 324] on p "Flight: $544.36 + $35 = 579.36" at bounding box center [484, 323] width 522 height 9
click at [293, 324] on p "Flight: $544.36 + $35 = 579.36" at bounding box center [484, 323] width 522 height 9
drag, startPoint x: 321, startPoint y: 324, endPoint x: 296, endPoint y: 324, distance: 25.2
click at [296, 324] on p "Flight: $544.36 + $35 = $579.36" at bounding box center [484, 323] width 522 height 9
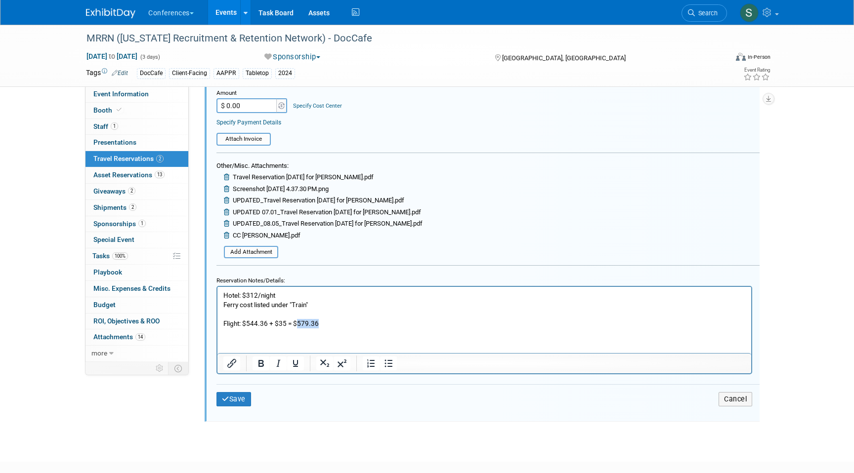
copy p "579.36"
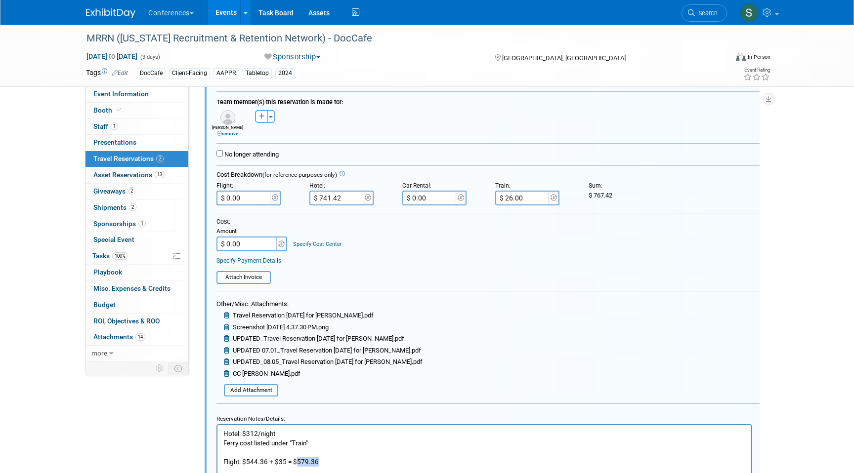
scroll to position [338, 0]
click at [252, 202] on input "$ 0.00" at bounding box center [243, 199] width 55 height 15
type input "$ 579.36"
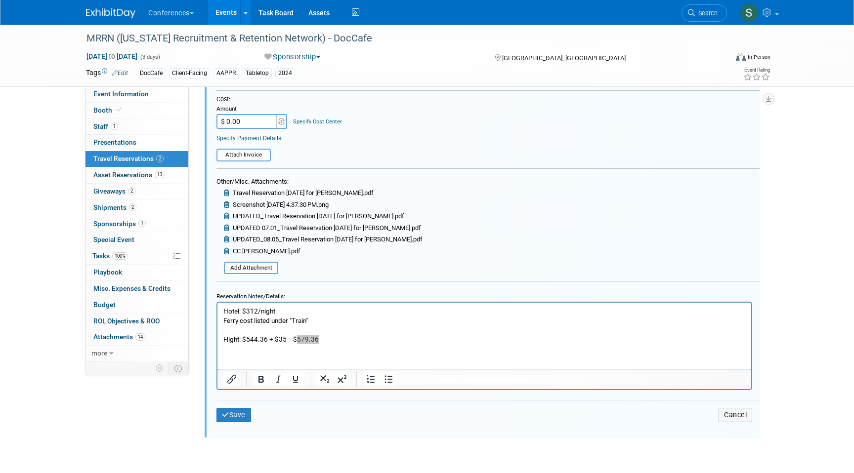
scroll to position [499, 0]
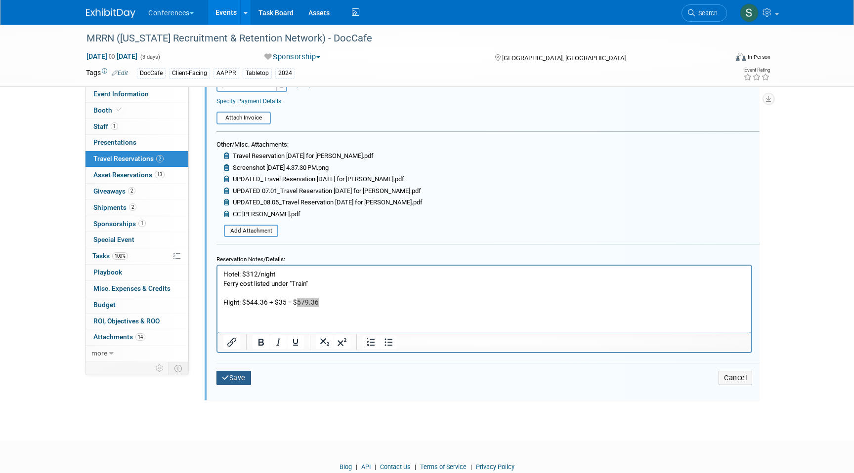
click at [229, 381] on button "Save" at bounding box center [233, 378] width 35 height 14
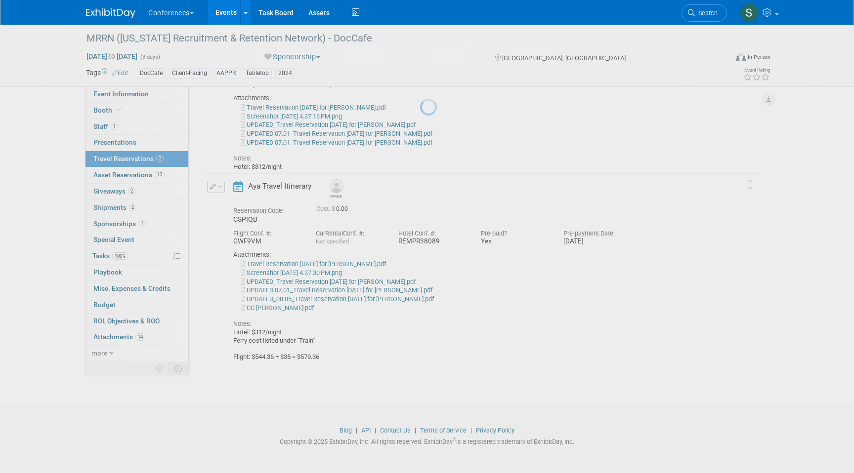
scroll to position [132, 0]
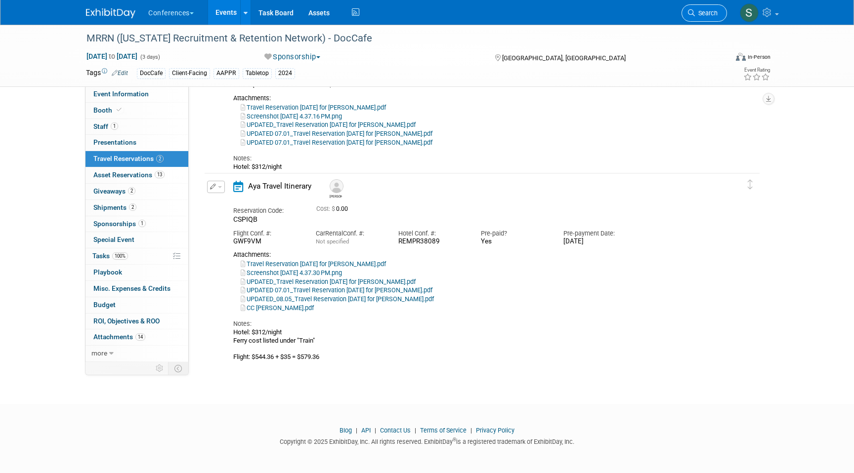
click at [695, 11] on span "Search" at bounding box center [706, 12] width 23 height 7
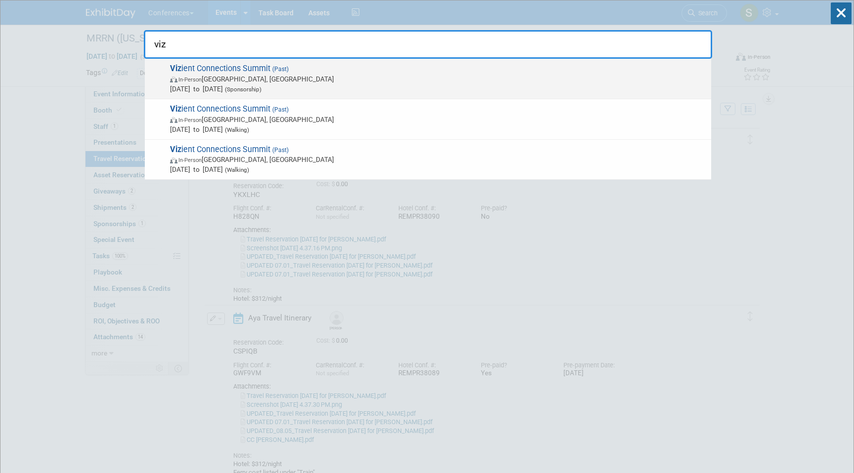
type input "viz"
click at [390, 79] on span "In-Person Las Vegas, NV" at bounding box center [438, 79] width 536 height 10
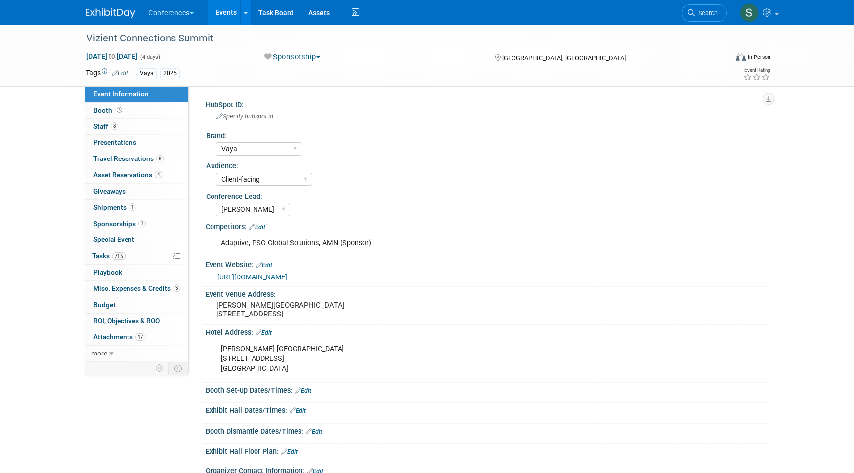
select select "Vaya"
select select "Client-facing"
select select "[PERSON_NAME]"
click at [148, 161] on span "Travel Reservations 8" at bounding box center [128, 159] width 70 height 8
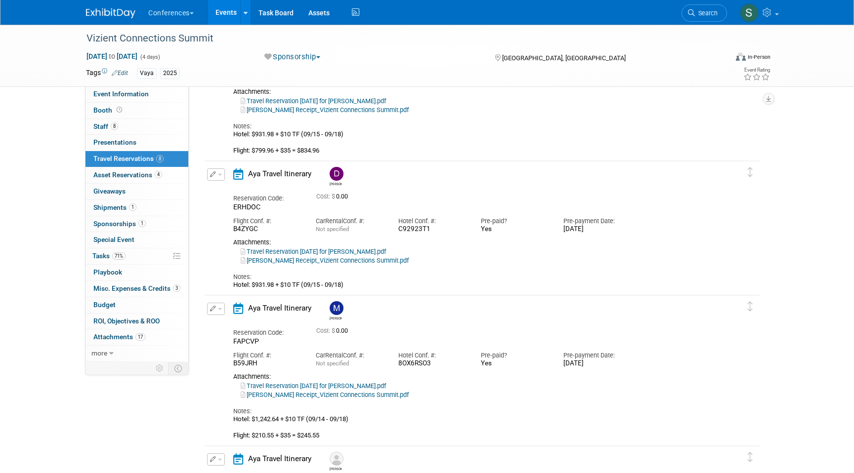
scroll to position [522, 0]
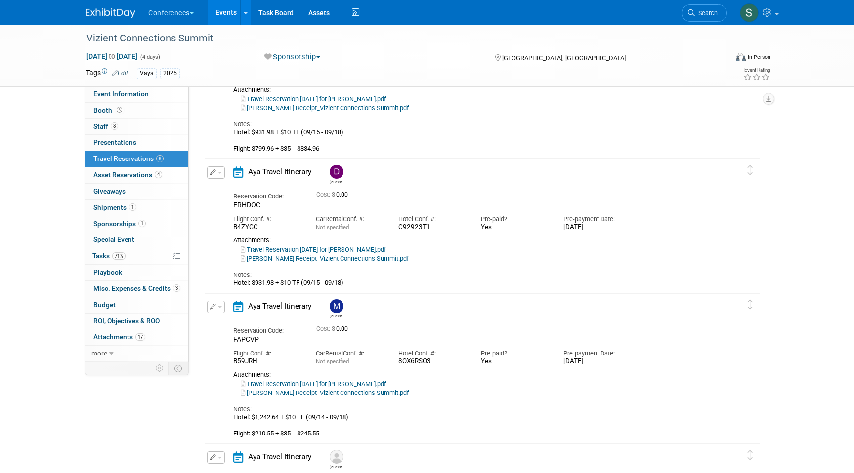
click at [216, 171] on button "button" at bounding box center [216, 172] width 18 height 12
click at [219, 185] on button "Edit Reservation" at bounding box center [248, 190] width 83 height 14
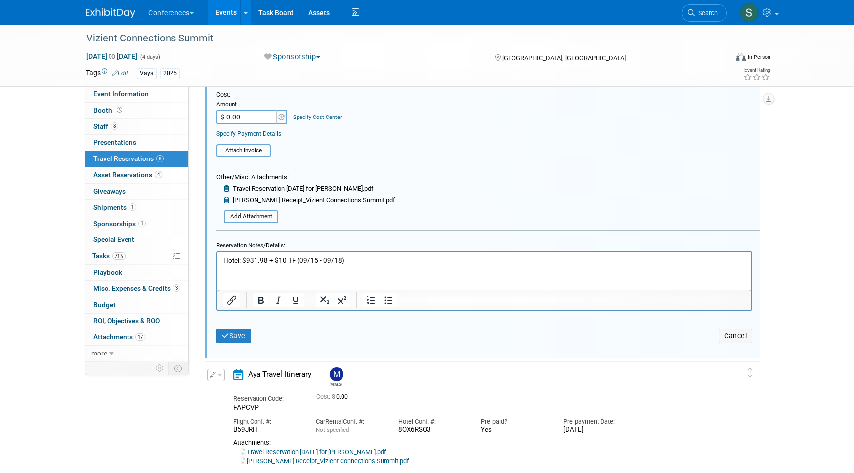
scroll to position [843, 0]
click at [360, 259] on p "Hotel: $931.98 + $10 TF (09/15 - 09/18)" at bounding box center [484, 258] width 522 height 9
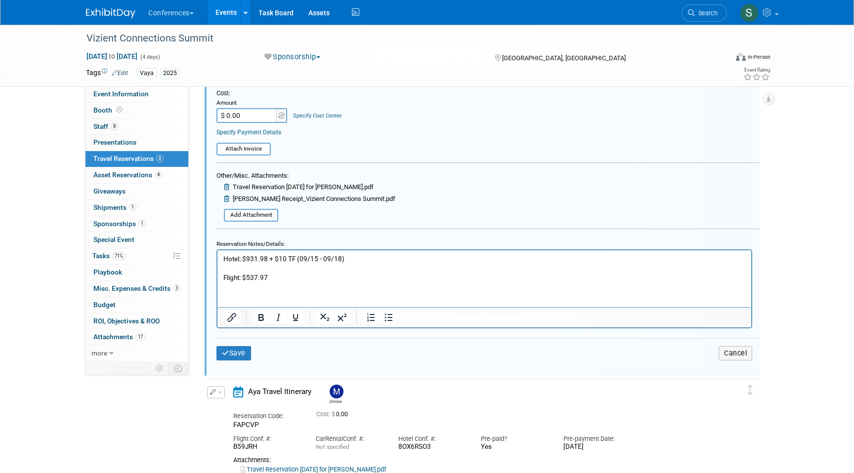
click at [338, 281] on p "Flight: $537.97" at bounding box center [484, 277] width 522 height 9
click at [293, 276] on p "Flight: $537.97 + $35 = 572.97" at bounding box center [484, 277] width 522 height 9
drag, startPoint x: 317, startPoint y: 277, endPoint x: 296, endPoint y: 278, distance: 20.3
click at [296, 278] on p "Flight: $537.97 + $35 = $572.97" at bounding box center [484, 277] width 522 height 9
copy p "572.97"
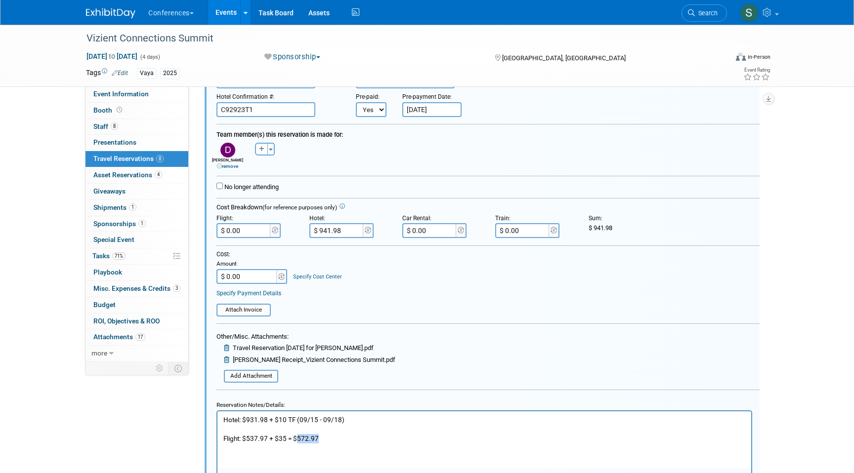
scroll to position [648, 0]
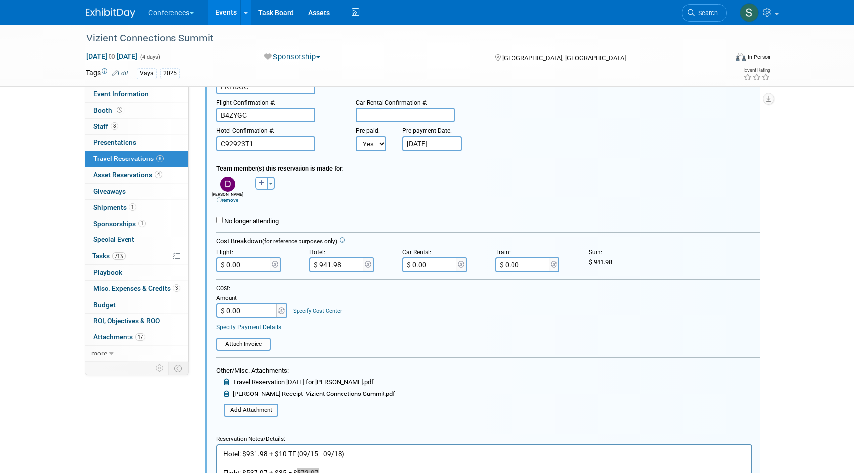
click at [247, 273] on form "<i class="fa-light fa-calendar-lines" style="padding: 6px 4px 6px 1px;"></i> Ay…" at bounding box center [487, 305] width 543 height 528
click at [247, 266] on input "$ 0.00" at bounding box center [243, 264] width 55 height 15
paste input "572.97"
type input "$ 572.97"
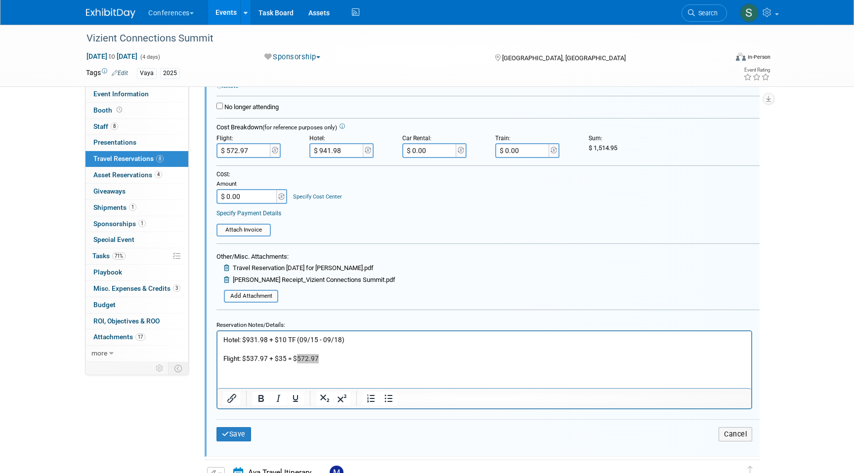
scroll to position [763, 0]
click at [256, 187] on div "Amount" at bounding box center [252, 184] width 72 height 9
click at [255, 198] on input "$ 0.00" at bounding box center [247, 196] width 62 height 15
type input "$ 1,514.95"
click at [232, 443] on div "Save Cancel" at bounding box center [487, 434] width 543 height 30
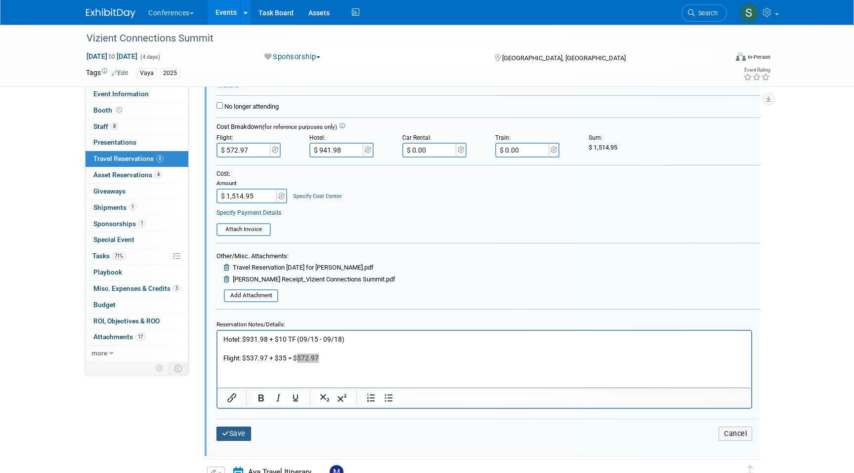
click at [231, 436] on button "Save" at bounding box center [233, 434] width 35 height 14
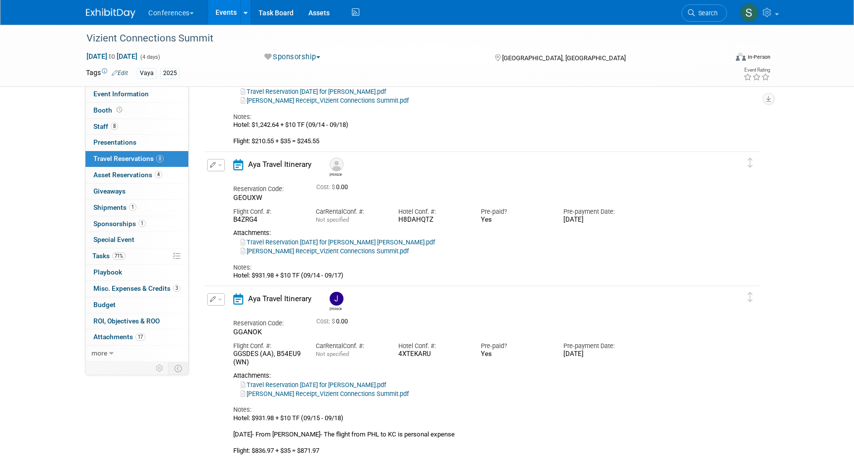
scroll to position [925, 0]
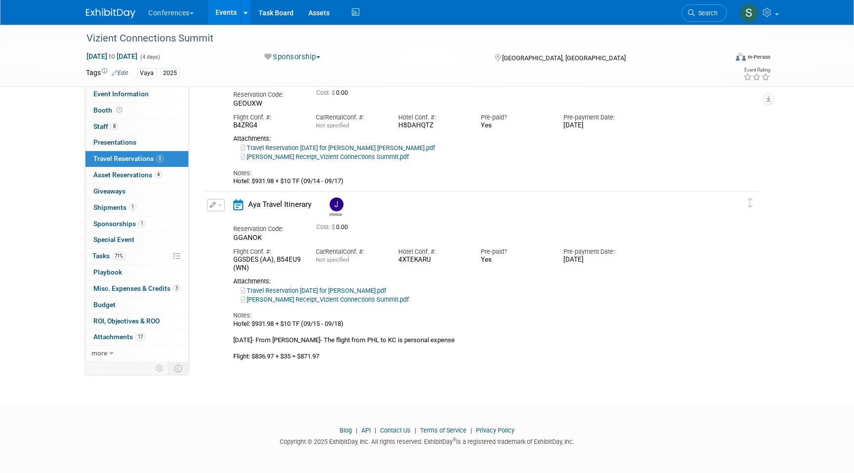
click at [214, 206] on icon "button" at bounding box center [213, 205] width 6 height 6
click at [225, 223] on button "Edit Reservation" at bounding box center [248, 222] width 83 height 14
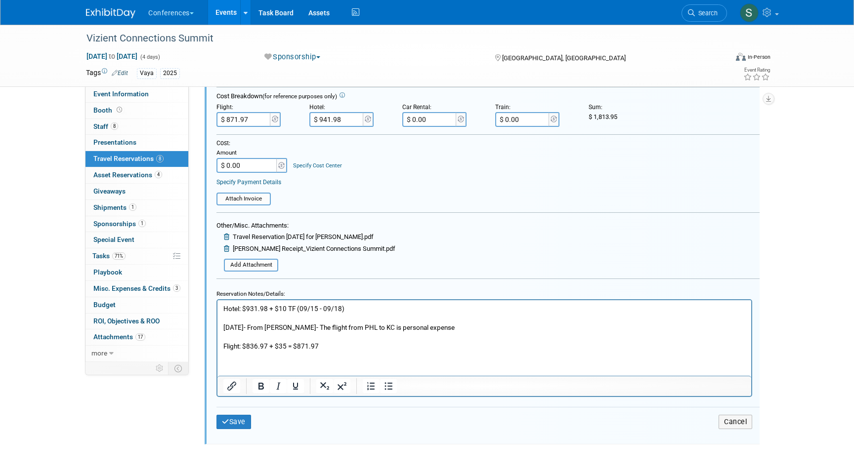
scroll to position [1248, 0]
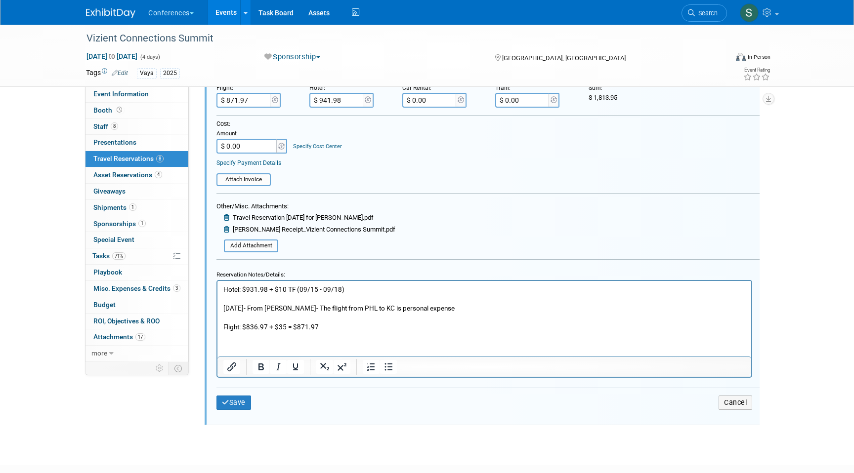
click at [284, 326] on p "Hotel: $931.98 + $10 TF (09/15 - 09/18) 8/4/25- From JEff- The flight from PHL …" at bounding box center [484, 308] width 522 height 47
click at [351, 327] on p "Hotel: $931.98 + $10 TF (09/15 - 09/18) 8/4/25- From JEff- The flight from PHL …" at bounding box center [484, 308] width 522 height 47
click at [259, 95] on input "$ 871.97" at bounding box center [243, 100] width 55 height 15
click at [259, 99] on input "$ 871.97" at bounding box center [243, 100] width 55 height 15
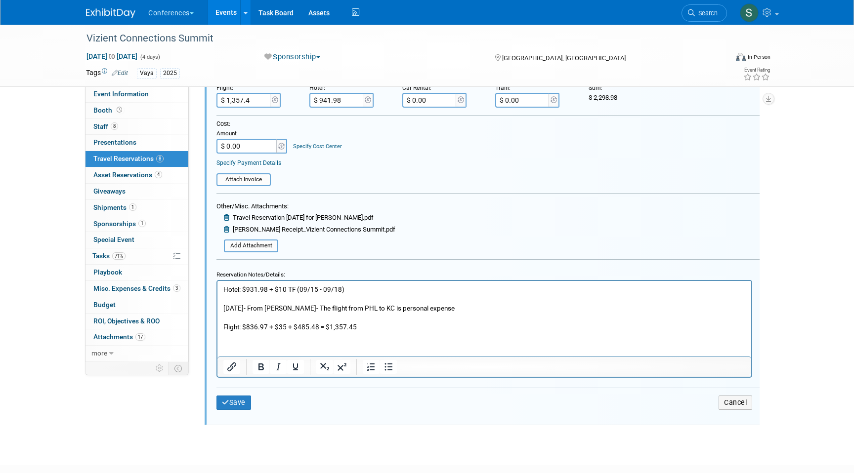
type input "$ 1,357.45"
click at [256, 148] on input "$ 0.00" at bounding box center [247, 146] width 62 height 15
type input "$ 2,299.43"
click at [243, 398] on button "Save" at bounding box center [233, 403] width 35 height 14
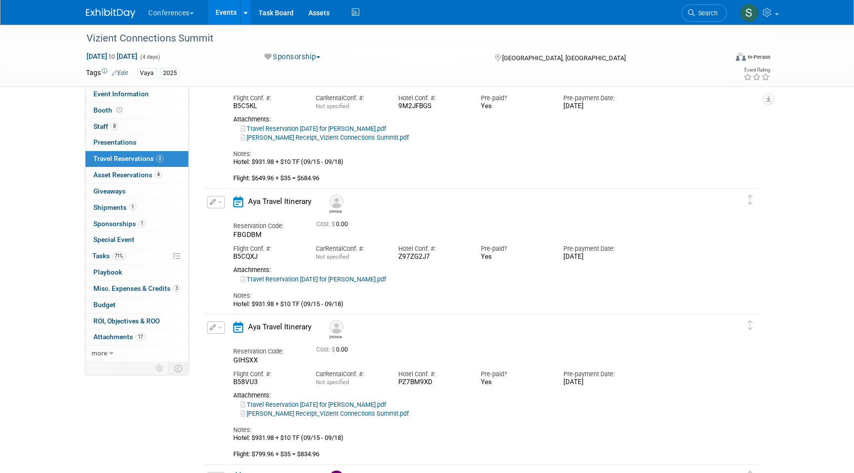
scroll to position [214, 0]
click at [217, 206] on button "button" at bounding box center [216, 204] width 18 height 12
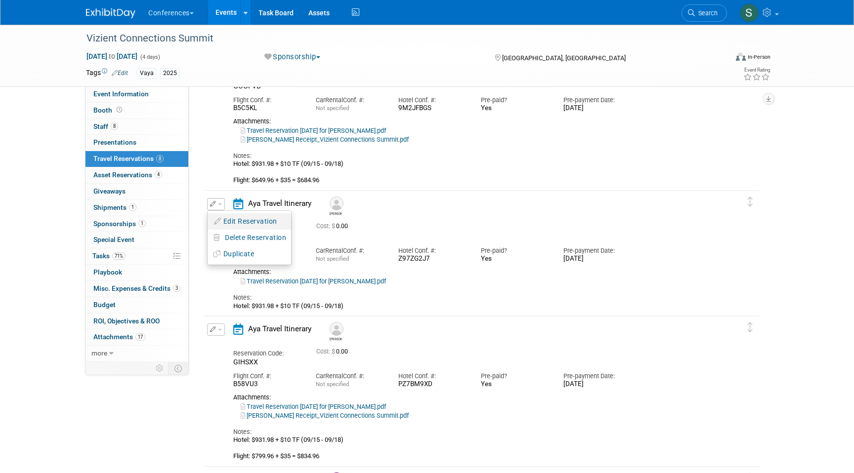
click at [224, 225] on button "Edit Reservation" at bounding box center [248, 221] width 83 height 14
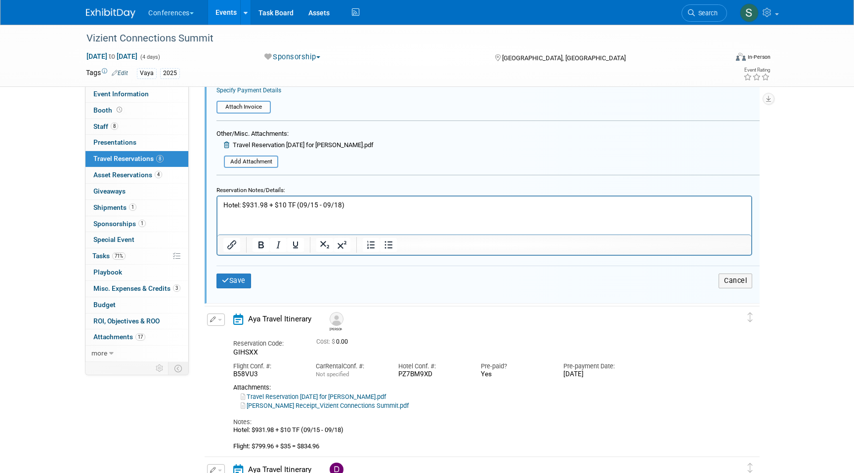
scroll to position [623, 0]
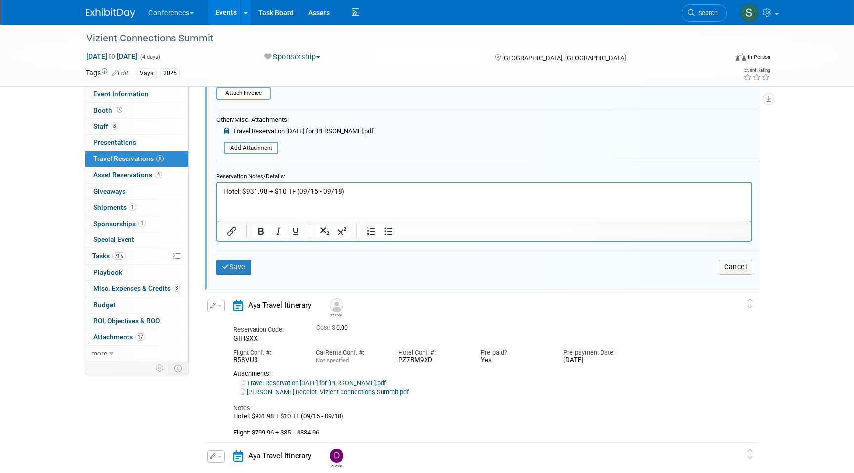
click at [344, 189] on p "Hotel: $931.98 + $10 TF (09/15 - 09/18)" at bounding box center [484, 191] width 522 height 9
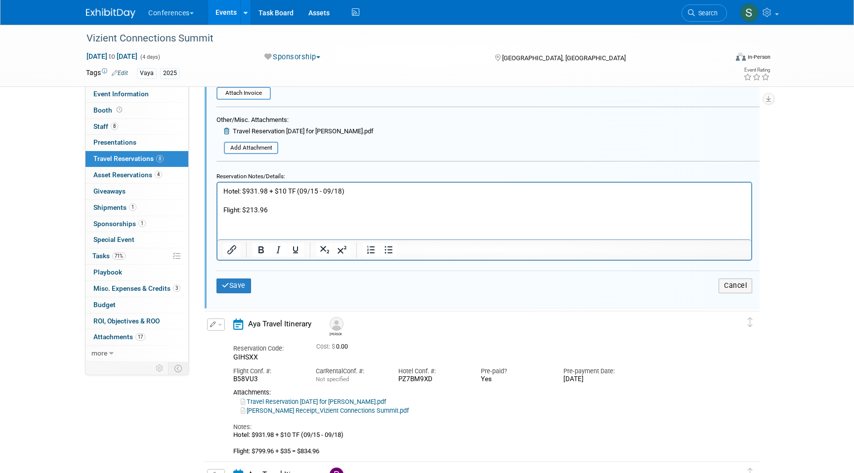
click at [326, 210] on p "Flight: $213.96" at bounding box center [484, 210] width 522 height 9
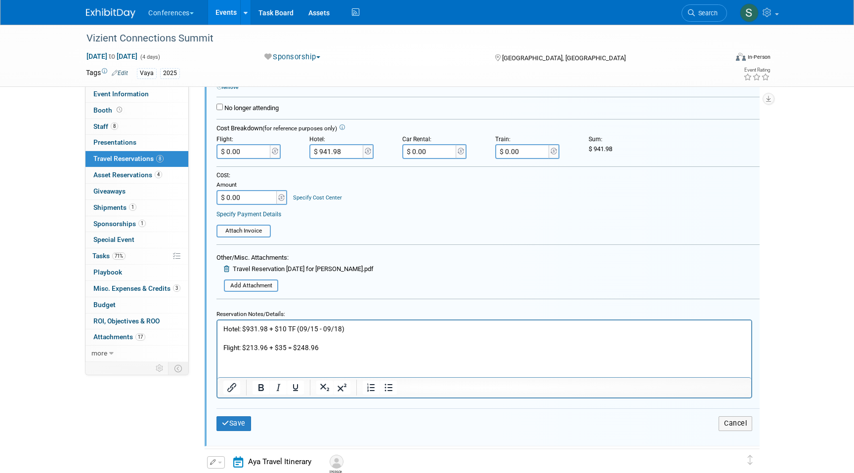
scroll to position [481, 0]
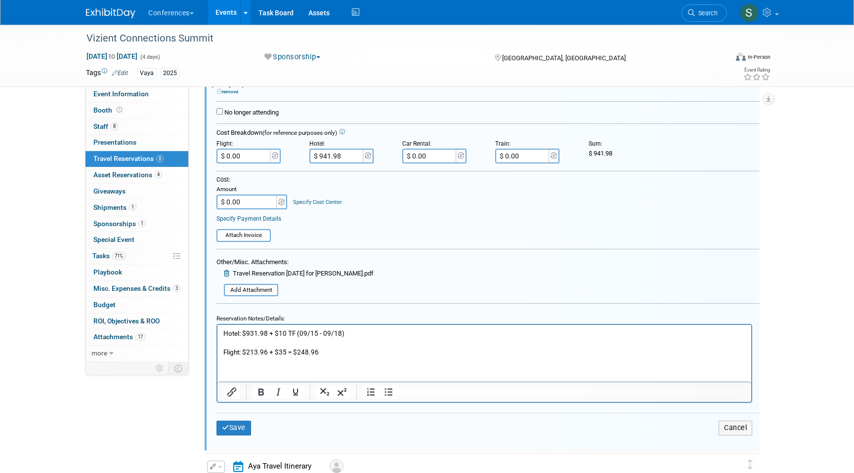
click at [258, 156] on input "$ 0.00" at bounding box center [243, 156] width 55 height 15
type input "$ 248.96"
click at [256, 200] on input "$ 0.00" at bounding box center [247, 202] width 62 height 15
type input "$ 1,190.94"
click at [233, 437] on div "Save Cancel" at bounding box center [487, 428] width 543 height 30
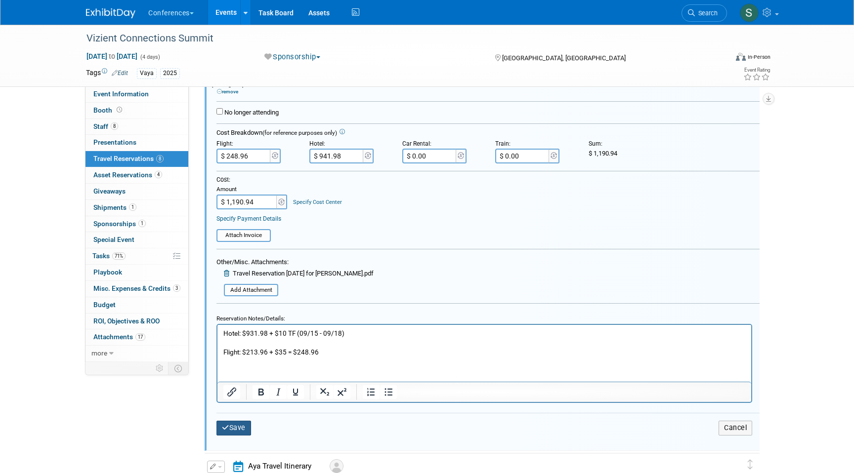
click at [232, 427] on button "Save" at bounding box center [233, 428] width 35 height 14
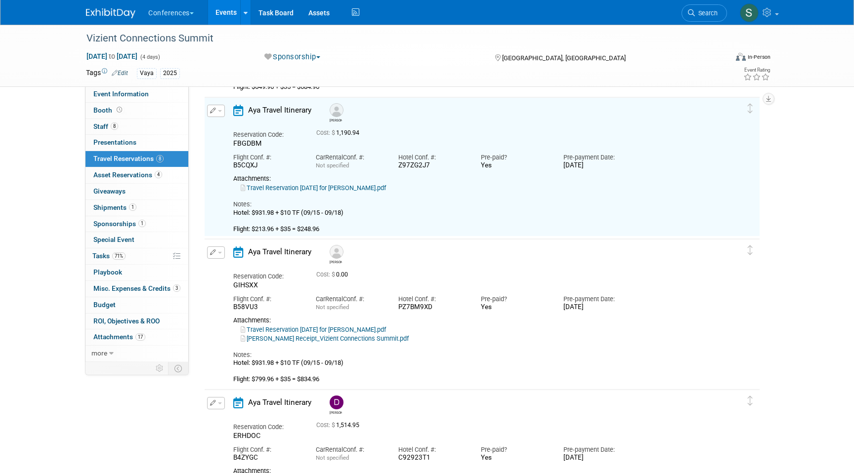
scroll to position [293, 0]
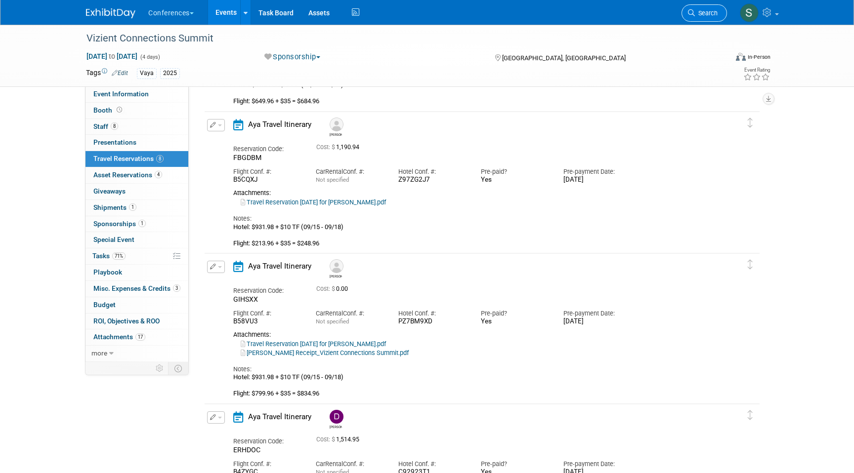
click at [699, 14] on span "Search" at bounding box center [706, 12] width 23 height 7
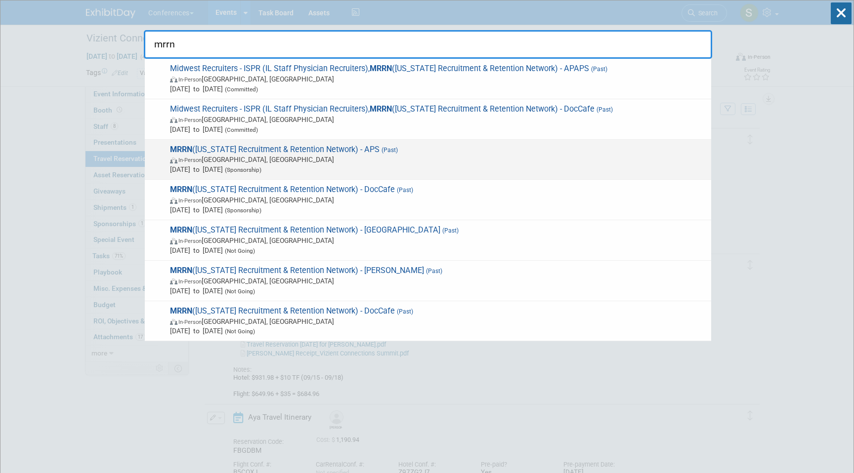
type input "mrrn"
click at [344, 163] on span "In-Person Mackinac Island, MI" at bounding box center [438, 160] width 536 height 10
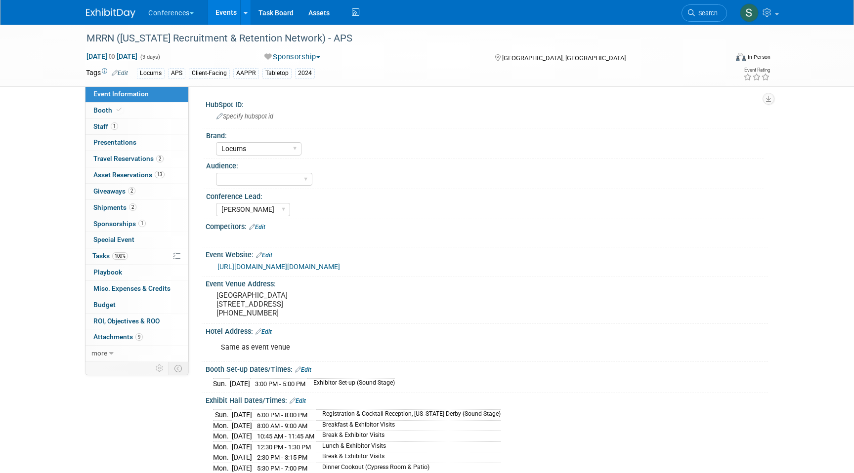
select select "Locums"
select select "[PERSON_NAME]"
click at [164, 156] on link "2 Travel Reservations 2" at bounding box center [136, 159] width 103 height 16
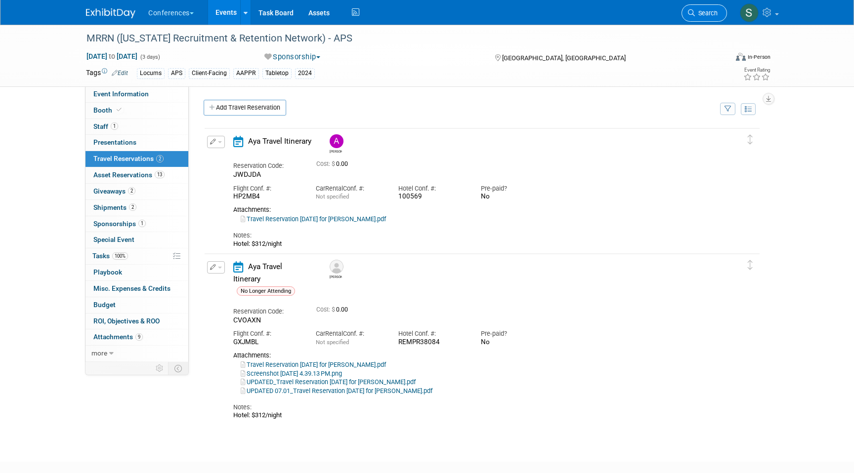
click at [709, 12] on span "Search" at bounding box center [706, 12] width 23 height 7
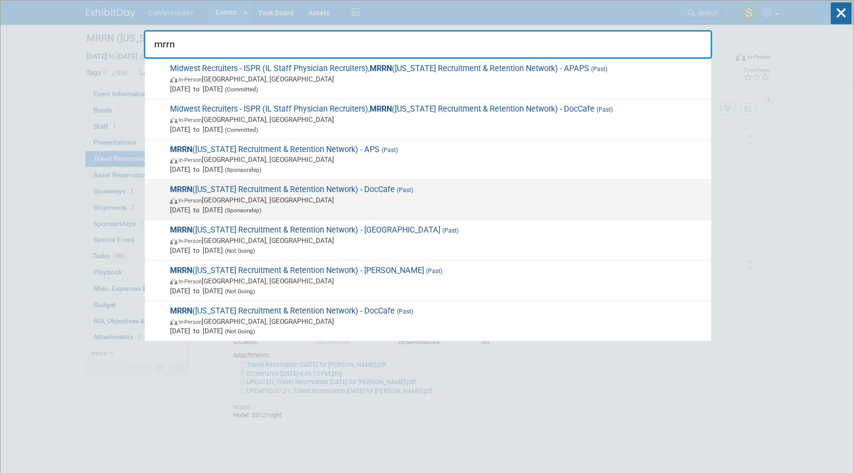
type input "mrrn"
click at [275, 202] on span "In-Person [GEOGRAPHIC_DATA], [GEOGRAPHIC_DATA]" at bounding box center [438, 200] width 536 height 10
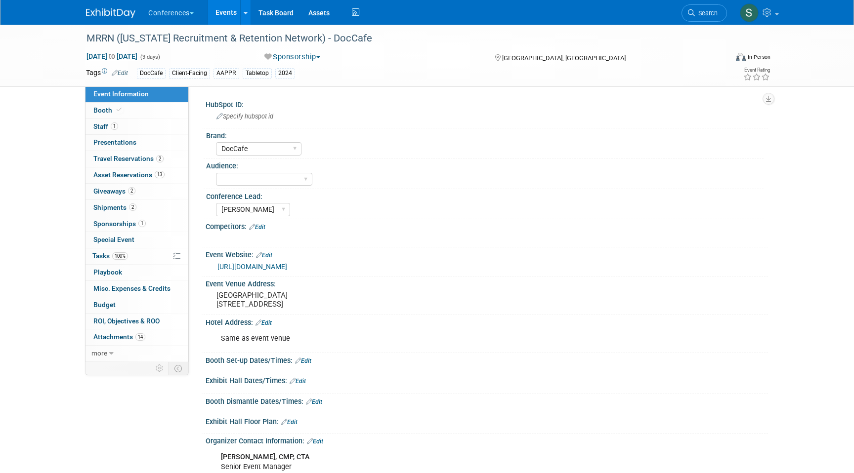
select select "DocCafe"
select select "[PERSON_NAME]"
click at [165, 155] on link "2 Travel Reservations 2" at bounding box center [136, 159] width 103 height 16
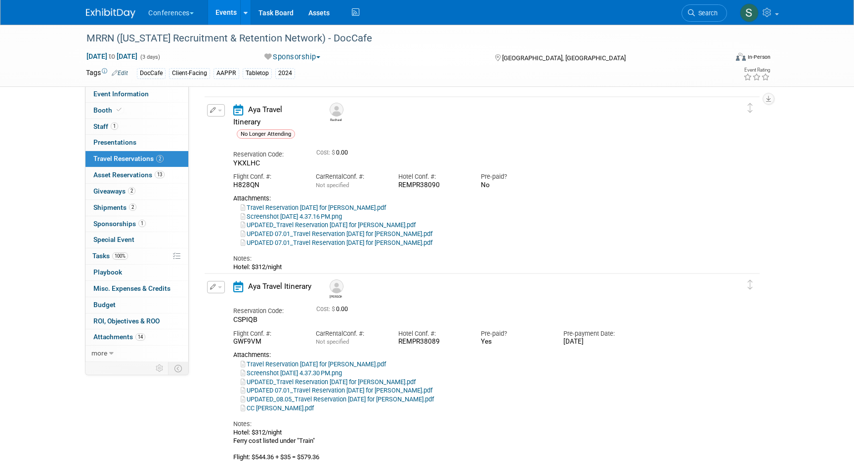
scroll to position [33, 0]
click at [701, 13] on span "Search" at bounding box center [706, 12] width 23 height 7
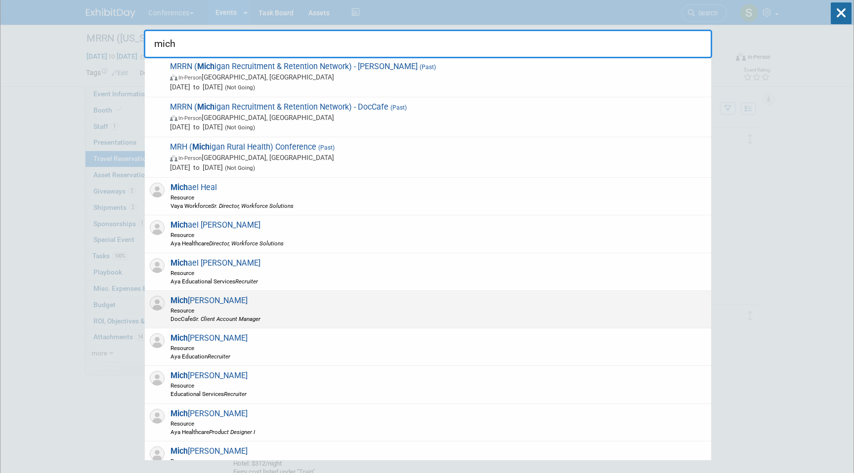
scroll to position [222, 0]
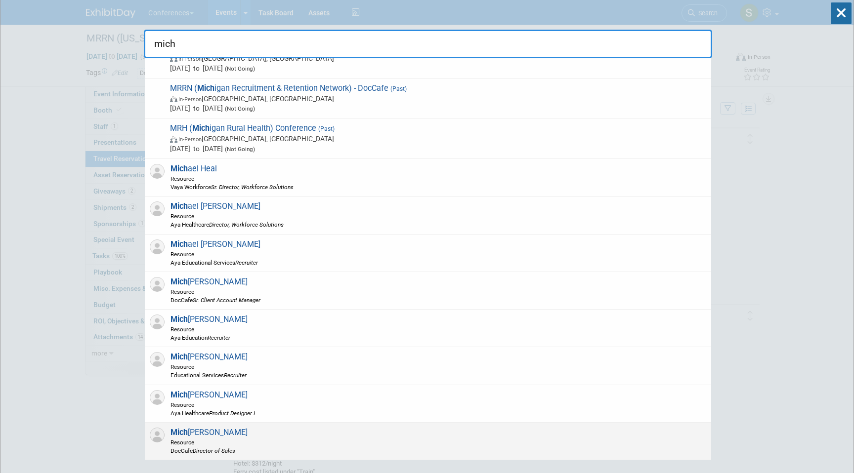
type input "mich"
click at [255, 449] on div "Mich [PERSON_NAME] Resource DocCafe Director of Sales" at bounding box center [428, 442] width 566 height 38
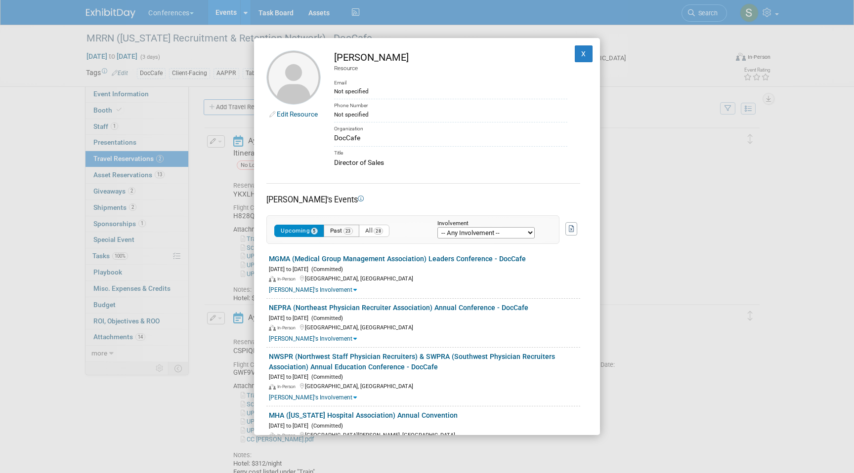
click at [340, 231] on button "Past 23" at bounding box center [342, 231] width 36 height 12
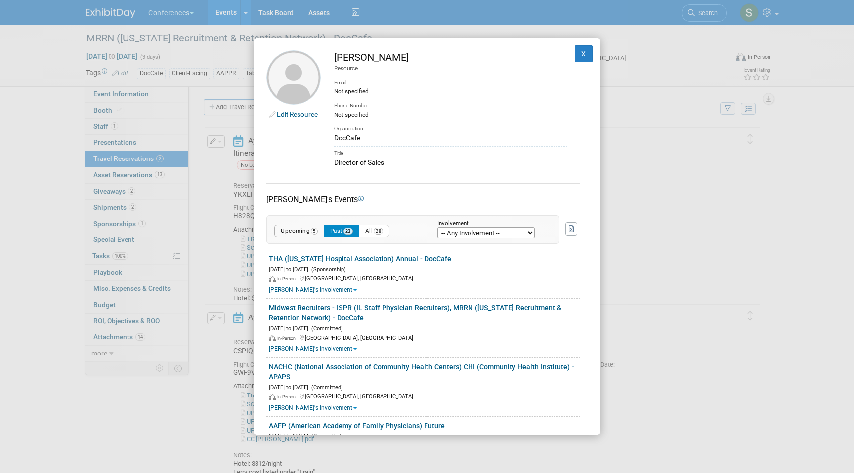
click at [292, 232] on button "Upcoming 5" at bounding box center [299, 231] width 50 height 12
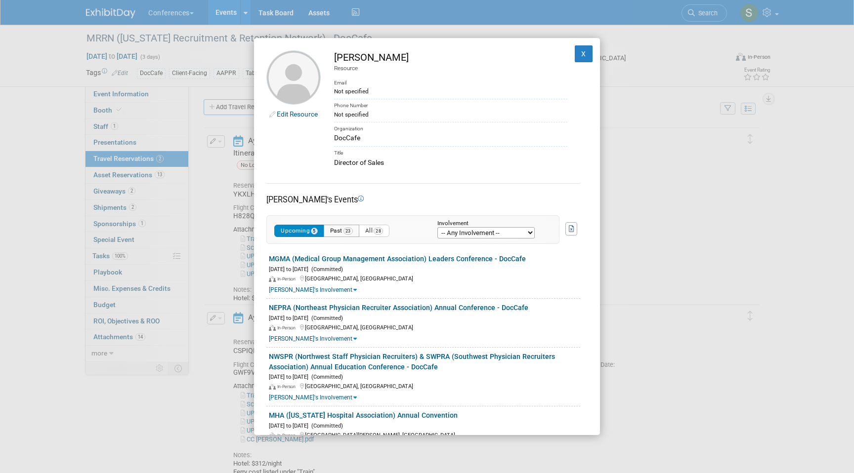
click at [334, 234] on button "Past 23" at bounding box center [342, 231] width 36 height 12
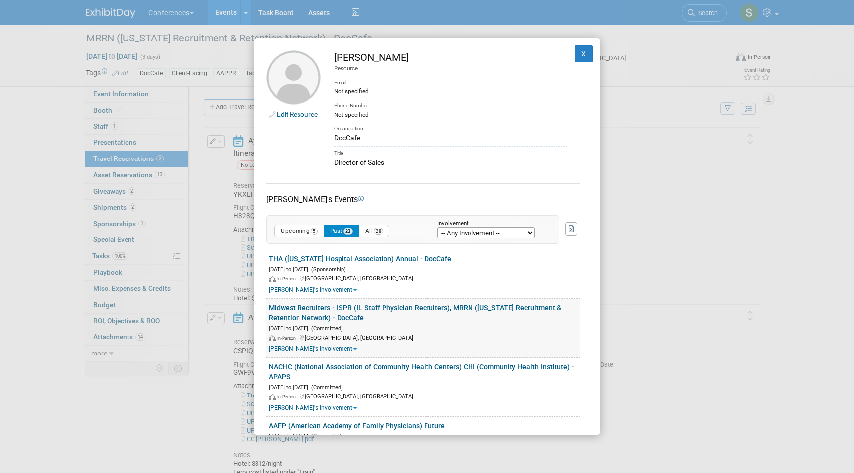
click at [361, 309] on link "Midwest Recruiters - ISPR (IL Staff Physician Recruiters), MRRN ([US_STATE] Rec…" at bounding box center [415, 313] width 292 height 18
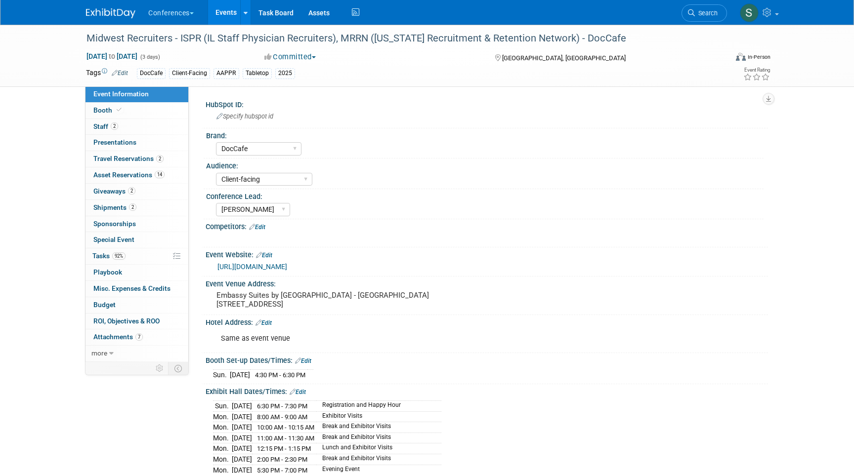
select select "DocCafe"
select select "Client-facing"
select select "[PERSON_NAME]"
click at [138, 154] on link "2 Travel Reservations 2" at bounding box center [136, 159] width 103 height 16
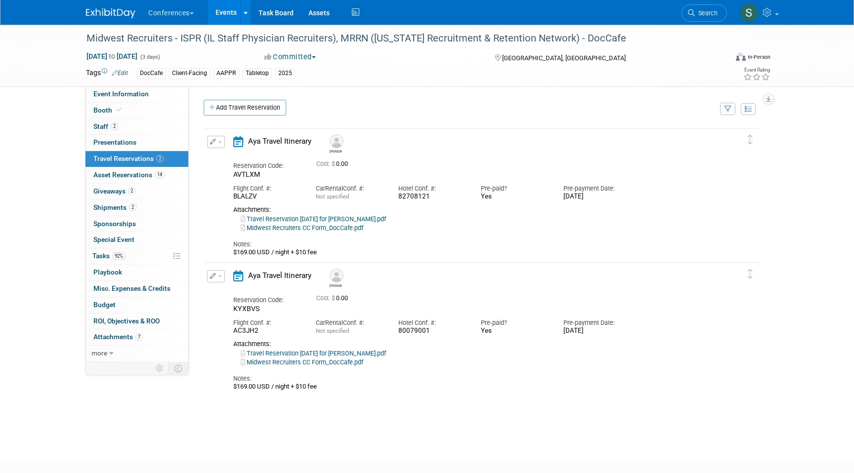
click at [217, 140] on button "button" at bounding box center [216, 142] width 18 height 12
click at [223, 159] on button "Edit Reservation" at bounding box center [248, 159] width 83 height 14
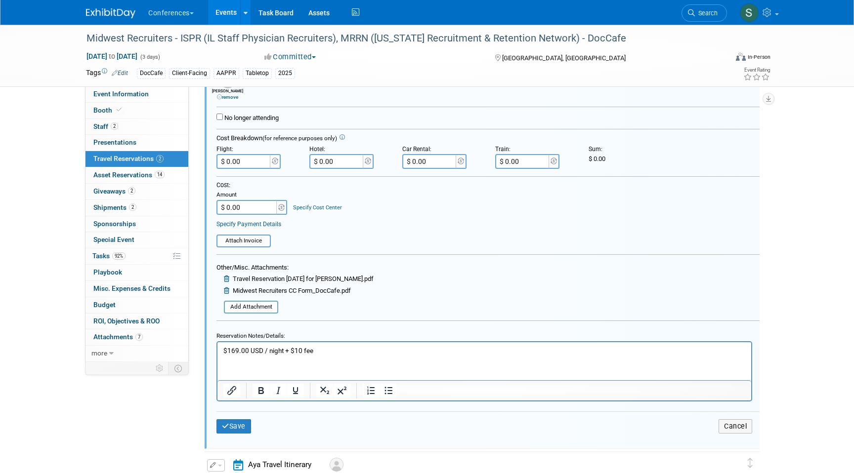
scroll to position [202, 0]
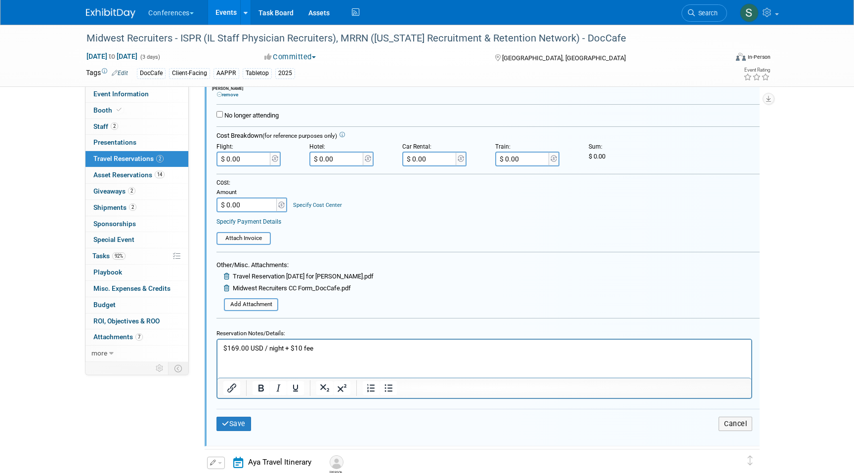
click at [326, 346] on p "$169.00 USD / night + $10 fee" at bounding box center [484, 347] width 522 height 9
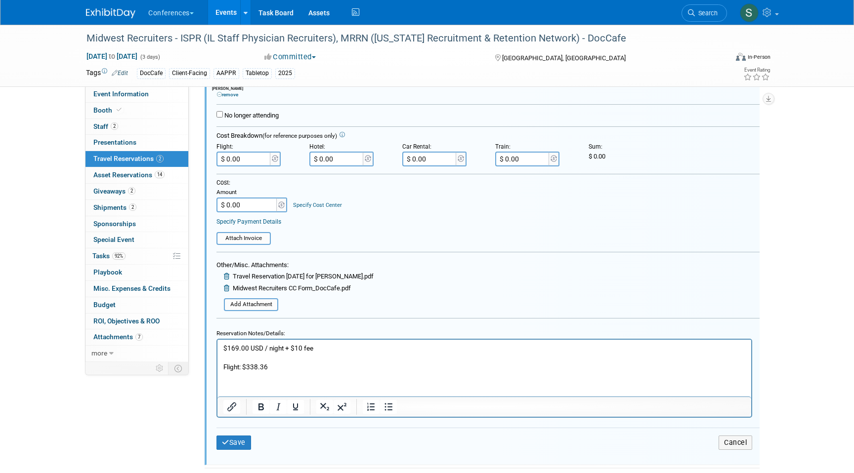
click at [309, 364] on p "Flight: $338.36" at bounding box center [484, 366] width 522 height 9
click at [294, 364] on p "Flight: $338.36 + $35 = 4373.36" at bounding box center [484, 366] width 522 height 9
click at [297, 366] on p "Flight: $338.36 + $35 = 4373.36" at bounding box center [484, 366] width 522 height 9
click at [245, 164] on input "$ 0.00" at bounding box center [243, 159] width 55 height 15
type input "$ 373.36"
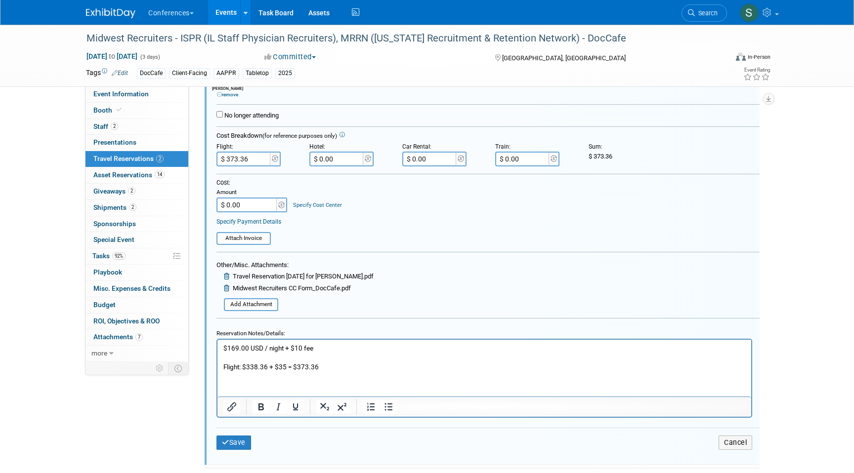
click at [238, 435] on div "Save Cancel" at bounding box center [487, 443] width 543 height 30
click at [238, 452] on div "Save Cancel" at bounding box center [487, 443] width 543 height 30
click at [237, 445] on button "Save" at bounding box center [233, 443] width 35 height 14
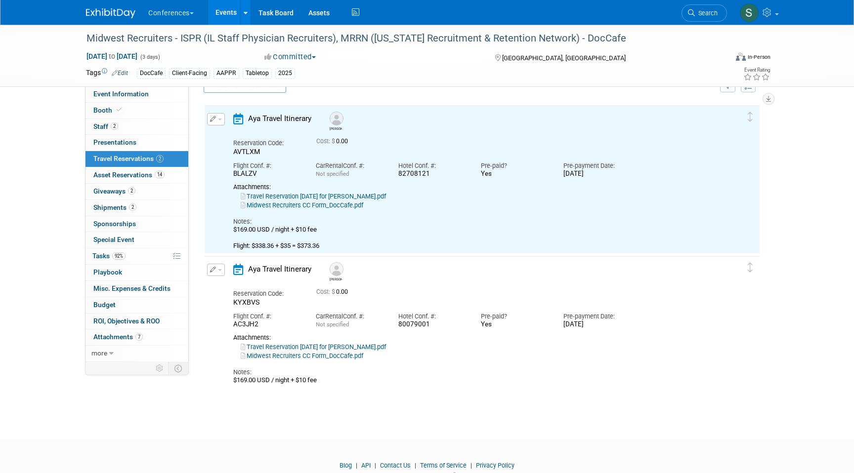
scroll to position [17, 0]
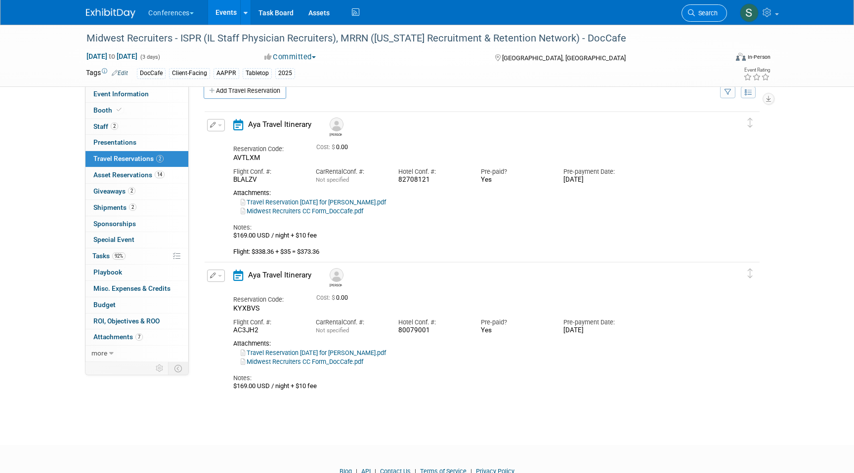
click at [707, 13] on span "Search" at bounding box center [706, 12] width 23 height 7
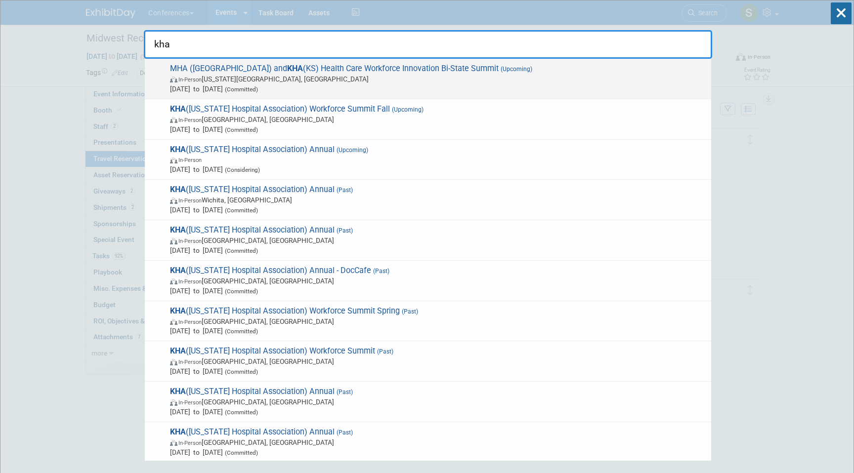
type input "kha"
click at [417, 80] on span "In-Person Kansas City, MO" at bounding box center [438, 79] width 536 height 10
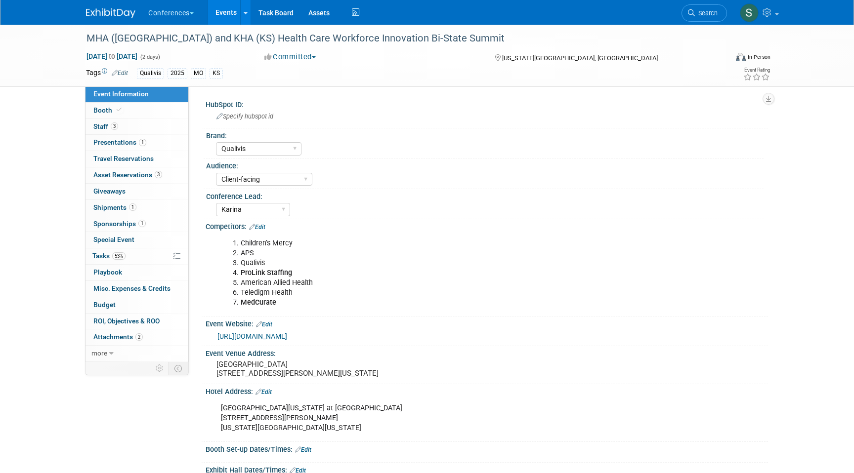
select select "Qualivis"
select select "Client-facing"
select select "Karina"
click at [159, 142] on link "1 Presentations 1" at bounding box center [136, 143] width 103 height 16
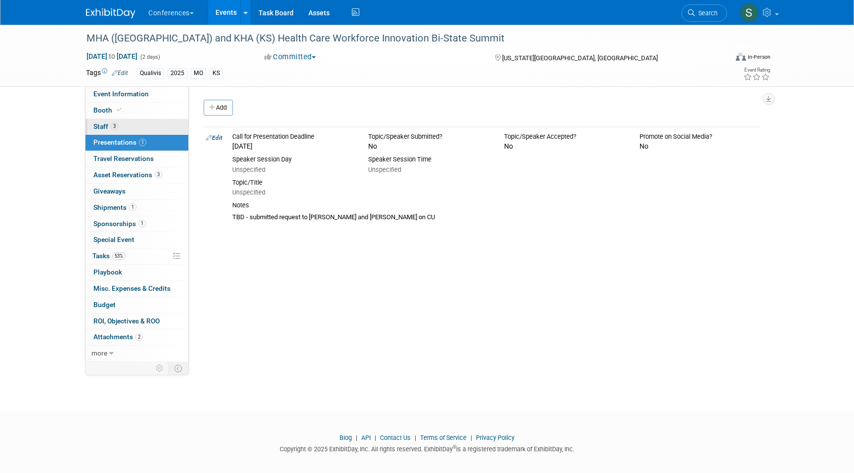
click at [156, 127] on link "3 Staff 3" at bounding box center [136, 127] width 103 height 16
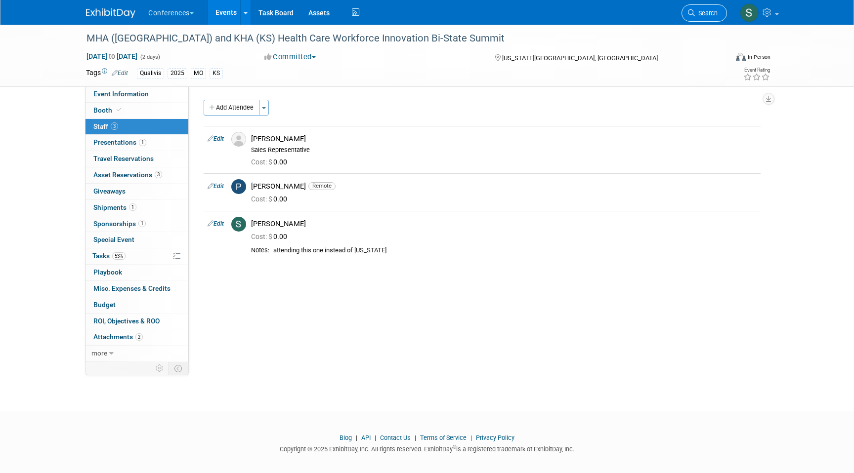
click at [706, 10] on span "Search" at bounding box center [706, 12] width 23 height 7
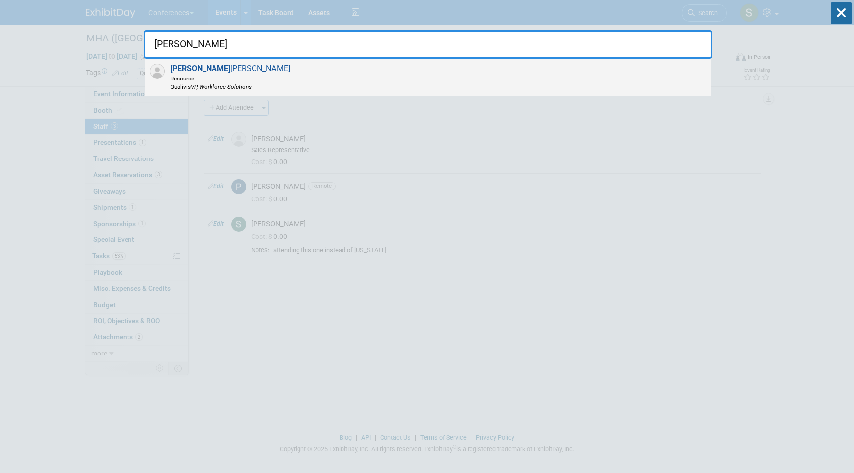
type input "[PERSON_NAME]"
click at [433, 79] on div "[PERSON_NAME] Mc [PERSON_NAME] Resource Qualivis VP, Workforce Solutions" at bounding box center [428, 78] width 566 height 38
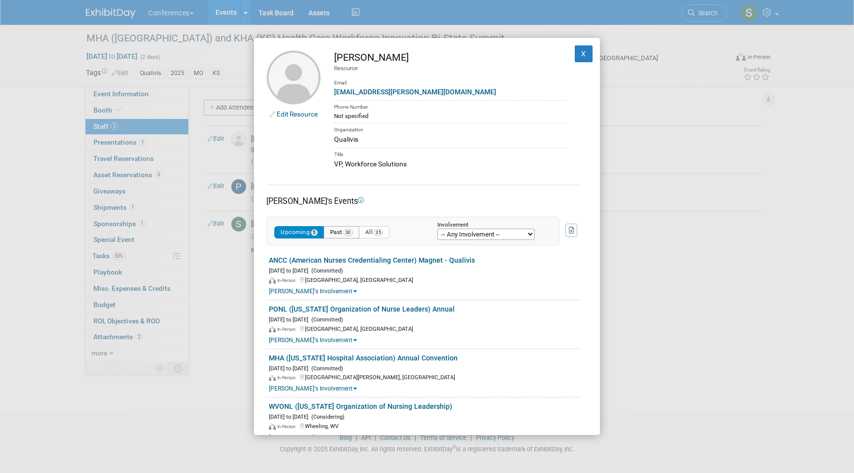
click at [336, 233] on button "Past 30" at bounding box center [342, 232] width 36 height 12
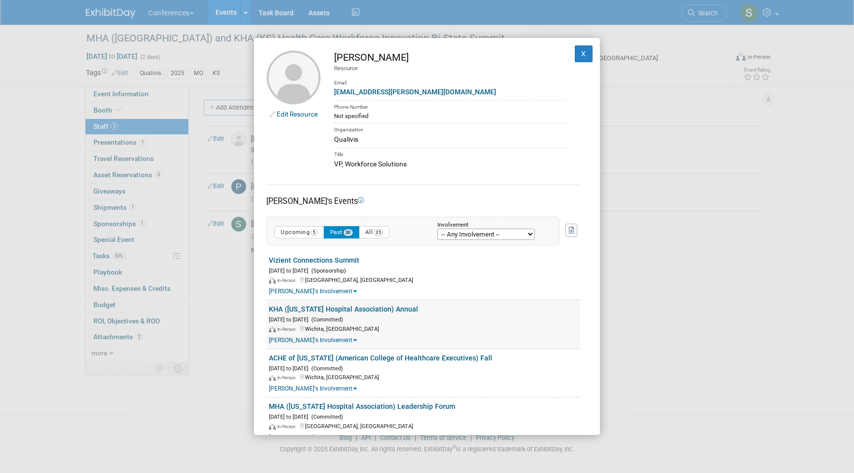
click at [332, 306] on link "KHA ([US_STATE] Hospital Association) Annual" at bounding box center [343, 309] width 149 height 8
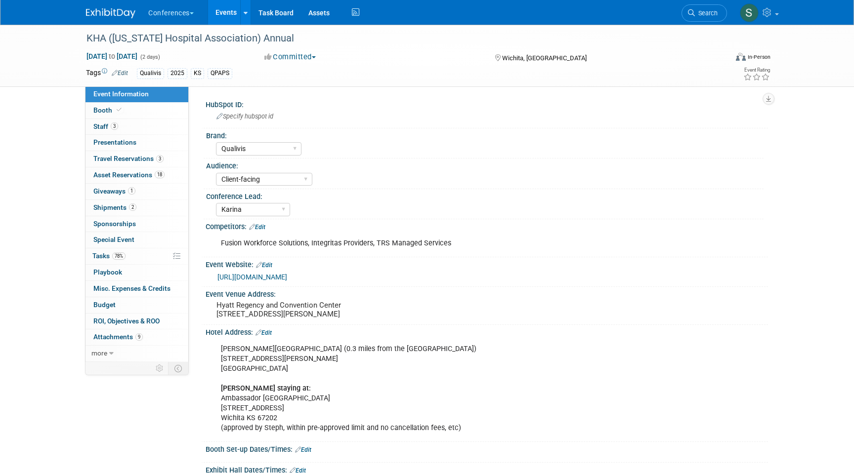
select select "Qualivis"
select select "Client-facing"
select select "Karina"
click at [138, 154] on link "3 Travel Reservations 3" at bounding box center [136, 159] width 103 height 16
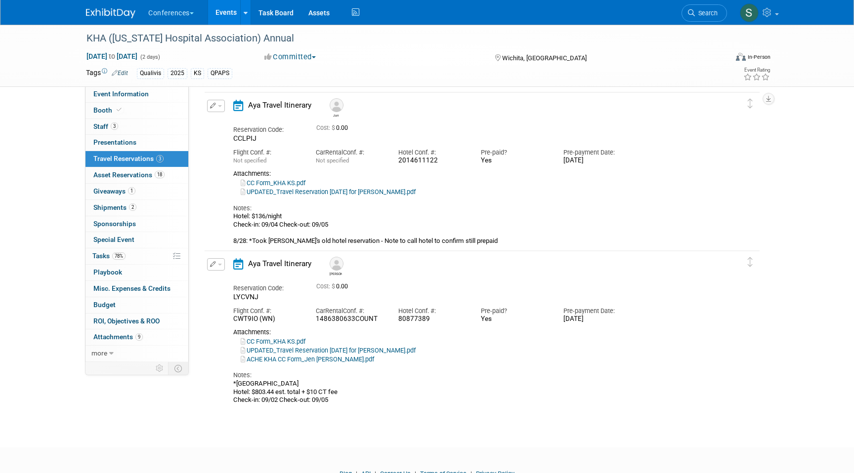
scroll to position [196, 0]
click at [219, 263] on span "button" at bounding box center [220, 263] width 4 height 2
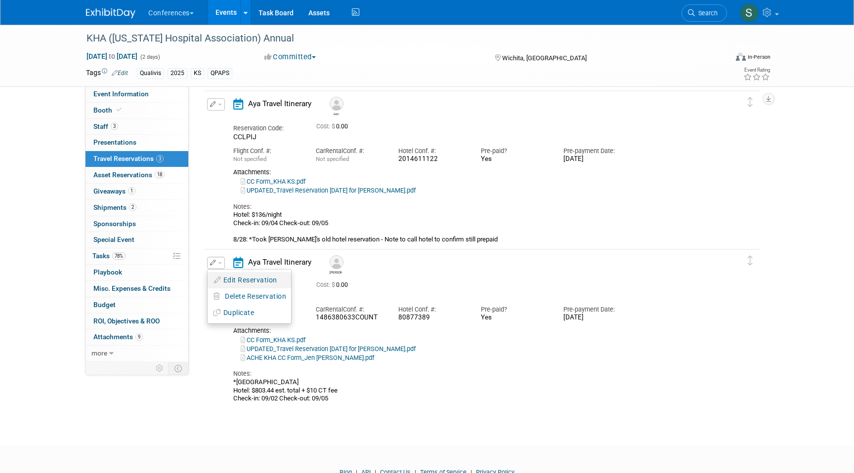
click at [241, 276] on button "Edit Reservation" at bounding box center [248, 280] width 83 height 14
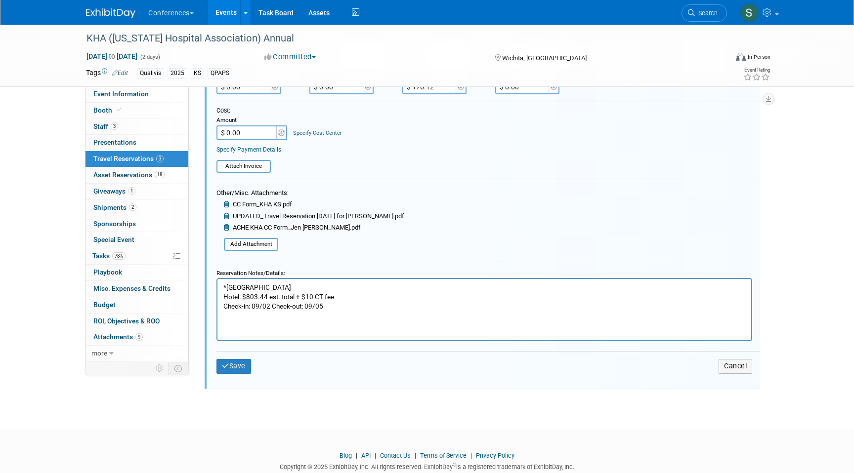
scroll to position [632, 0]
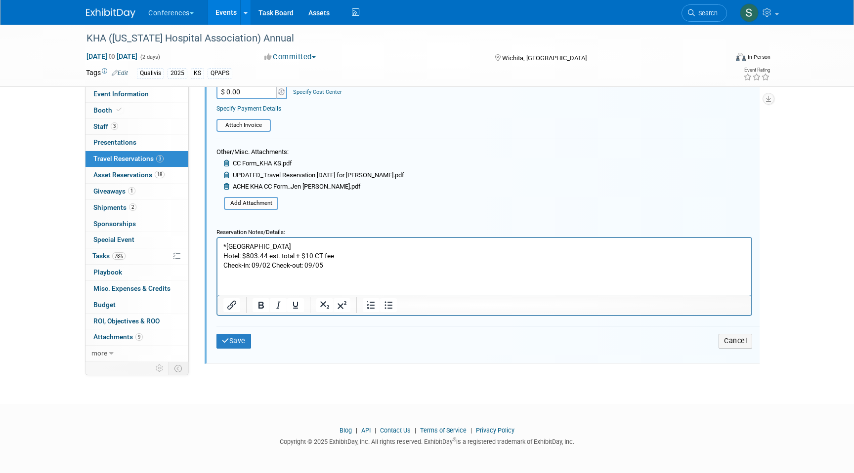
click at [335, 268] on p "*[GEOGRAPHIC_DATA]: $803.44 est. total + $10 CT fee Check-in: 09/02 Check-out: …" at bounding box center [484, 256] width 522 height 28
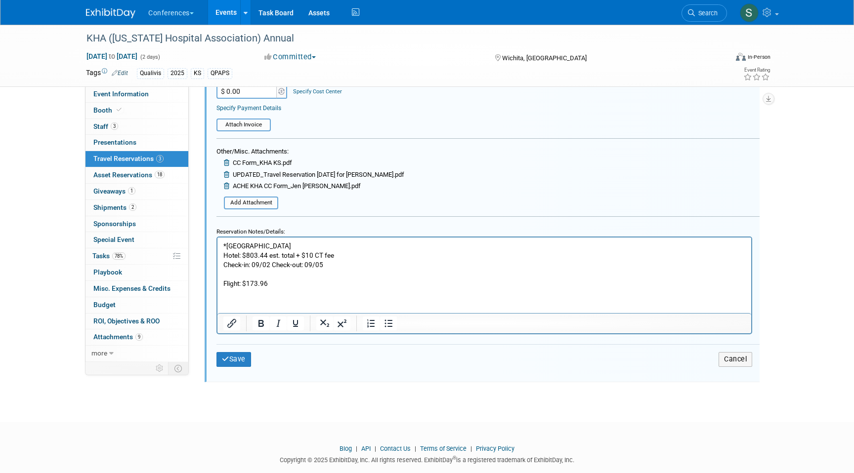
click at [311, 288] on html "*[GEOGRAPHIC_DATA]: $803.44 est. total + $10 CT fee Check-in: 09/02 Check-out: …" at bounding box center [484, 263] width 534 height 51
click at [277, 282] on p "Flight: $173.96 + 435 = $208.96" at bounding box center [484, 283] width 522 height 9
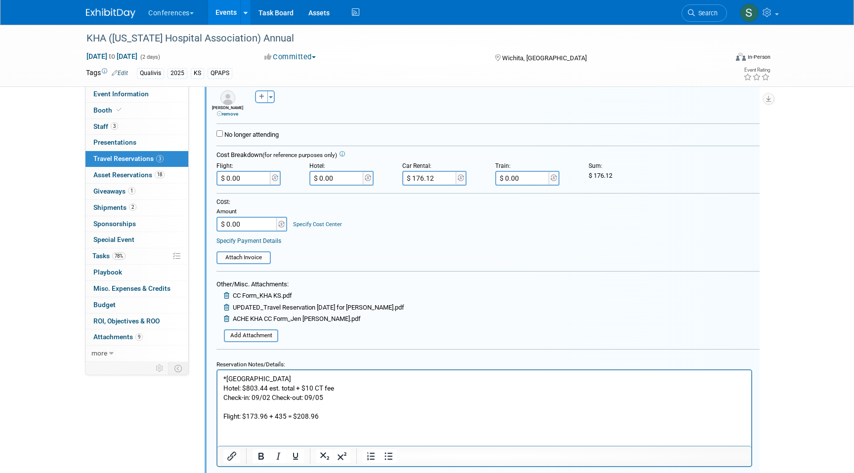
scroll to position [498, 0]
click at [252, 183] on input "$ 0.00" at bounding box center [243, 179] width 55 height 15
type input "$ 208.96"
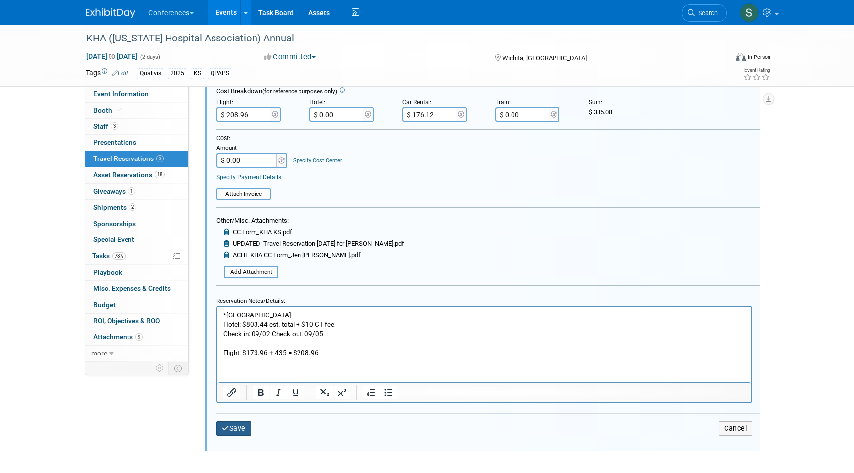
click at [236, 431] on button "Save" at bounding box center [233, 428] width 35 height 14
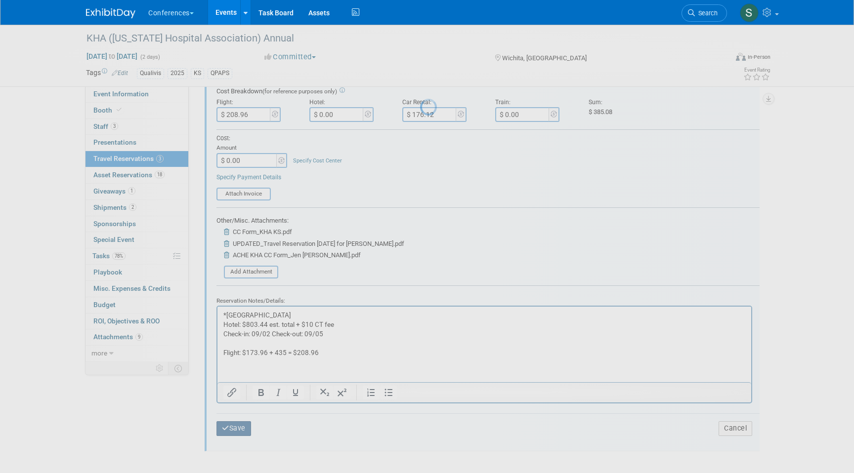
scroll to position [255, 0]
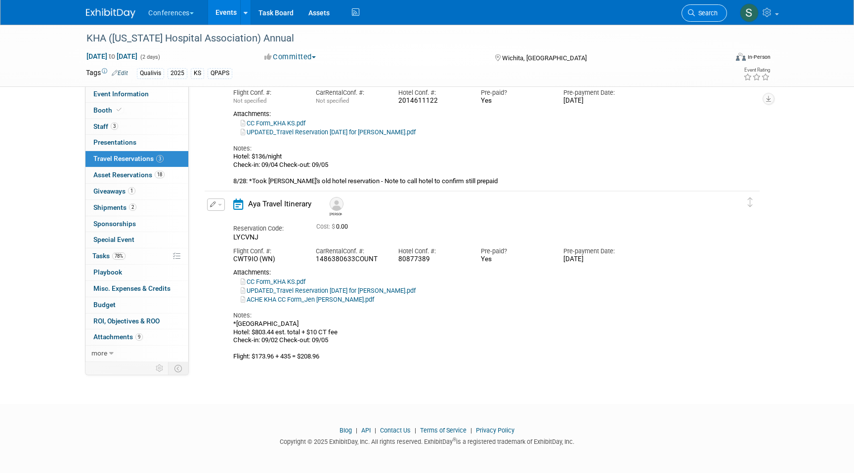
click at [706, 10] on span "Search" at bounding box center [706, 12] width 23 height 7
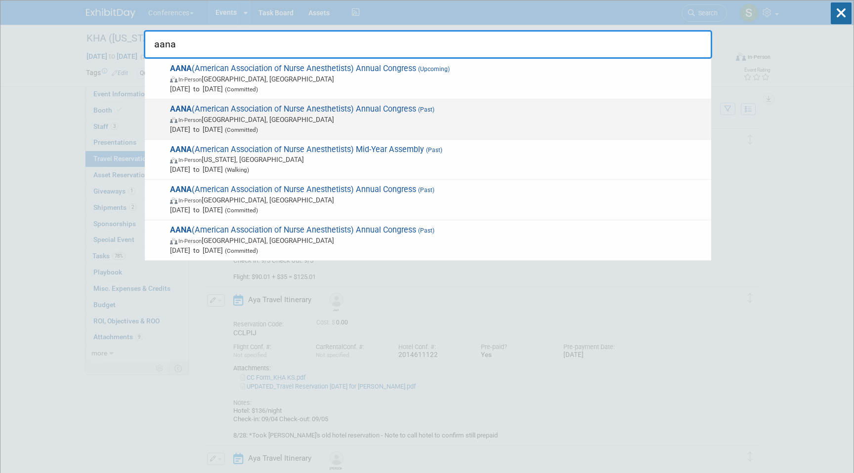
type input "aana"
click at [380, 110] on span "AANA (American Association of Nurse Anesthetists) Annual Congress (Past) In-Per…" at bounding box center [436, 119] width 539 height 30
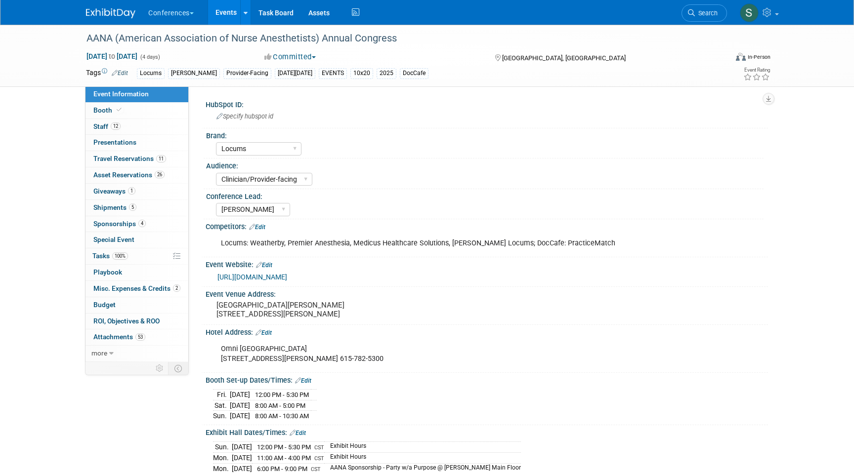
select select "Locums"
select select "Clinician/Provider-facing"
select select "[PERSON_NAME]"
click at [138, 160] on span "Travel Reservations 11" at bounding box center [129, 159] width 73 height 8
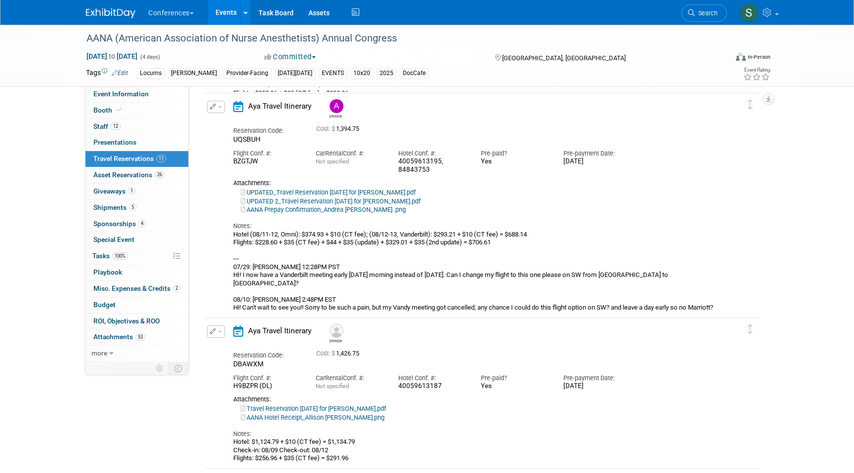
scroll to position [1109, 0]
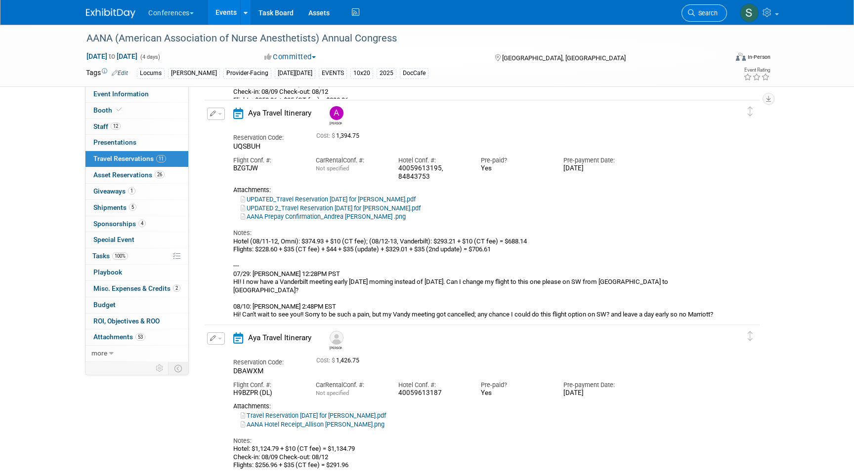
click at [703, 15] on span "Search" at bounding box center [706, 12] width 23 height 7
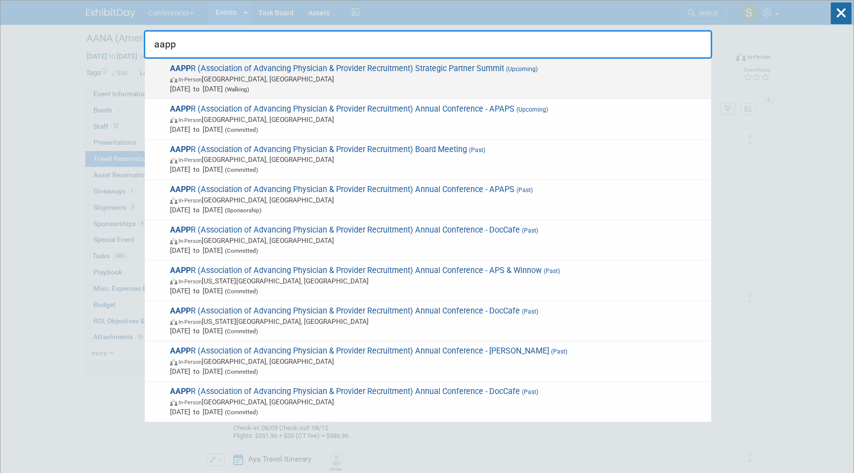
type input "aapp"
click at [353, 73] on span "AAPP R (Association of Advancing Physician & Provider Recruitment) Strategic Pa…" at bounding box center [436, 79] width 539 height 30
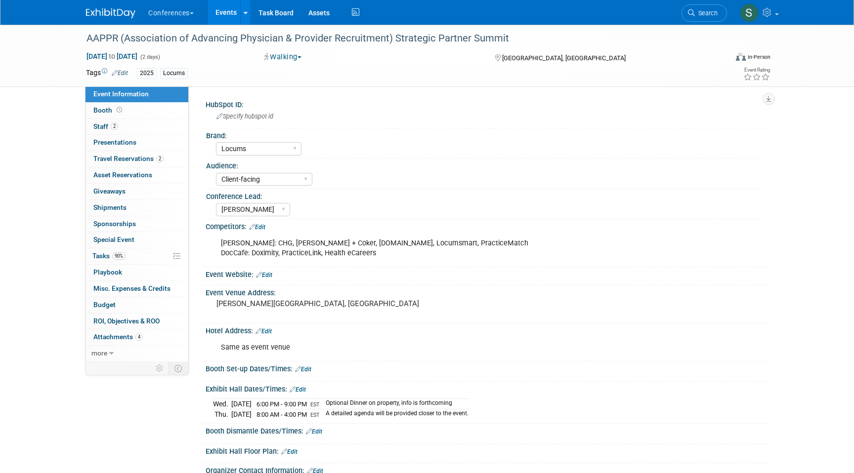
select select "Locums"
select select "Client-facing"
select select "[PERSON_NAME]"
click at [146, 157] on span "Travel Reservations 2" at bounding box center [128, 159] width 70 height 8
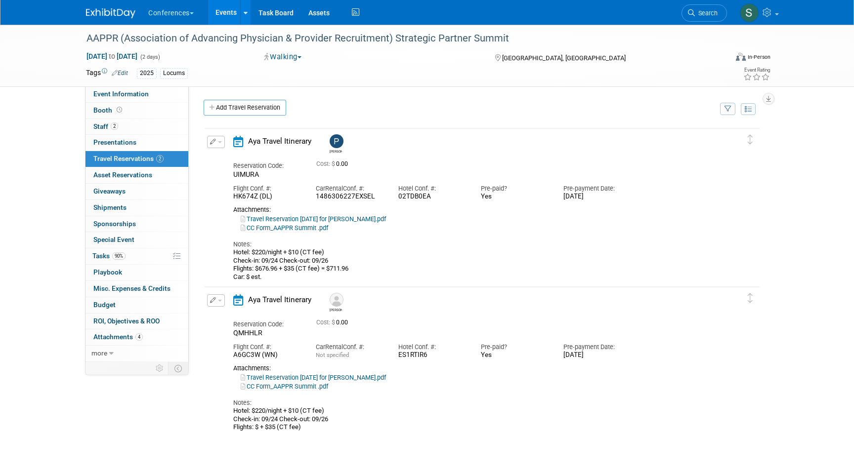
click at [222, 301] on button "button" at bounding box center [216, 300] width 18 height 12
click at [238, 321] on button "Edit Reservation" at bounding box center [248, 318] width 83 height 14
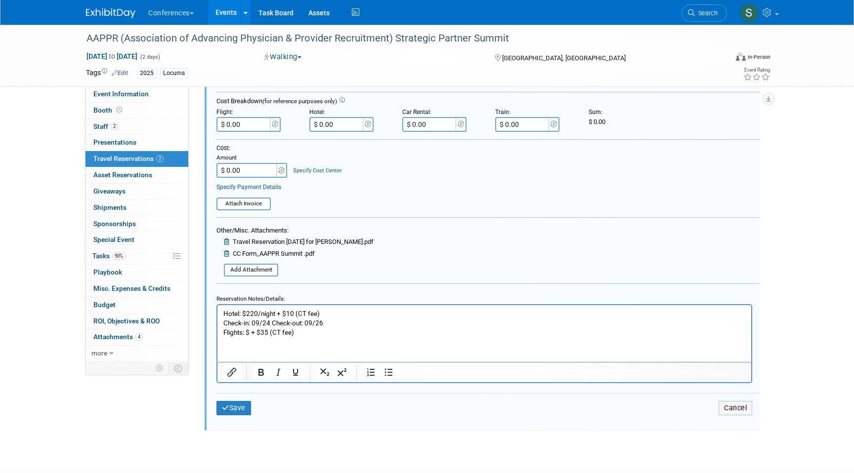
scroll to position [411, 0]
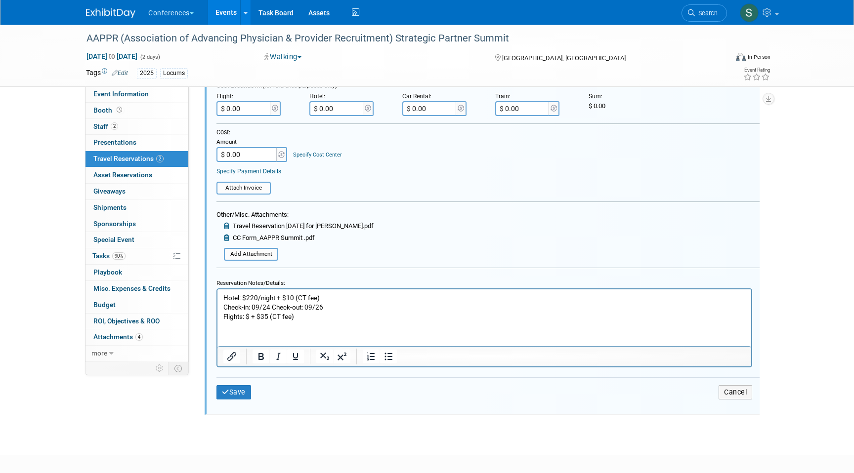
click at [249, 315] on p "Hotel: $220/night + $10 (CT fee) Check-in: 09/24 Check-out: 09/26 Flights: $ + …" at bounding box center [484, 307] width 522 height 28
paste body "Rich Text Area. Press ALT-0 for help."
click at [329, 316] on p "Hotel: $220/night + $10 (CT fee) Check-in: 09/24 Check-out: 09/26 Flights: $613…" at bounding box center [484, 307] width 522 height 28
click at [250, 106] on input "$ 0.00" at bounding box center [243, 108] width 55 height 15
type input "$ 648.96"
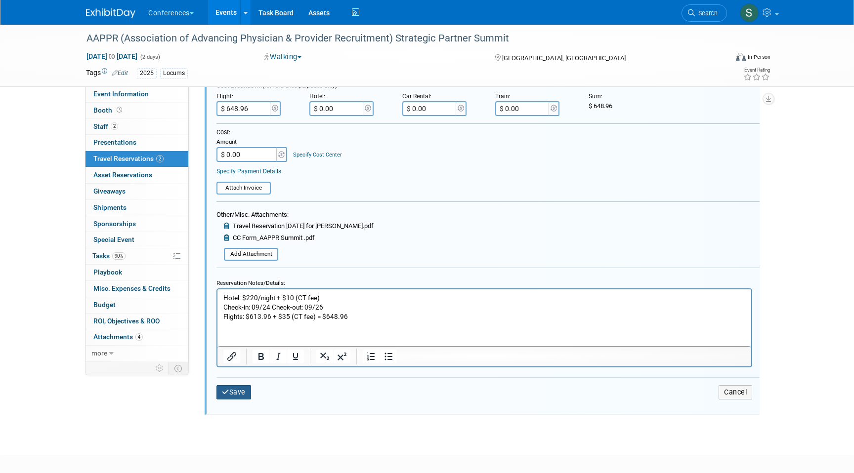
click at [241, 395] on button "Save" at bounding box center [233, 392] width 35 height 14
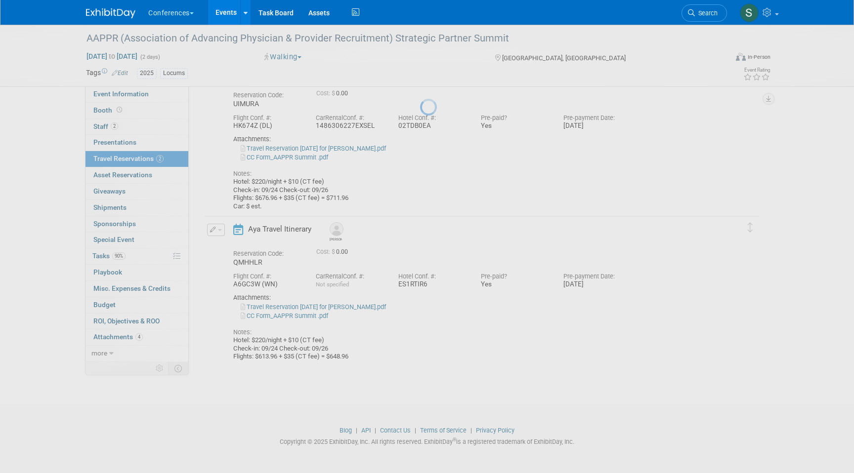
scroll to position [71, 0]
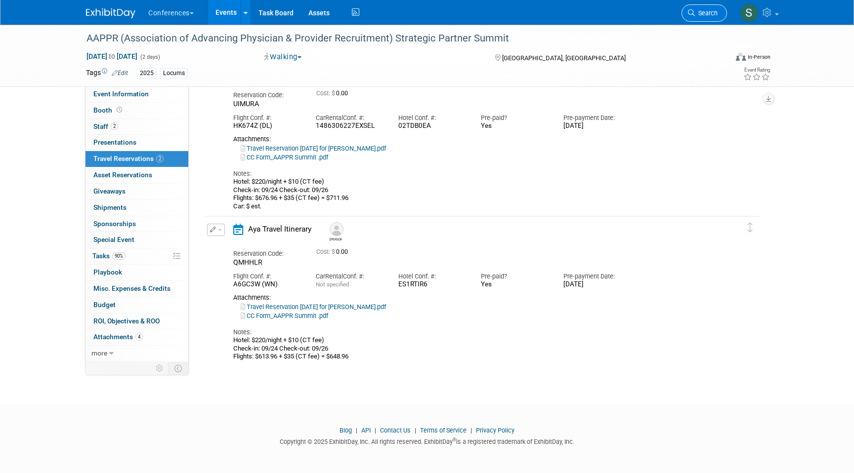
click at [695, 15] on span "Search" at bounding box center [706, 12] width 23 height 7
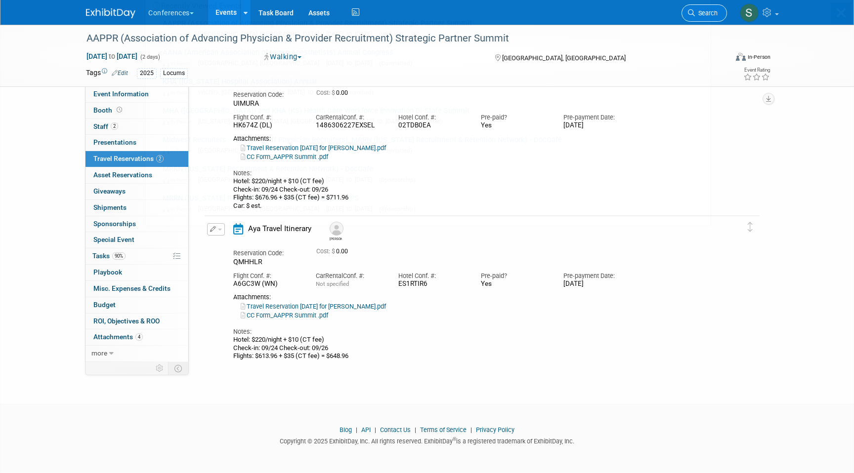
scroll to position [0, 0]
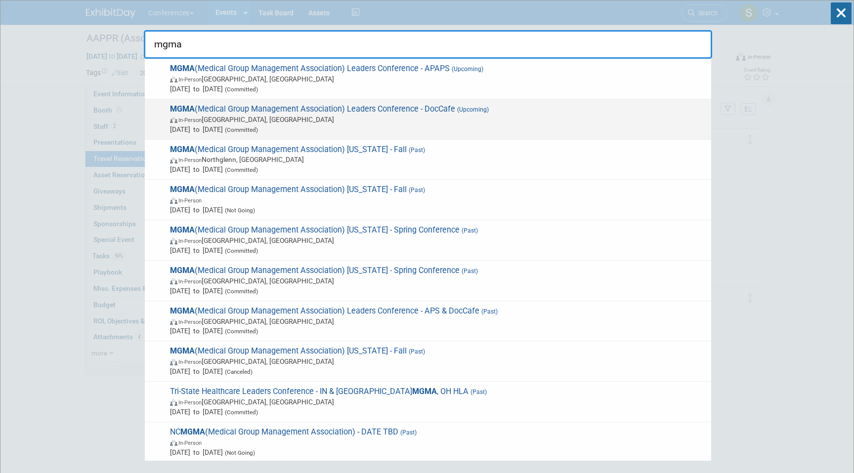
type input "mgma"
click at [496, 108] on span "MGMA (Medical Group Management Association) Leaders Conference - DocCafe (Upcom…" at bounding box center [436, 119] width 539 height 30
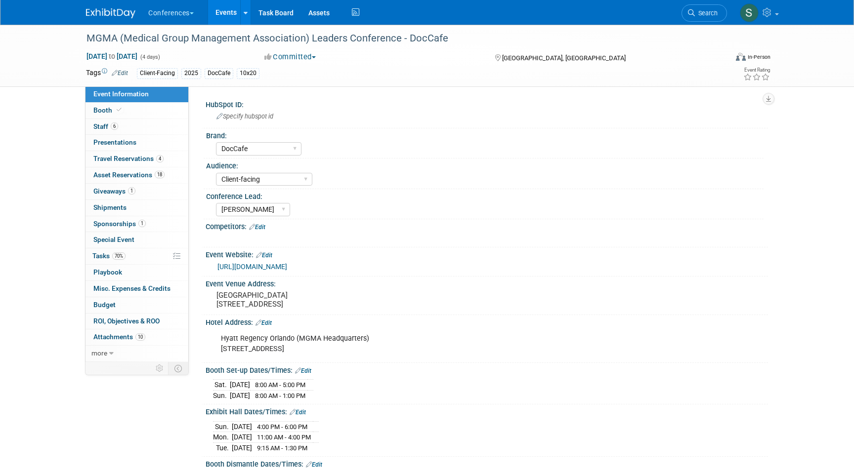
select select "DocCafe"
select select "Client-facing"
select select "[PERSON_NAME]"
click at [166, 153] on link "4 Travel Reservations 4" at bounding box center [136, 159] width 103 height 16
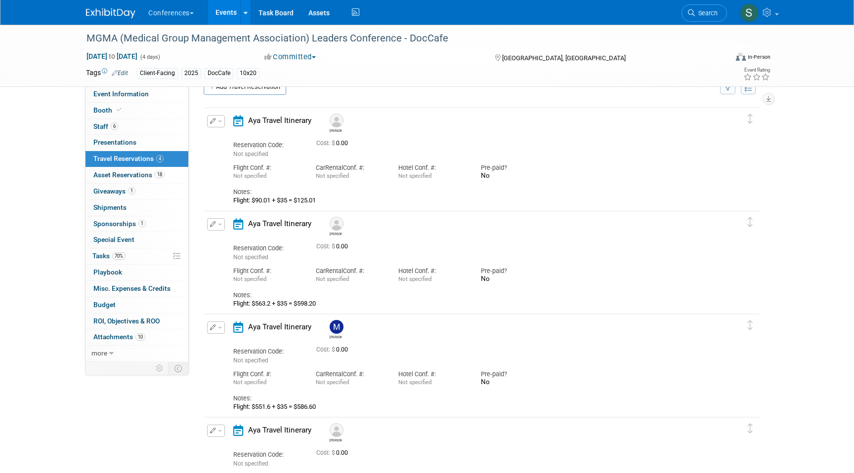
scroll to position [23, 0]
click at [335, 119] on img at bounding box center [336, 119] width 14 height 14
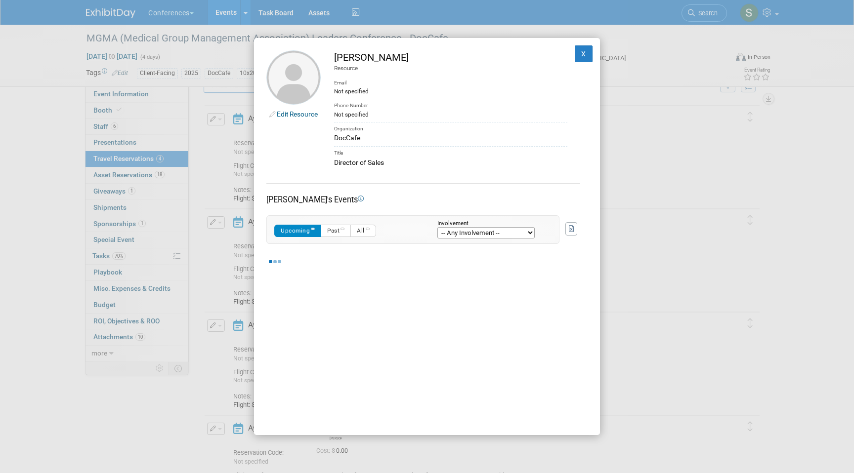
click at [587, 62] on div "Edit Resource John Sander Resource Email Not specified Phone Number Not specifi…" at bounding box center [427, 237] width 346 height 398
click at [585, 55] on button "X" at bounding box center [584, 53] width 18 height 17
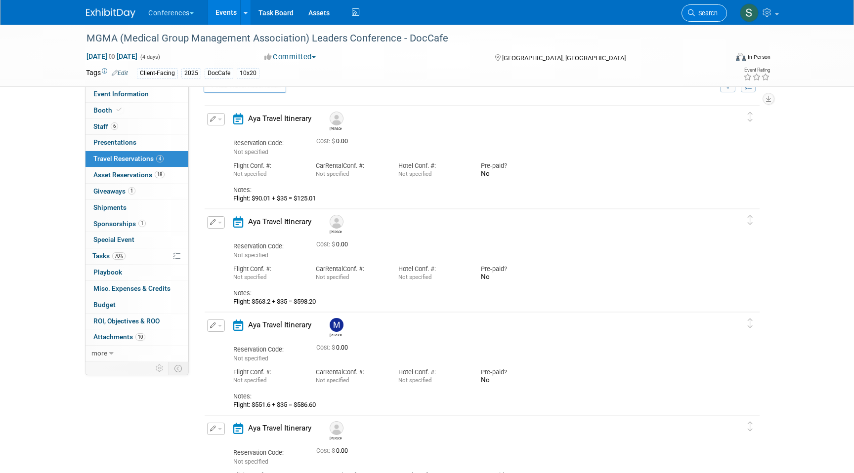
click at [686, 19] on link "Search" at bounding box center [703, 12] width 45 height 17
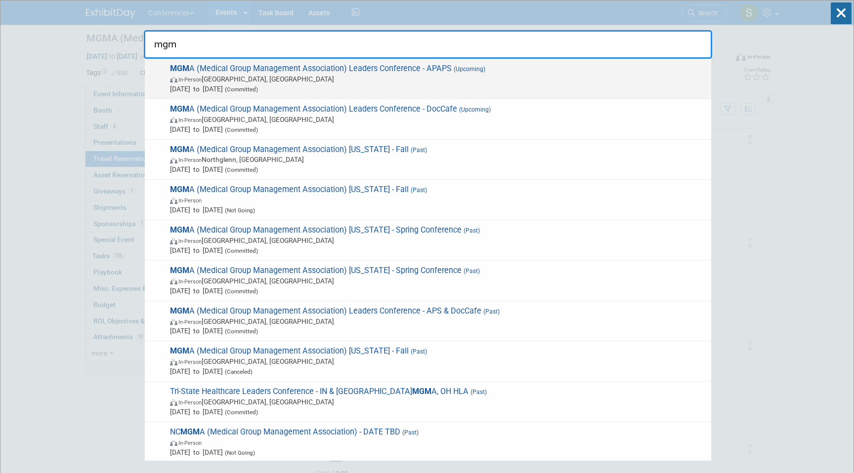
type input "mgm"
click at [569, 74] on span "In-Person Orlando, FL" at bounding box center [438, 79] width 536 height 10
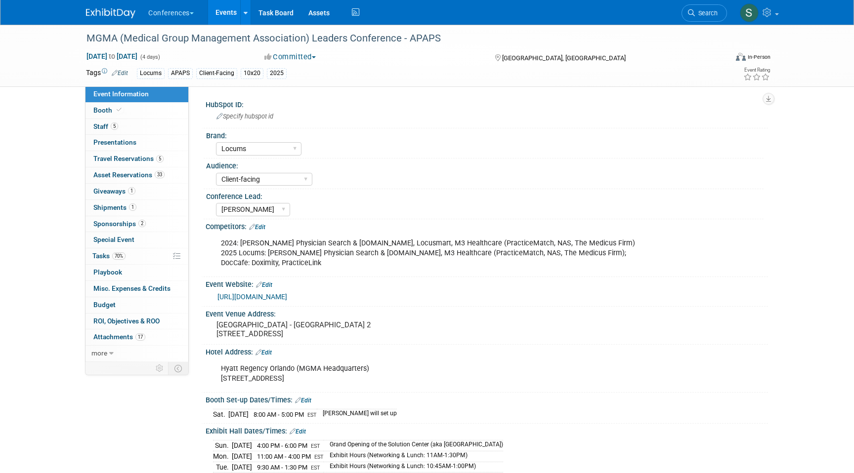
select select "Locums"
select select "Client-facing"
select select "[PERSON_NAME]"
click at [165, 161] on link "5 Travel Reservations 5" at bounding box center [136, 159] width 103 height 16
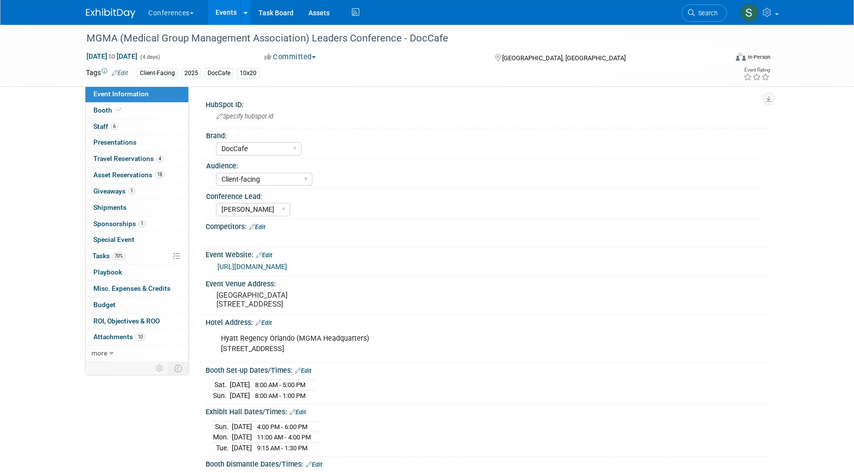
select select "DocCafe"
select select "Client-facing"
select select "[PERSON_NAME]"
click at [160, 163] on link "4 Travel Reservations 4" at bounding box center [136, 159] width 103 height 16
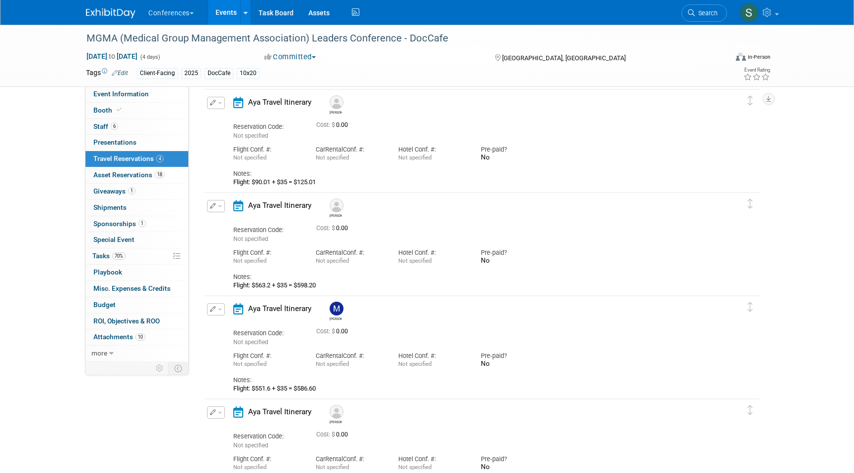
scroll to position [36, 0]
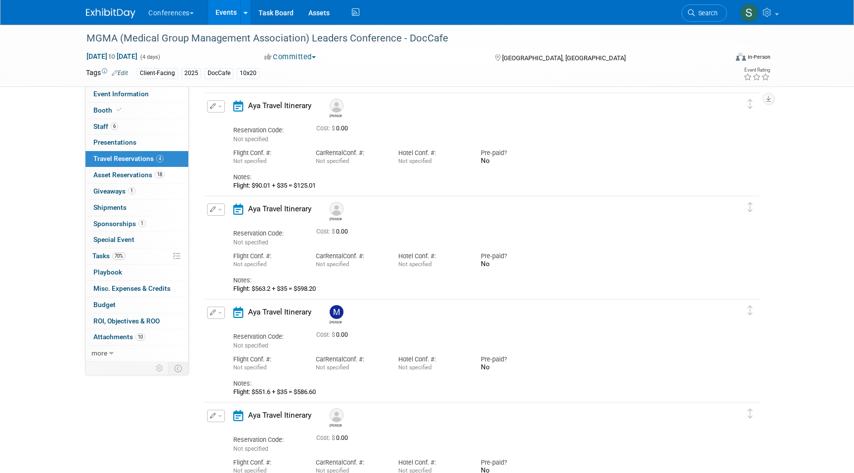
click at [339, 107] on img at bounding box center [336, 106] width 14 height 14
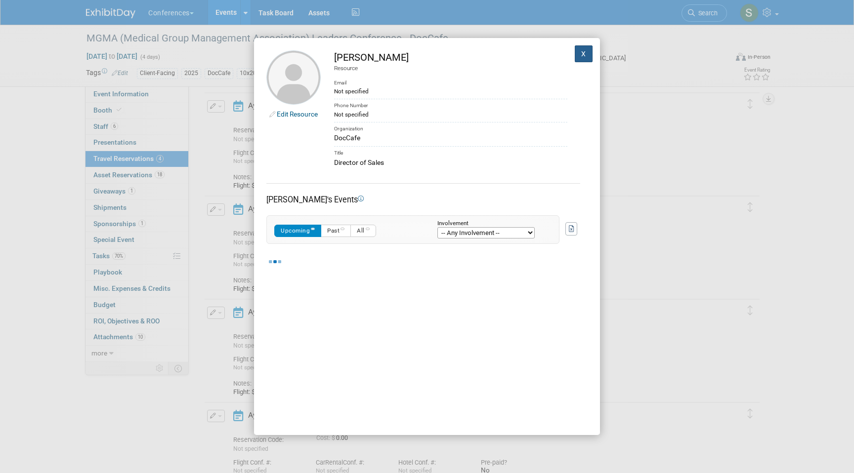
click at [579, 51] on button "X" at bounding box center [584, 53] width 18 height 17
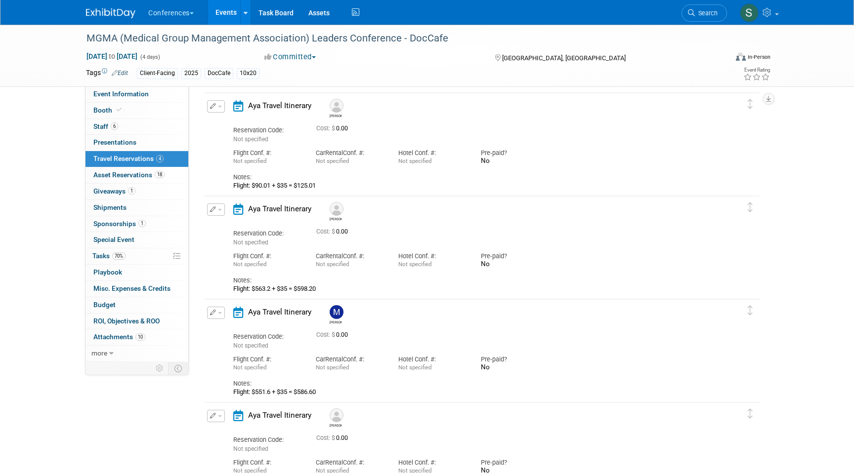
scroll to position [0, 0]
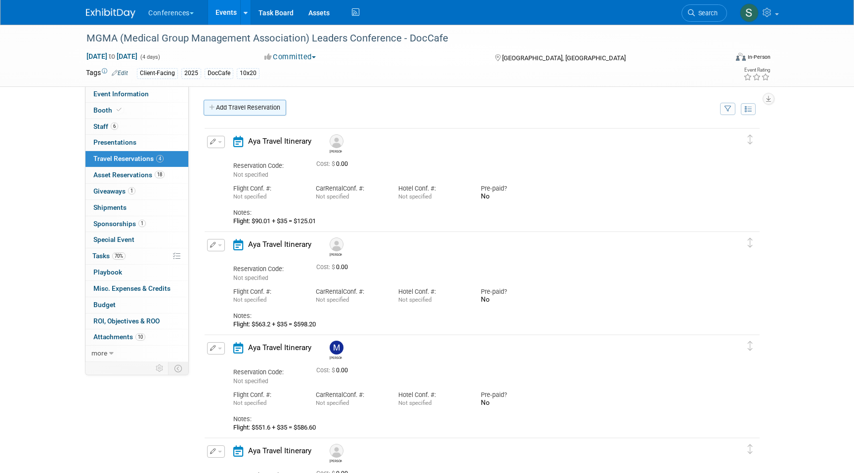
click at [254, 106] on link "Add Travel Reservation" at bounding box center [245, 108] width 82 height 16
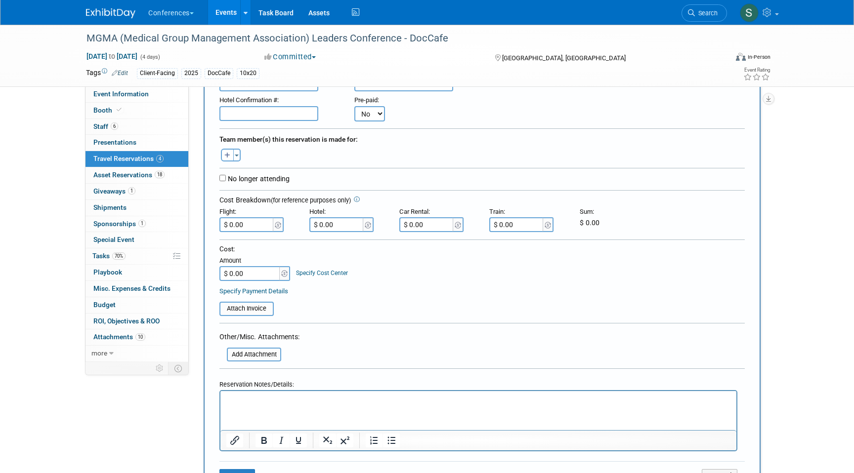
scroll to position [172, 0]
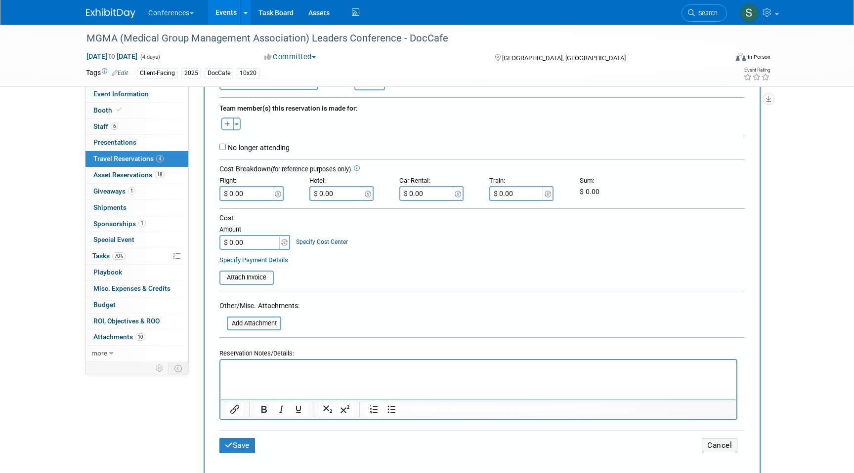
click at [226, 126] on icon "button" at bounding box center [227, 125] width 6 height 6
select select
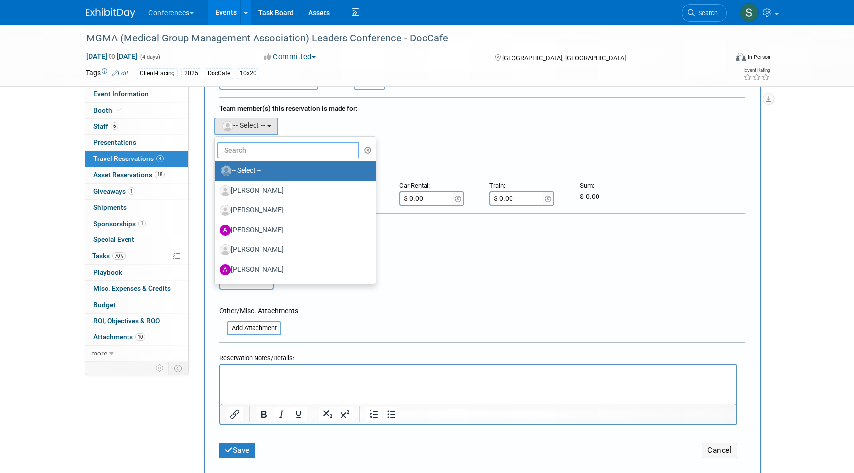
click at [239, 151] on input "text" at bounding box center [288, 150] width 142 height 17
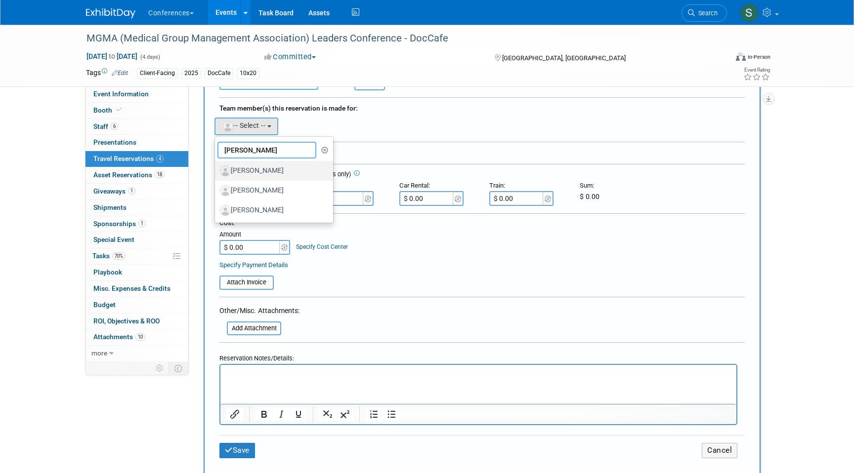
type input "[PERSON_NAME]"
click at [270, 171] on label "[PERSON_NAME]" at bounding box center [271, 171] width 103 height 16
click at [216, 171] on input "[PERSON_NAME]" at bounding box center [213, 169] width 6 height 6
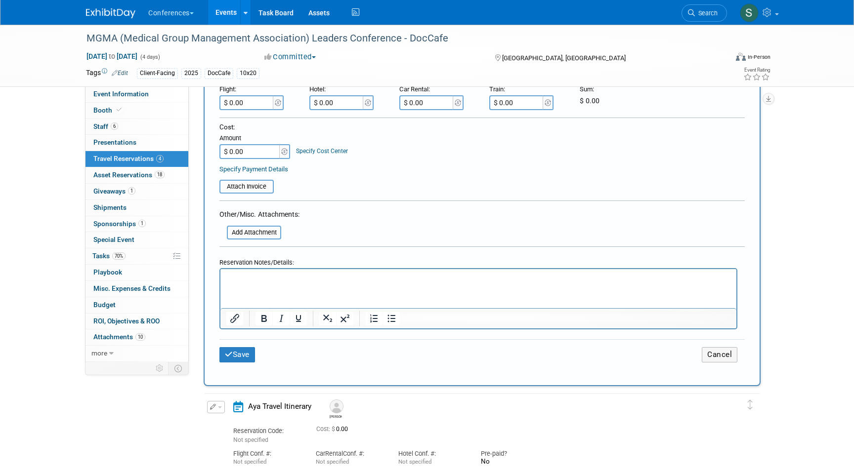
scroll to position [314, 0]
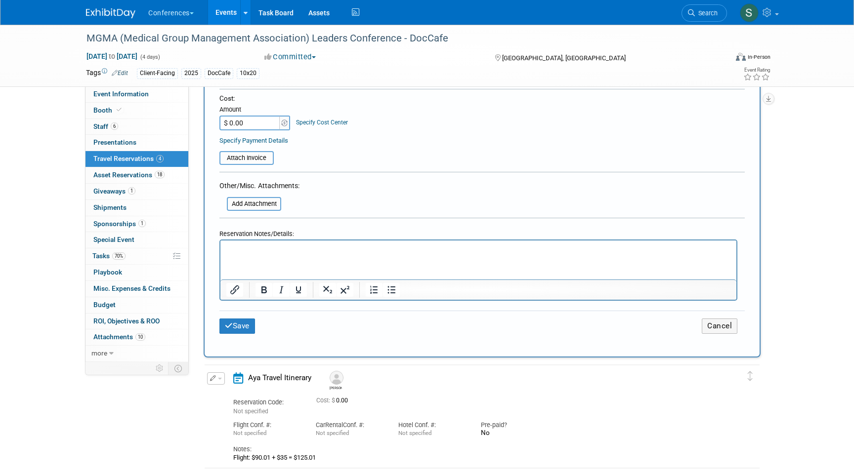
click at [240, 254] on html at bounding box center [478, 247] width 516 height 14
click at [297, 250] on p "Flight: $328.96" at bounding box center [478, 249] width 504 height 10
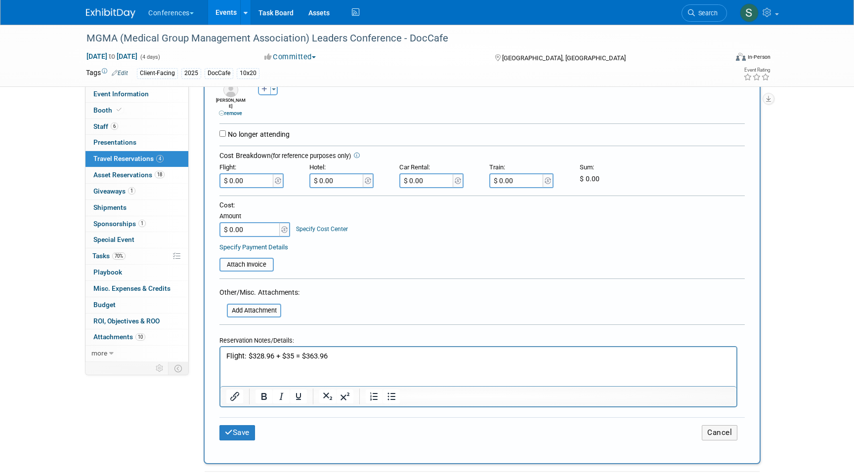
scroll to position [193, 0]
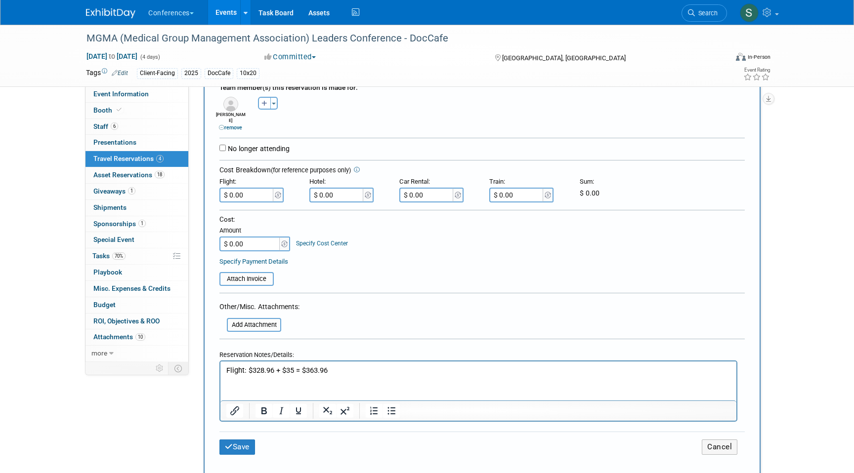
click at [255, 190] on input "$ 0.00" at bounding box center [246, 195] width 55 height 15
type input "$ 363.96"
click at [244, 440] on button "Save" at bounding box center [237, 447] width 36 height 15
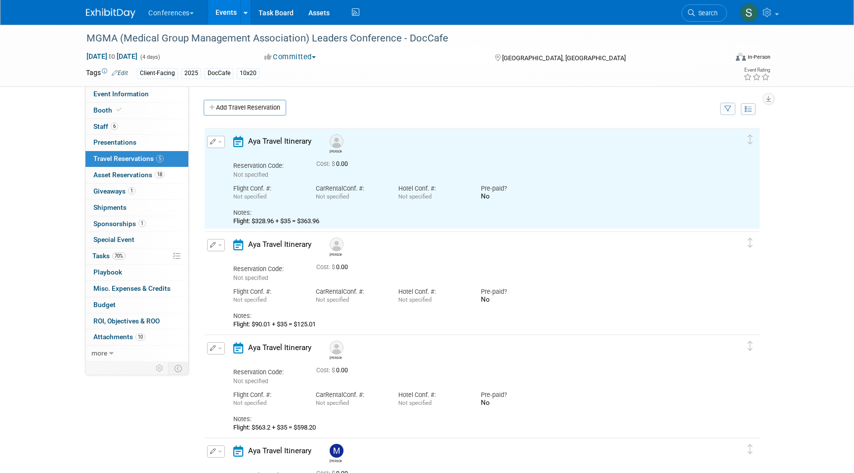
scroll to position [0, 0]
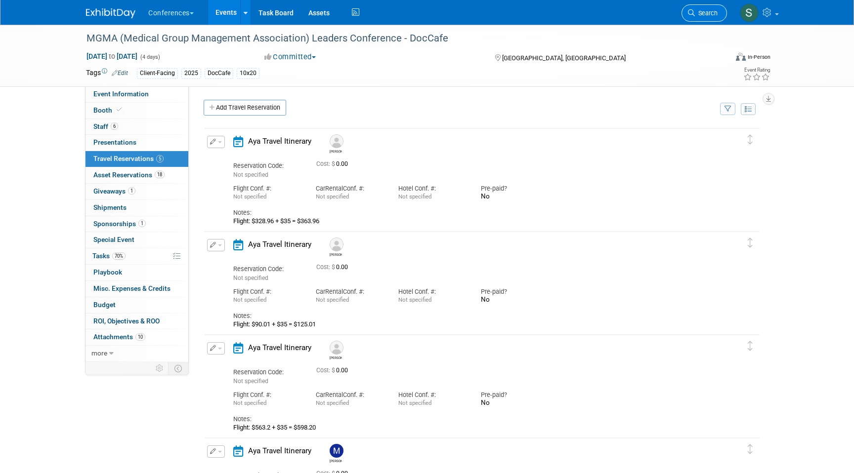
click at [712, 12] on span "Search" at bounding box center [706, 12] width 23 height 7
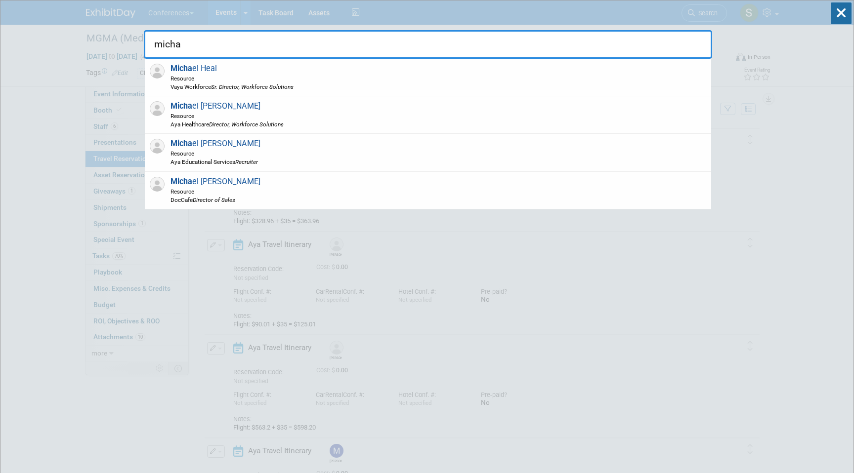
type input "micha"
click at [300, 186] on div "Micha el [PERSON_NAME] Resource DocCafe Director of Sales" at bounding box center [428, 191] width 566 height 38
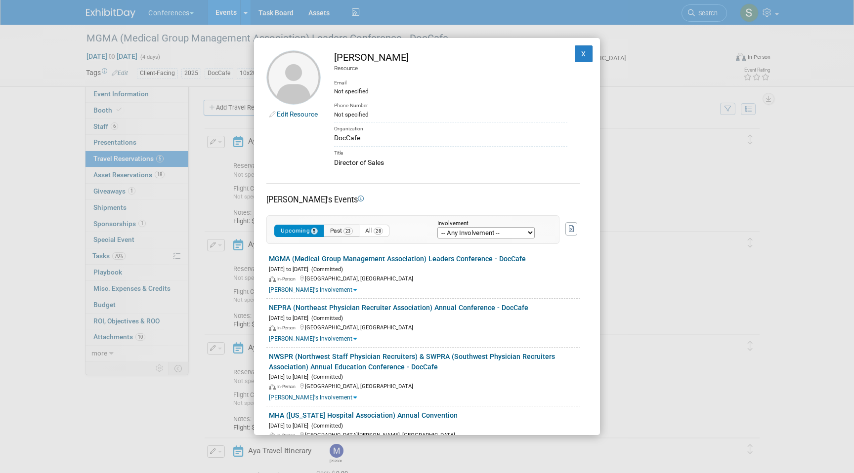
click at [348, 229] on span "23" at bounding box center [347, 231] width 9 height 7
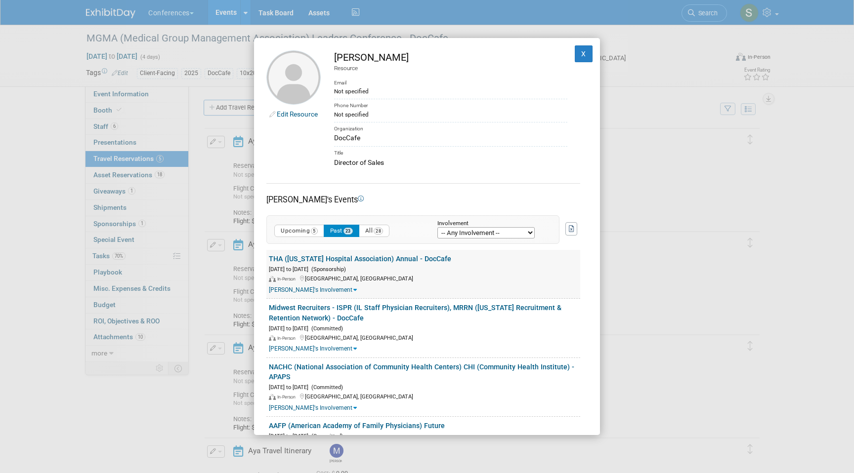
click at [330, 258] on link "THA ([US_STATE] Hospital Association) Annual - DocCafe" at bounding box center [360, 259] width 182 height 8
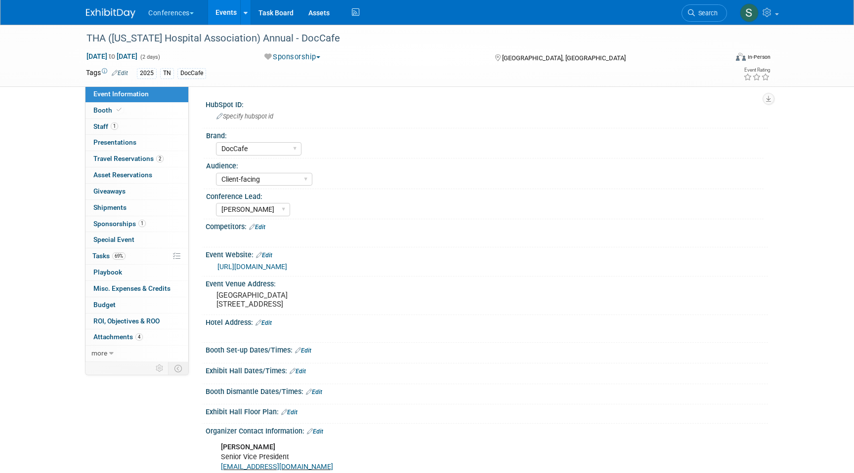
select select "DocCafe"
select select "Client-facing"
select select "[PERSON_NAME]"
click at [150, 157] on span "Travel Reservations 2" at bounding box center [128, 159] width 70 height 8
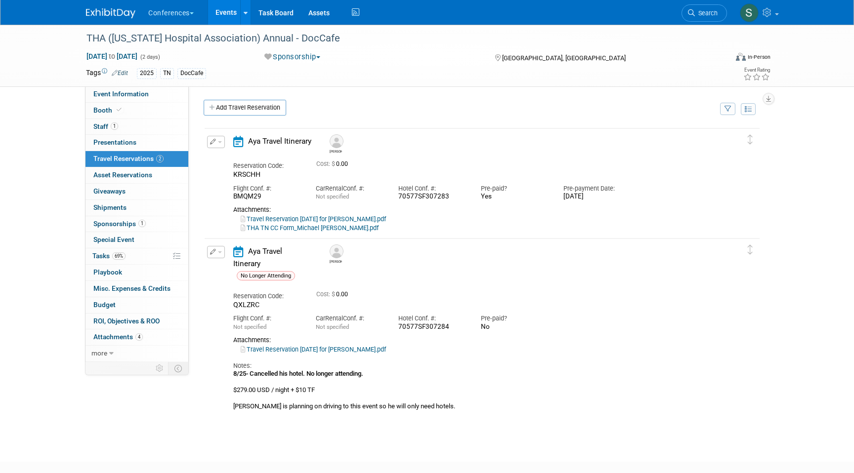
click at [213, 144] on icon "button" at bounding box center [213, 142] width 6 height 6
click at [221, 148] on button "button" at bounding box center [216, 142] width 18 height 12
click at [218, 135] on td "Delete Reservation Michael Reservation Code: KRSCHH 0.00" at bounding box center [475, 181] width 540 height 107
click at [209, 142] on button "button" at bounding box center [216, 142] width 18 height 12
click at [228, 160] on button "Edit Reservation" at bounding box center [248, 159] width 83 height 14
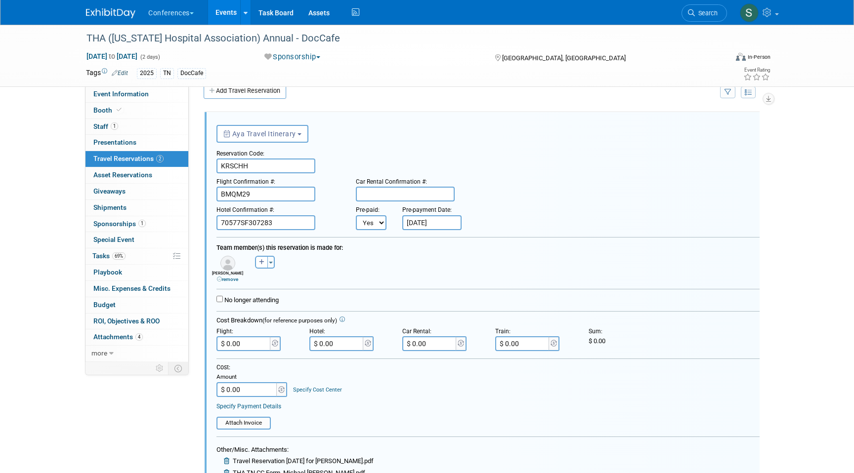
scroll to position [352, 0]
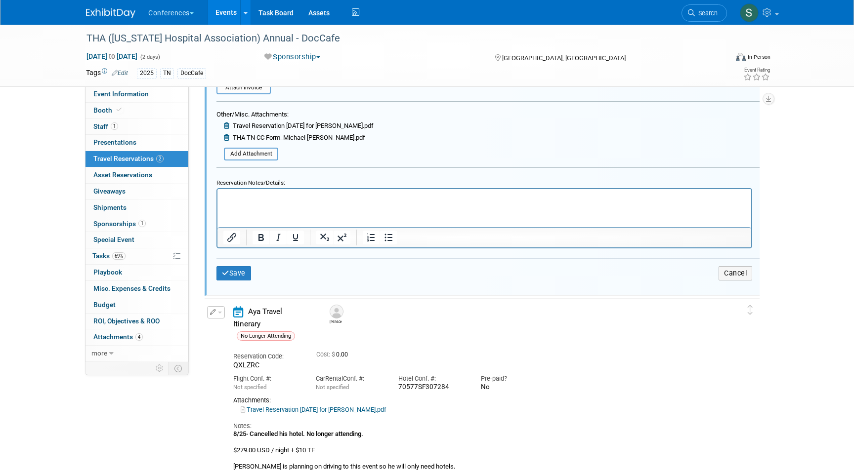
click at [291, 201] on p "Rich Text Area. Press ALT-0 for help." at bounding box center [484, 197] width 522 height 9
click at [287, 197] on p "Flight: $360.96" at bounding box center [484, 197] width 522 height 9
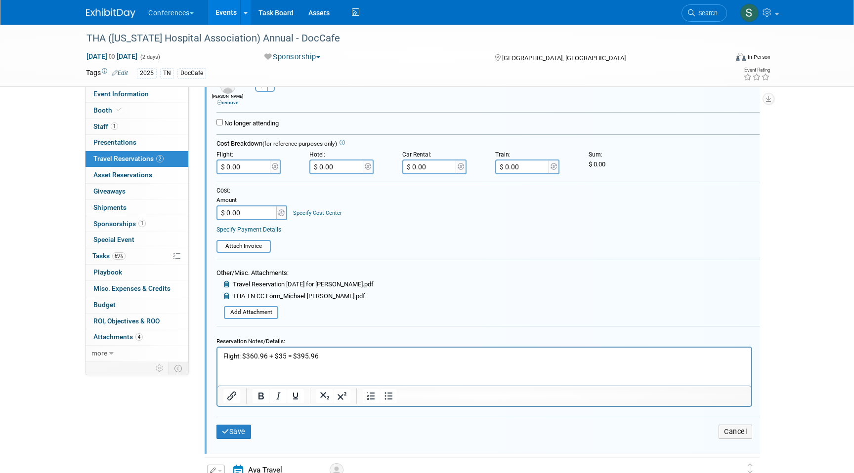
scroll to position [193, 0]
click at [250, 166] on input "$ 0.00" at bounding box center [243, 168] width 55 height 15
type input "$ 395.96"
click at [232, 436] on button "Save" at bounding box center [233, 433] width 35 height 14
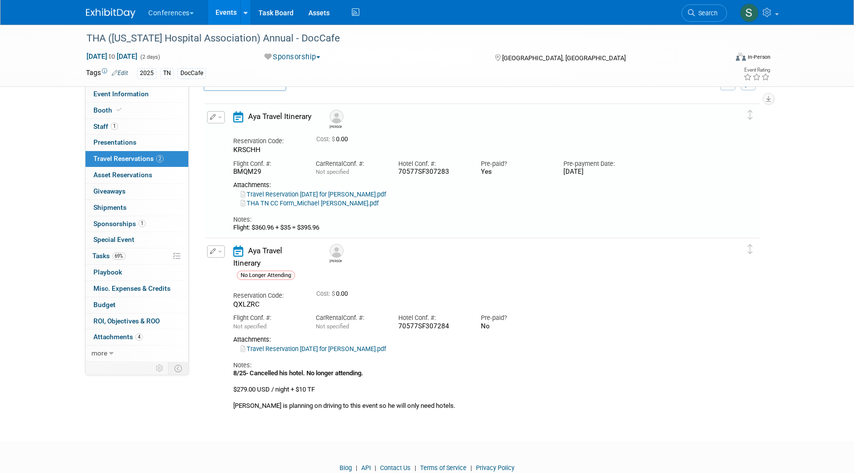
scroll to position [17, 0]
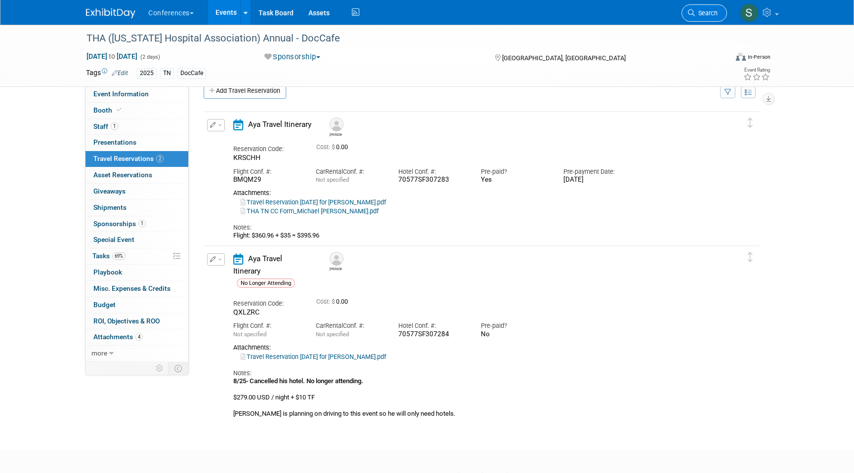
click at [700, 13] on span "Search" at bounding box center [706, 12] width 23 height 7
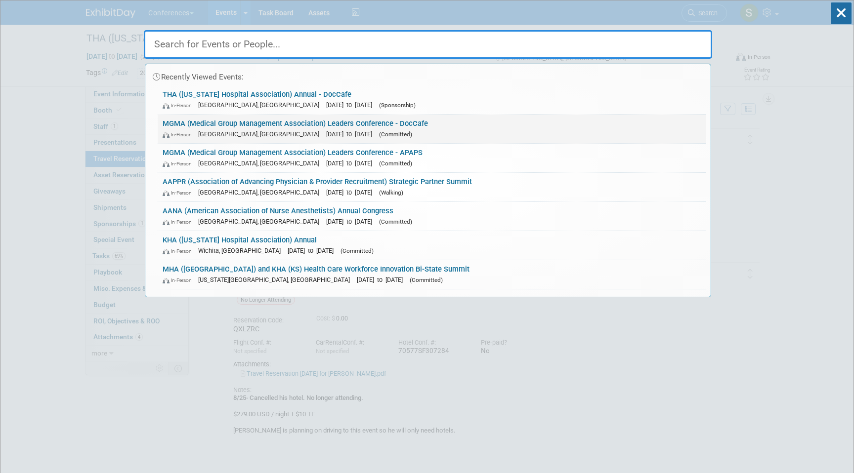
click at [346, 129] on div "In-Person Orlando, FL Sep 28, 2025 to Oct 1, 2025 (Committed)" at bounding box center [432, 134] width 538 height 10
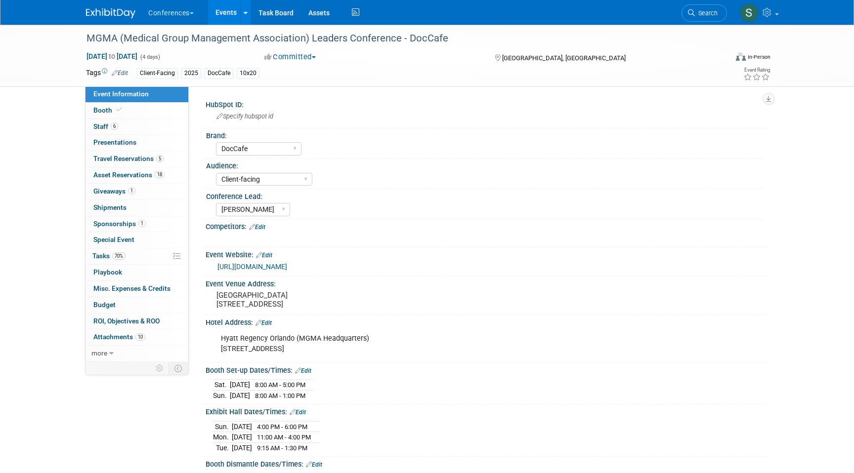
select select "DocCafe"
select select "Client-facing"
select select "[PERSON_NAME]"
click at [144, 158] on span "Travel Reservations 5" at bounding box center [128, 159] width 70 height 8
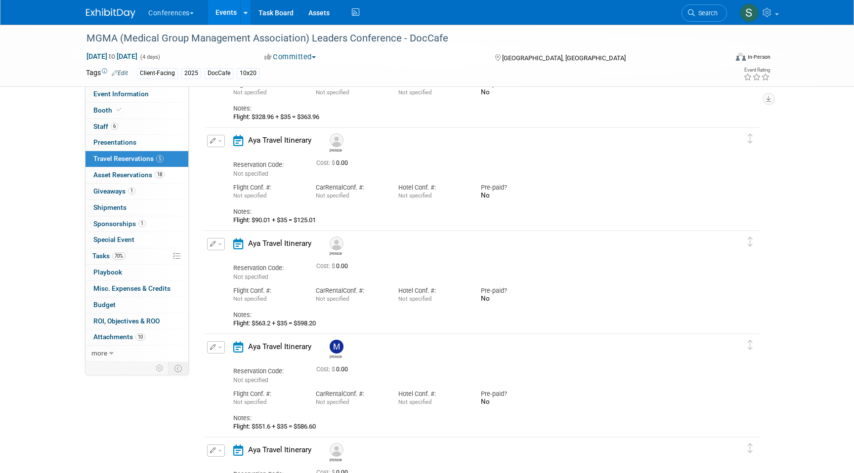
scroll to position [111, 0]
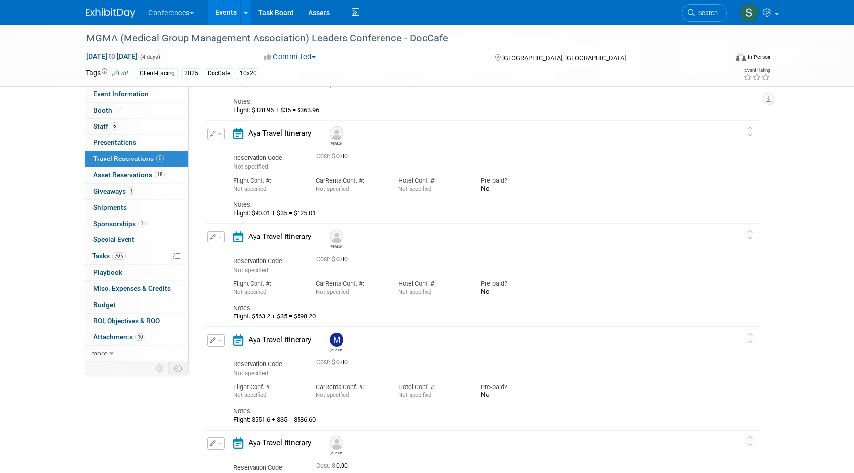
click at [215, 137] on button "button" at bounding box center [216, 134] width 18 height 12
click at [225, 152] on button "Edit Reservation" at bounding box center [248, 151] width 83 height 14
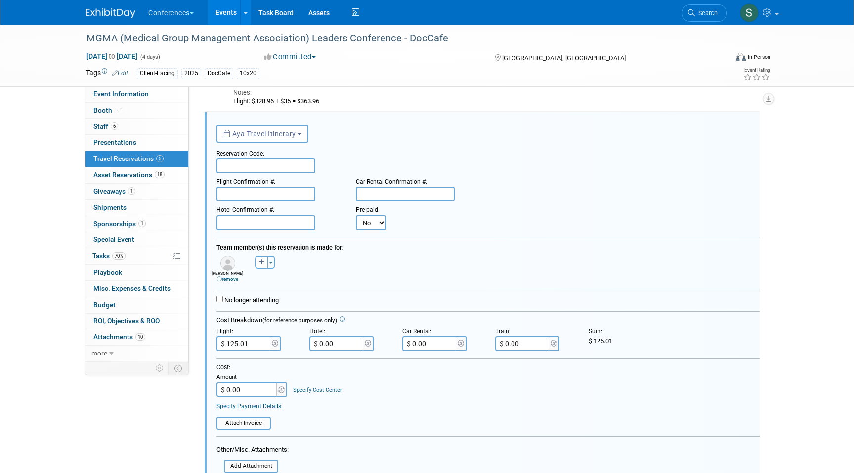
scroll to position [429, 0]
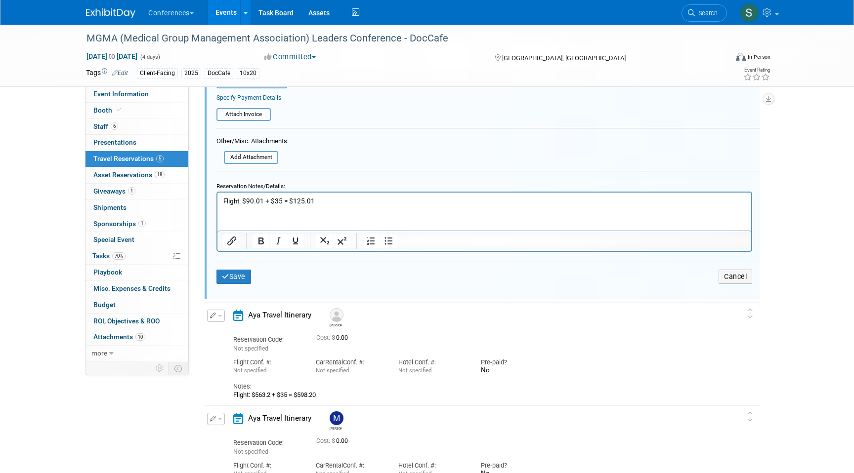
click at [282, 198] on p "Flight: $90.01 + $35 = $125.01" at bounding box center [484, 200] width 522 height 9
click at [356, 204] on p "Flight: $90.01 + $35 + $376.95 = $125.01" at bounding box center [484, 200] width 522 height 9
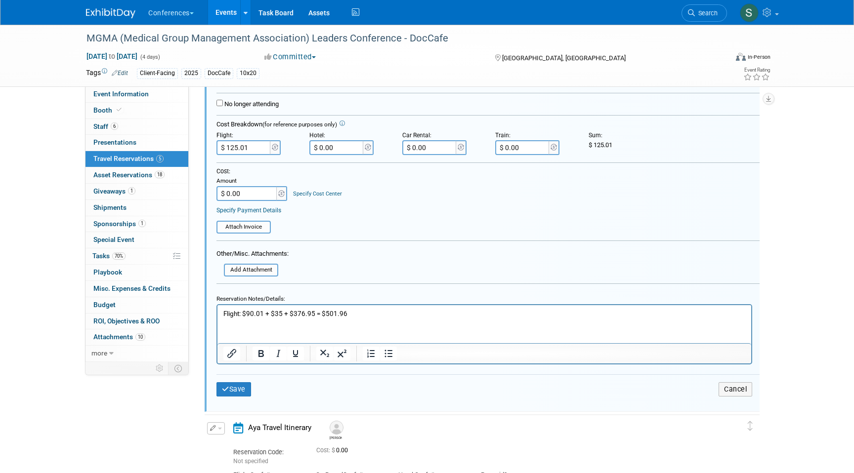
scroll to position [311, 0]
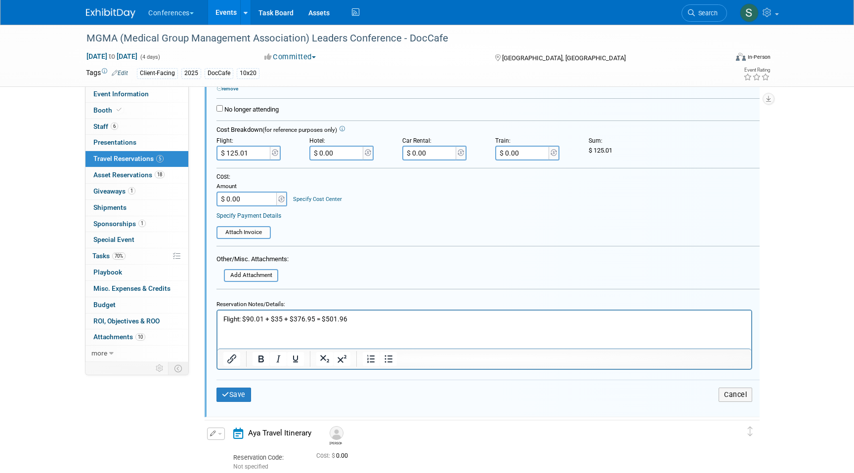
click at [258, 151] on input "$ 125.01" at bounding box center [243, 153] width 55 height 15
type input "$ 501.96"
click at [233, 399] on button "Save" at bounding box center [233, 395] width 35 height 14
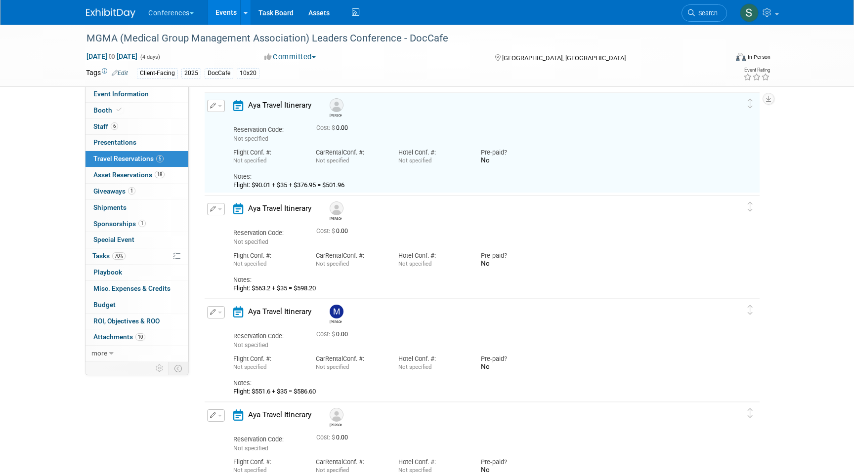
scroll to position [120, 0]
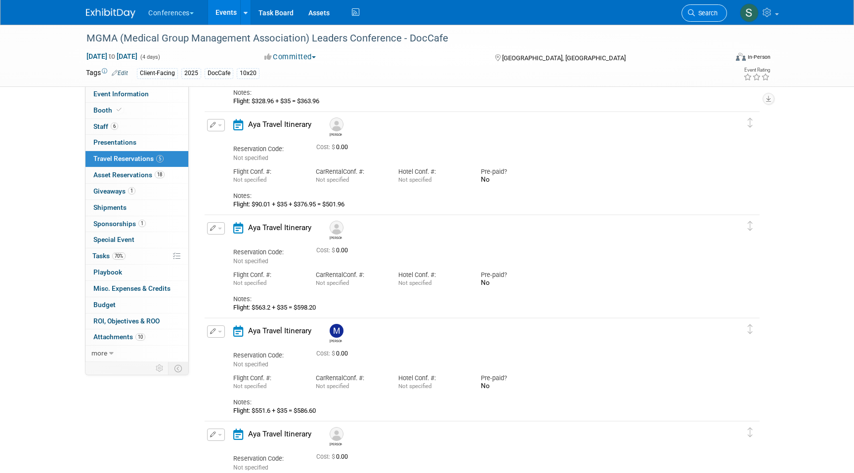
click at [700, 18] on link "Search" at bounding box center [703, 12] width 45 height 17
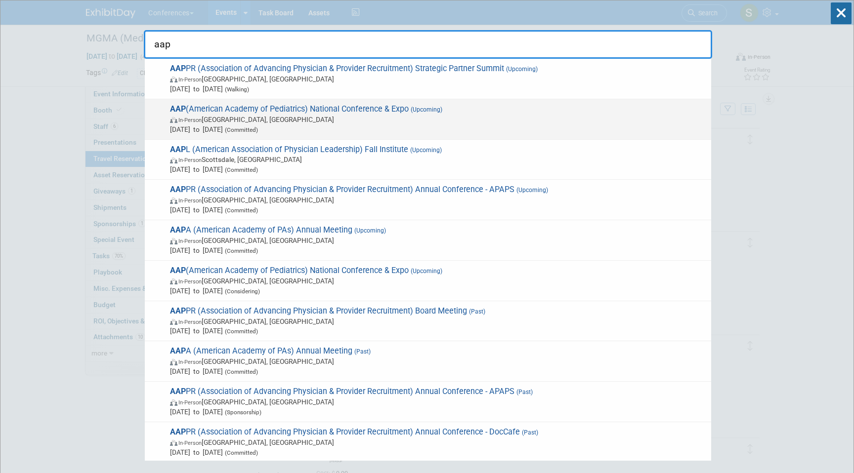
type input "aap"
click at [371, 121] on span "In-Person [GEOGRAPHIC_DATA], [GEOGRAPHIC_DATA]" at bounding box center [438, 120] width 536 height 10
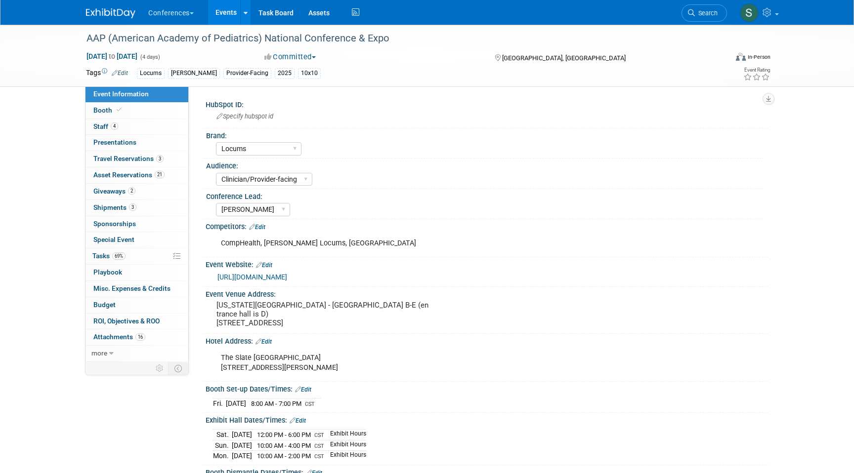
select select "Locums"
select select "Clinician/Provider-facing"
select select "[PERSON_NAME]"
click at [157, 157] on span "3" at bounding box center [159, 158] width 7 height 7
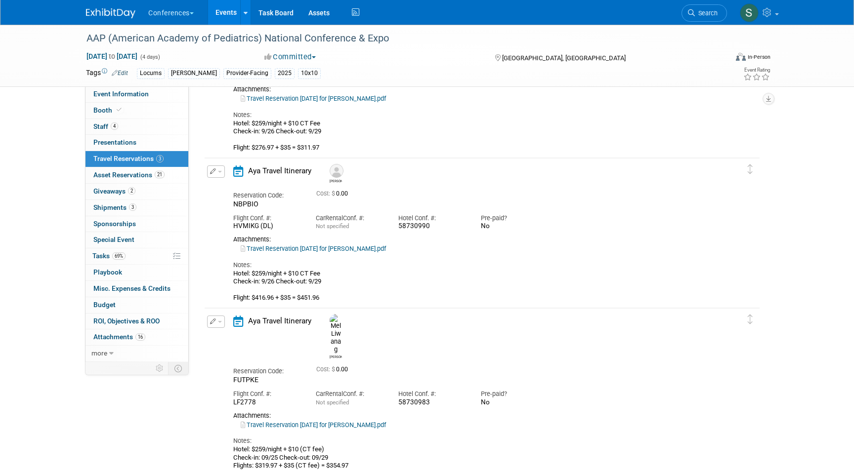
scroll to position [142, 0]
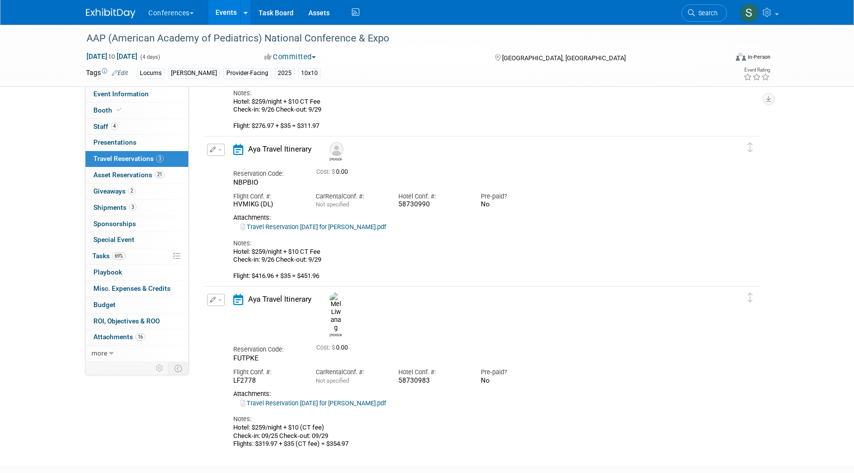
click at [214, 150] on icon "button" at bounding box center [213, 150] width 6 height 6
click at [232, 165] on button "Edit Reservation" at bounding box center [248, 167] width 83 height 14
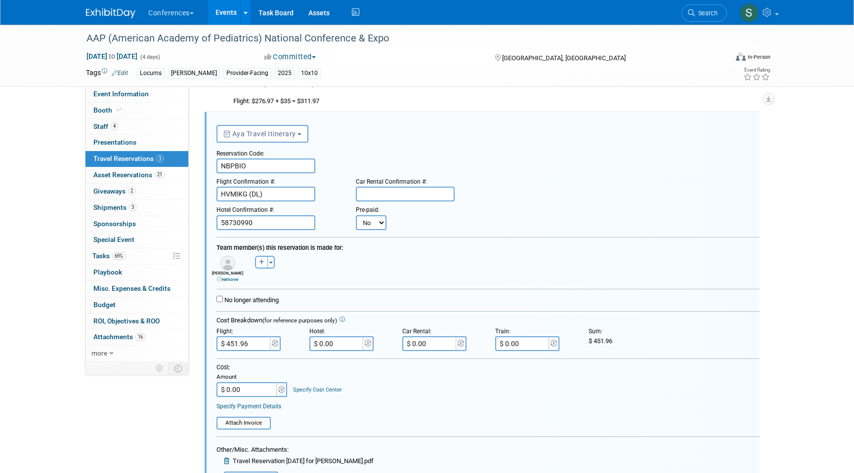
scroll to position [462, 0]
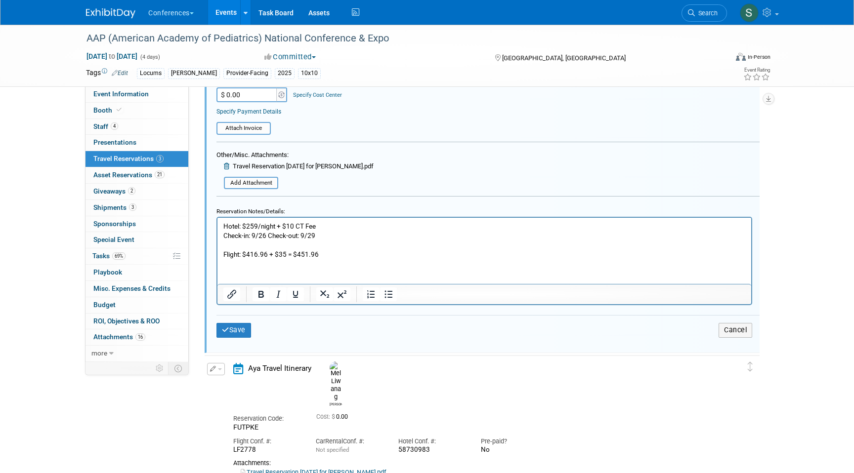
click at [287, 254] on p "Hotel: $259/night + $10 CT Fee Check-in: 9/26 Check-out: 9/29 Flight: $416.96 +…" at bounding box center [484, 241] width 522 height 38
drag, startPoint x: 316, startPoint y: 252, endPoint x: 292, endPoint y: 252, distance: 23.7
click at [292, 252] on p "Hotel: $259/night + $10 CT Fee Check-in: 9/26 Check-out: 9/29 Flight: $416.96 +…" at bounding box center [484, 241] width 522 height 38
click at [735, 333] on button "Cancel" at bounding box center [735, 330] width 34 height 14
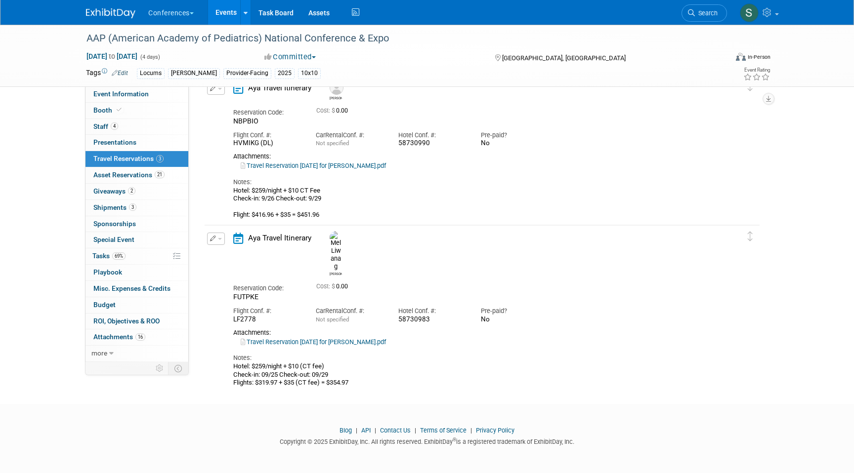
scroll to position [204, 0]
click at [703, 17] on link "Search" at bounding box center [703, 12] width 45 height 17
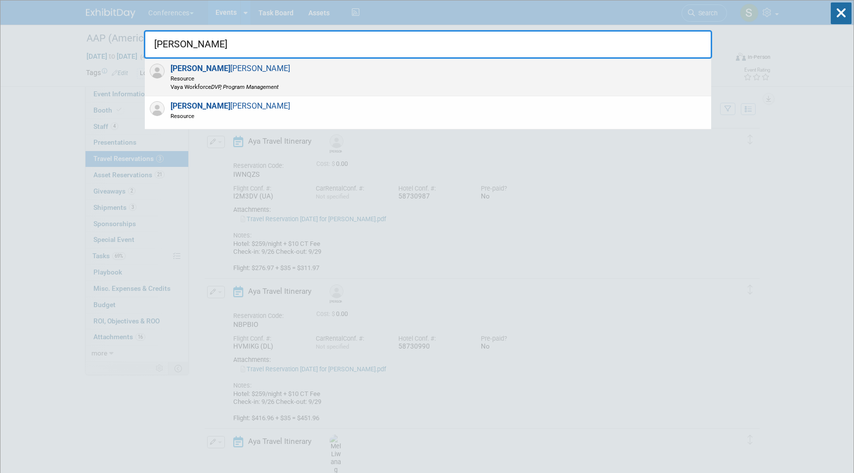
type input "[PERSON_NAME]"
click at [201, 72] on span "[PERSON_NAME] Resource Vaya Workforce DVP, Program Management" at bounding box center [228, 77] width 123 height 27
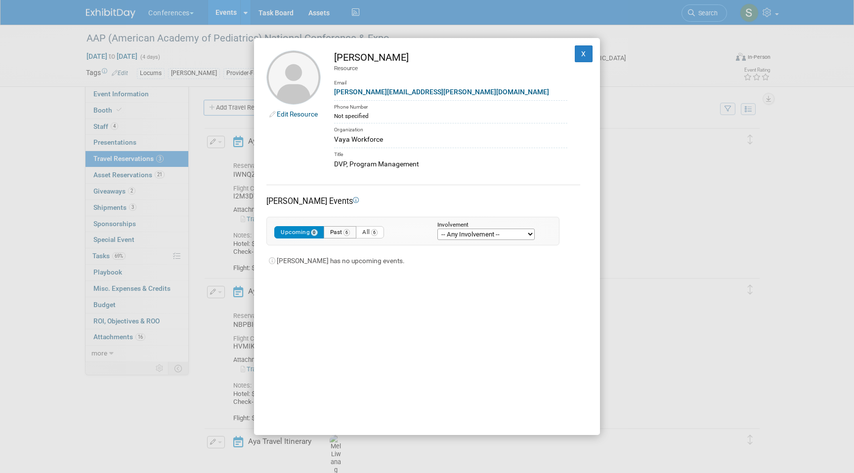
click at [342, 234] on button "Past 6" at bounding box center [340, 232] width 33 height 12
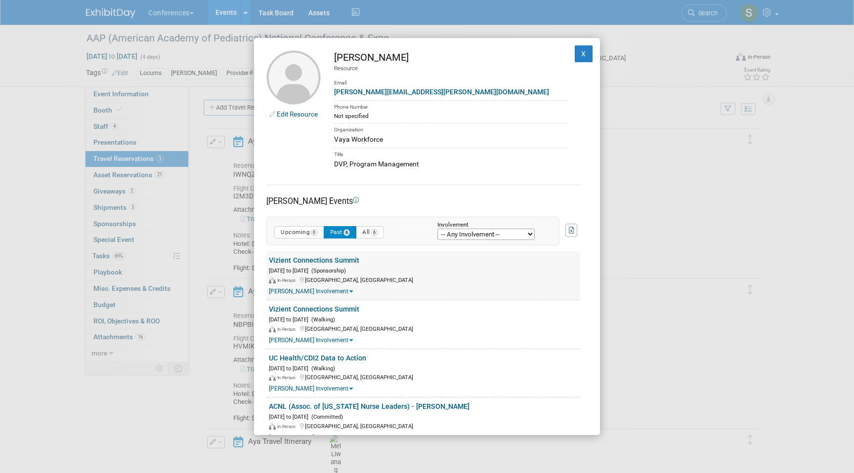
click at [323, 262] on link "Vizient Connections Summit" at bounding box center [314, 260] width 90 height 8
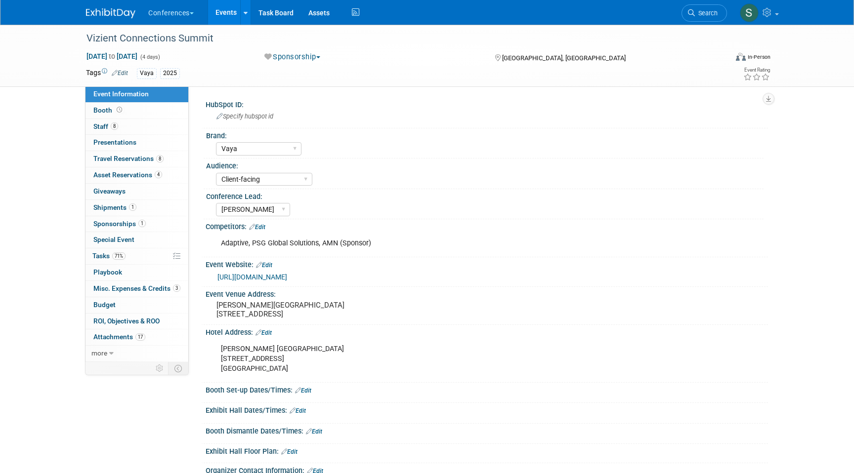
select select "Vaya"
select select "Client-facing"
select select "[PERSON_NAME]"
click at [139, 157] on span "Travel Reservations 8" at bounding box center [128, 159] width 70 height 8
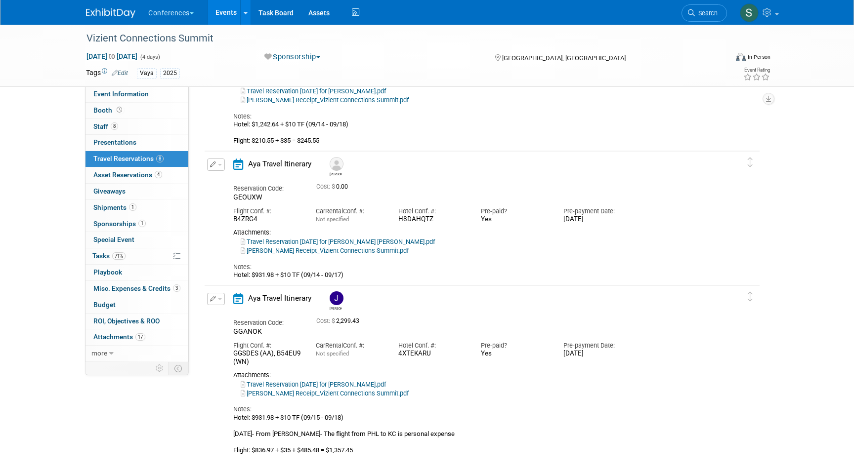
scroll to position [886, 0]
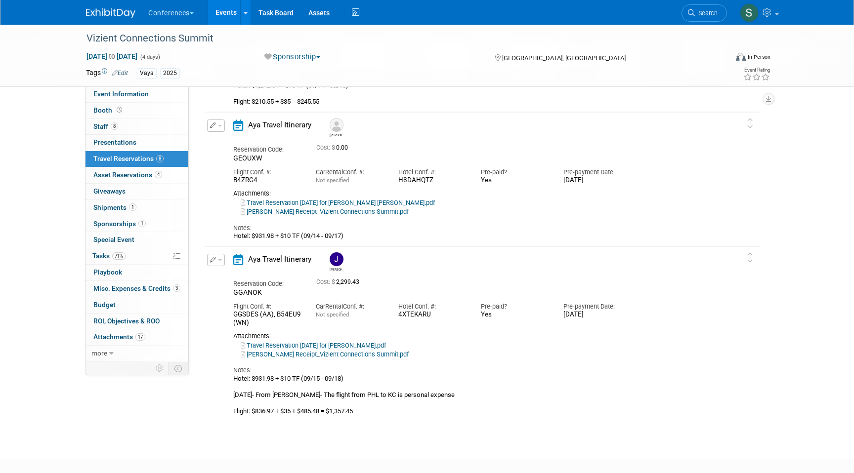
click at [217, 124] on button "button" at bounding box center [216, 126] width 18 height 12
click at [219, 139] on icon "button" at bounding box center [218, 142] width 8 height 7
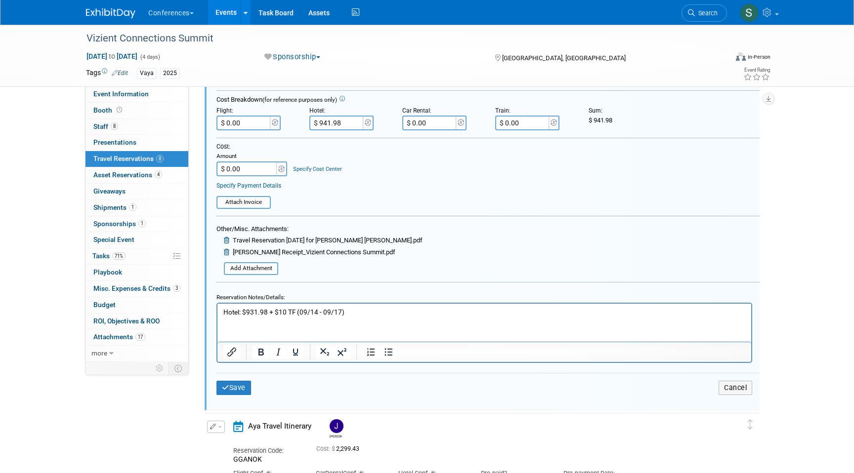
scroll to position [1116, 0]
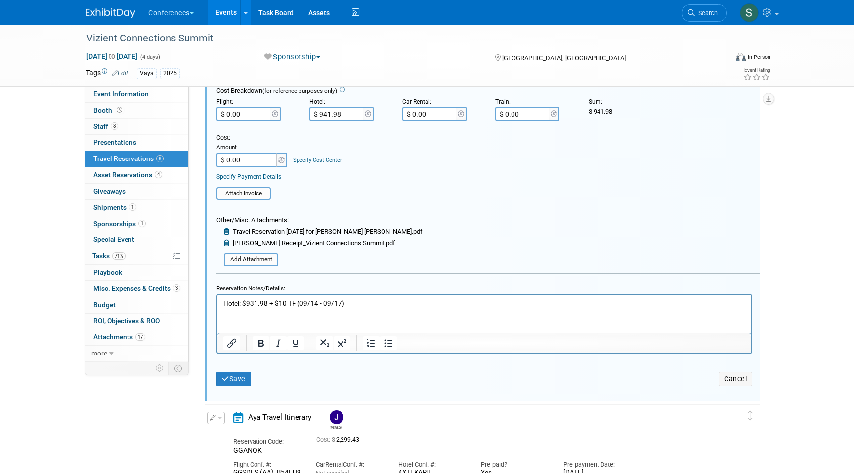
click at [359, 304] on p "Hotel: $931.98 + $10 TF (09/14 - 09/17)" at bounding box center [484, 302] width 522 height 9
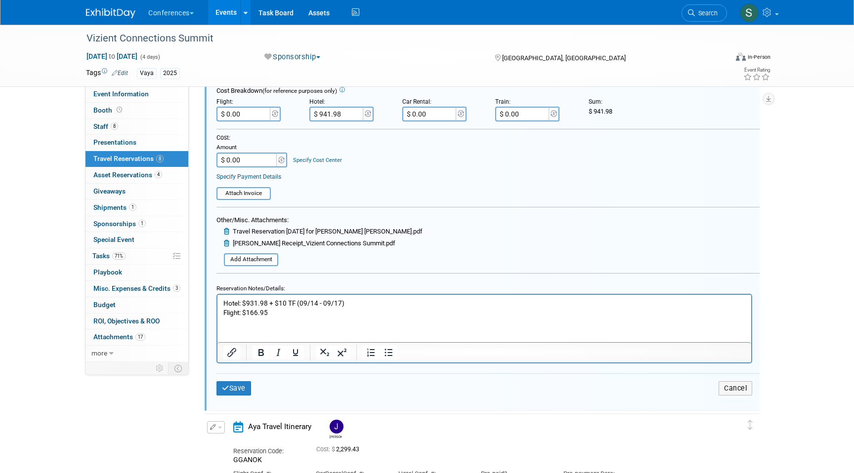
click at [324, 309] on p "Flight: $166.95" at bounding box center [484, 312] width 522 height 9
click at [258, 123] on form "<i class="fa-light fa-calendar-lines" style="padding: 6px 4px 6px 1px;"></i> Ay…" at bounding box center [487, 149] width 543 height 518
click at [249, 113] on input "$ 0.00" at bounding box center [243, 114] width 55 height 15
type input "$ 201.95"
click at [253, 160] on input "$ 0.00" at bounding box center [247, 160] width 62 height 15
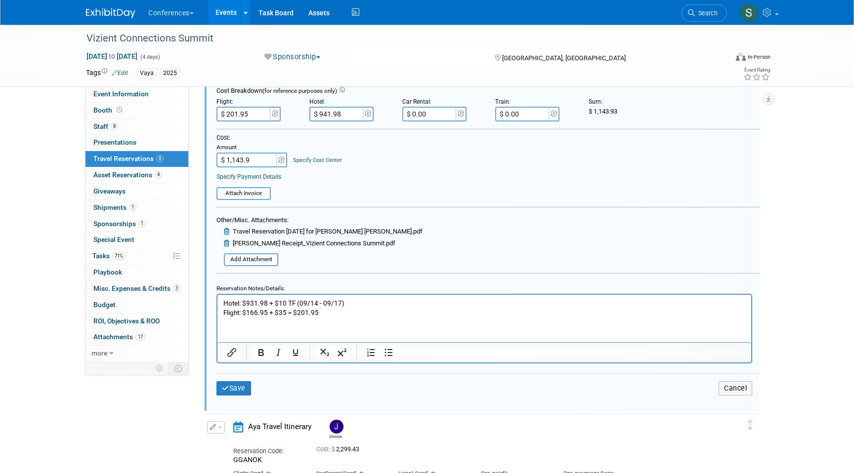
type input "$ 1,143.93"
click at [236, 395] on button "Save" at bounding box center [233, 388] width 35 height 14
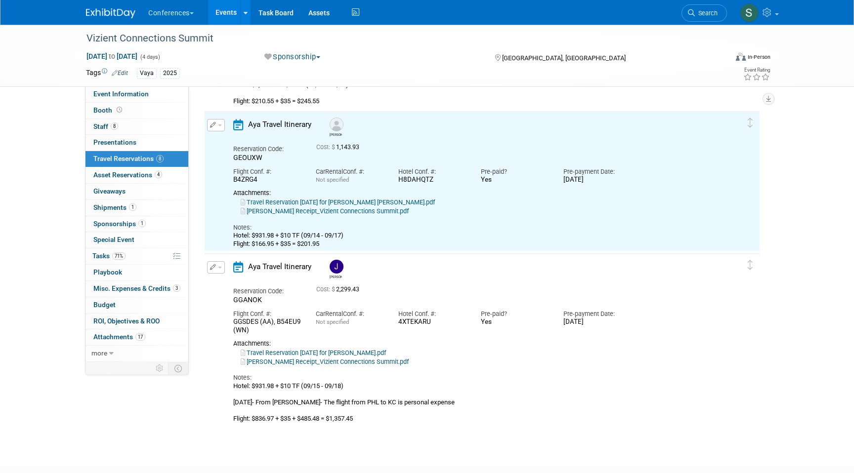
scroll to position [887, 0]
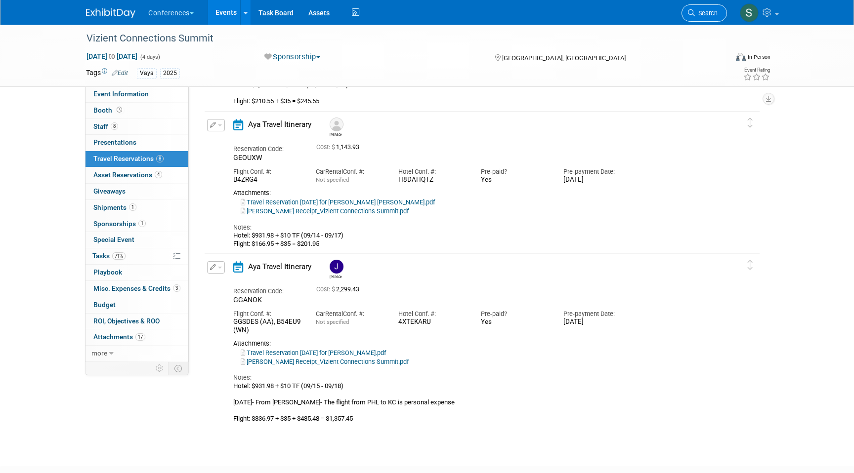
click at [711, 14] on span "Search" at bounding box center [706, 12] width 23 height 7
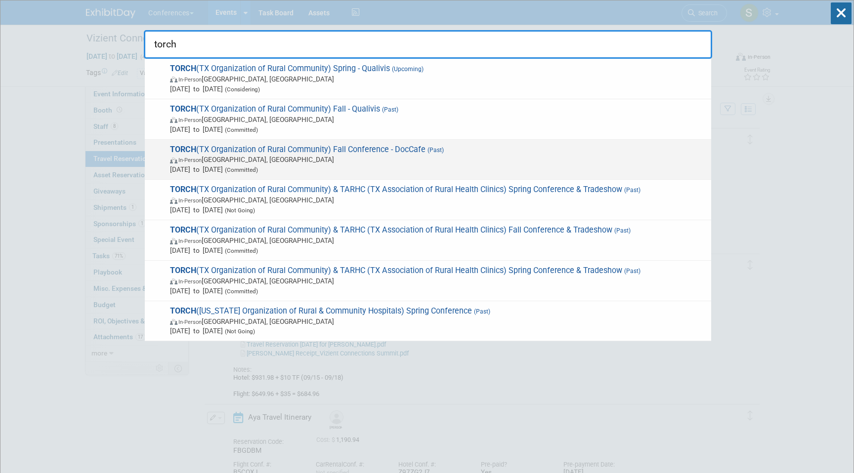
type input "torch"
click at [471, 158] on span "In-Person [GEOGRAPHIC_DATA], [GEOGRAPHIC_DATA]" at bounding box center [438, 160] width 536 height 10
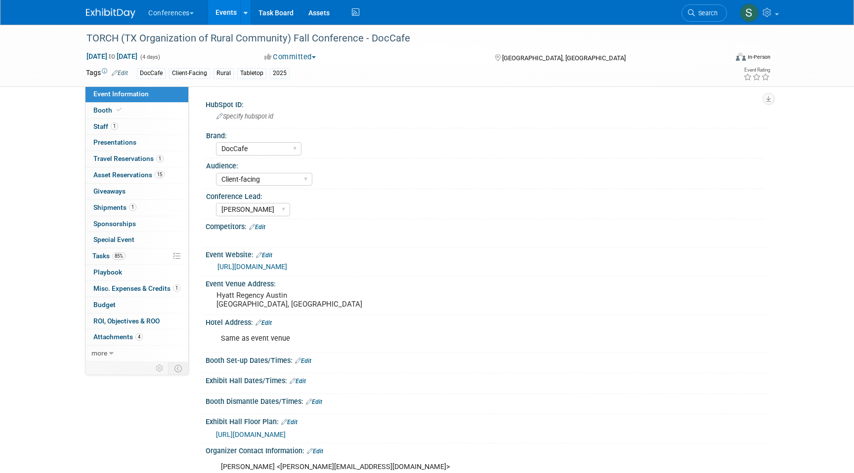
select select "DocCafe"
select select "Client-facing"
select select "[PERSON_NAME]"
click at [167, 156] on link "1 Travel Reservations 1" at bounding box center [136, 159] width 103 height 16
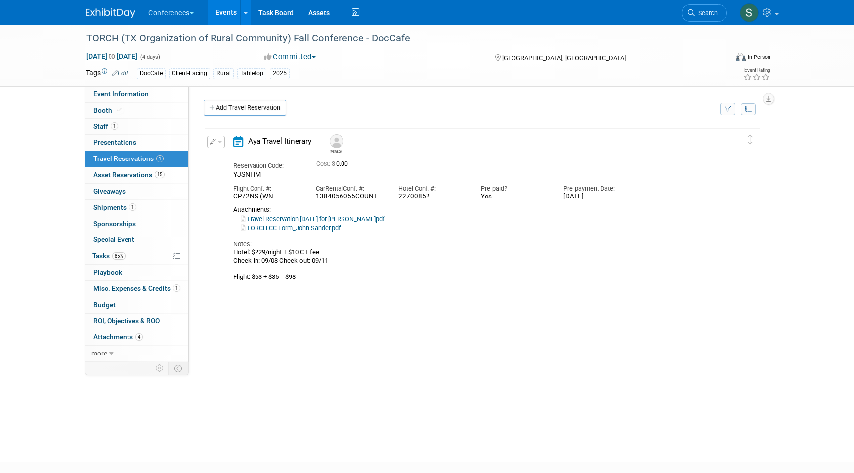
click at [214, 139] on button "button" at bounding box center [216, 142] width 18 height 12
click at [233, 165] on button "Edit Reservation" at bounding box center [248, 159] width 83 height 14
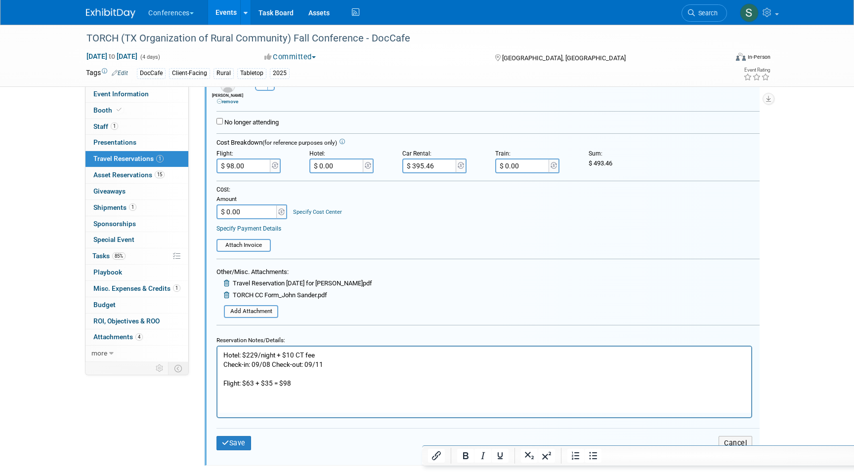
scroll to position [205, 0]
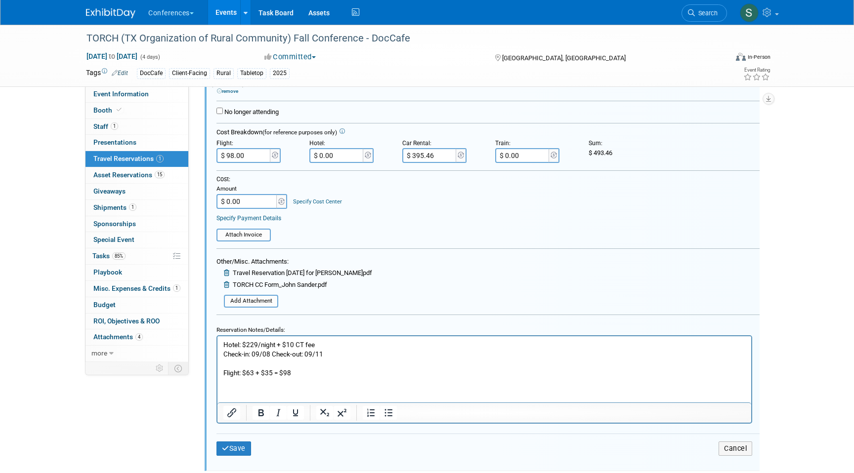
click at [273, 369] on p "Hotel: $229/night + $10 CT fee Check-in: 09/08 Check-out: 09/11 Flight: $63 + $…" at bounding box center [484, 359] width 522 height 38
click at [336, 371] on p "Hotel: $229/night + $10 CT fee Check-in: 09/08 Check-out: 09/11 Flight: $63 + $…" at bounding box center [484, 359] width 522 height 38
click at [253, 157] on input "$ 98.00" at bounding box center [243, 155] width 55 height 15
type input "$ 520.95"
click at [238, 457] on div "Save Cancel" at bounding box center [487, 449] width 543 height 30
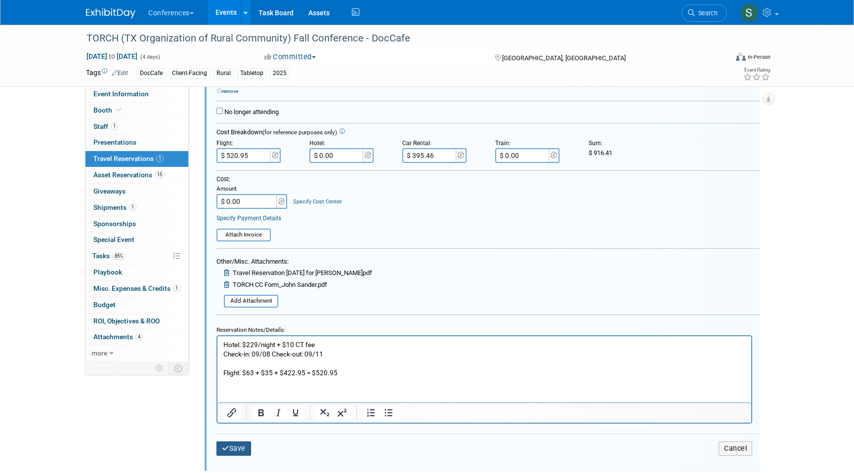
click at [239, 448] on button "Save" at bounding box center [233, 449] width 35 height 14
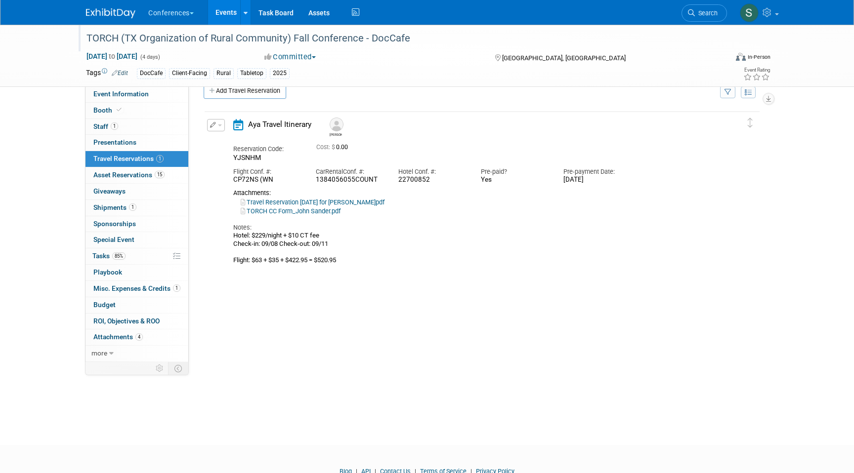
scroll to position [0, 0]
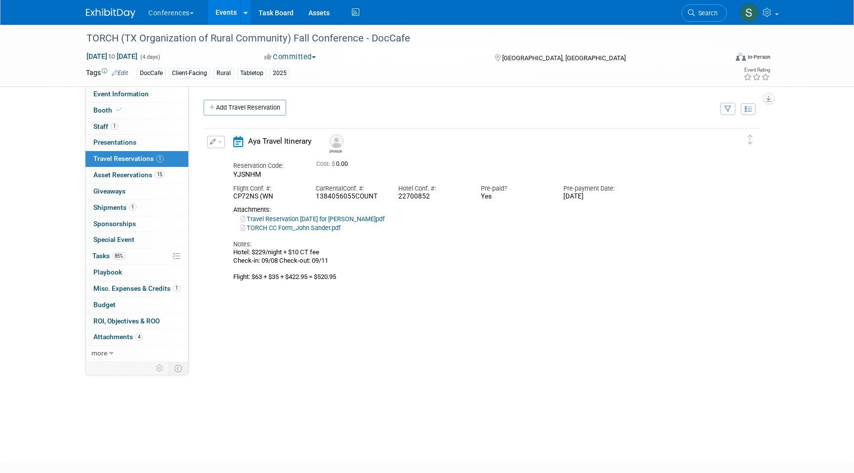
click at [230, 16] on link "Events" at bounding box center [226, 12] width 36 height 25
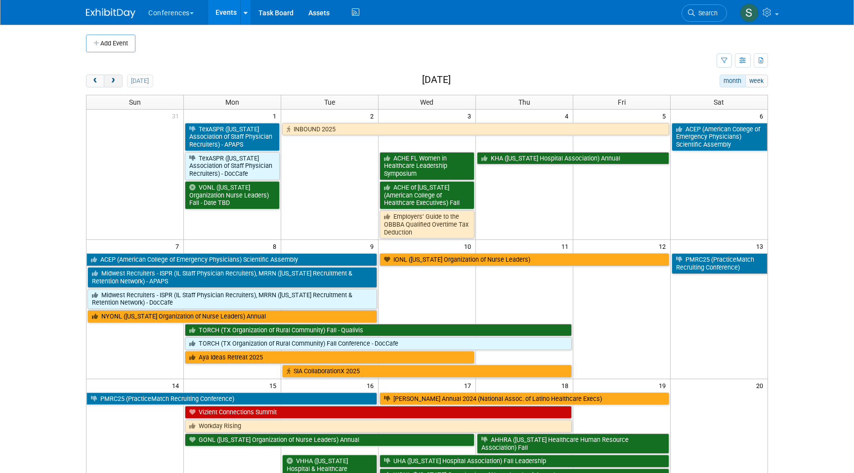
click at [115, 82] on span "next" at bounding box center [112, 81] width 7 height 6
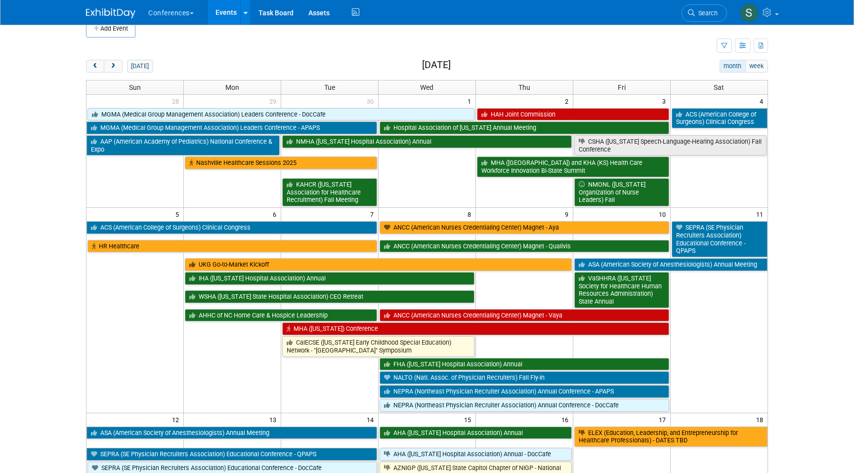
scroll to position [10, 0]
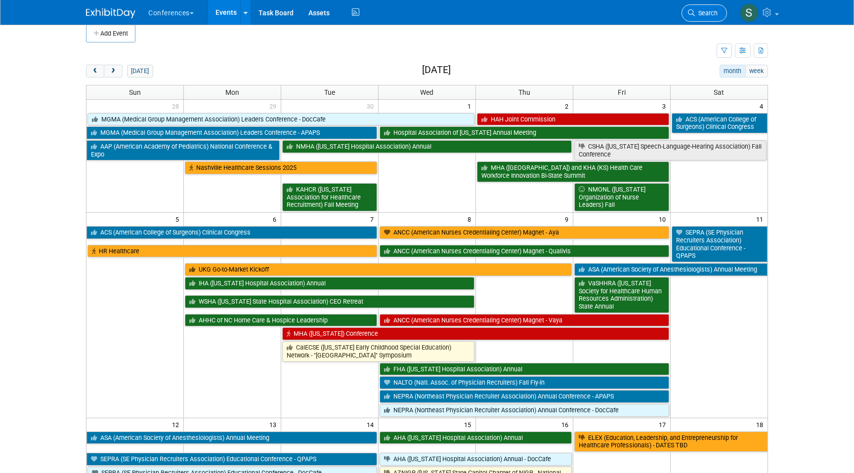
click at [707, 14] on span "Search" at bounding box center [706, 12] width 23 height 7
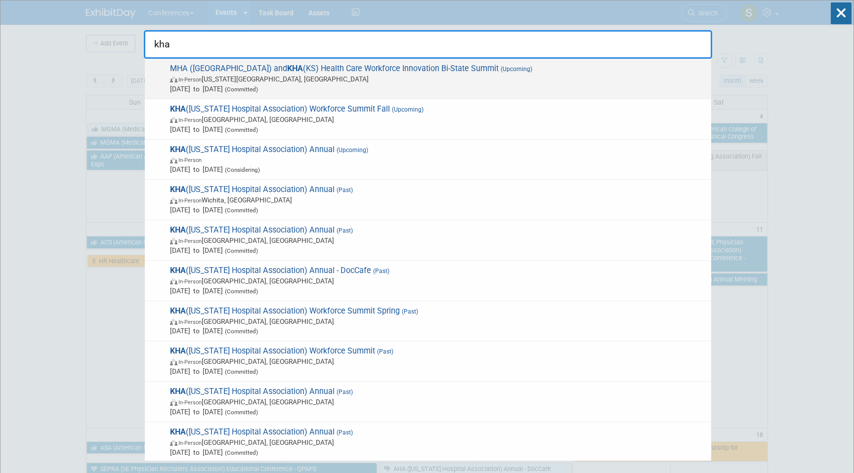
type input "kha"
click at [416, 88] on span "Oct 2, 2025 to Oct 3, 2025 (Committed)" at bounding box center [438, 89] width 536 height 10
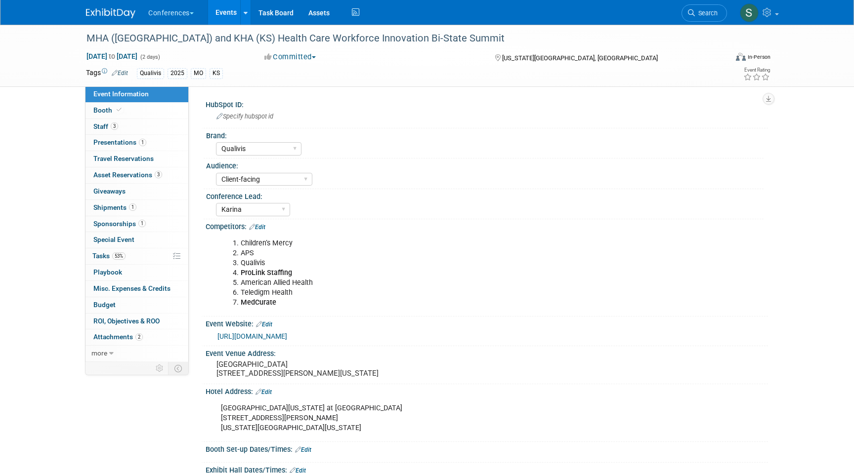
select select "Qualivis"
select select "Client-facing"
select select "Karina"
click at [163, 146] on link "1 Presentations 1" at bounding box center [136, 143] width 103 height 16
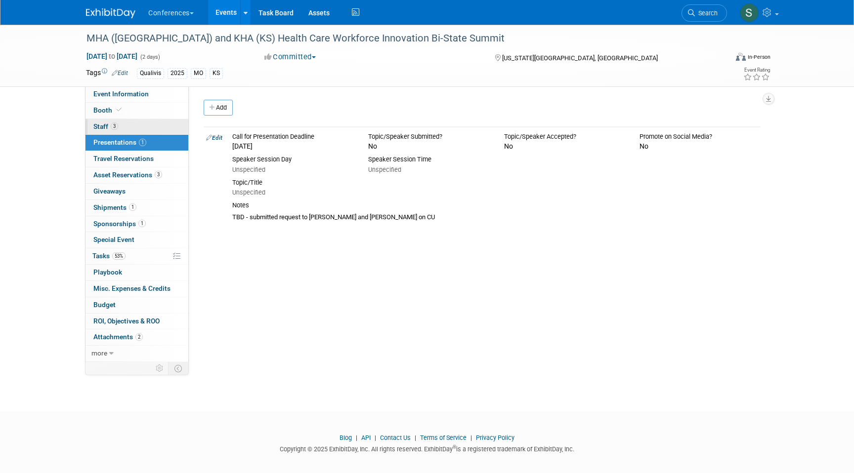
click at [147, 122] on link "3 Staff 3" at bounding box center [136, 127] width 103 height 16
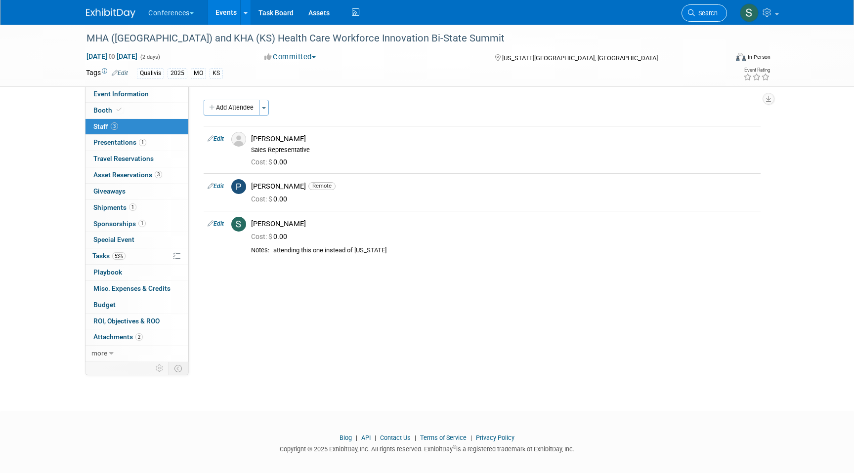
click at [705, 10] on span "Search" at bounding box center [706, 12] width 23 height 7
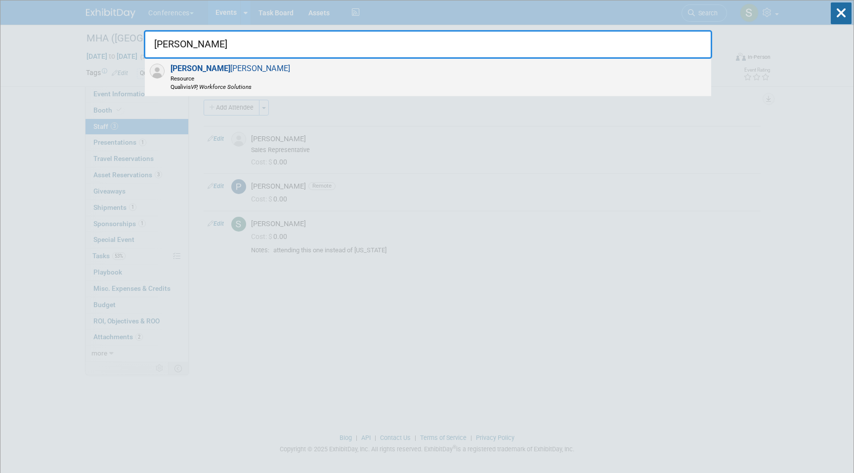
type input "jen m"
click at [540, 73] on div "Jen M cHugh Resource Qualivis VP, Workforce Solutions" at bounding box center [428, 78] width 566 height 38
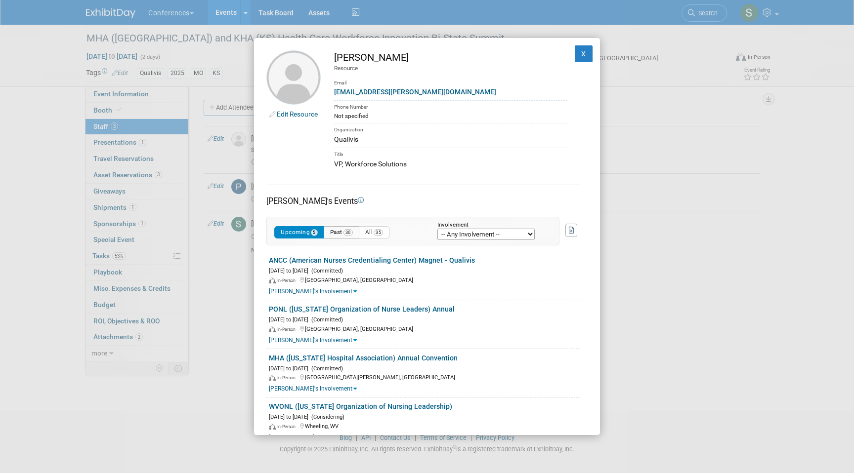
click at [341, 231] on button "Past 30" at bounding box center [342, 232] width 36 height 12
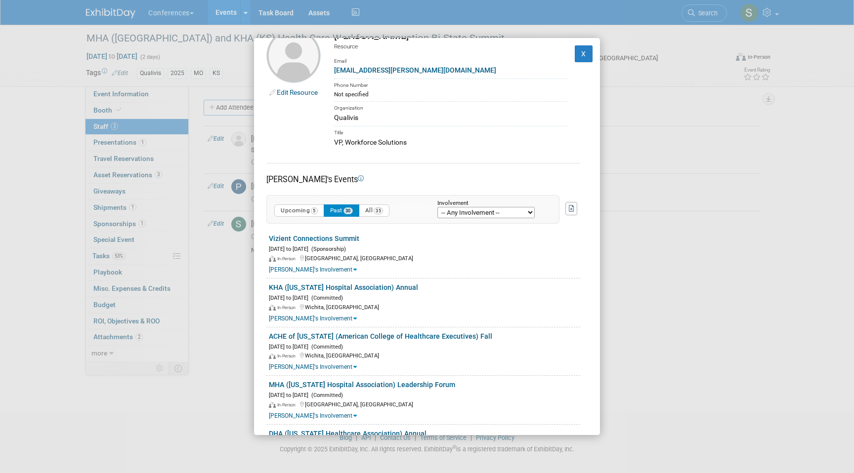
scroll to position [23, 0]
click at [343, 283] on link "KHA ([US_STATE] Hospital Association) Annual" at bounding box center [343, 286] width 149 height 8
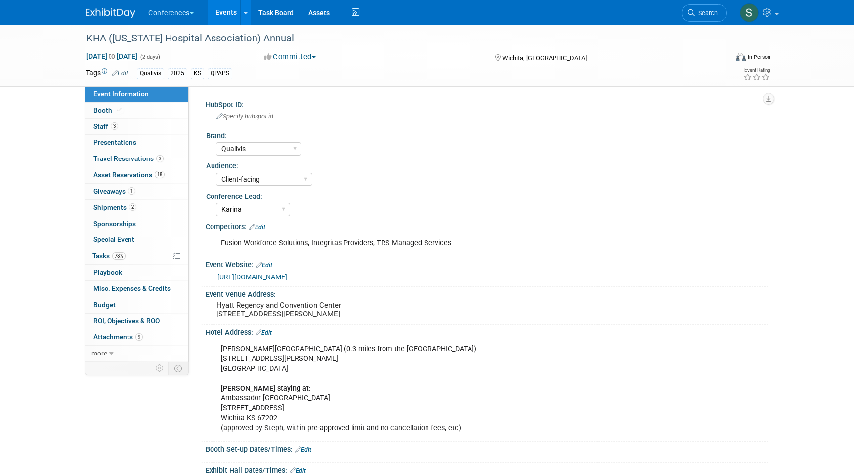
select select "Qualivis"
select select "Client-facing"
select select "Karina"
click at [156, 160] on span "3" at bounding box center [159, 158] width 7 height 7
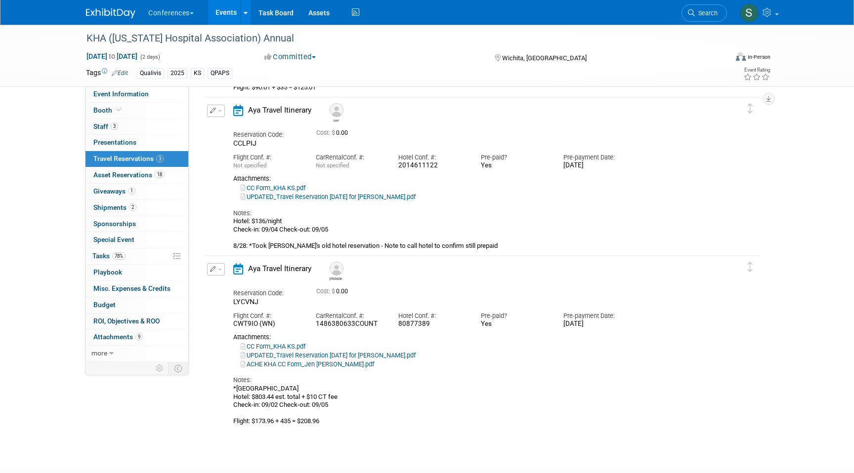
scroll to position [190, 0]
click at [210, 272] on button "button" at bounding box center [216, 269] width 18 height 12
click at [256, 287] on button "Edit Reservation" at bounding box center [248, 286] width 83 height 14
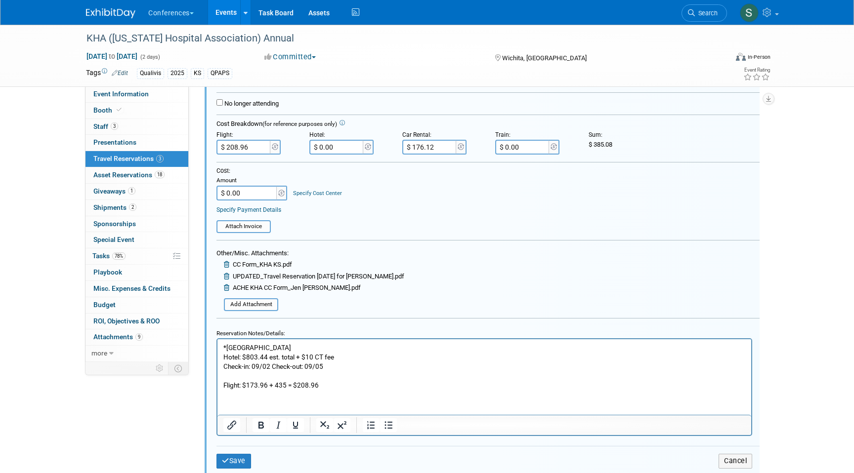
scroll to position [540, 0]
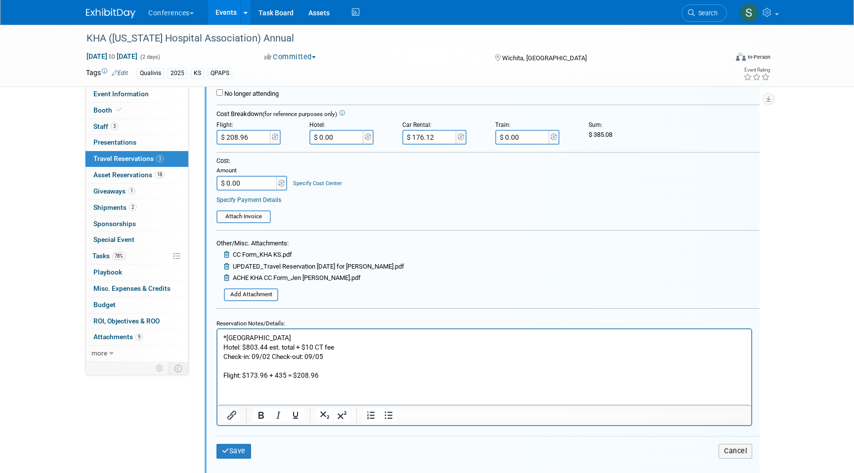
click at [279, 375] on p "*Ambassador Hotel Wichita Hotel: $803.44 est. total + $10 CT fee Check-in: 09/0…" at bounding box center [484, 356] width 522 height 47
click at [285, 375] on p "*Ambassador Hotel Wichita Hotel: $803.44 est. total + $10 CT fee Check-in: 09/0…" at bounding box center [484, 356] width 522 height 47
click at [358, 373] on p "*Ambassador Hotel Wichita Hotel: $803.44 est. total + $10 CT fee Check-in: 09/0…" at bounding box center [484, 356] width 522 height 47
click at [330, 374] on p "*Ambassador Hotel Wichita Hotel: $803.44 est. total + $10 CT fee Check-in: 09/0…" at bounding box center [484, 356] width 522 height 47
click at [237, 136] on input "$ 208.96" at bounding box center [243, 137] width 55 height 15
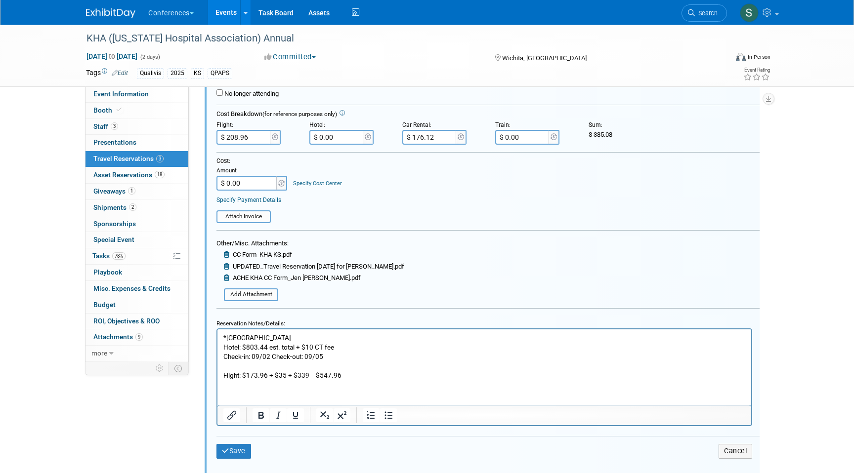
click at [237, 136] on input "$ 208.96" at bounding box center [243, 137] width 55 height 15
type input "$ 547.96"
click at [240, 453] on button "Save" at bounding box center [233, 451] width 35 height 14
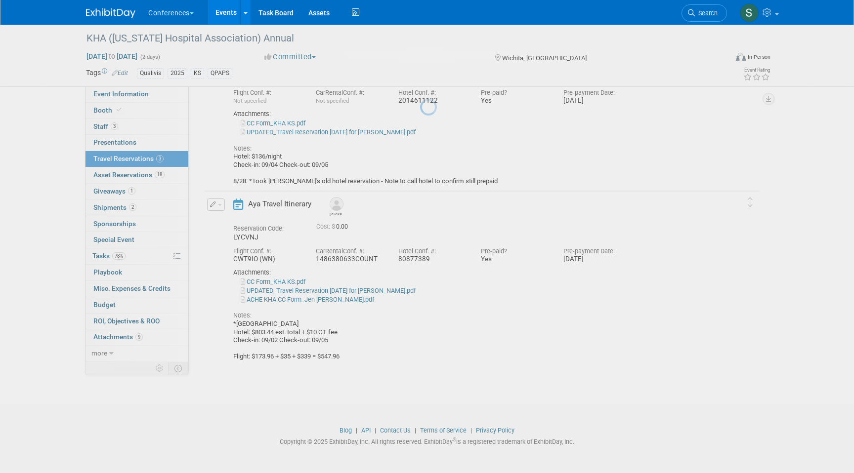
scroll to position [255, 0]
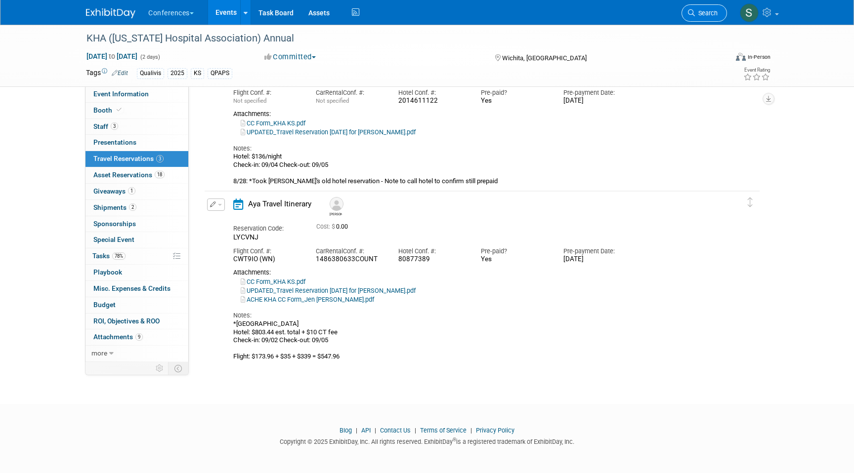
click at [709, 16] on span "Search" at bounding box center [706, 12] width 23 height 7
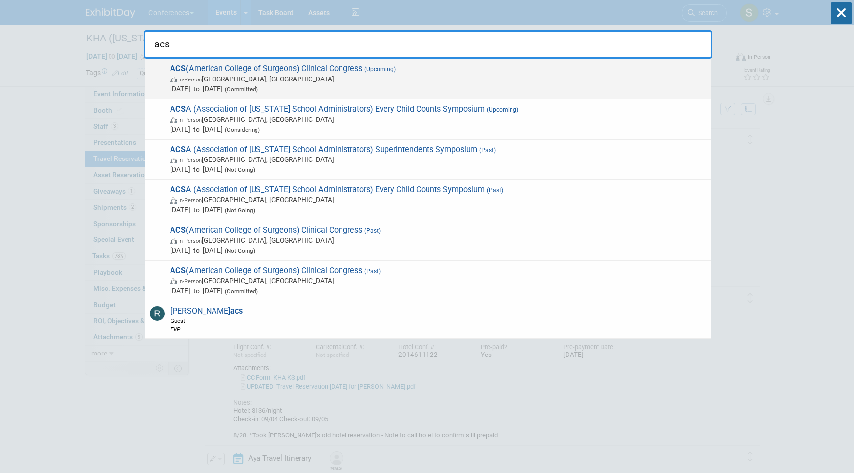
type input "acs"
click at [367, 72] on span "(Upcoming)" at bounding box center [379, 69] width 34 height 7
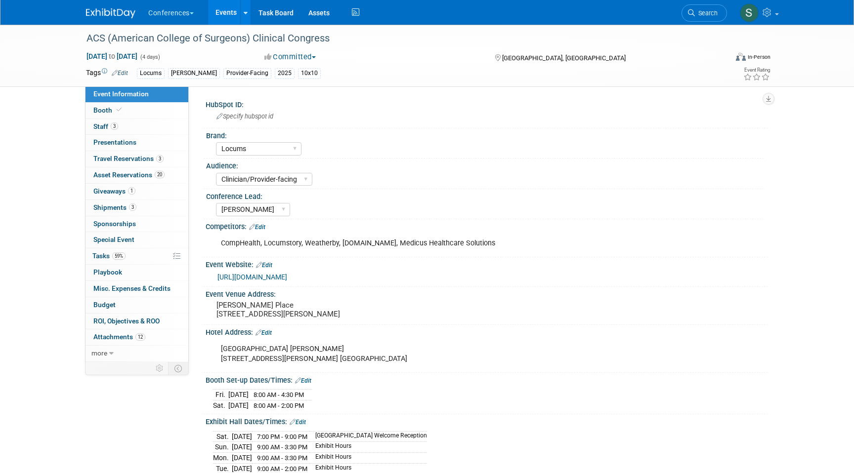
select select "Locums"
select select "Clinician/Provider-facing"
select select "[PERSON_NAME]"
click at [153, 158] on span "Travel Reservations 3" at bounding box center [128, 159] width 70 height 8
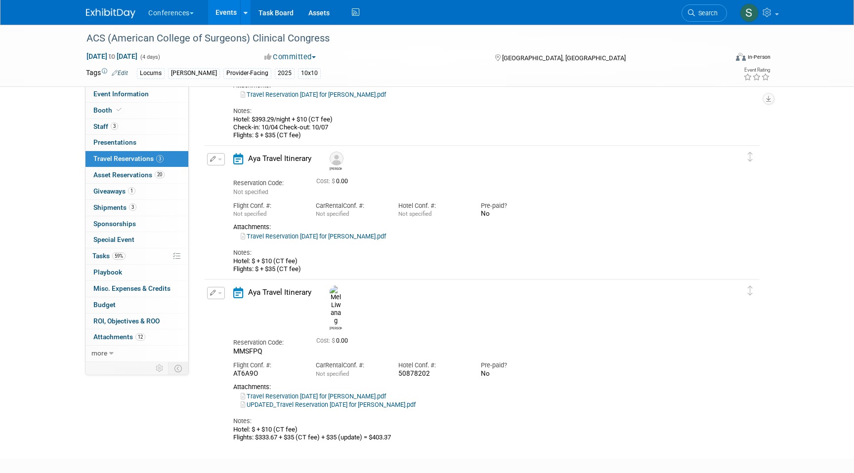
scroll to position [140, 0]
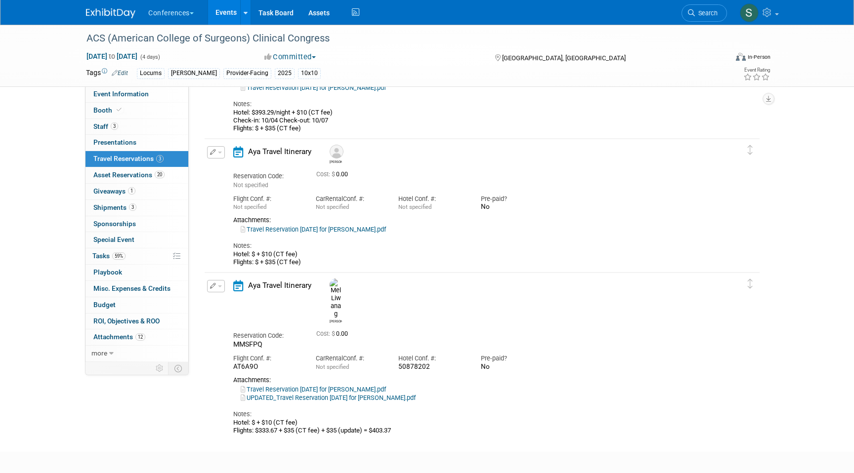
click at [218, 284] on button "button" at bounding box center [216, 286] width 18 height 12
click at [223, 300] on button "Edit Reservation" at bounding box center [248, 303] width 83 height 14
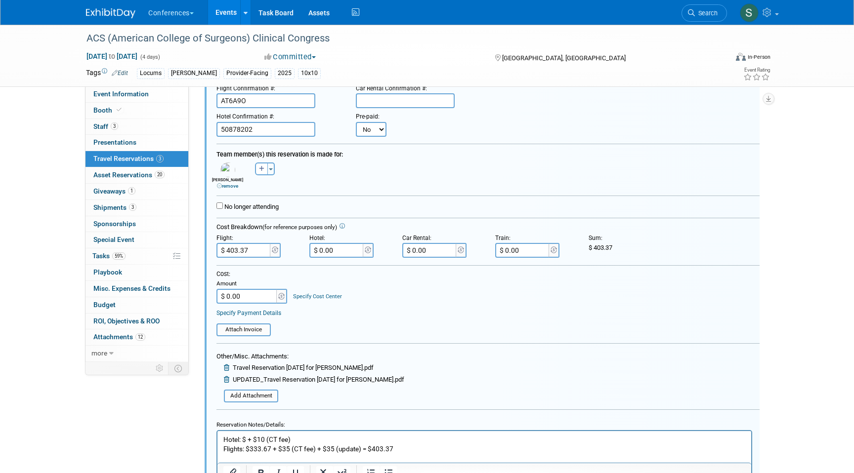
scroll to position [578, 0]
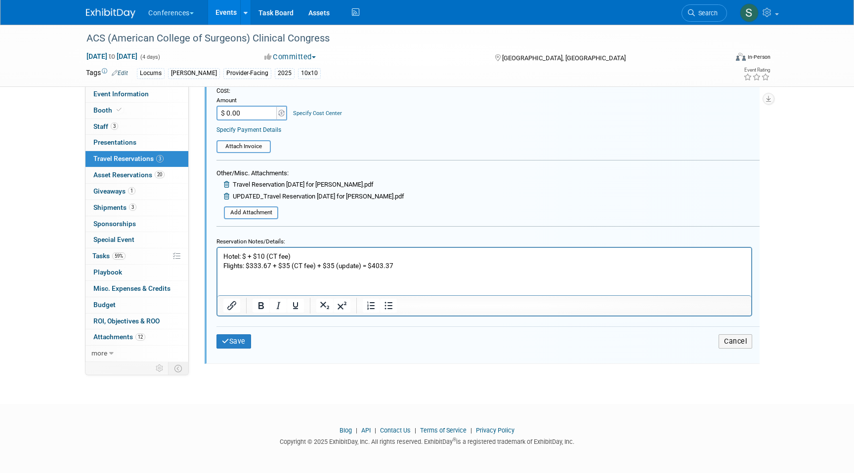
click at [360, 264] on p "Hotel: $ + $10 (CT fee) Flights: $333.67 + $35 (CT fee) + $35 (update) = $403.37" at bounding box center [484, 260] width 522 height 19
click at [428, 266] on p "Hotel: $ + $10 (CT fee) Flights: $333.67 + $35 (CT fee) + $35 (update) + $36.63…" at bounding box center [484, 260] width 522 height 19
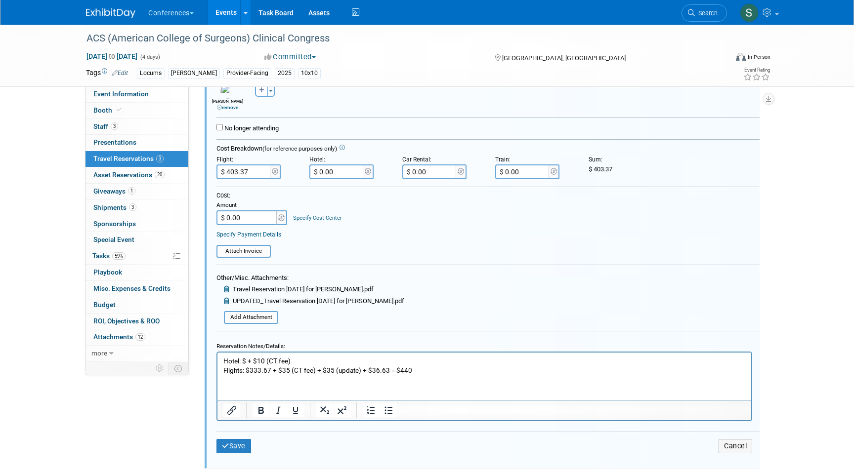
scroll to position [474, 0]
click at [253, 171] on input "$ 403.37" at bounding box center [243, 171] width 55 height 15
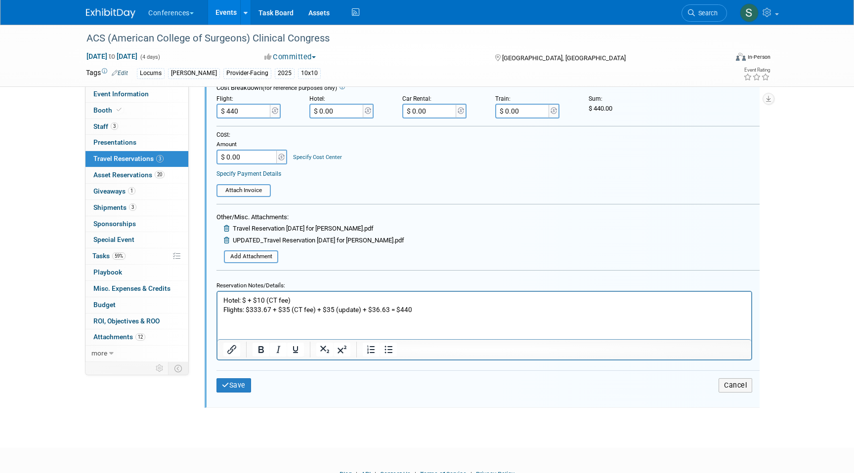
scroll to position [551, 0]
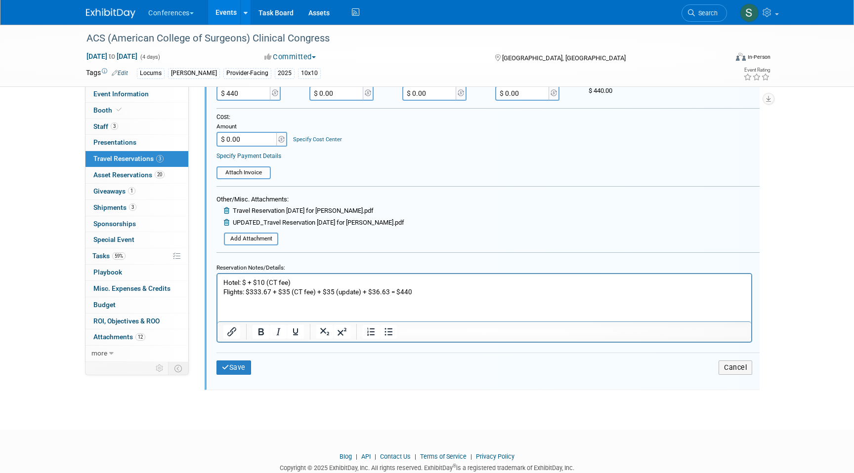
type input "$ 440.00"
click at [233, 380] on div "Save Cancel" at bounding box center [487, 368] width 543 height 30
click at [232, 372] on button "Save" at bounding box center [233, 368] width 35 height 14
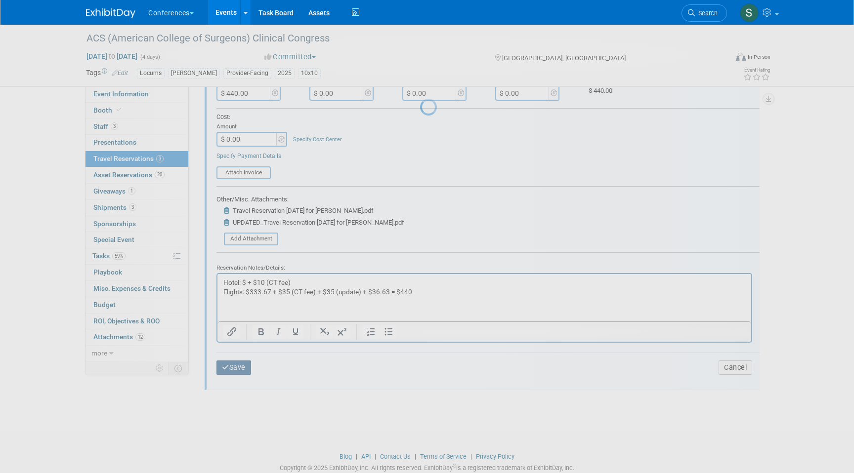
scroll to position [188, 0]
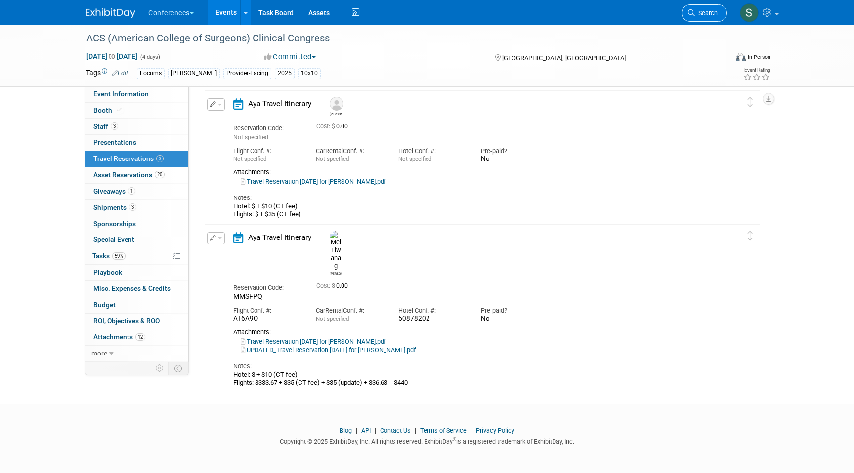
click at [708, 12] on span "Search" at bounding box center [706, 12] width 23 height 7
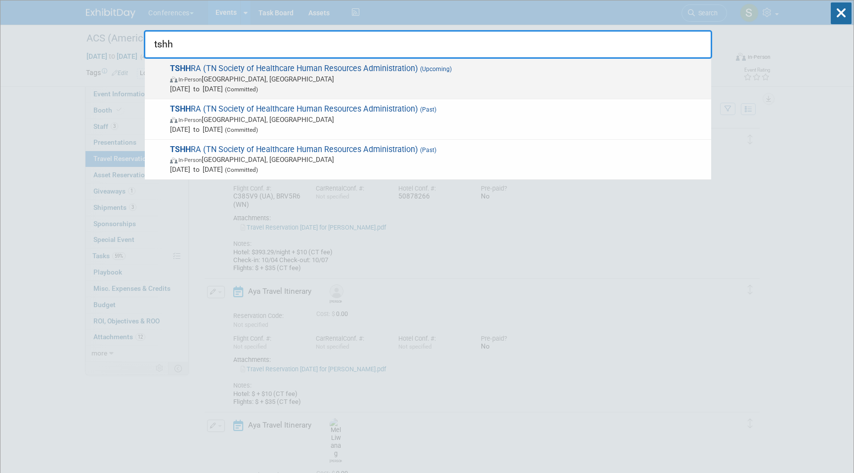
type input "tshh"
click at [442, 75] on span "In-Person Brentwood, TN" at bounding box center [438, 79] width 536 height 10
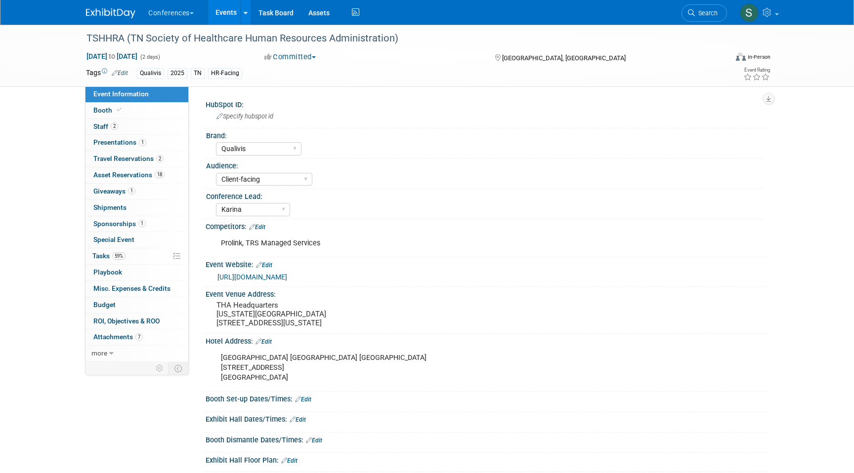
select select "Qualivis"
select select "Client-facing"
select select "Karina"
click at [154, 161] on span "Travel Reservations 2" at bounding box center [128, 159] width 70 height 8
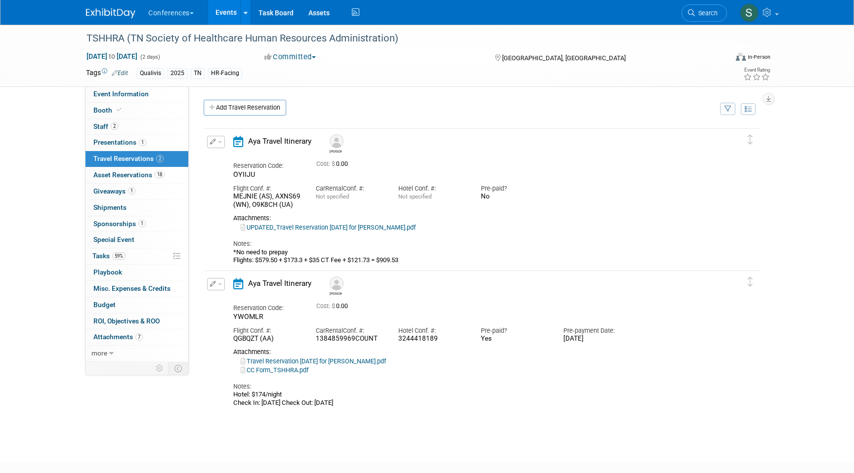
click at [219, 142] on span "button" at bounding box center [220, 142] width 4 height 2
click at [227, 159] on button "Edit Reservation" at bounding box center [248, 159] width 83 height 14
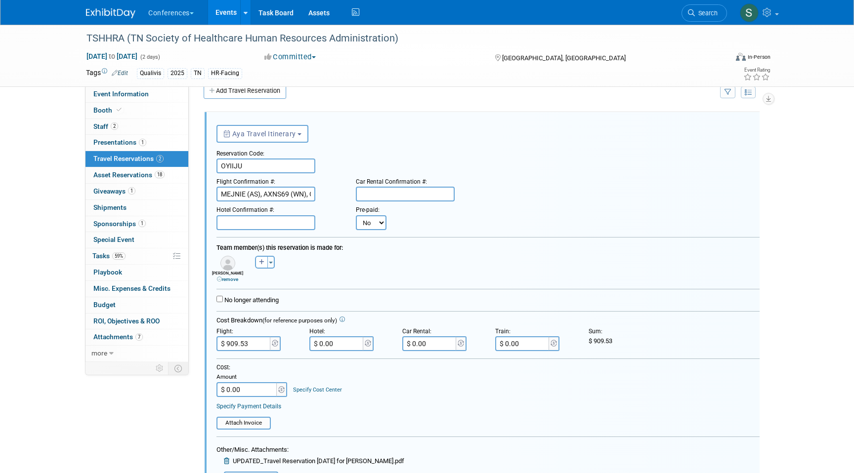
scroll to position [268, 0]
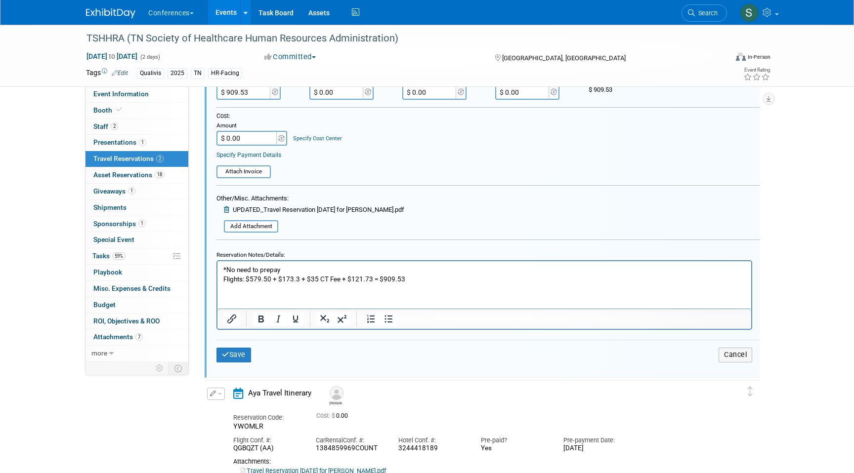
click at [440, 284] on html "*No need to prepay Flights: $579.50 + $173.3 + $35 CT Fee + $121.73 = $909.53" at bounding box center [484, 272] width 534 height 23
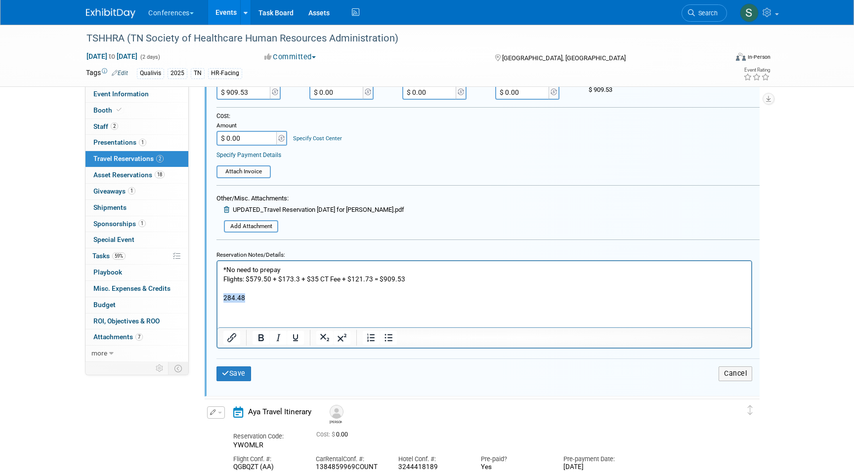
drag, startPoint x: 261, startPoint y: 295, endPoint x: 193, endPoint y: 295, distance: 67.7
click at [217, 295] on html "*No need to prepay Flights: $579.50 + $173.3 + $35 CT Fee + $121.73 = $909.53 2…" at bounding box center [484, 281] width 534 height 41
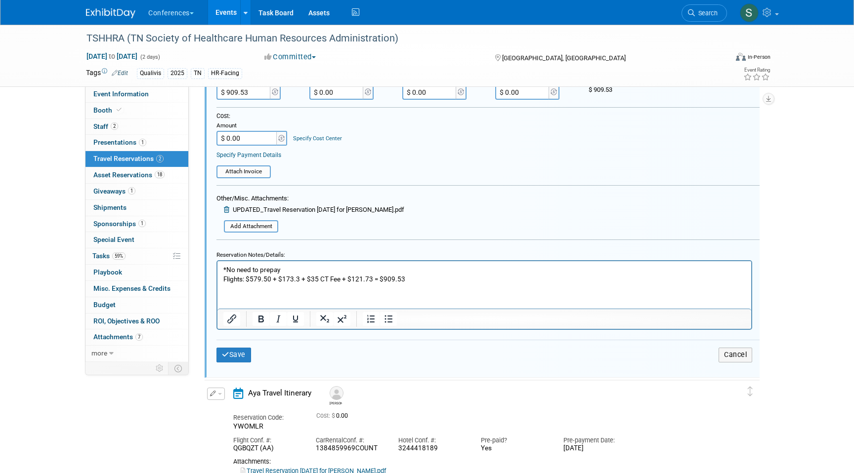
click at [371, 278] on p "*No need to prepay Flights: $579.50 + $173.3 + $35 CT Fee + $121.73 = $909.53" at bounding box center [484, 274] width 522 height 19
click at [443, 276] on p "*No need to prepay Flights: $579.50 + $173.3 + $35 CT Fee + $121.73 + $284.48 =…" at bounding box center [484, 274] width 522 height 19
click at [254, 142] on input "$ 0.00" at bounding box center [247, 138] width 62 height 15
click at [261, 140] on input "$ 1,194.01" at bounding box center [247, 138] width 62 height 15
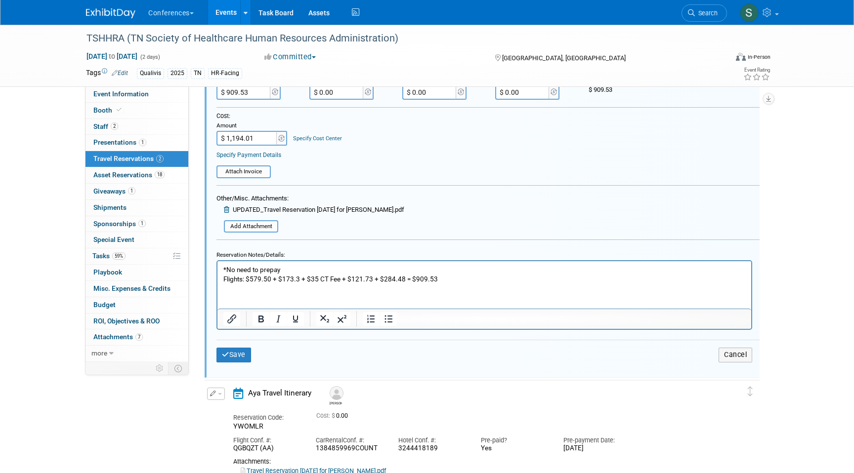
type input "$"
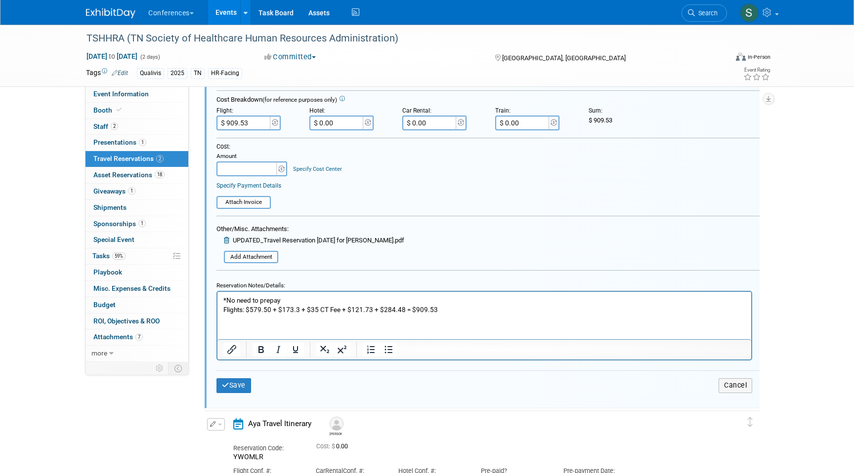
type input "$ 0.00"
click at [251, 124] on input "$ 909.53" at bounding box center [243, 123] width 55 height 15
type input "$ 1,194.01"
click at [445, 309] on p "*No need to prepay Flights: $579.50 + $173.3 + $35 CT Fee + $121.73 + $284.48 =…" at bounding box center [484, 305] width 522 height 19
click at [239, 386] on button "Save" at bounding box center [233, 385] width 35 height 14
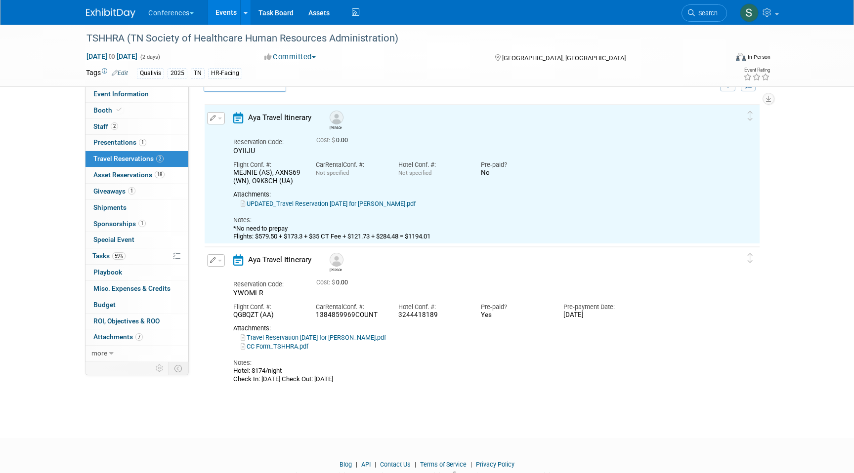
scroll to position [17, 0]
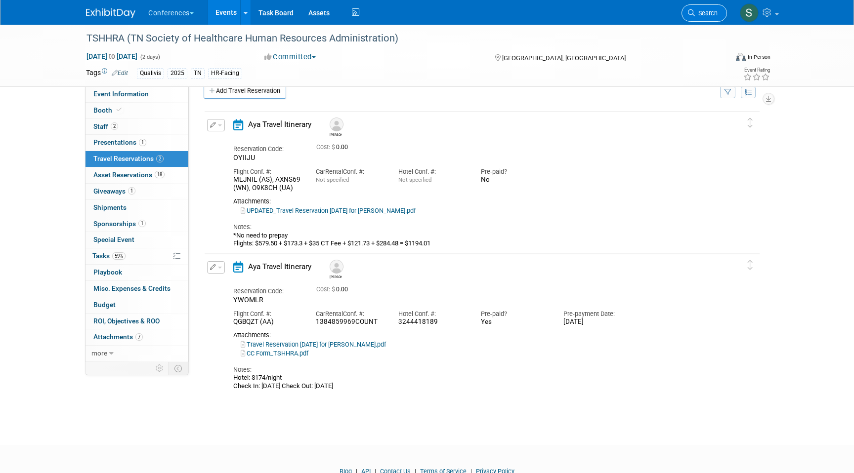
click at [707, 13] on span "Search" at bounding box center [706, 12] width 23 height 7
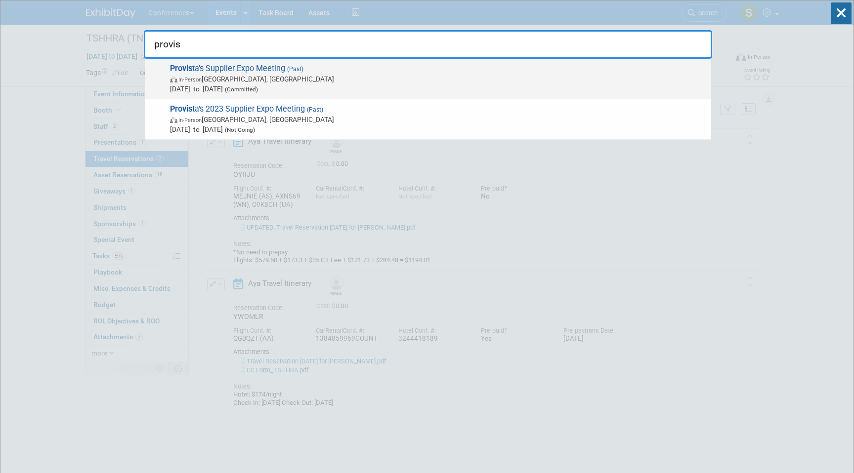
type input "provis"
click at [264, 77] on span "In-Person Arlington, TX" at bounding box center [438, 79] width 536 height 10
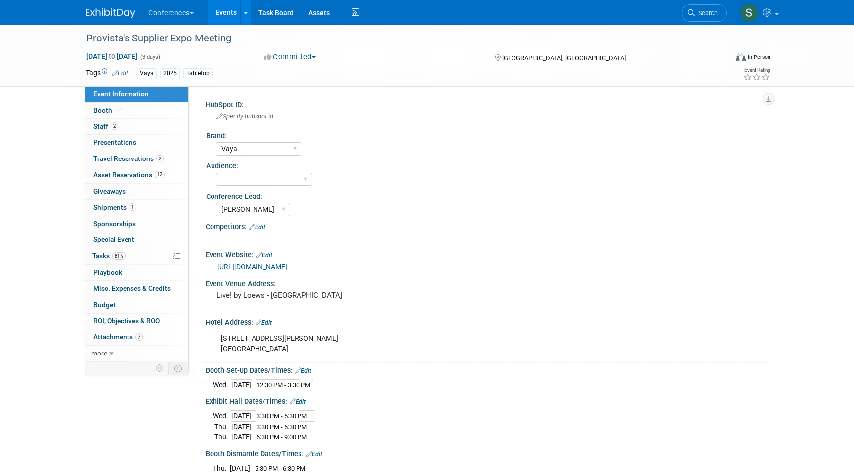
select select "Vaya"
select select "[PERSON_NAME]"
click at [133, 161] on span "Travel Reservations 2" at bounding box center [128, 159] width 70 height 8
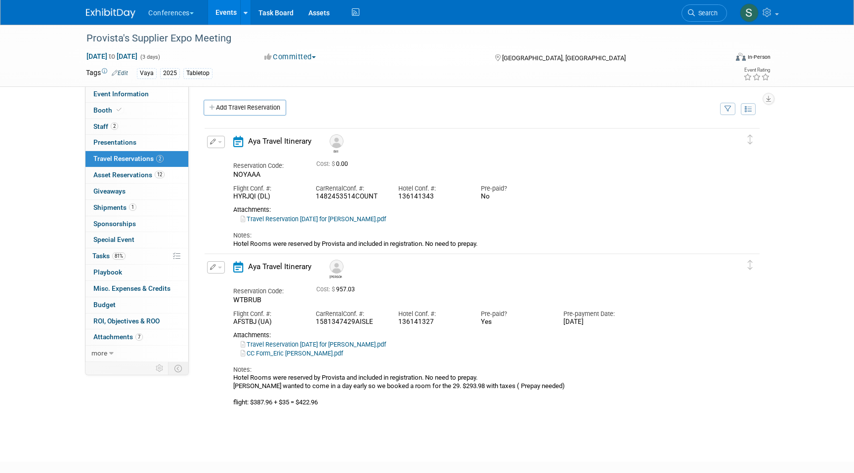
click at [217, 267] on button "button" at bounding box center [216, 267] width 18 height 12
click at [225, 280] on button "Edit Reservation" at bounding box center [248, 285] width 83 height 14
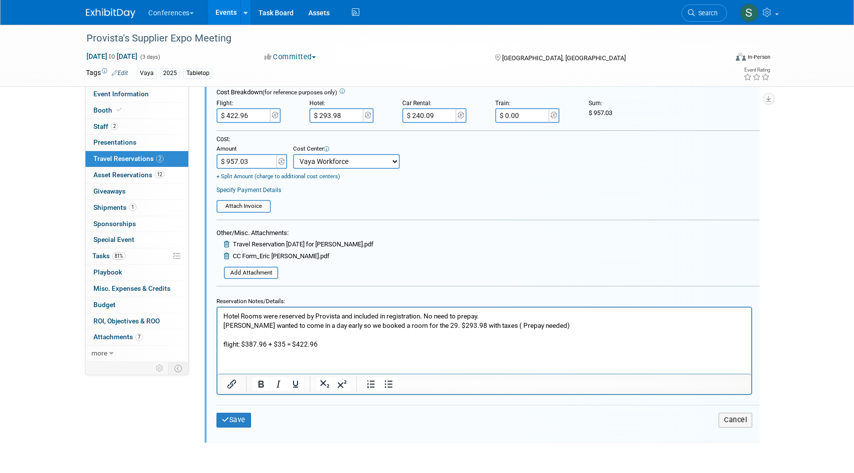
scroll to position [381, 0]
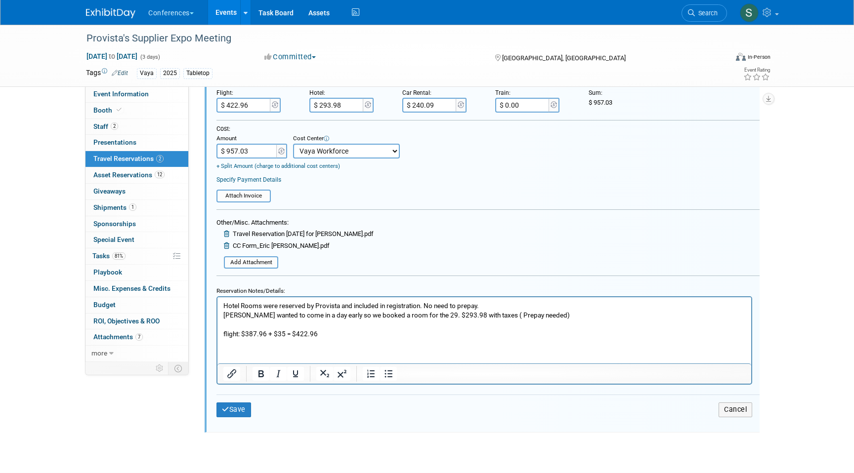
click at [234, 402] on div "Save Cancel" at bounding box center [487, 410] width 543 height 30
click at [237, 414] on button "Save" at bounding box center [233, 410] width 35 height 14
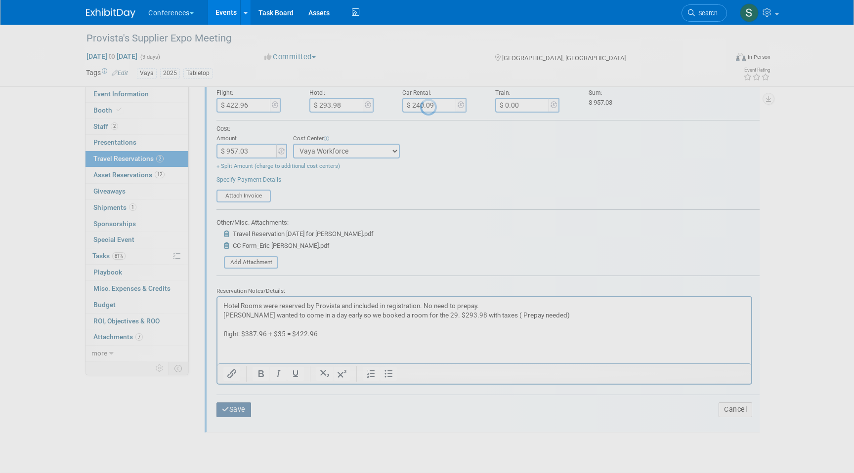
scroll to position [58, 0]
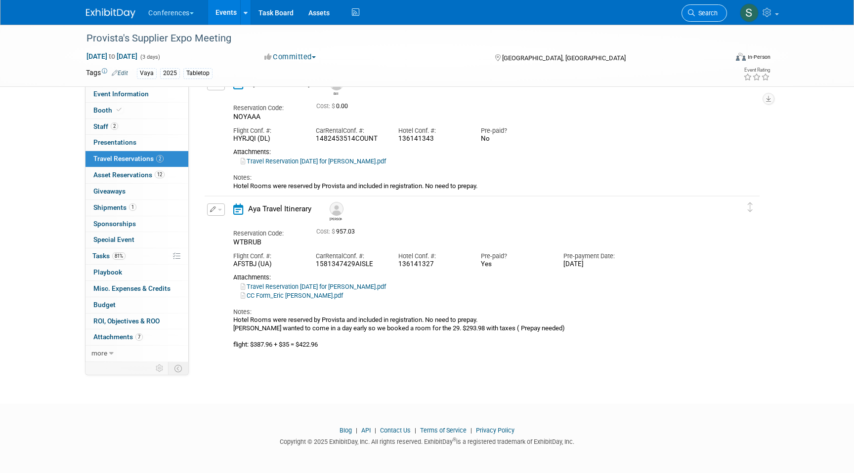
click at [711, 16] on span "Search" at bounding box center [706, 12] width 23 height 7
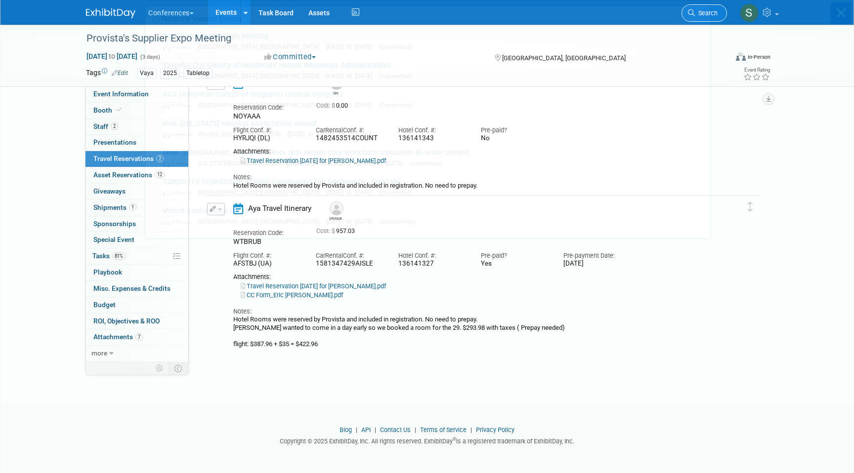
scroll to position [0, 0]
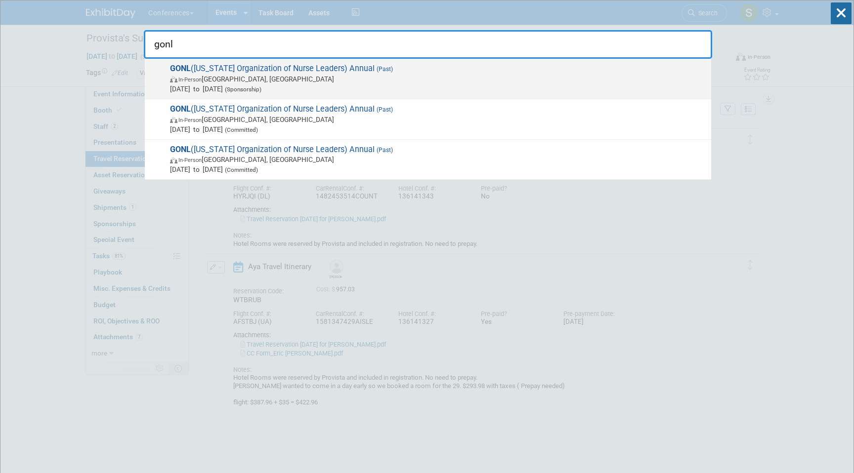
type input "gonl"
click at [337, 86] on span "[DATE] to [DATE] (Sponsorship)" at bounding box center [438, 89] width 536 height 10
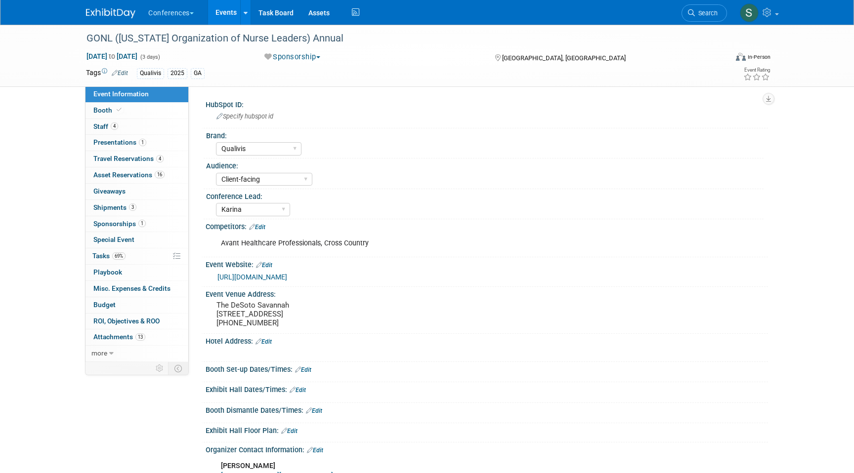
select select "Qualivis"
select select "Client-facing"
select select "Karina"
click at [150, 163] on span "Travel Reservations 4" at bounding box center [128, 159] width 70 height 8
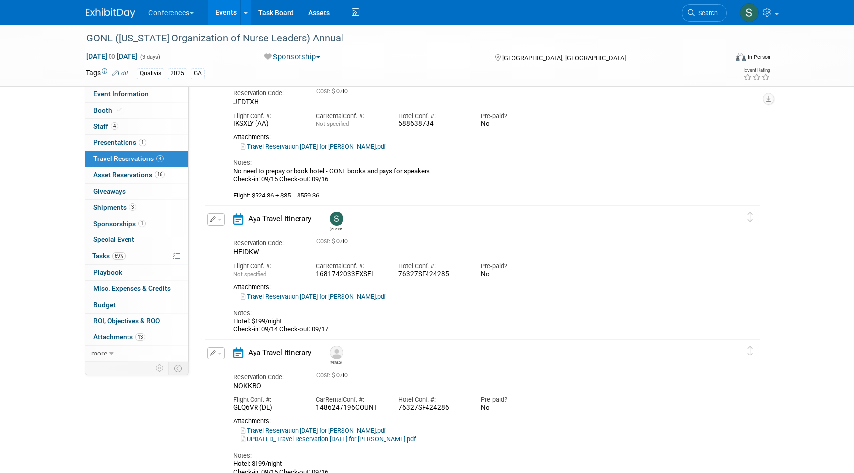
scroll to position [244, 0]
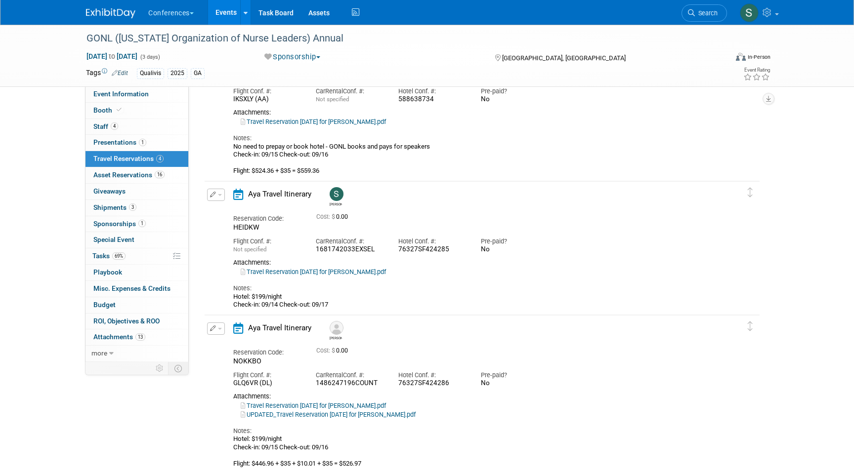
click at [216, 191] on button "button" at bounding box center [216, 195] width 18 height 12
click at [224, 210] on button "Edit Reservation" at bounding box center [248, 212] width 83 height 14
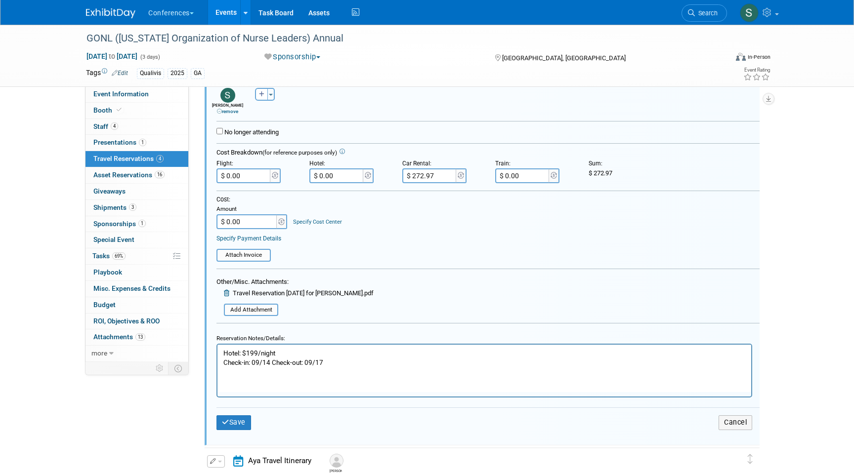
scroll to position [489, 0]
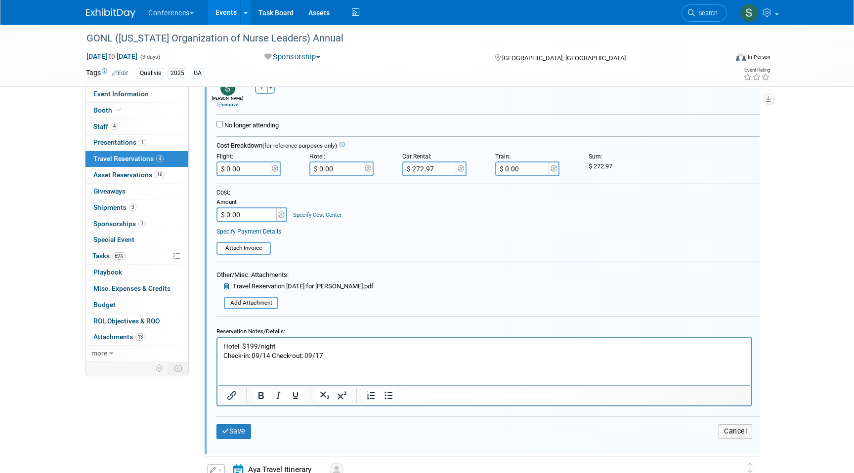
click at [430, 170] on input "$ 272.97" at bounding box center [429, 169] width 55 height 15
paste input "204.72"
type input "$ 204.72"
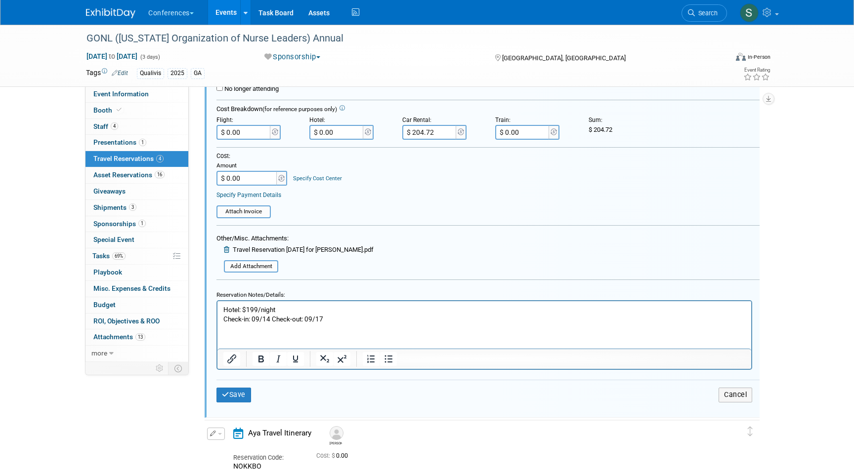
scroll to position [535, 0]
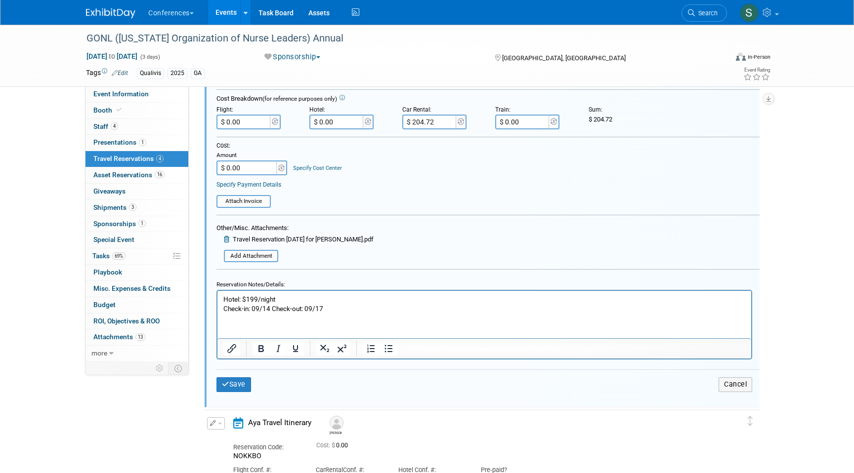
click at [242, 374] on div "Save Cancel" at bounding box center [487, 385] width 543 height 30
click at [243, 386] on button "Save" at bounding box center [233, 384] width 35 height 14
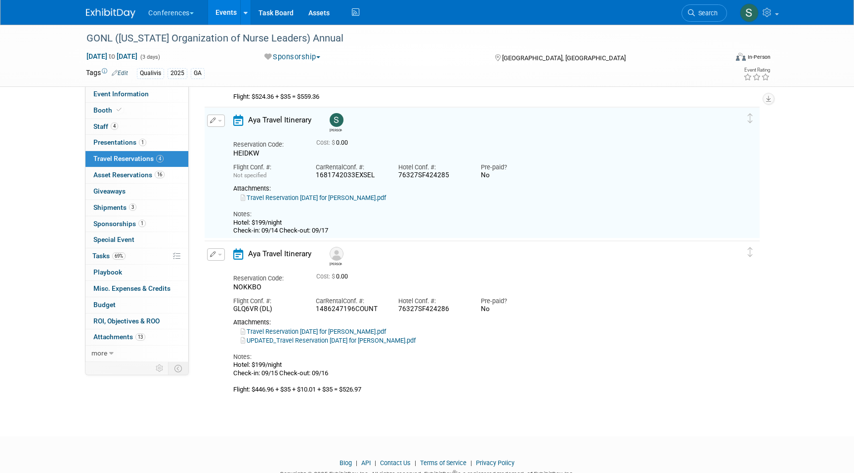
scroll to position [314, 0]
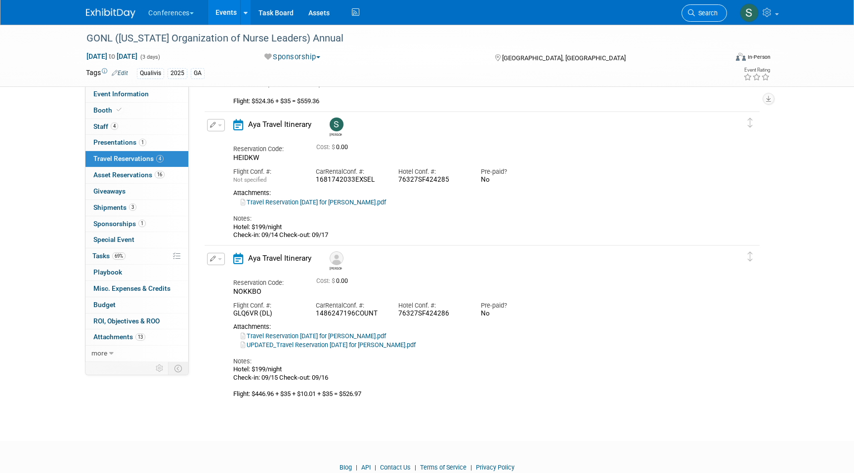
click at [704, 15] on span "Search" at bounding box center [706, 12] width 23 height 7
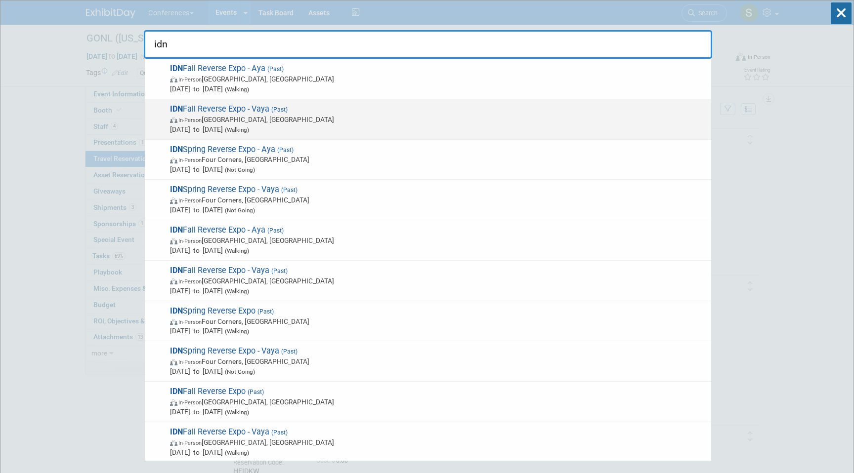
type input "idn"
click at [472, 119] on span "In-Person Phoenix, AZ" at bounding box center [438, 120] width 536 height 10
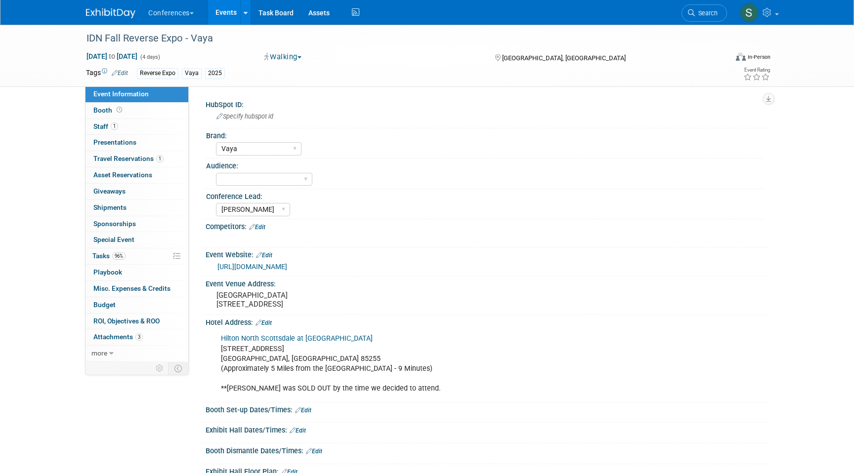
select select "Vaya"
select select "[PERSON_NAME]"
click at [152, 160] on span "Travel Reservations 1" at bounding box center [128, 159] width 70 height 8
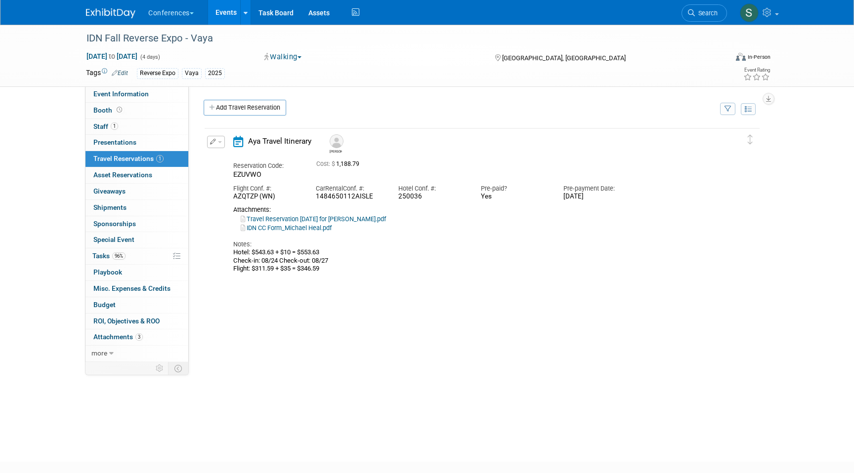
click at [218, 143] on span "button" at bounding box center [220, 142] width 4 height 2
click at [228, 156] on button "Edit Reservation" at bounding box center [248, 159] width 83 height 14
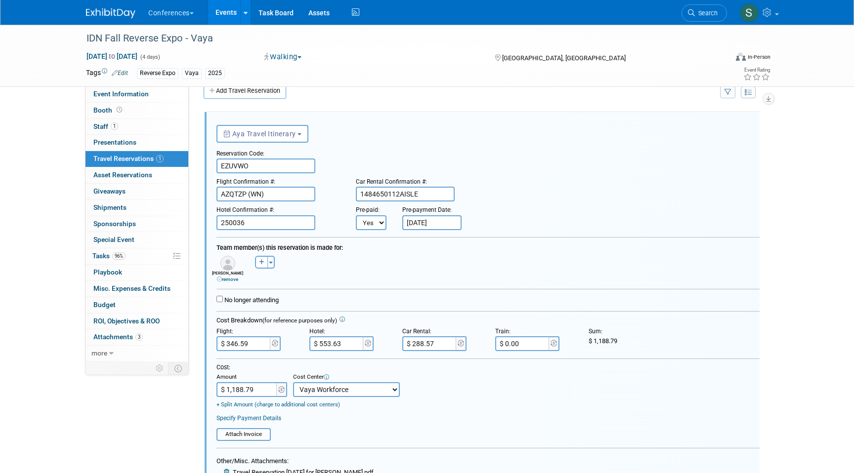
click at [421, 345] on input "$ 288.57" at bounding box center [429, 343] width 55 height 15
click at [422, 348] on input "$ 288.57" at bounding box center [429, 343] width 55 height 15
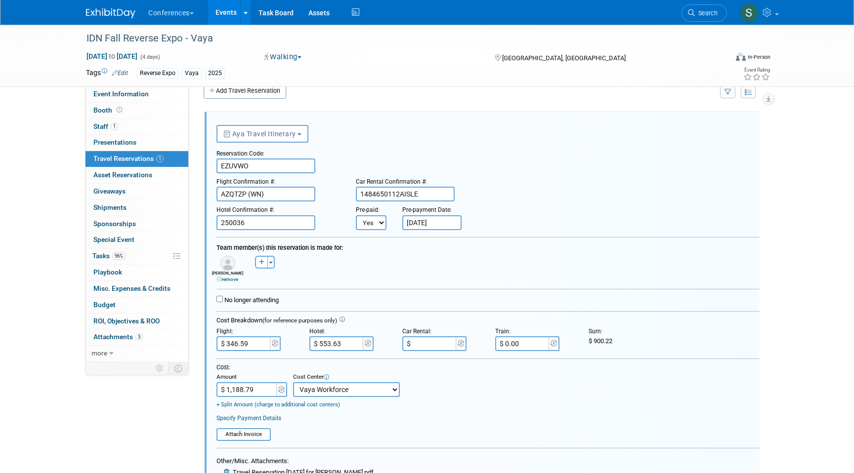
paste input "352.46"
type input "$ 352.46"
click at [451, 388] on div "Cost: Amount $ 1,188.79 Specify Cost Center Cost Center -- Not Specified -- Aya…" at bounding box center [487, 386] width 543 height 45
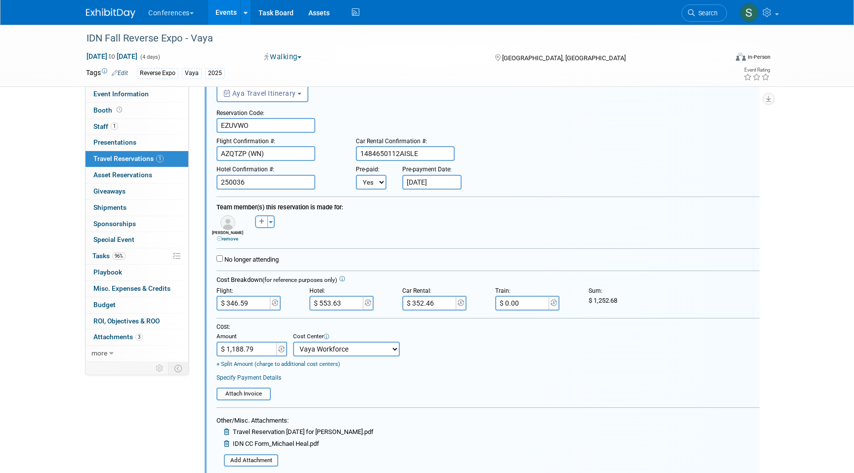
scroll to position [65, 0]
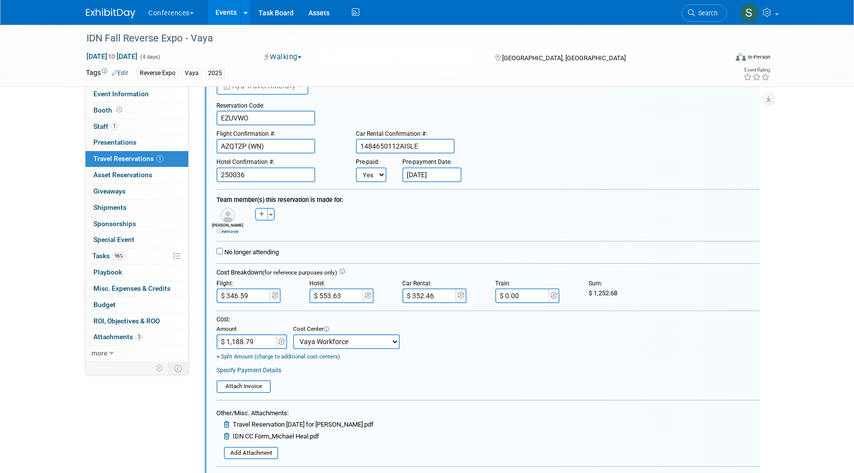
click at [252, 344] on input "$ 1,188.79" at bounding box center [247, 341] width 62 height 15
click at [232, 340] on input "$ 12.68" at bounding box center [247, 341] width 62 height 15
click at [234, 340] on input "$ 12.68" at bounding box center [247, 341] width 62 height 15
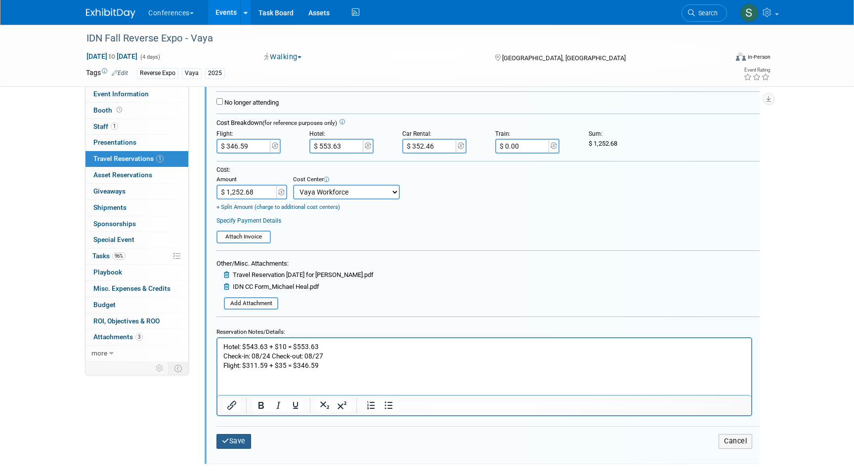
type input "$ 1,252.68"
click at [233, 445] on button "Save" at bounding box center [233, 441] width 35 height 14
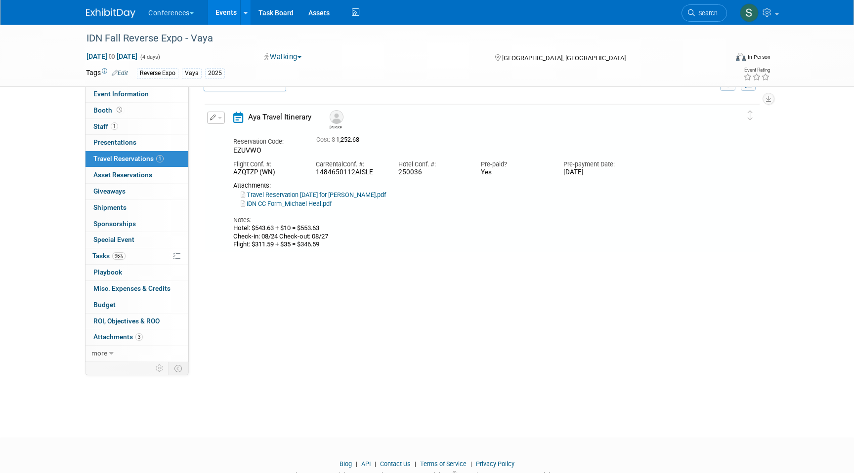
scroll to position [17, 0]
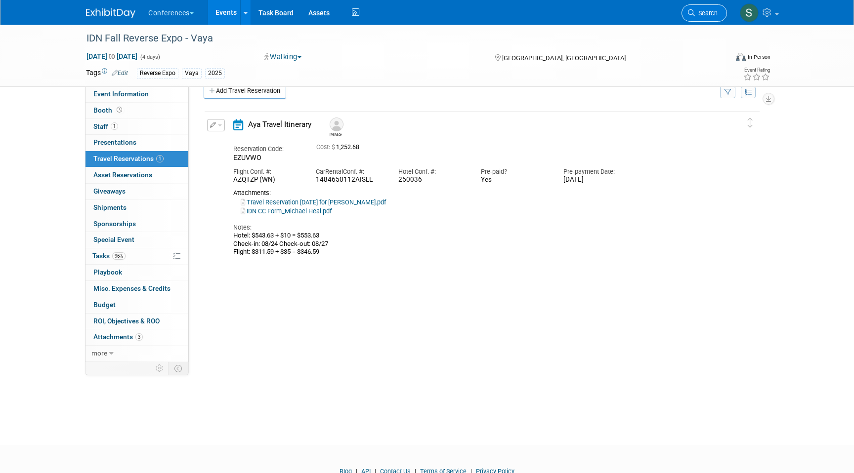
click at [696, 8] on link "Search" at bounding box center [703, 12] width 45 height 17
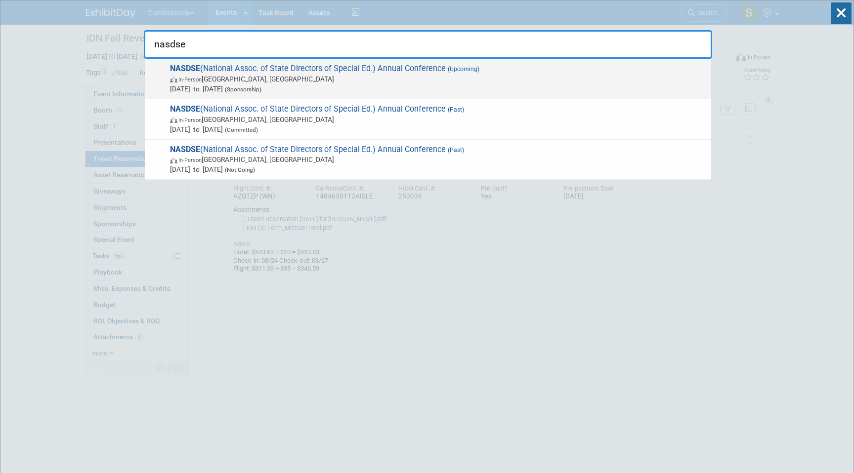
type input "nasdse"
click at [374, 91] on span "Oct 25, 2025 to Oct 29, 2025 (Sponsorship)" at bounding box center [438, 89] width 536 height 10
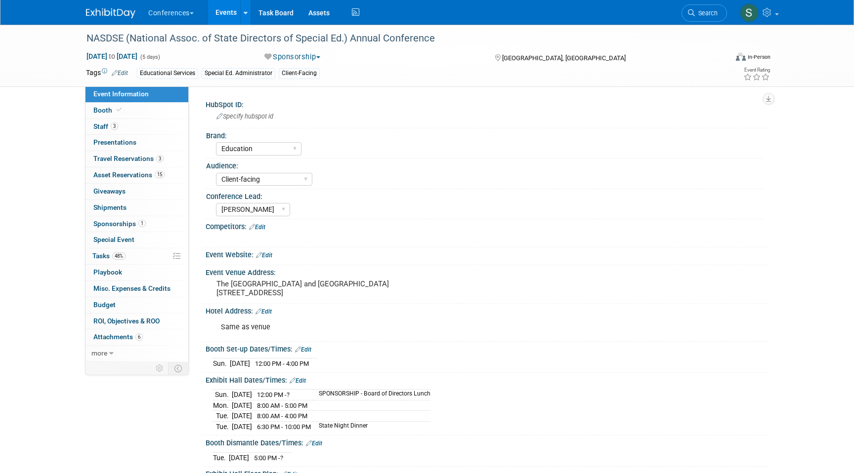
select select "Education"
select select "Client-facing"
select select "[PERSON_NAME]"
click at [171, 125] on link "3 Staff 3" at bounding box center [136, 127] width 103 height 16
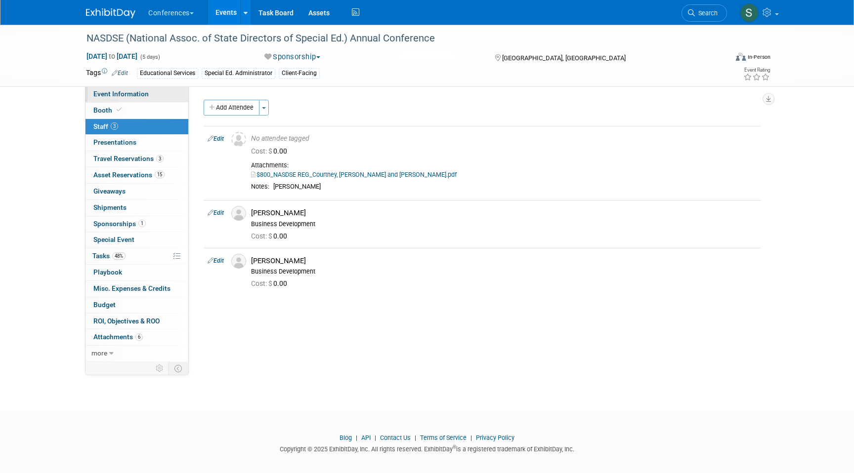
click at [144, 95] on span "Event Information" at bounding box center [120, 94] width 55 height 8
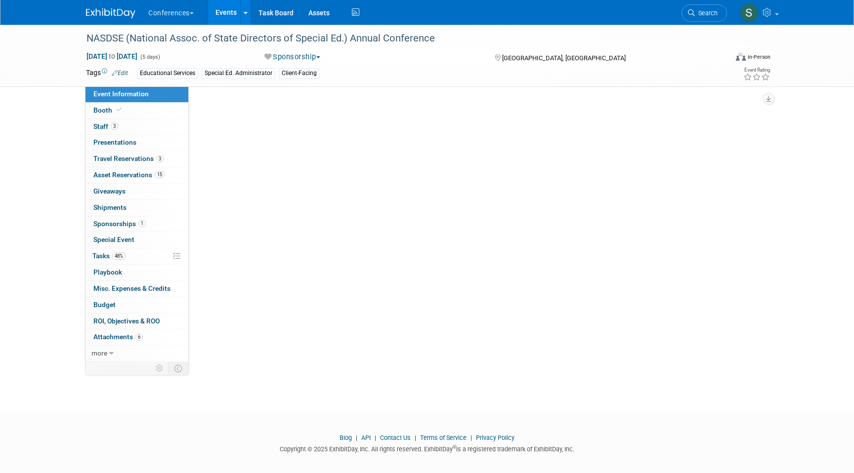
select select "Education"
select select "Client-facing"
select select "[PERSON_NAME]"
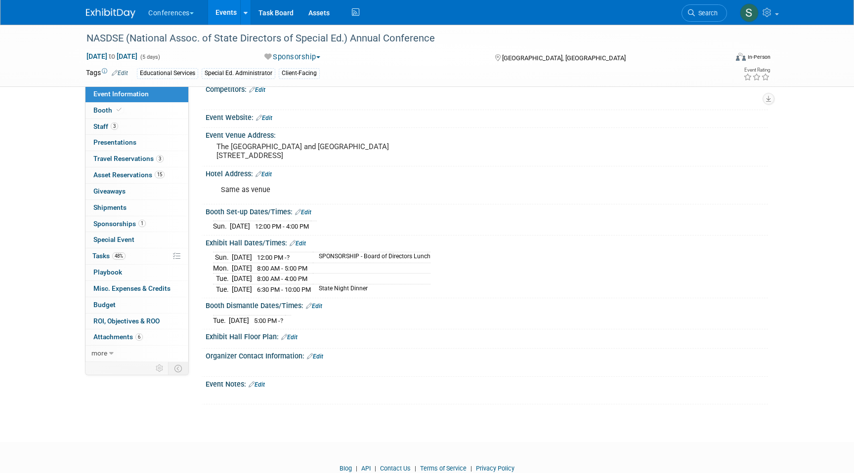
scroll to position [144, 0]
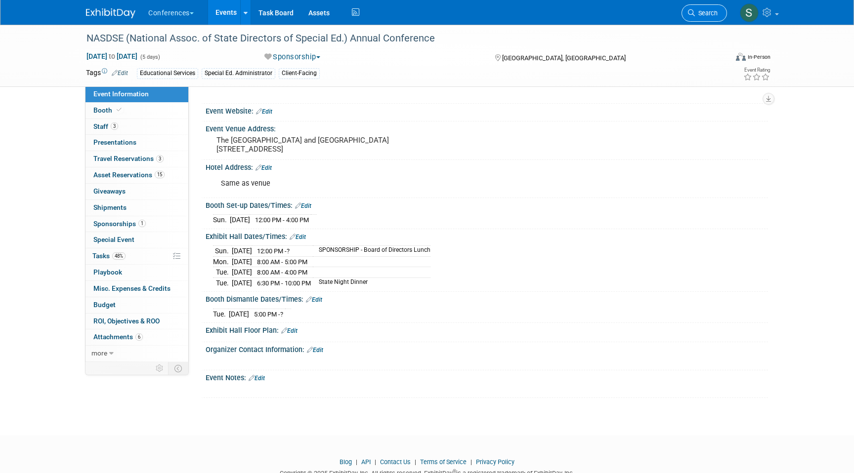
click at [699, 13] on span "Search" at bounding box center [706, 12] width 23 height 7
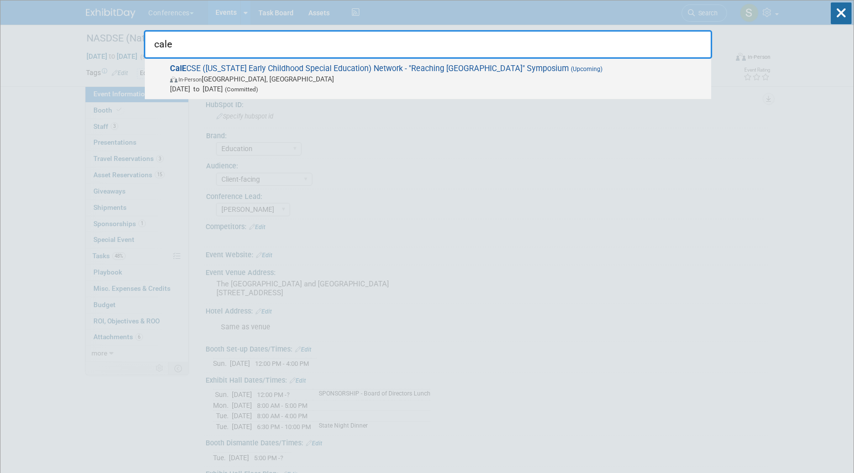
type input "cale"
click at [337, 88] on span "Oct 7, 2025 to Oct 8, 2025 (Committed)" at bounding box center [438, 89] width 536 height 10
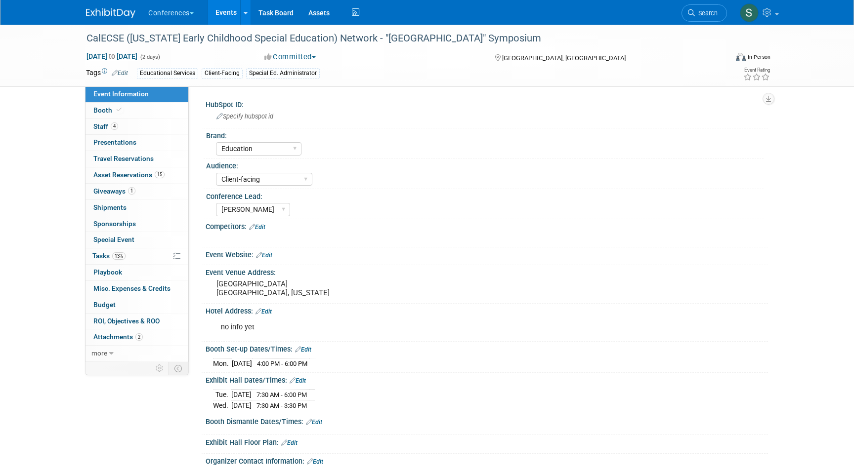
select select "Education"
select select "Client-facing"
select select "[PERSON_NAME]"
click at [171, 35] on div "CalECSE ([US_STATE] Early Childhood Special Education) Network - "[GEOGRAPHIC_D…" at bounding box center [397, 39] width 629 height 18
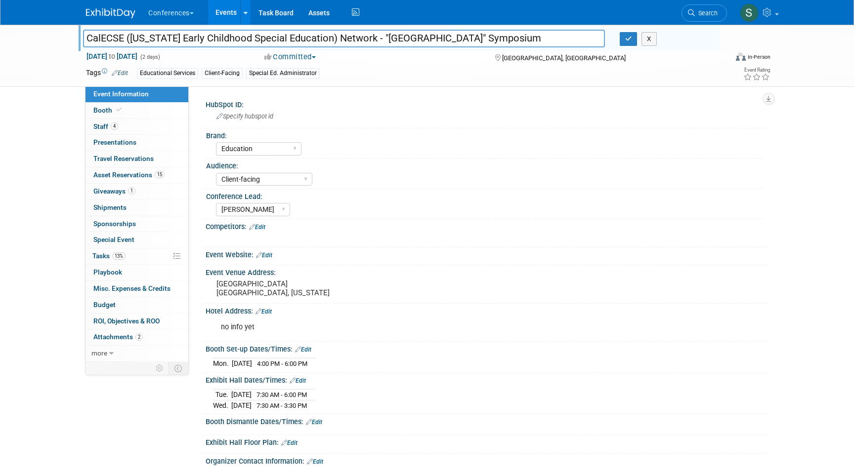
click at [171, 35] on input "CalECSE ([US_STATE] Early Childhood Special Education) Network - "[GEOGRAPHIC_D…" at bounding box center [344, 38] width 522 height 17
click at [624, 42] on button "button" at bounding box center [628, 39] width 18 height 14
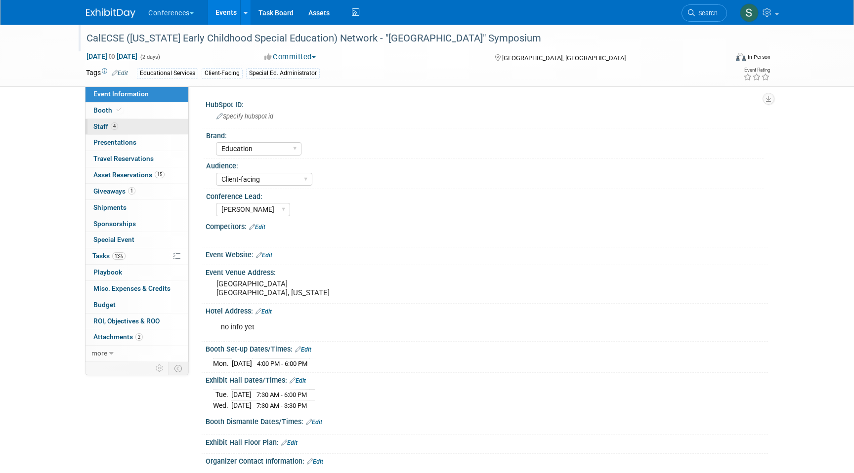
click at [132, 127] on link "4 Staff 4" at bounding box center [136, 127] width 103 height 16
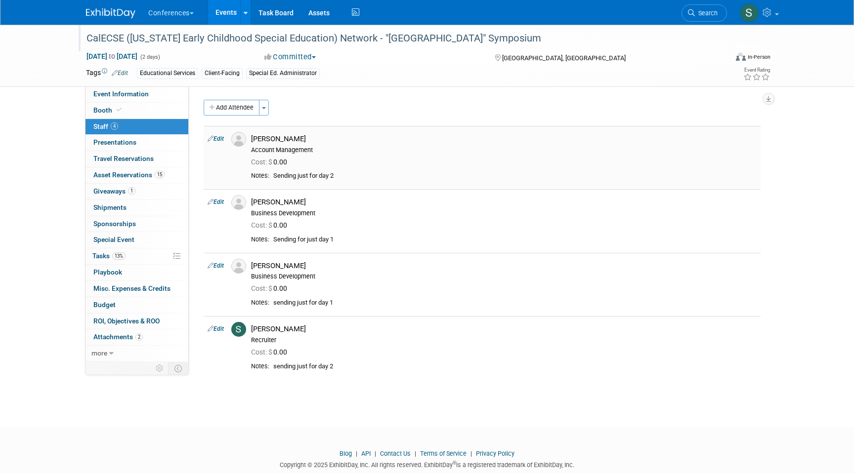
scroll to position [10, 0]
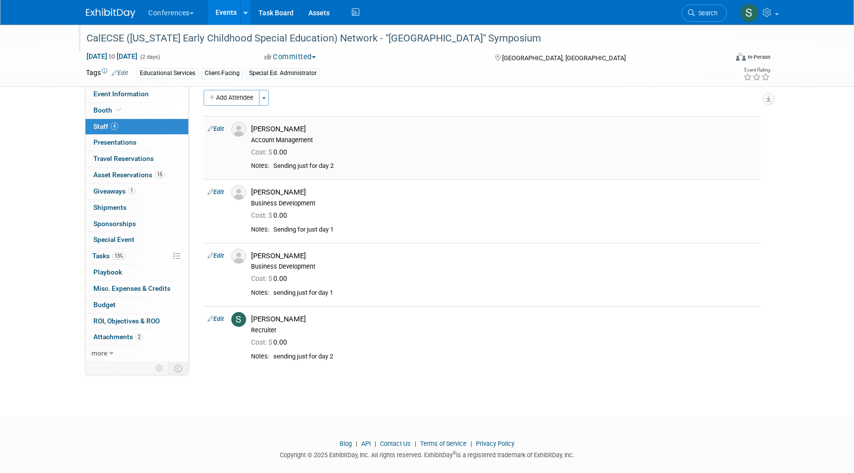
drag, startPoint x: 310, startPoint y: 129, endPoint x: 250, endPoint y: 129, distance: 60.3
click at [250, 129] on div "Christina Alkhass Account Management" at bounding box center [504, 133] width 520 height 22
copy div "[PERSON_NAME]"
click at [708, 12] on span "Search" at bounding box center [706, 12] width 23 height 7
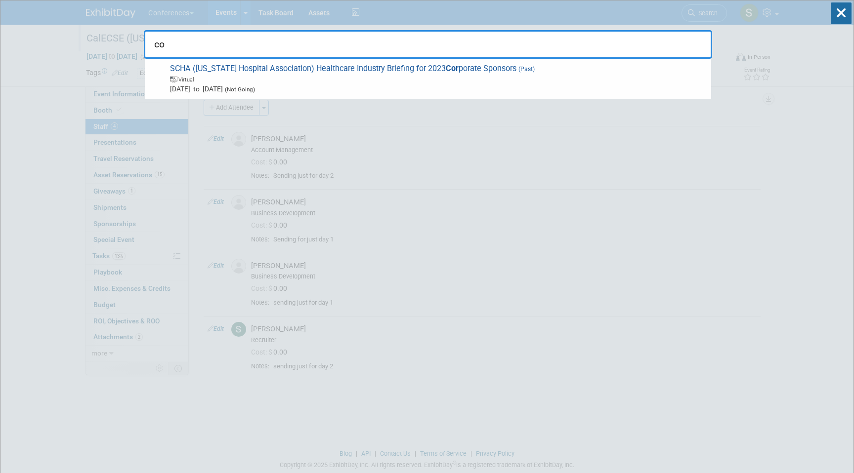
type input "c"
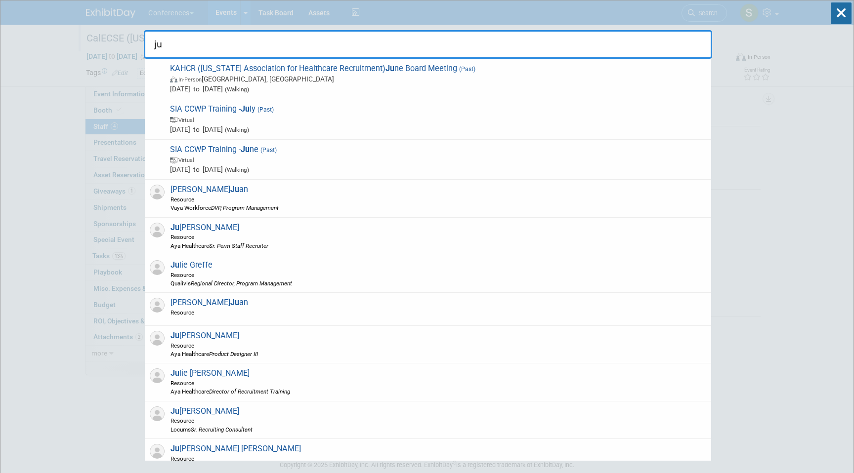
type input "j"
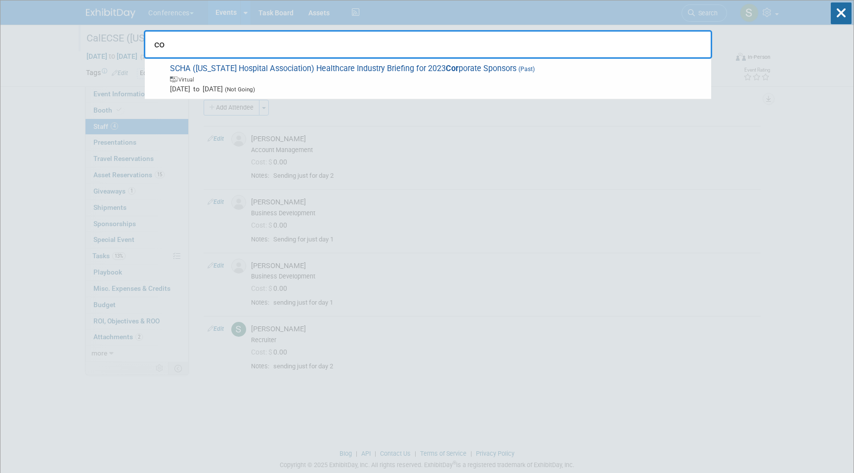
type input "c"
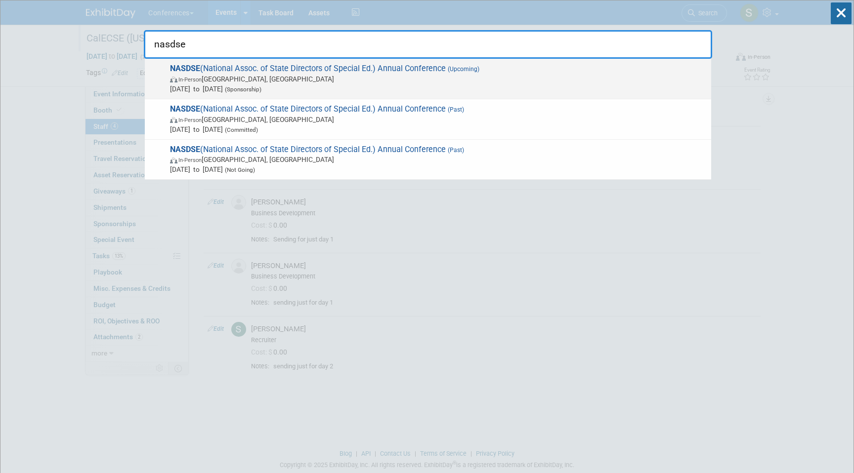
type input "nasdse"
click at [261, 86] on span "(Sponsorship)" at bounding box center [242, 89] width 39 height 7
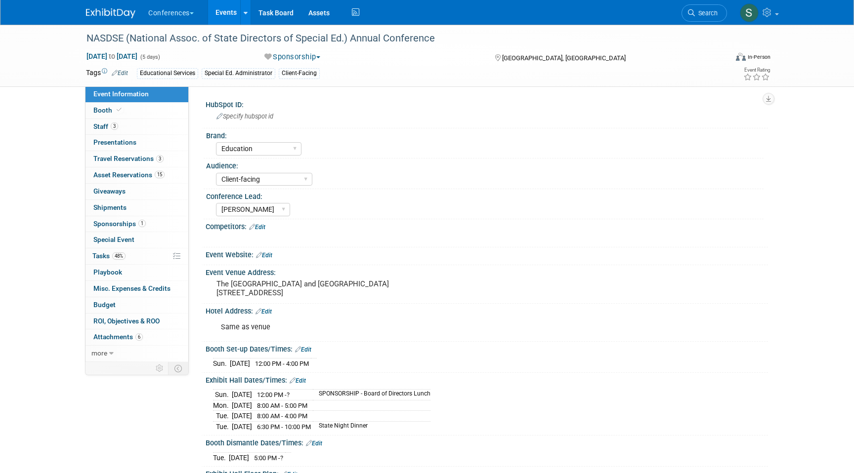
select select "Education"
select select "Client-facing"
select select "[PERSON_NAME]"
click at [142, 153] on link "3 Travel Reservations 3" at bounding box center [136, 159] width 103 height 16
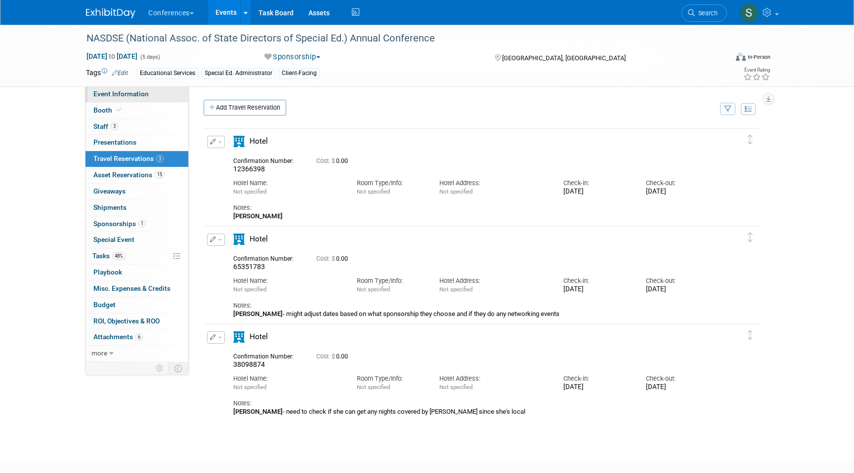
click at [145, 99] on link "Event Information" at bounding box center [136, 94] width 103 height 16
select select "Education"
select select "Client-facing"
select select "[PERSON_NAME]"
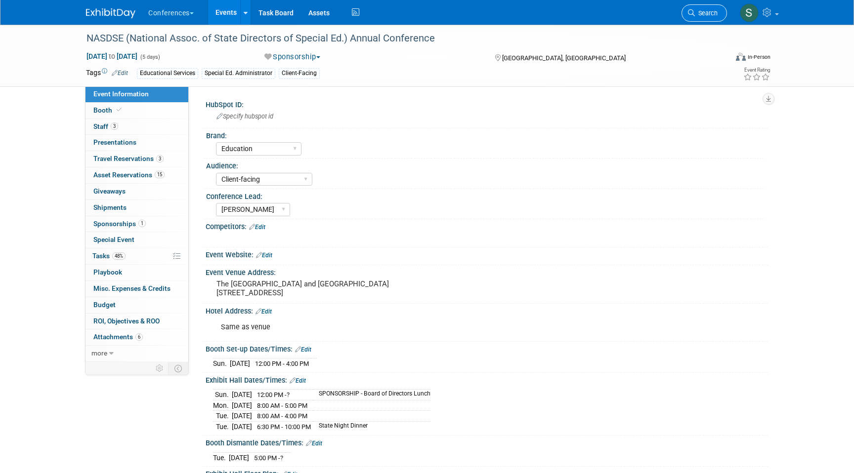
click at [693, 10] on icon at bounding box center [691, 12] width 7 height 7
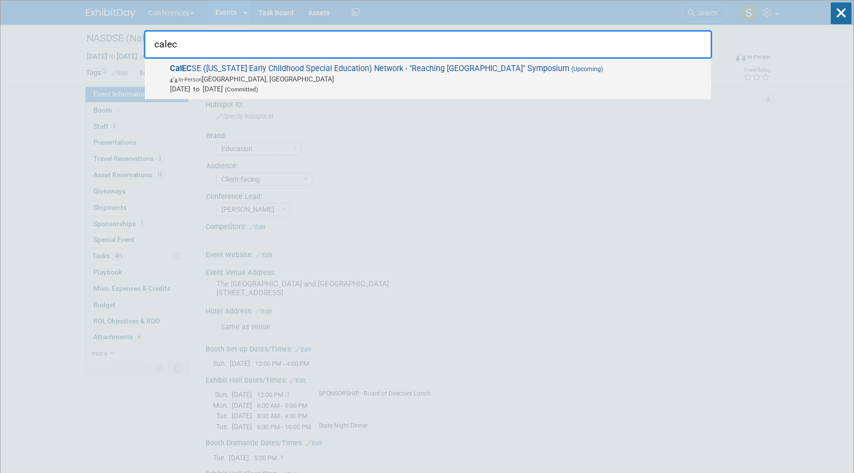
type input "calec"
click at [252, 89] on span "(Committed)" at bounding box center [240, 89] width 35 height 7
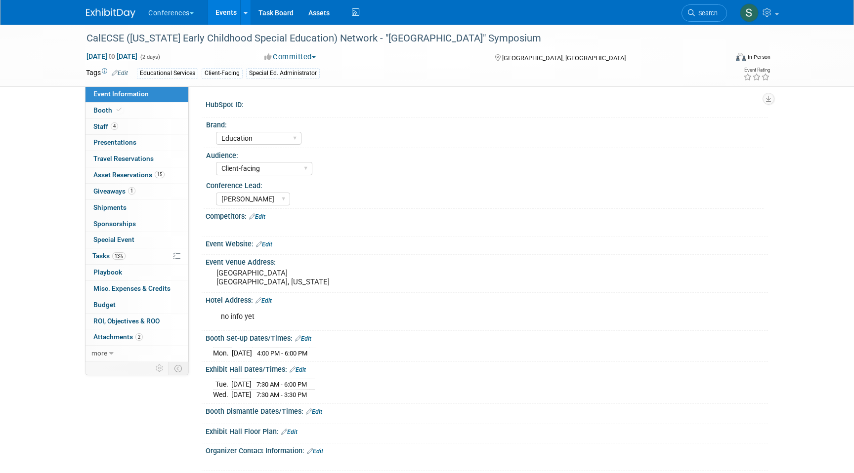
select select "Education"
select select "Client-facing"
select select "[PERSON_NAME]"
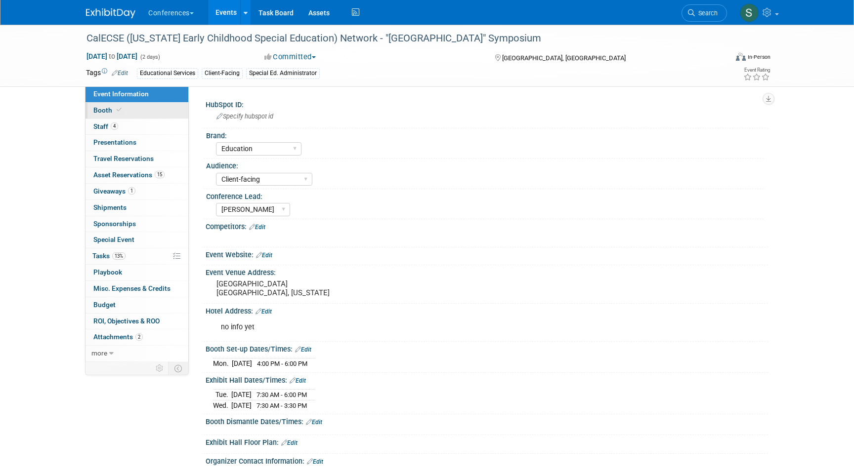
click at [165, 109] on link "Booth" at bounding box center [136, 111] width 103 height 16
select select "8' tabletop"
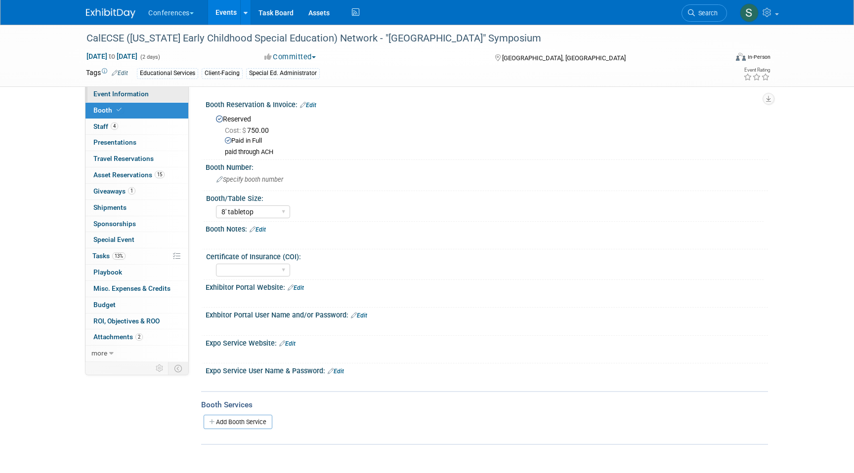
click at [124, 92] on span "Event Information" at bounding box center [120, 94] width 55 height 8
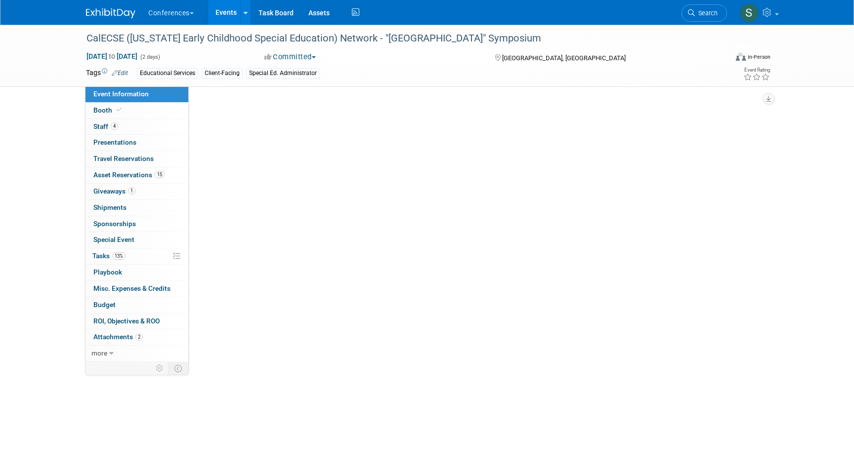
select select "Education"
select select "Client-facing"
select select "[PERSON_NAME]"
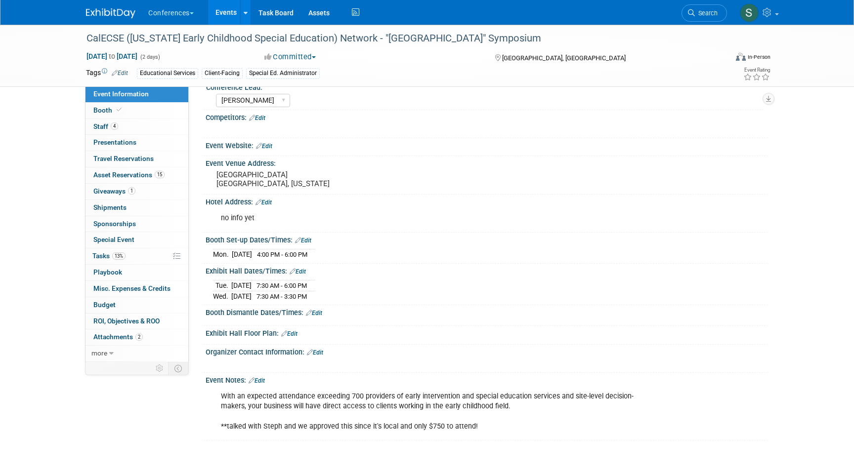
scroll to position [182, 0]
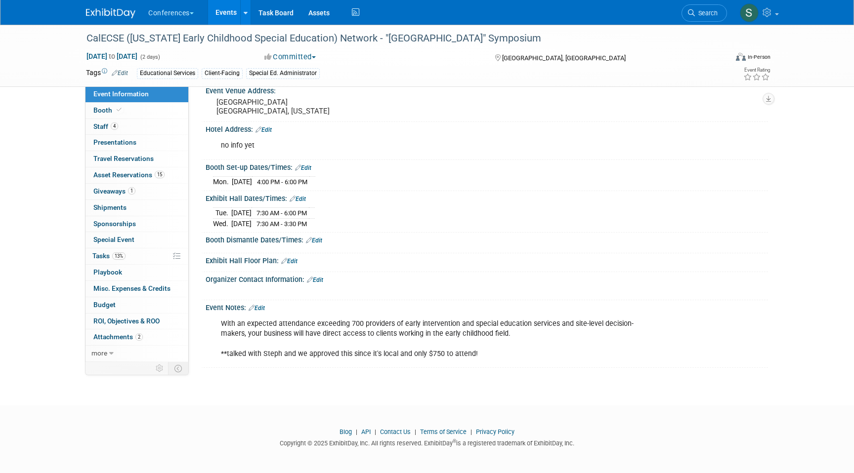
click at [355, 329] on div "With an expected attendance exceeding 700 providers of early intervention and s…" at bounding box center [436, 338] width 445 height 49
click at [693, 11] on icon at bounding box center [691, 12] width 7 height 7
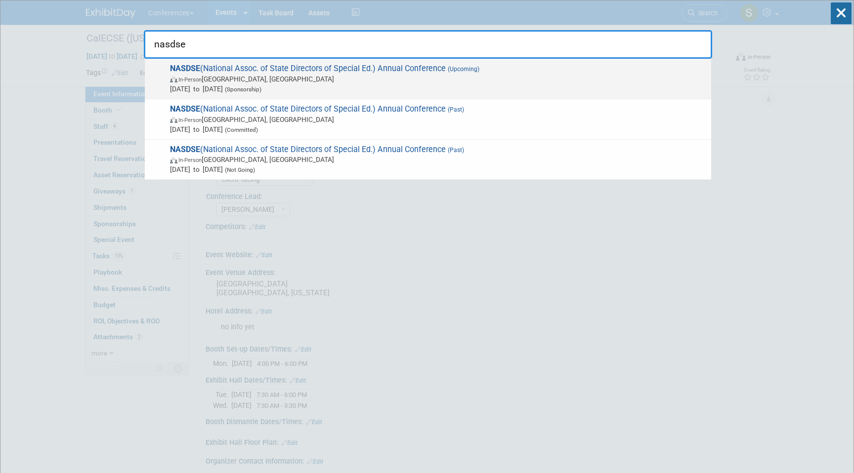
type input "nasdse"
click at [360, 83] on span "In-Person [GEOGRAPHIC_DATA], [GEOGRAPHIC_DATA]" at bounding box center [438, 79] width 536 height 10
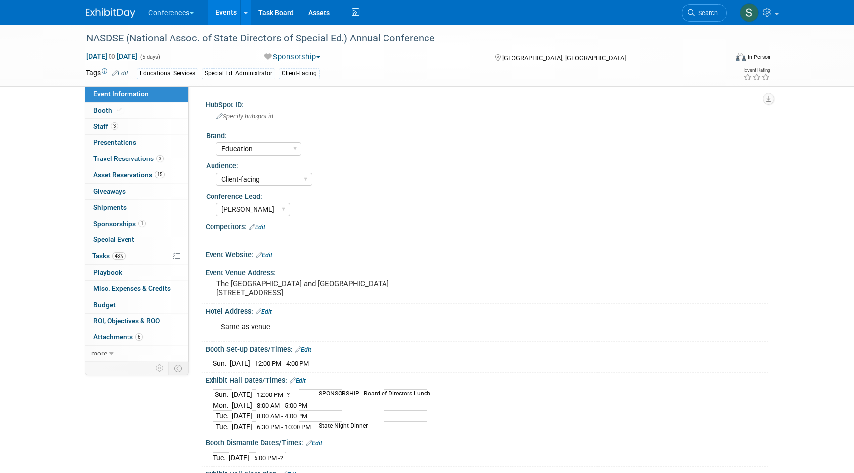
select select "Education"
select select "Client-facing"
select select "[PERSON_NAME]"
